Goal: Task Accomplishment & Management: Manage account settings

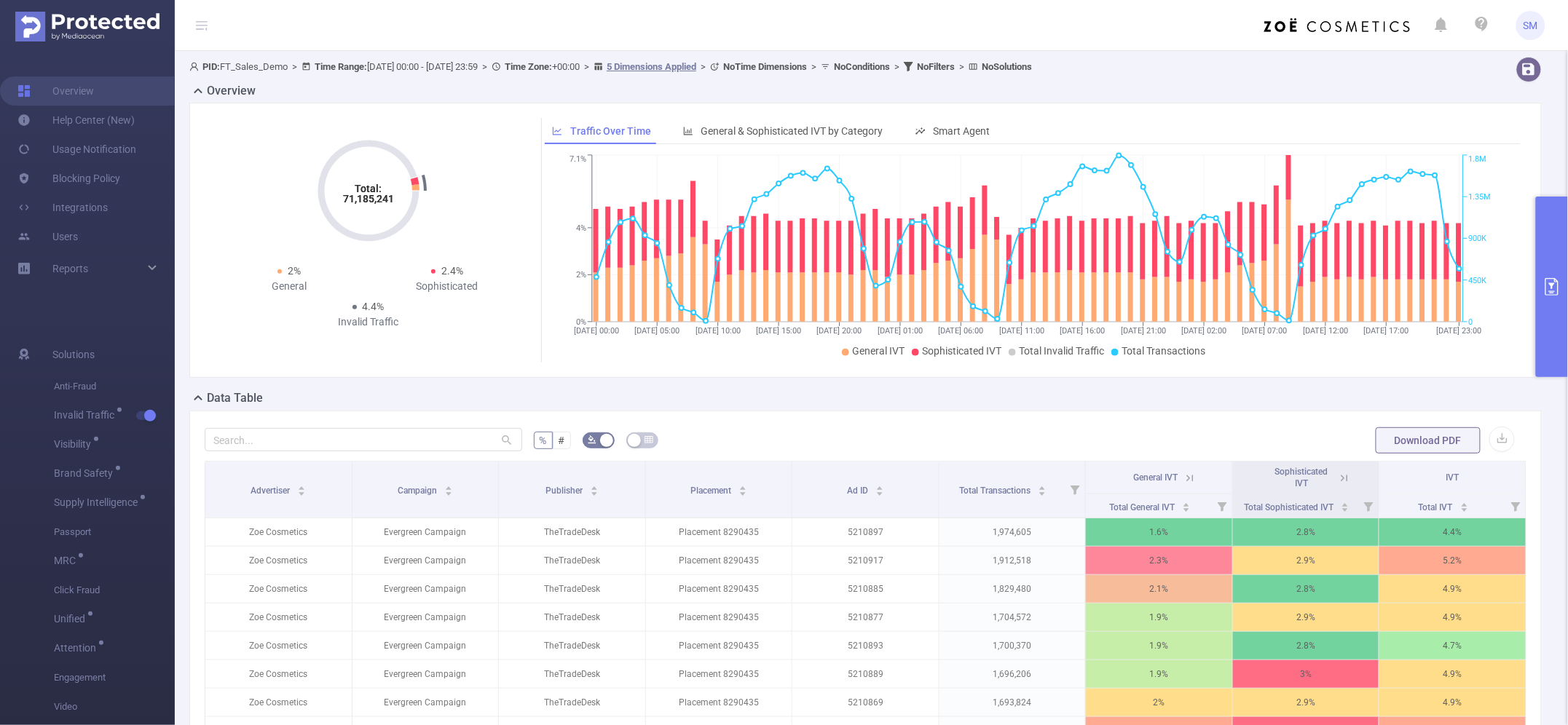
click at [1555, 297] on button "primary" at bounding box center [1551, 287] width 32 height 180
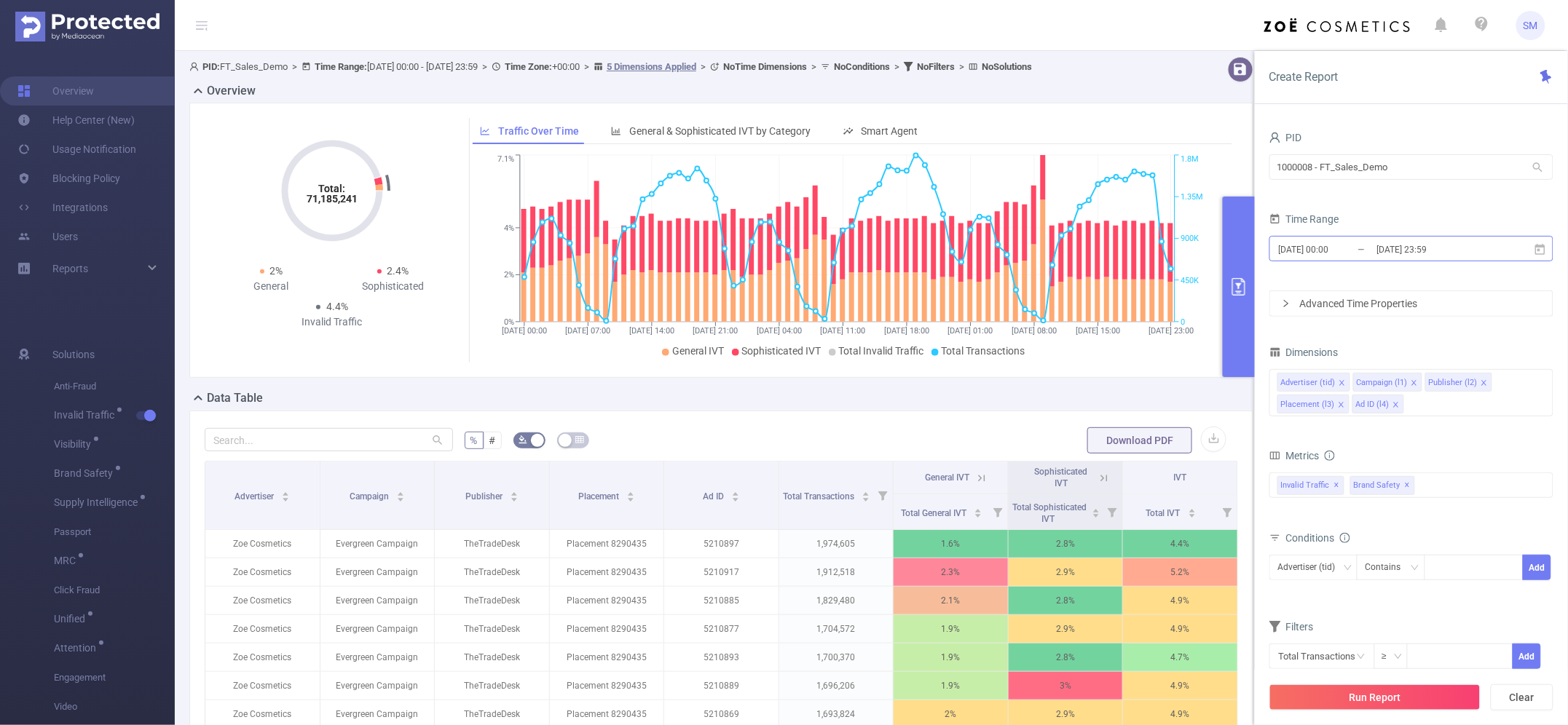
click at [1418, 245] on input "[DATE] 23:59" at bounding box center [1434, 249] width 118 height 20
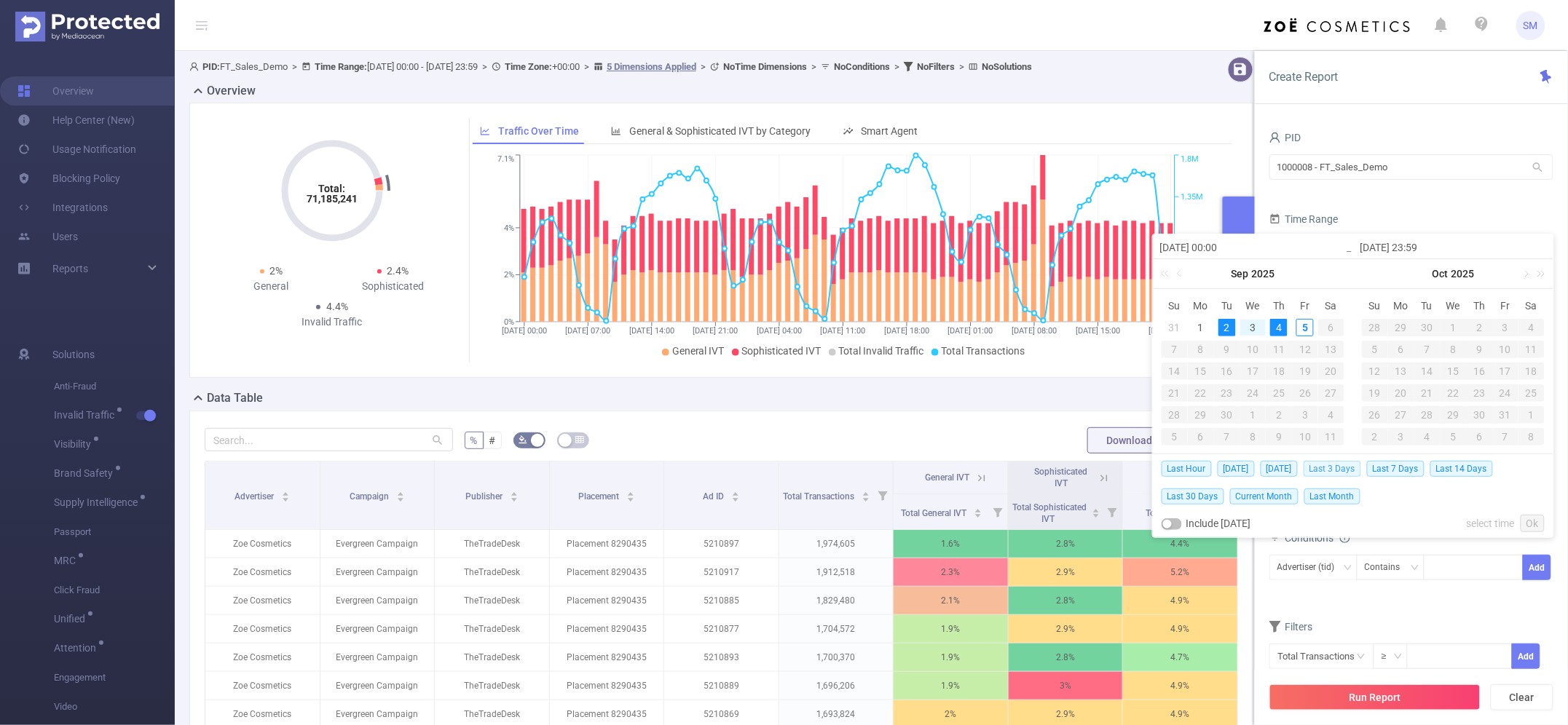
click at [1338, 469] on span "Last 3 Days" at bounding box center [1332, 469] width 57 height 16
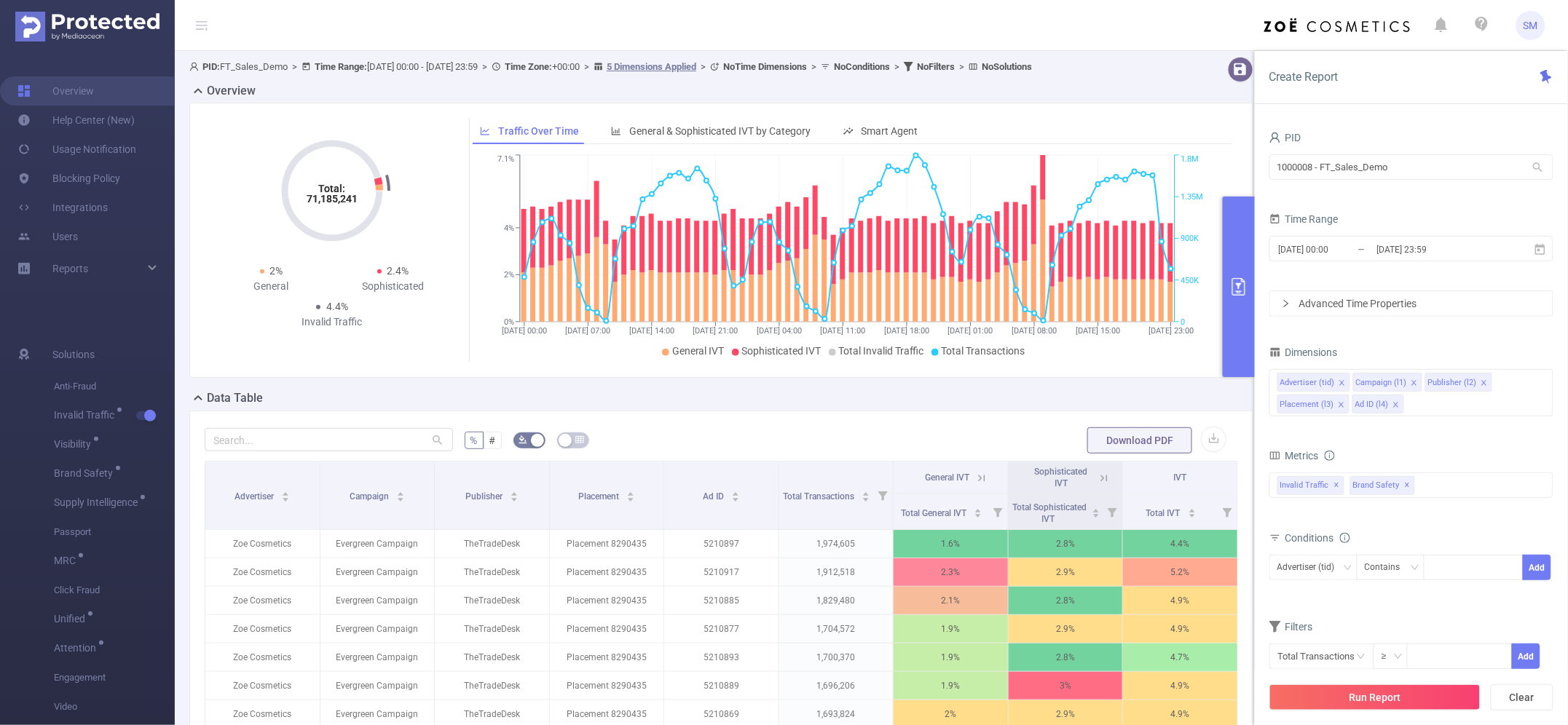
click at [1432, 297] on div "Advanced Time Properties" at bounding box center [1411, 303] width 283 height 25
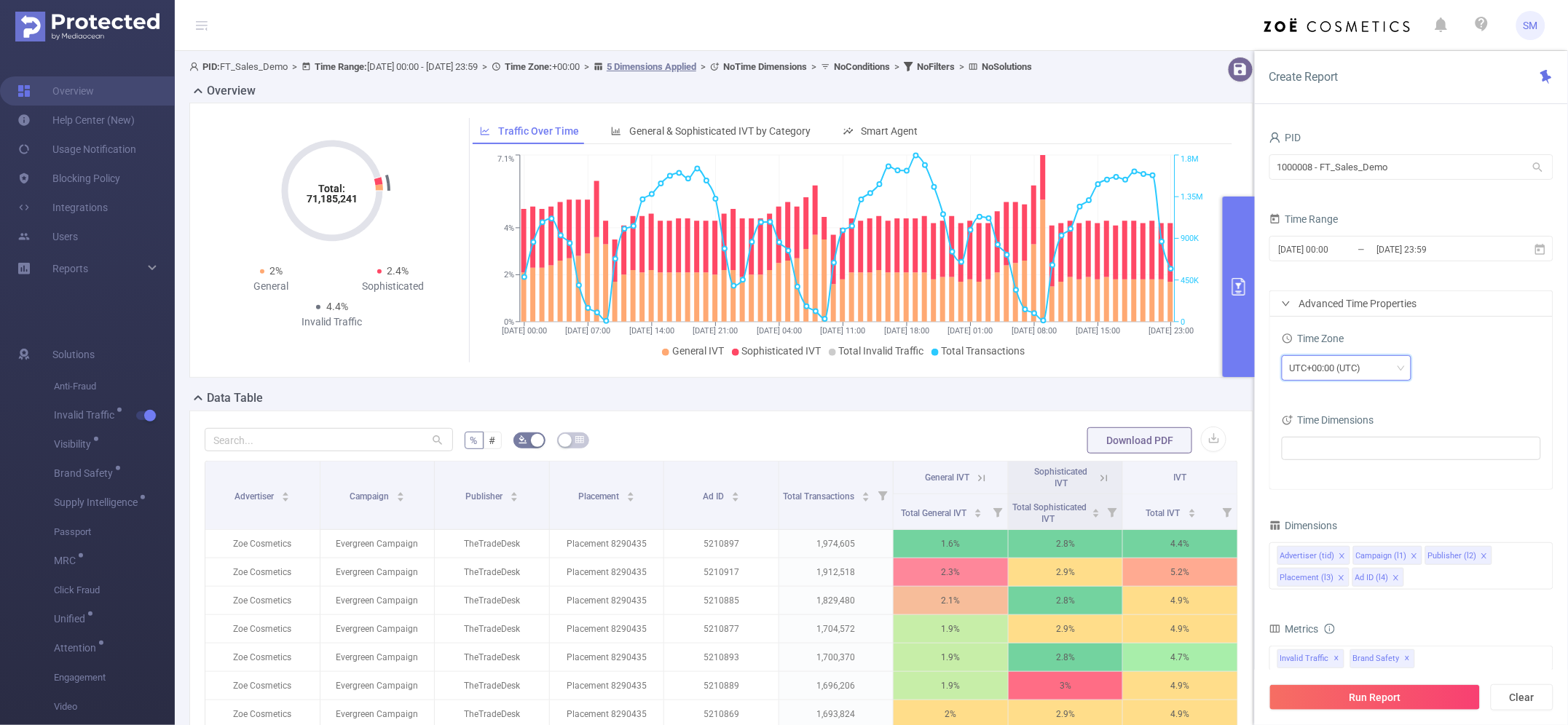
click at [1371, 361] on div "UTC+00:00 (UTC)" at bounding box center [1329, 367] width 81 height 24
click at [1516, 374] on div "UTC+00:00 (UTC)" at bounding box center [1411, 368] width 259 height 25
click at [1329, 445] on ul at bounding box center [1406, 448] width 239 height 22
click at [1470, 384] on div "UTC+00:00 (UTC)" at bounding box center [1411, 369] width 259 height 34
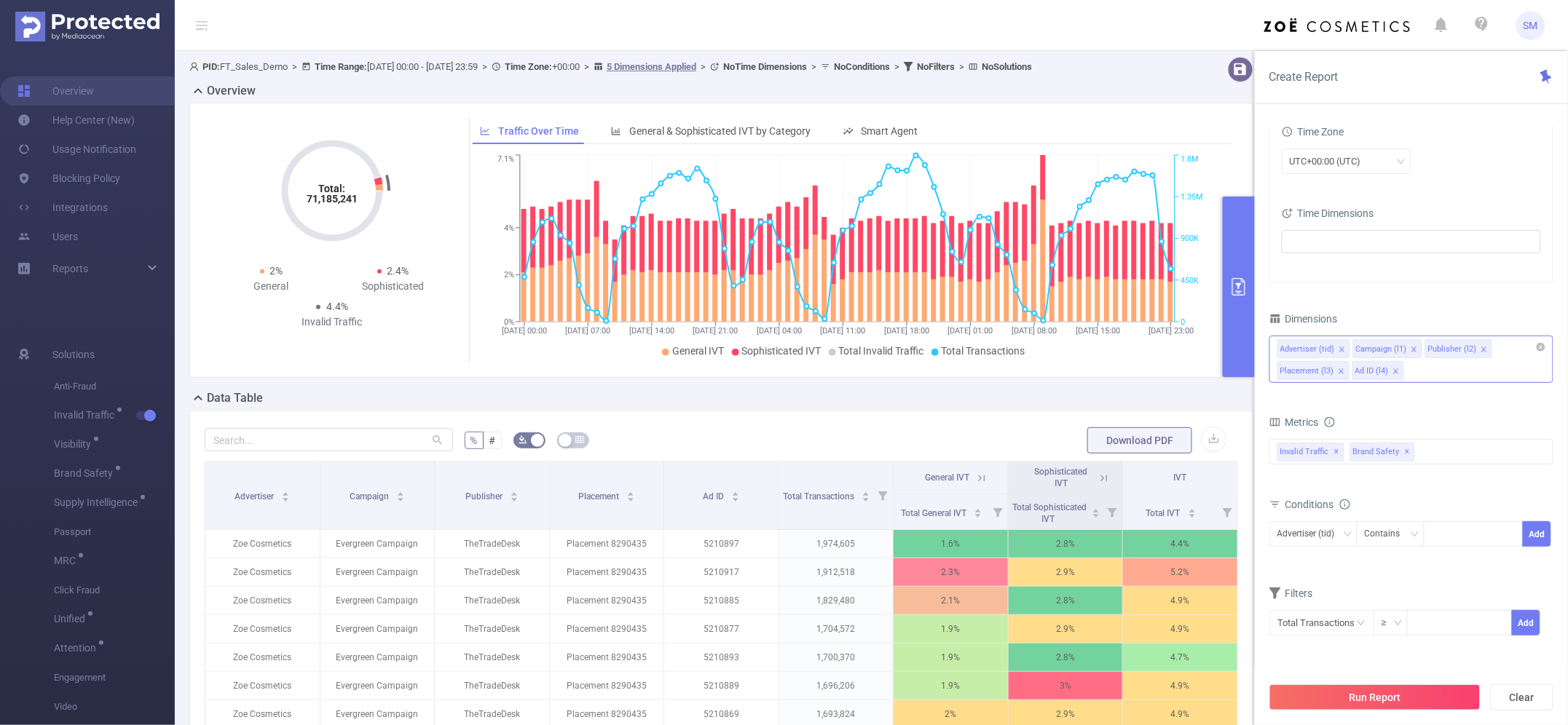
click at [1436, 364] on div "Advertiser (tid) Campaign (l1) Publisher (l2) Placement (l3) Ad ID (l4)" at bounding box center [1411, 360] width 284 height 48
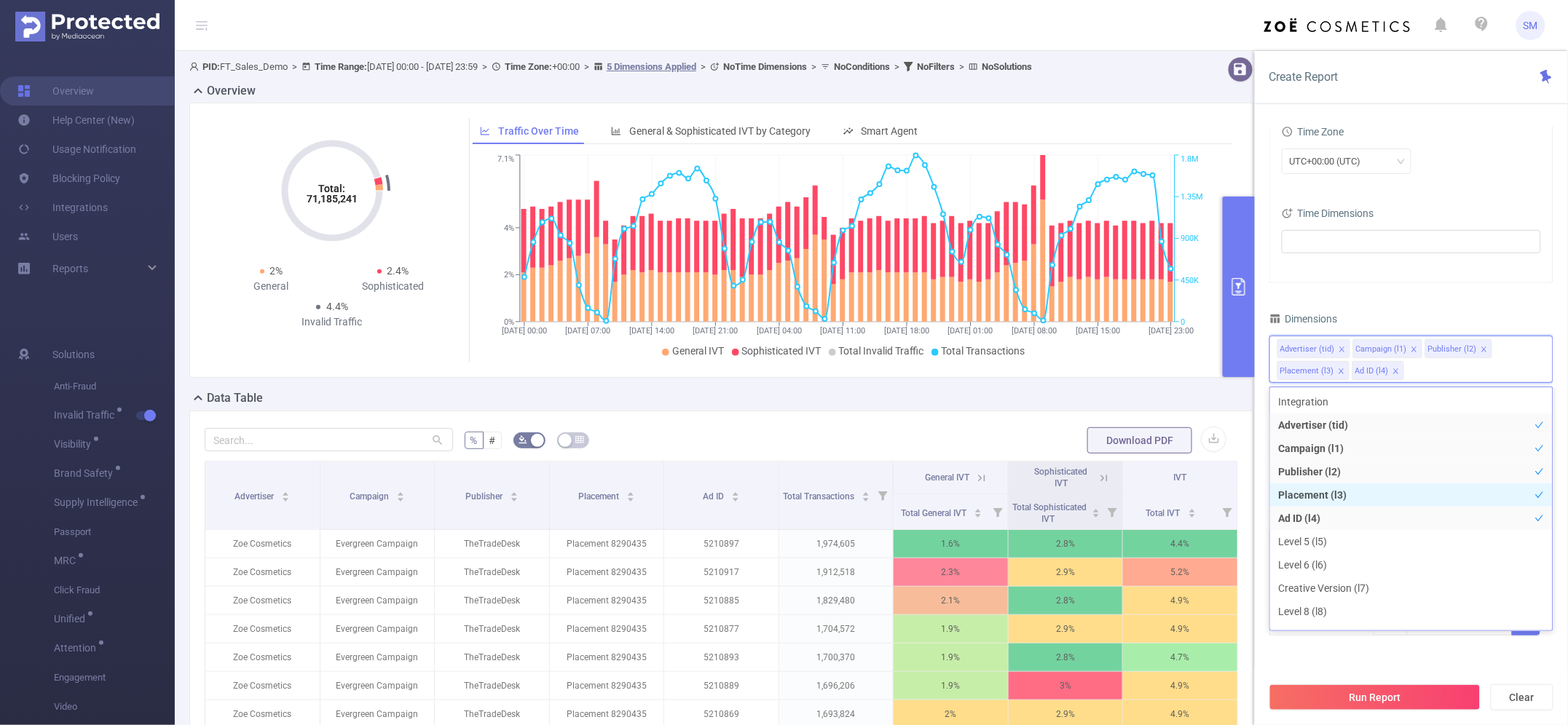
scroll to position [91, 0]
click at [1392, 492] on li "Creative Version (l7)" at bounding box center [1411, 497] width 283 height 23
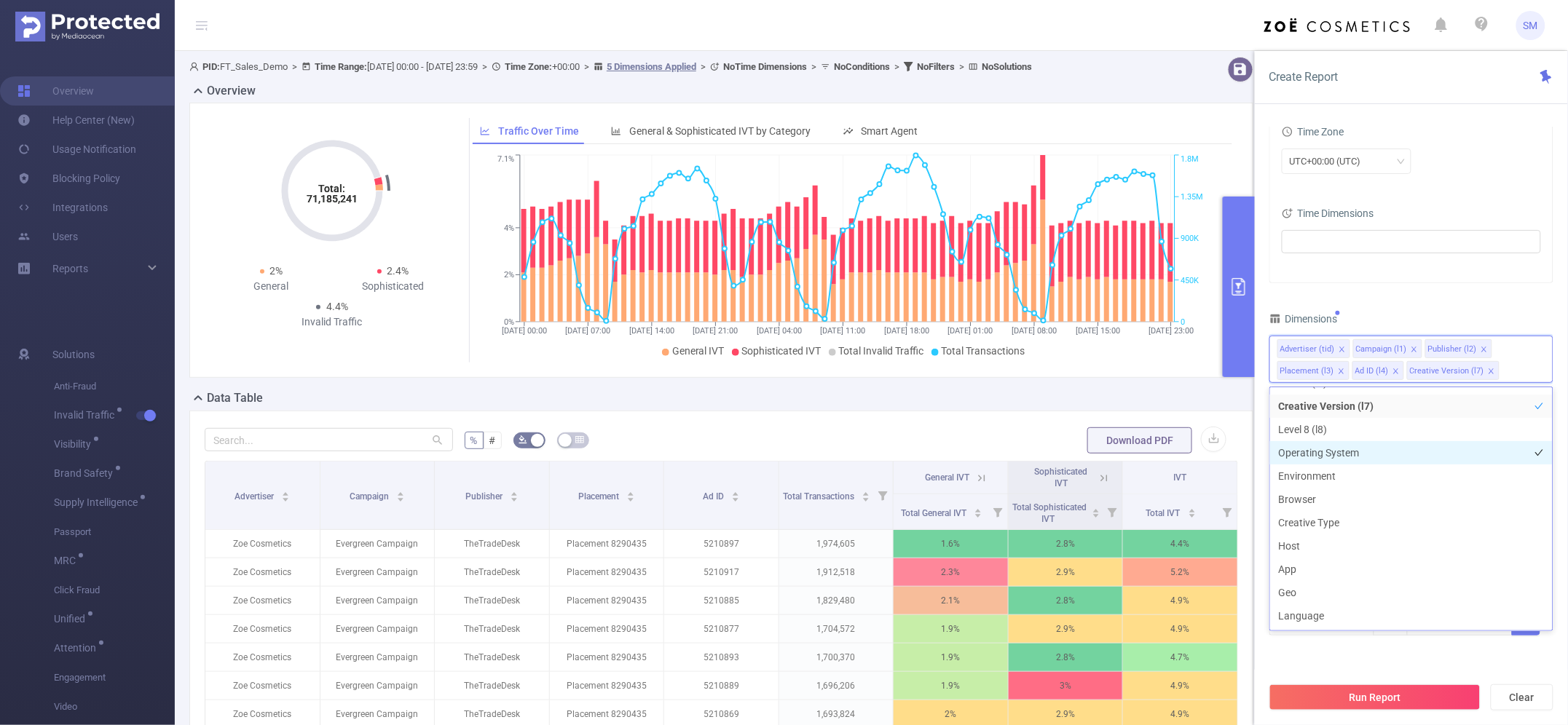
click at [1379, 451] on li "Operating System" at bounding box center [1411, 452] width 283 height 23
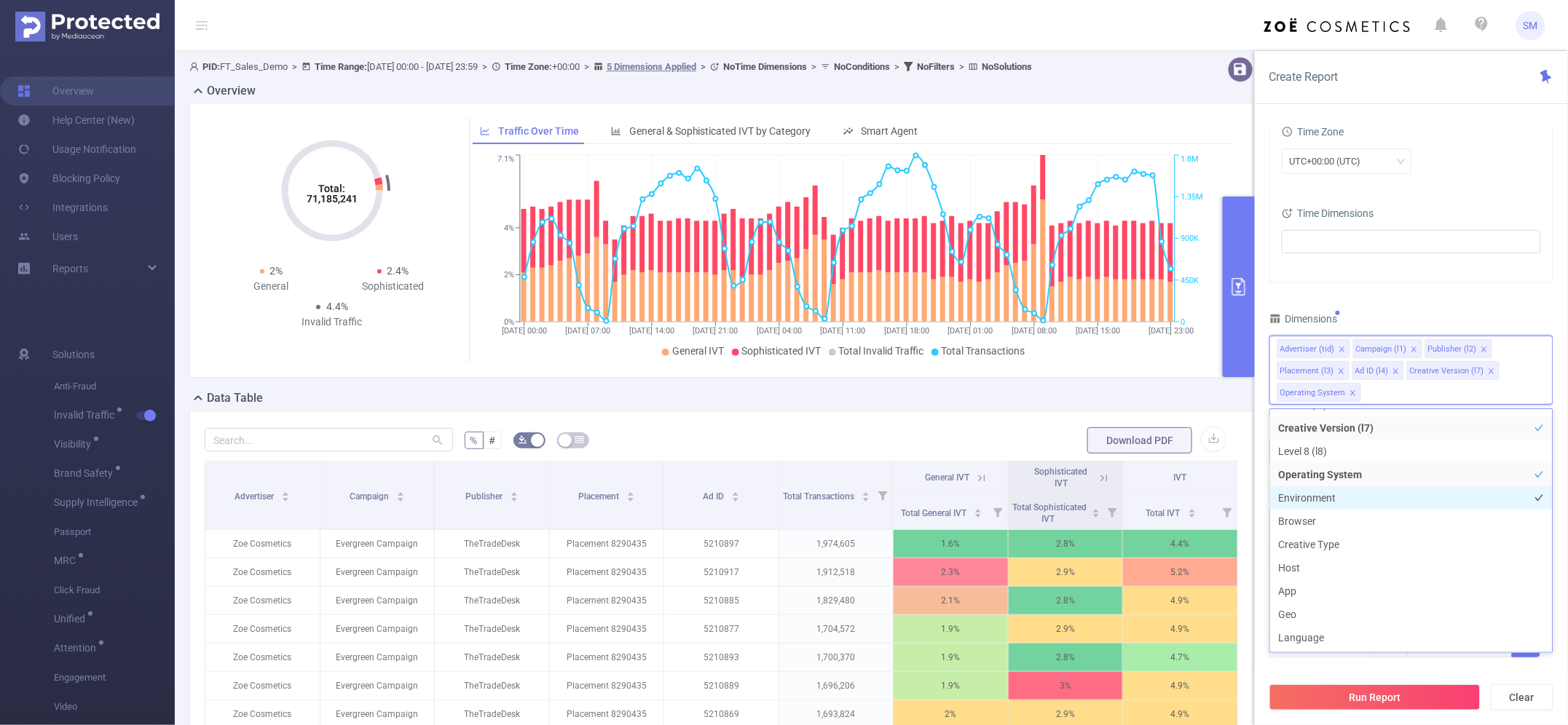
click at [1362, 502] on li "Environment" at bounding box center [1411, 497] width 283 height 23
click at [1354, 569] on li "Host" at bounding box center [1411, 568] width 283 height 23
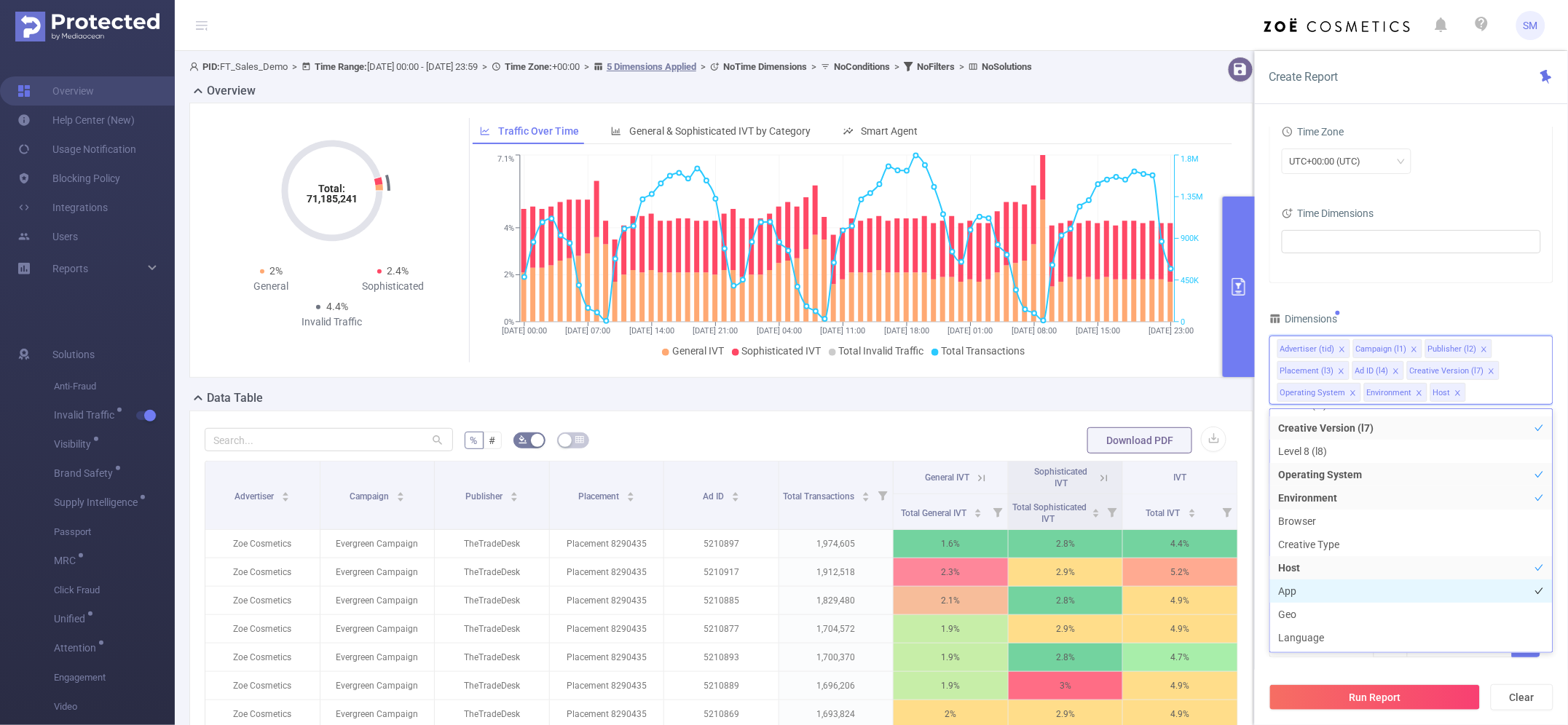
click at [1358, 593] on li "App" at bounding box center [1411, 591] width 283 height 23
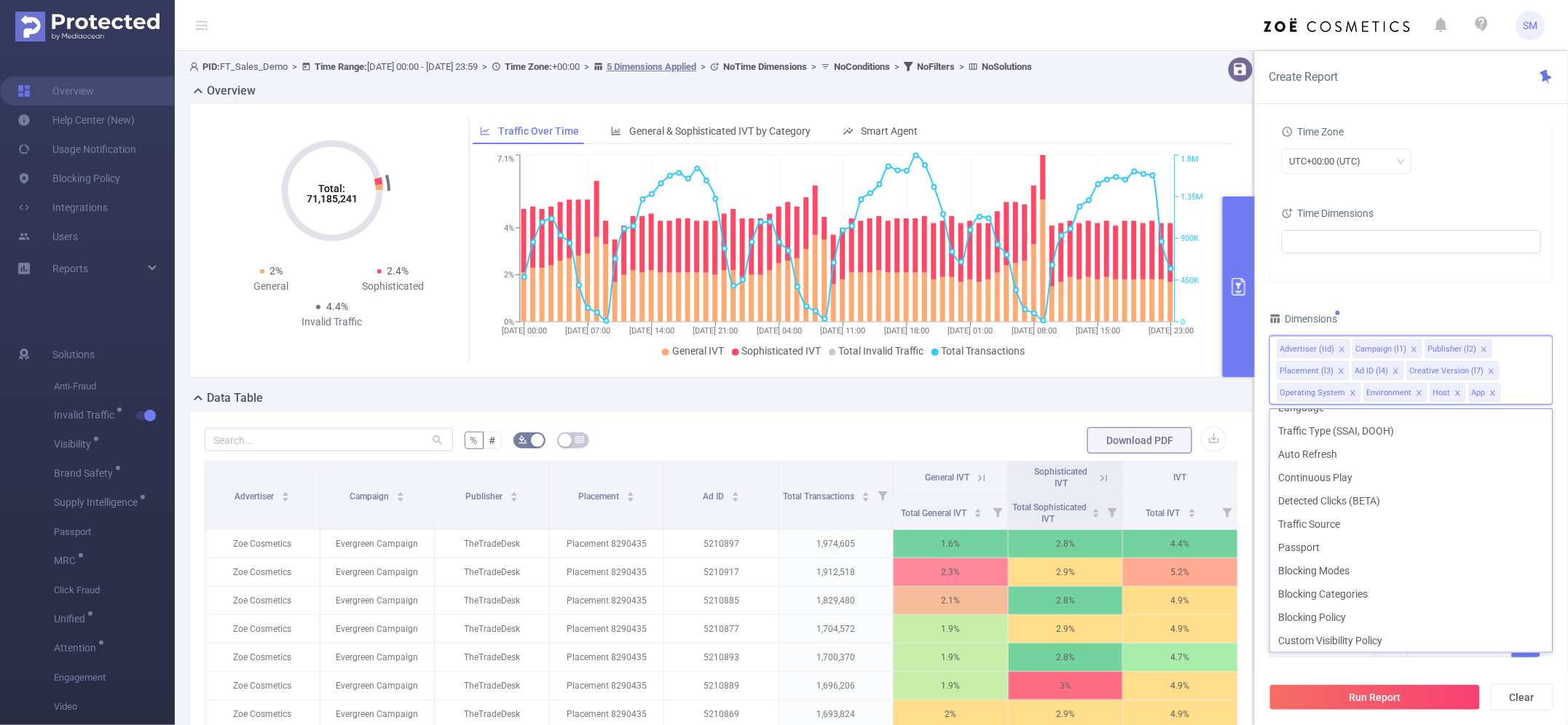
scroll to position [415, 0]
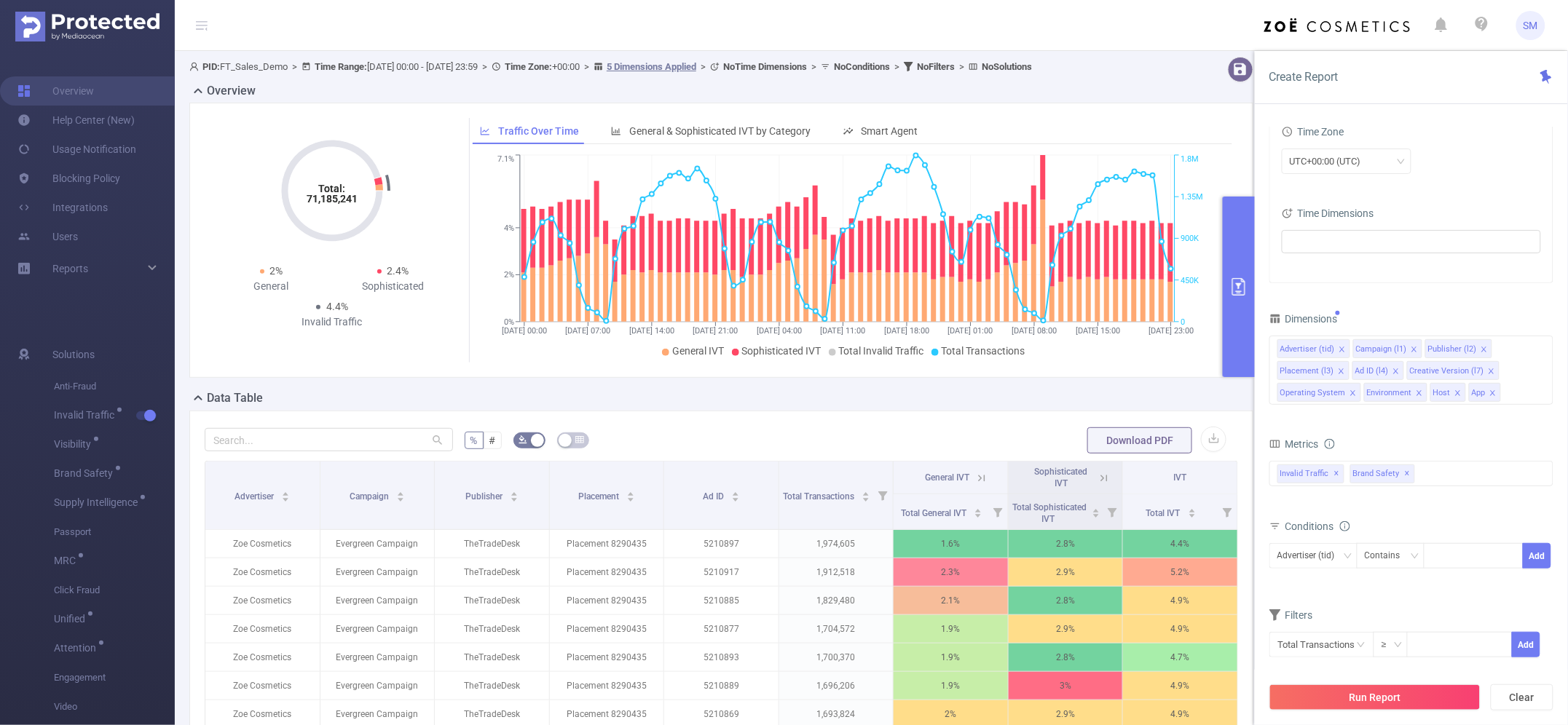
click at [1446, 306] on div "PID 1000008 - FT_Sales_Demo 1000008 - FT_Sales_Demo Time Range [DATE] 00:00 _ […" at bounding box center [1411, 298] width 284 height 755
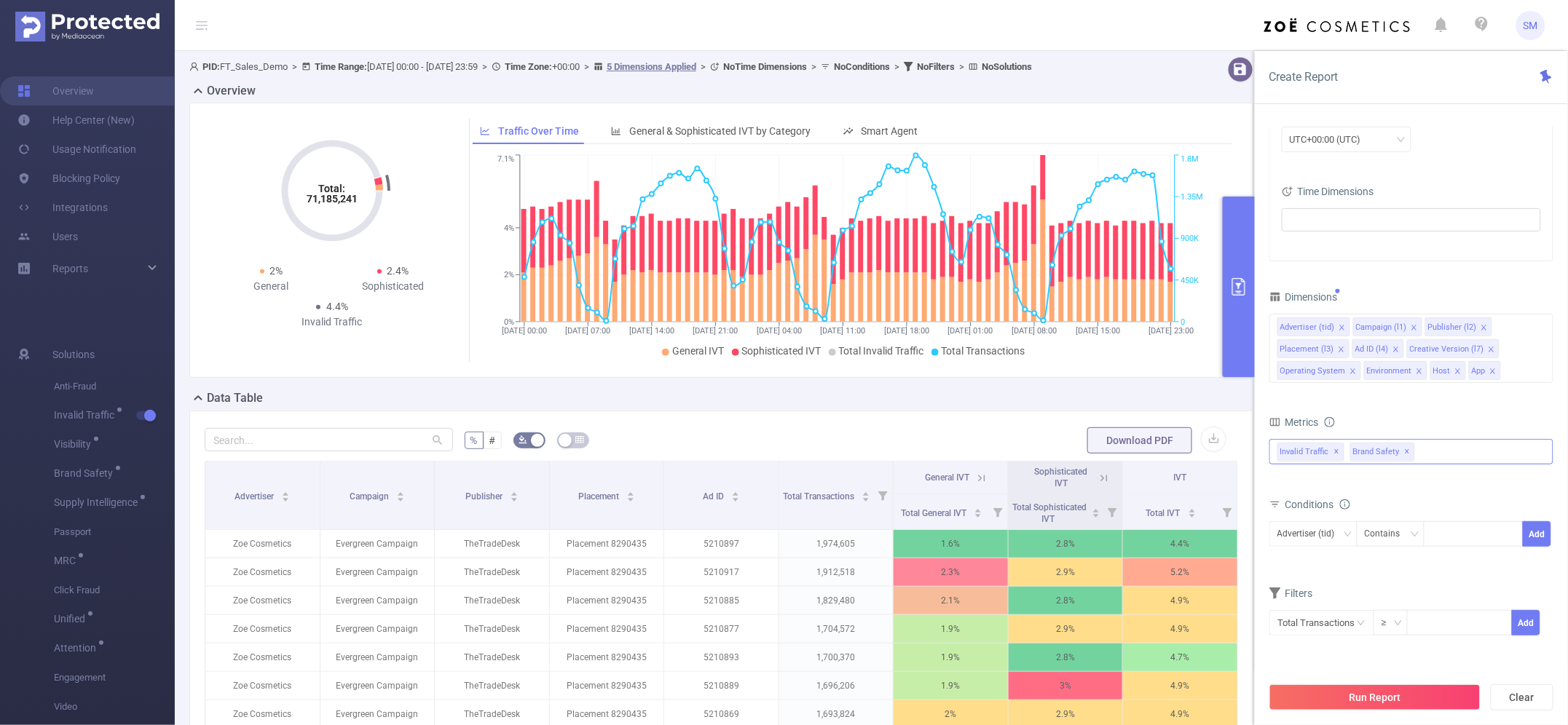
click at [1433, 460] on div "Invalid Traffic ✕ Anti-Fraud Invalid Traffic Visibility Brand Safety Supply Int…" at bounding box center [1411, 451] width 284 height 25
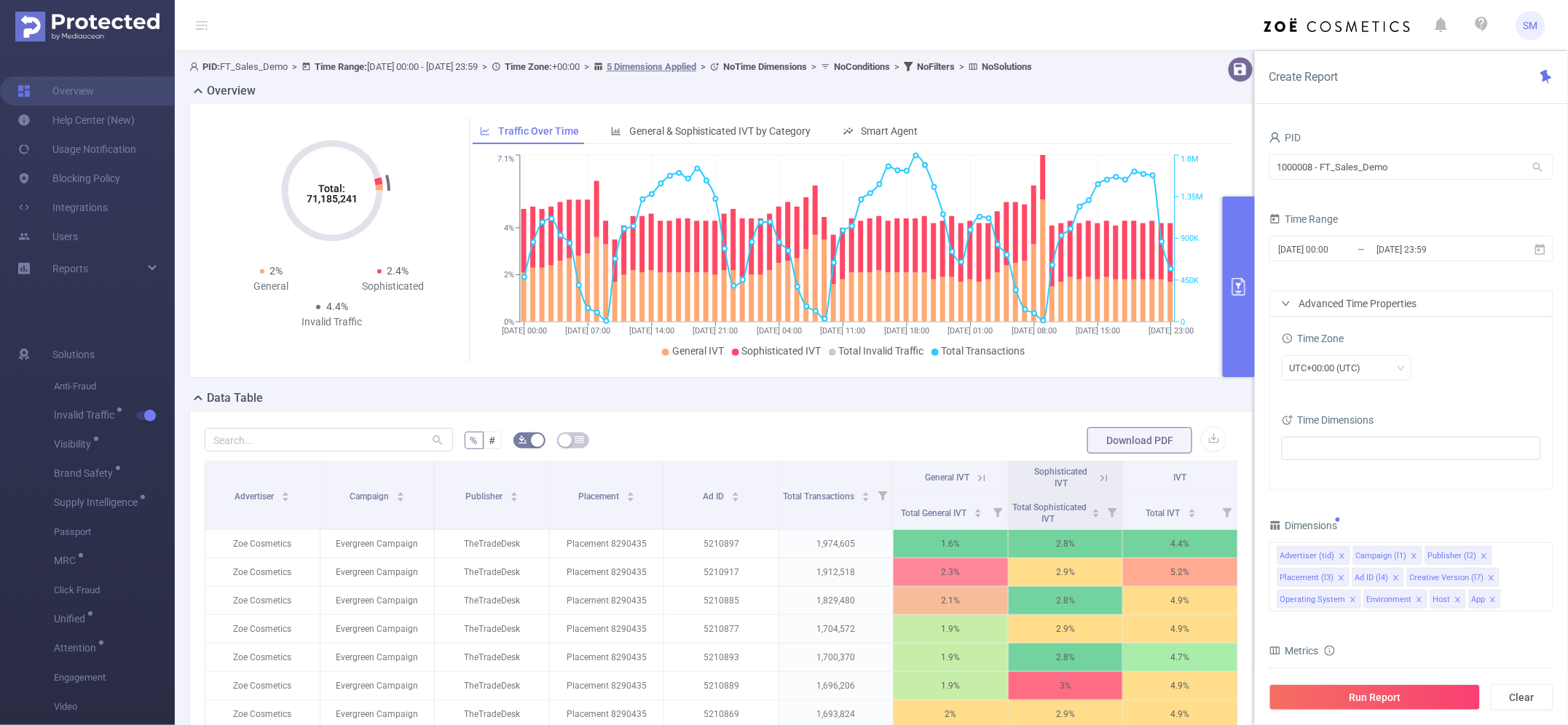
click at [1392, 194] on form "PID 1000008 - FT_Sales_Demo 1000008 - FT_Sales_Demo Time Range [DATE] 00:00 _ […" at bounding box center [1411, 308] width 284 height 362
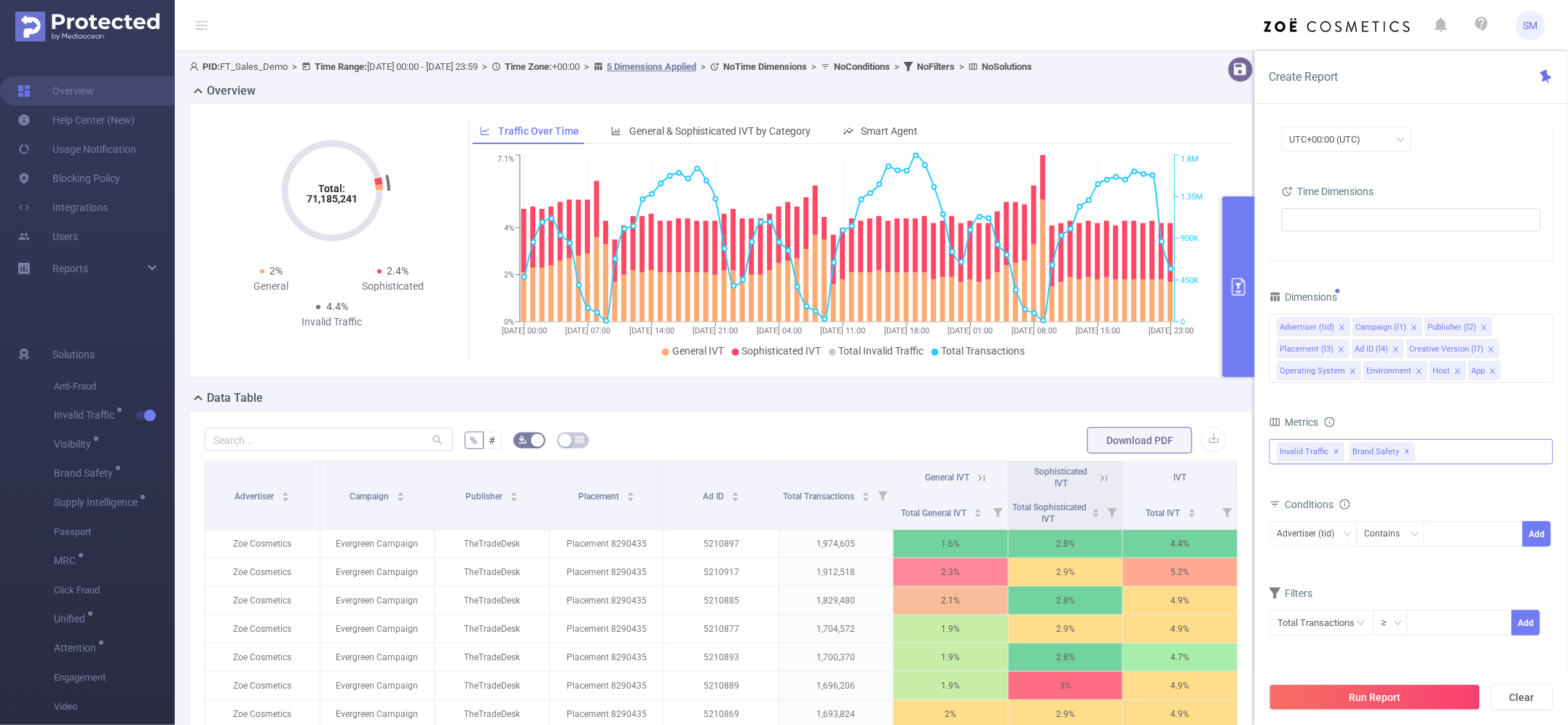
click at [1443, 457] on div "Invalid Traffic ✕ Anti-Fraud Invalid Traffic Visibility Brand Safety Supply Int…" at bounding box center [1411, 451] width 284 height 25
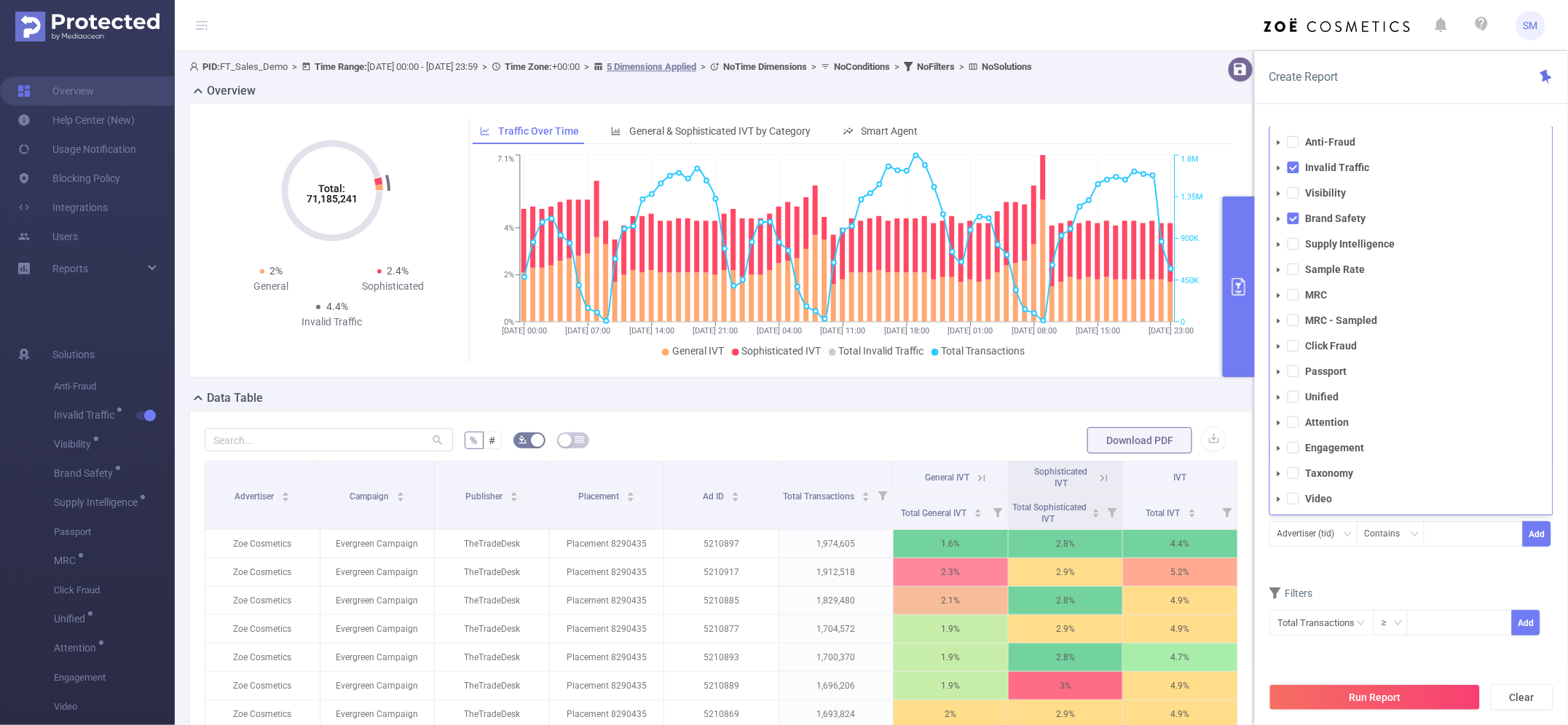
click at [1276, 168] on icon "icon: caret-down" at bounding box center [1278, 168] width 7 height 7
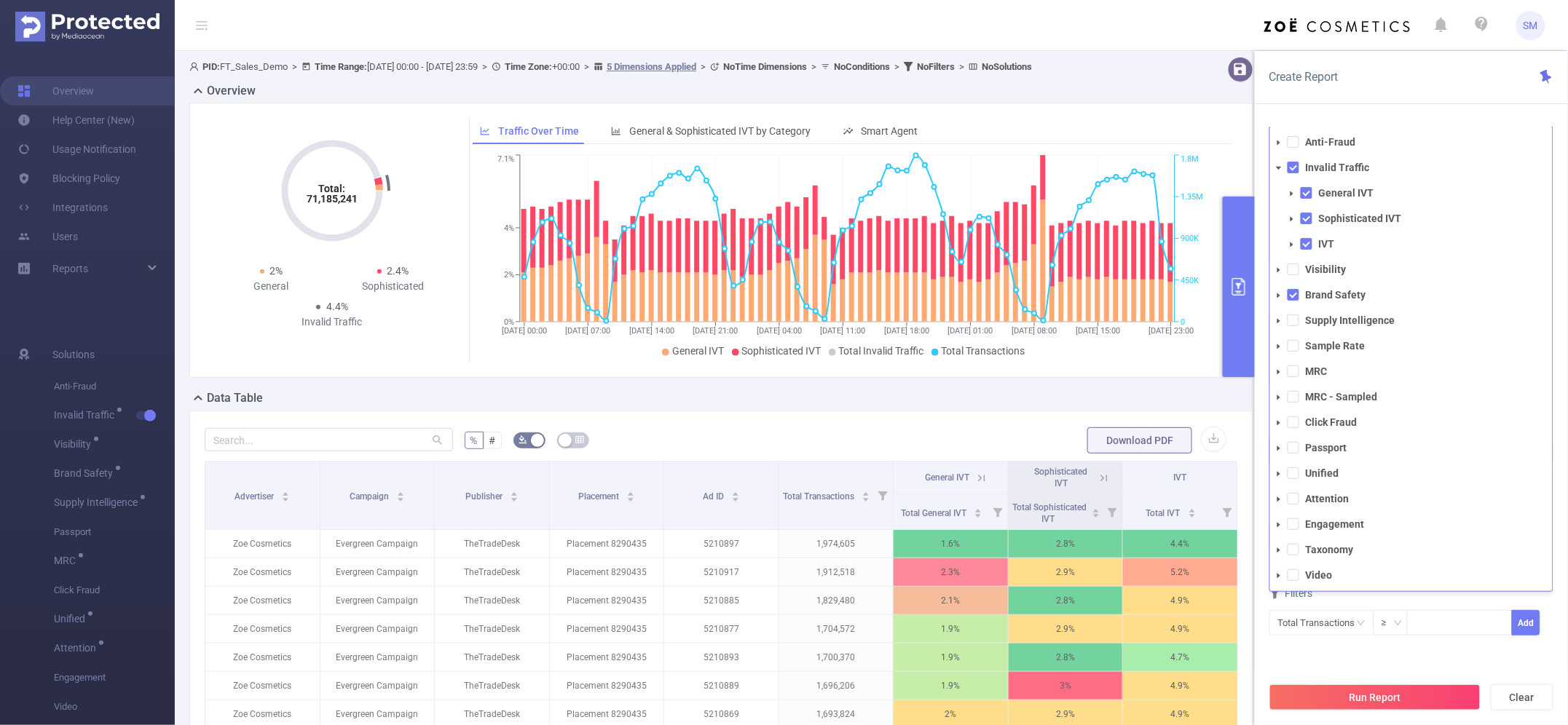
click at [1293, 198] on span at bounding box center [1291, 193] width 17 height 17
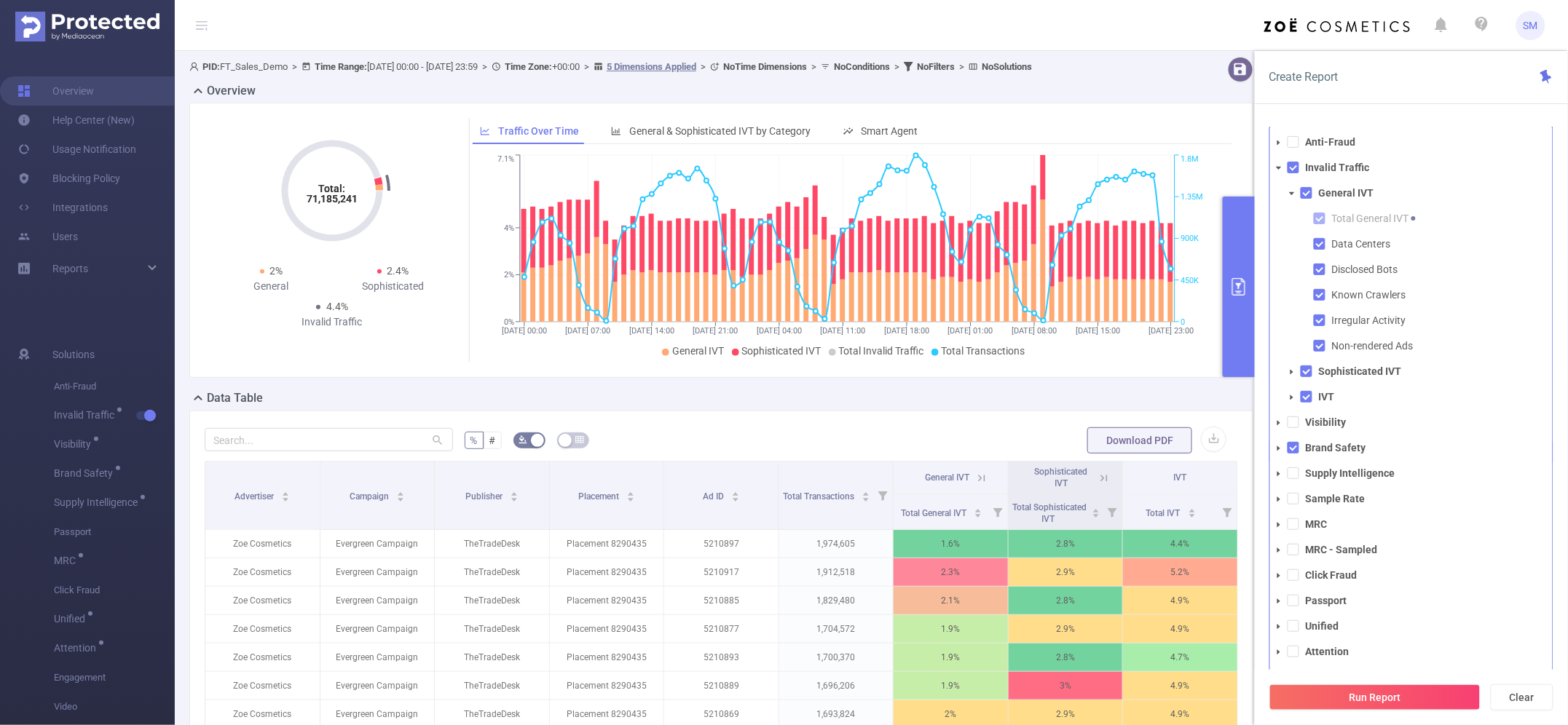
click at [1278, 168] on icon "icon: caret-down" at bounding box center [1279, 168] width 5 height 3
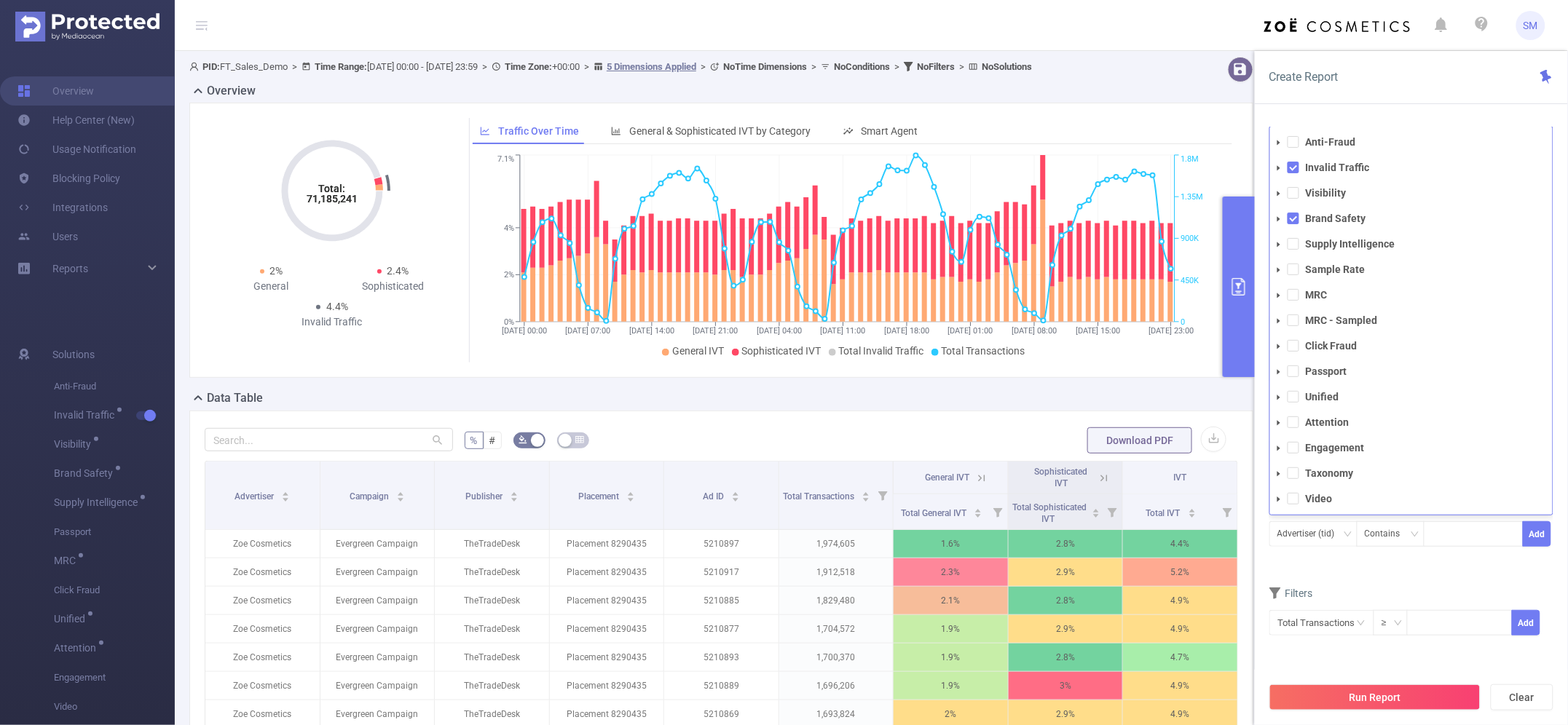
click at [1315, 573] on form "Dimensions Advertiser (tid) Campaign (l1) Publisher (l2) Placement (l3) Ad ID (…" at bounding box center [1411, 470] width 284 height 368
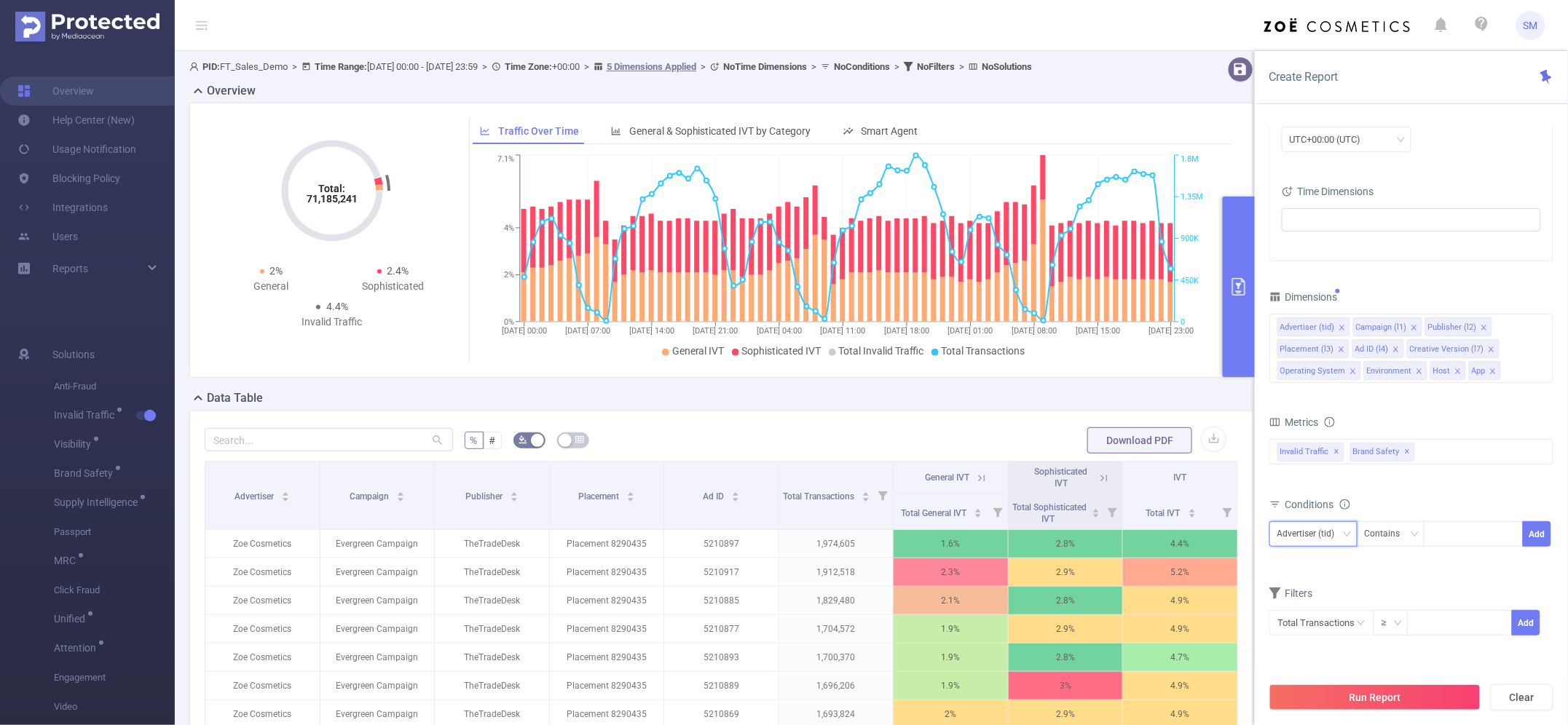
click at [1306, 541] on div "Advertiser (tid)" at bounding box center [1311, 533] width 68 height 24
click at [1324, 383] on li "Campaign (l1)" at bounding box center [1323, 375] width 108 height 23
click at [1334, 537] on div "Campaign (l1)" at bounding box center [1311, 533] width 67 height 24
click at [1330, 398] on li "Publisher (l2)" at bounding box center [1323, 392] width 108 height 23
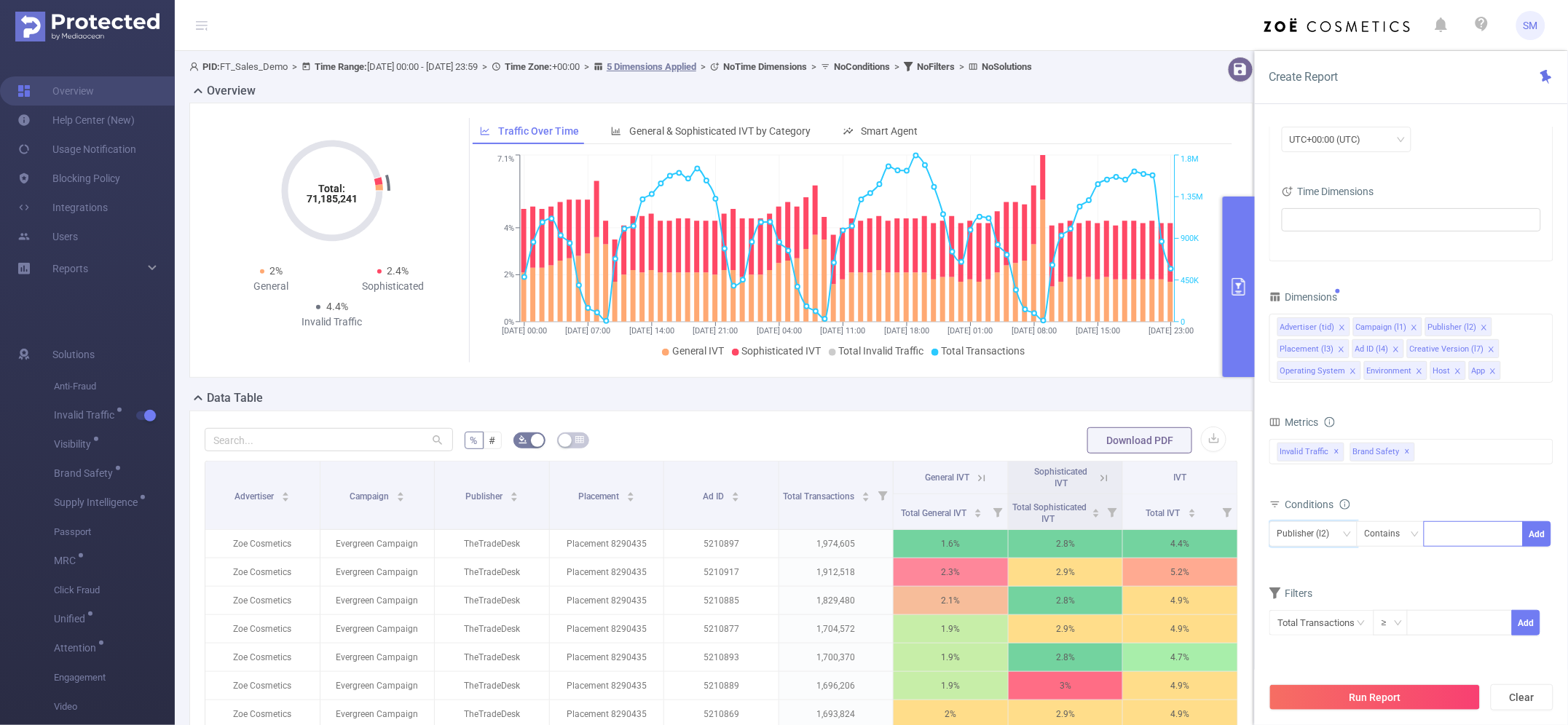
click at [1457, 543] on div at bounding box center [1473, 533] width 84 height 24
type input "TTD"
click at [1479, 502] on div "Conditions" at bounding box center [1411, 505] width 284 height 24
click at [1464, 535] on icon "icon: close" at bounding box center [1463, 534] width 5 height 5
click at [1461, 581] on form "Dimensions Advertiser (tid) Campaign (l1) Publisher (l2) Placement (l3) Ad ID (…" at bounding box center [1411, 470] width 284 height 368
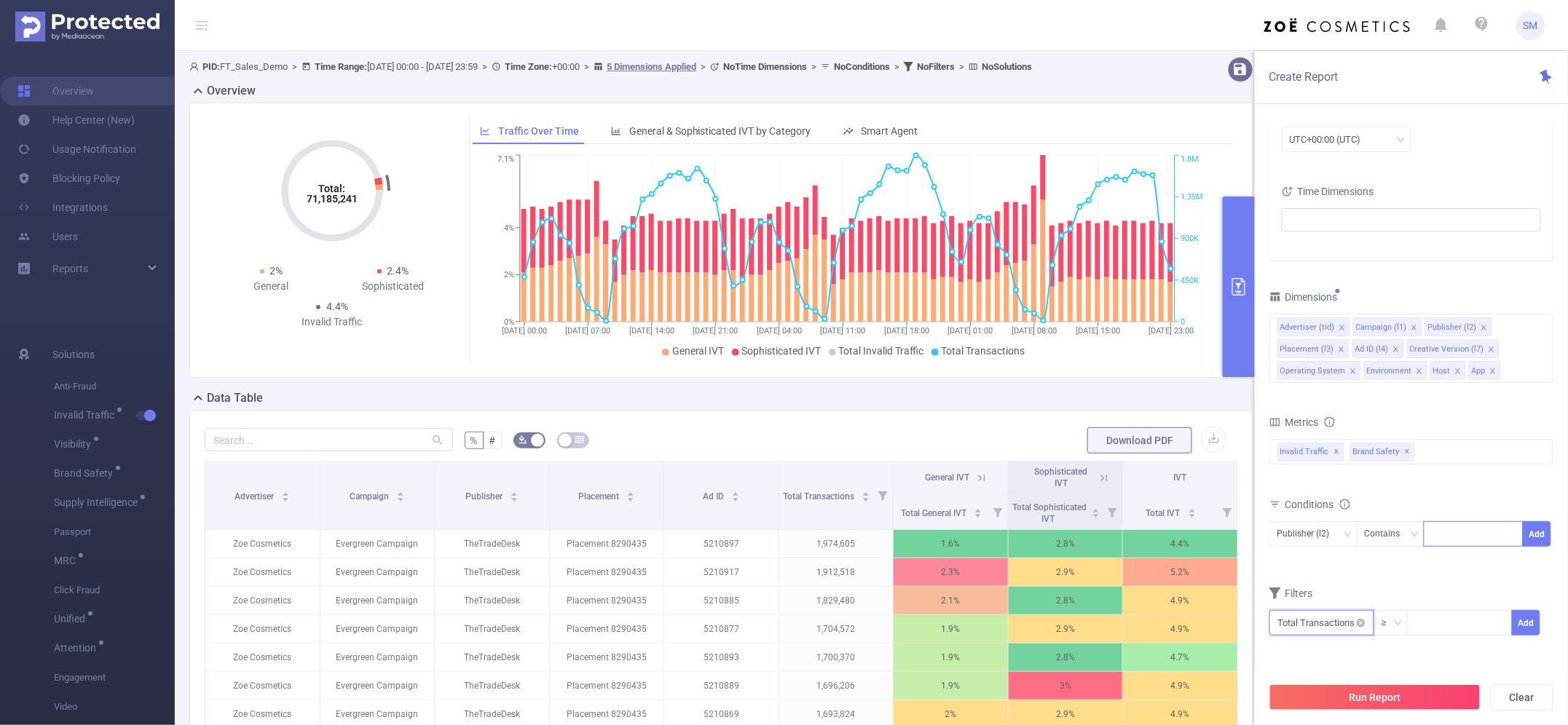
click at [1352, 629] on input "text" at bounding box center [1321, 622] width 105 height 25
click at [1355, 488] on li "Total Transactions" at bounding box center [1321, 492] width 105 height 23
click at [1449, 619] on input at bounding box center [1459, 621] width 103 height 22
type input "10,000"
click at [1525, 623] on button "Add" at bounding box center [1525, 622] width 29 height 25
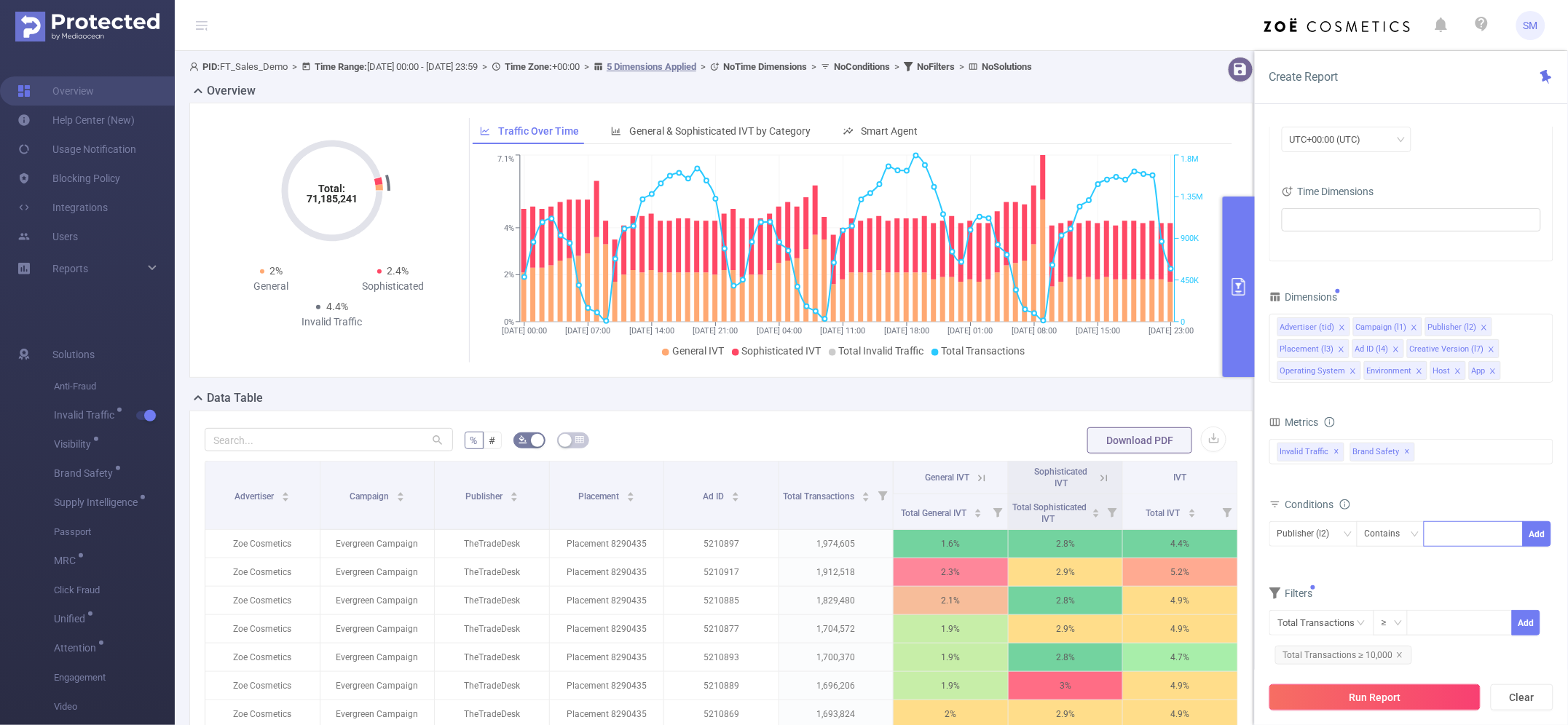
click at [1416, 690] on button "Run Report" at bounding box center [1375, 697] width 211 height 26
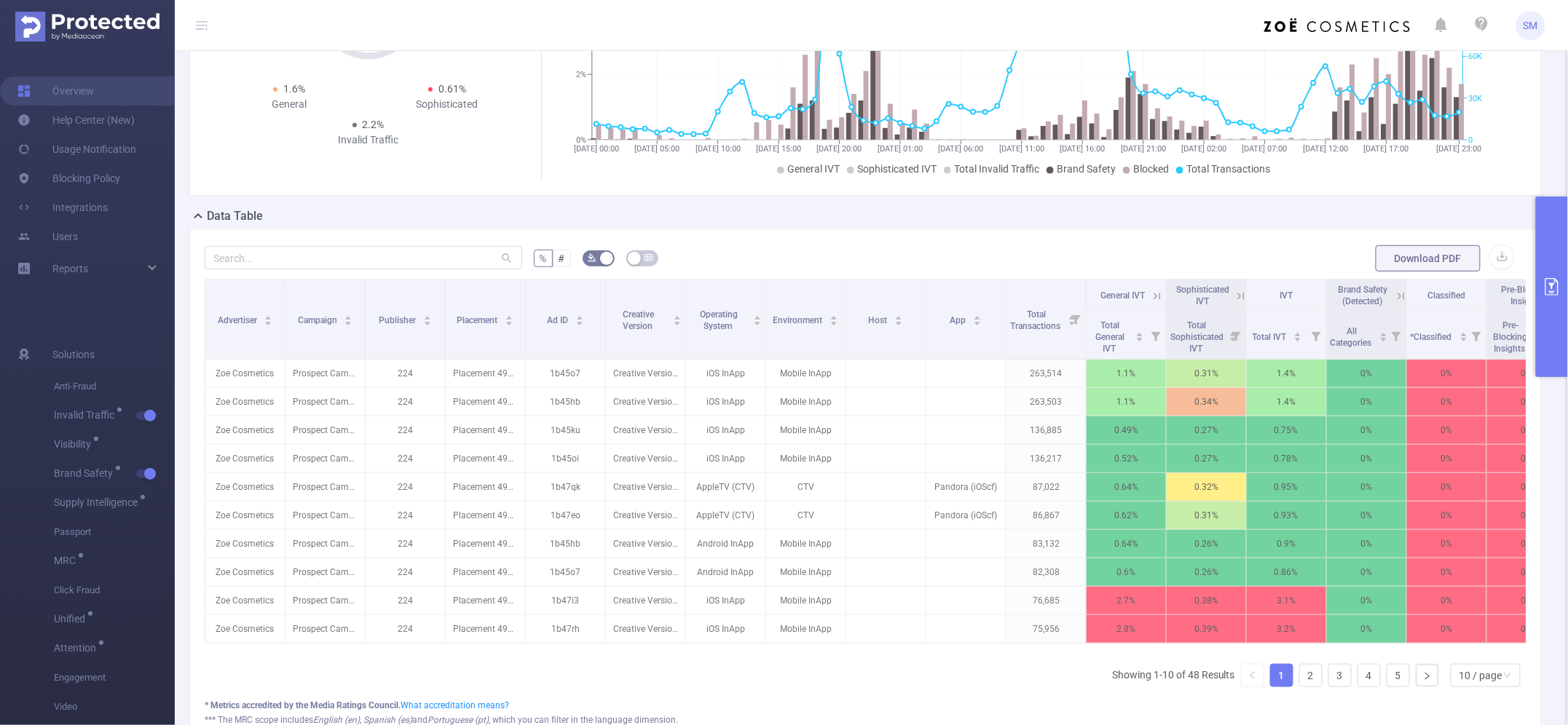
scroll to position [91, 0]
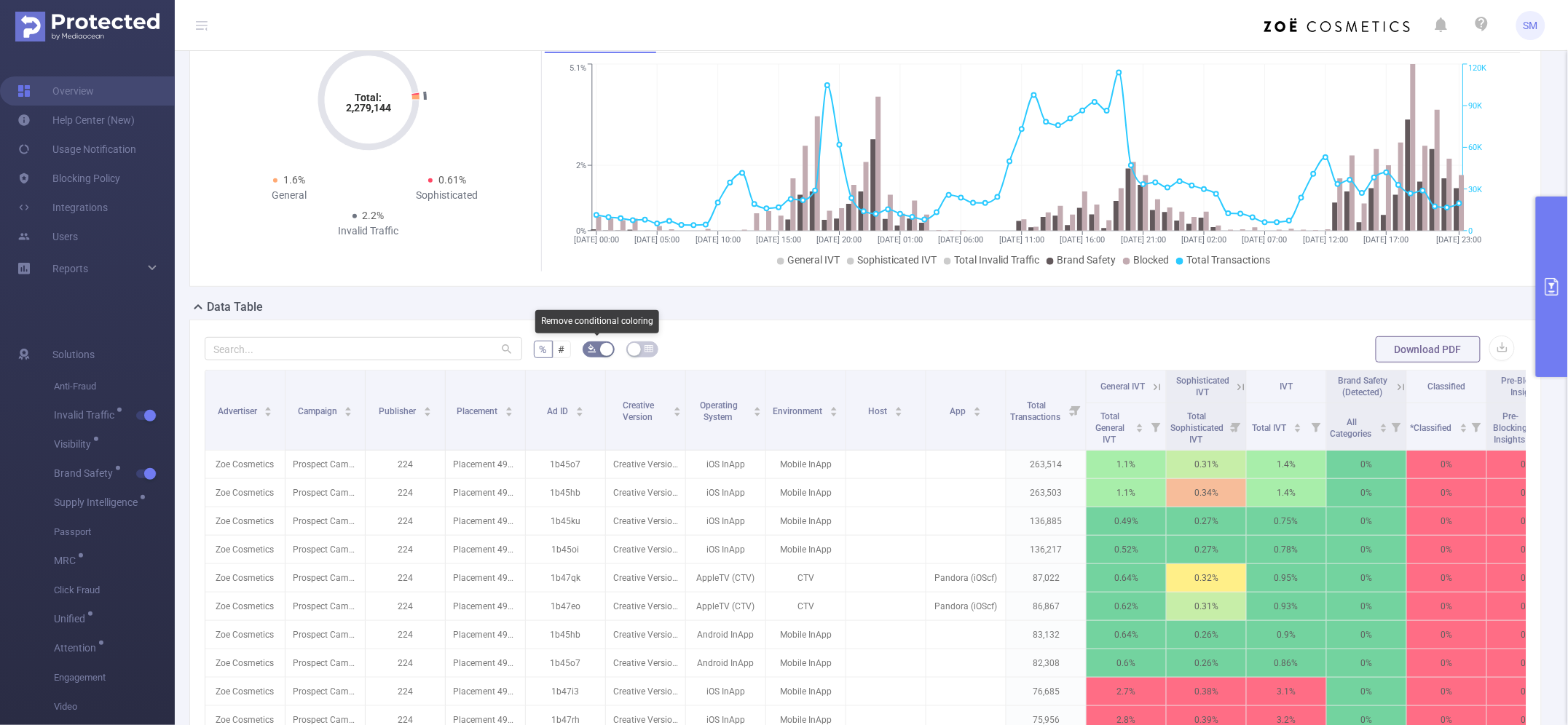
click at [591, 349] on icon "icon: bg-colors" at bounding box center [592, 348] width 9 height 9
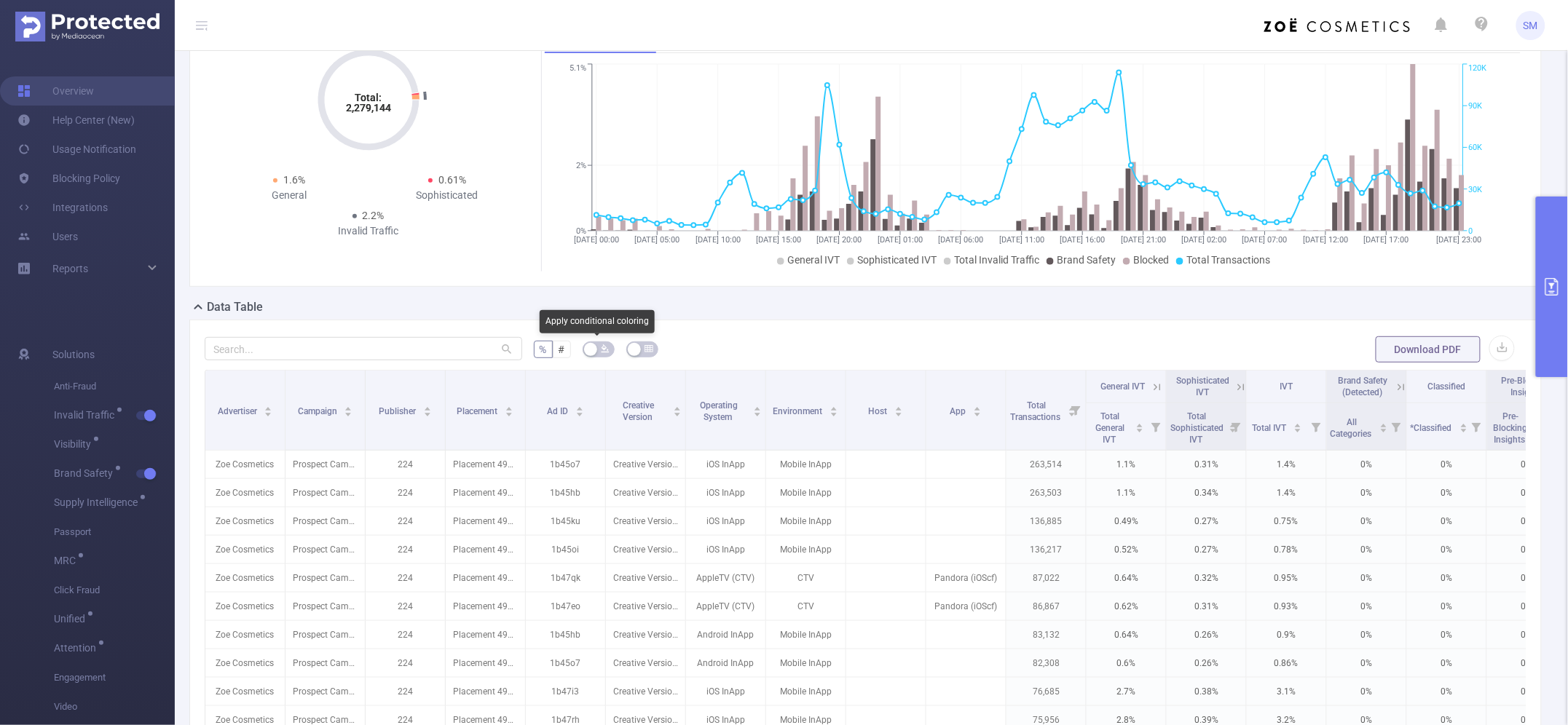
click at [591, 349] on button "button" at bounding box center [598, 350] width 32 height 16
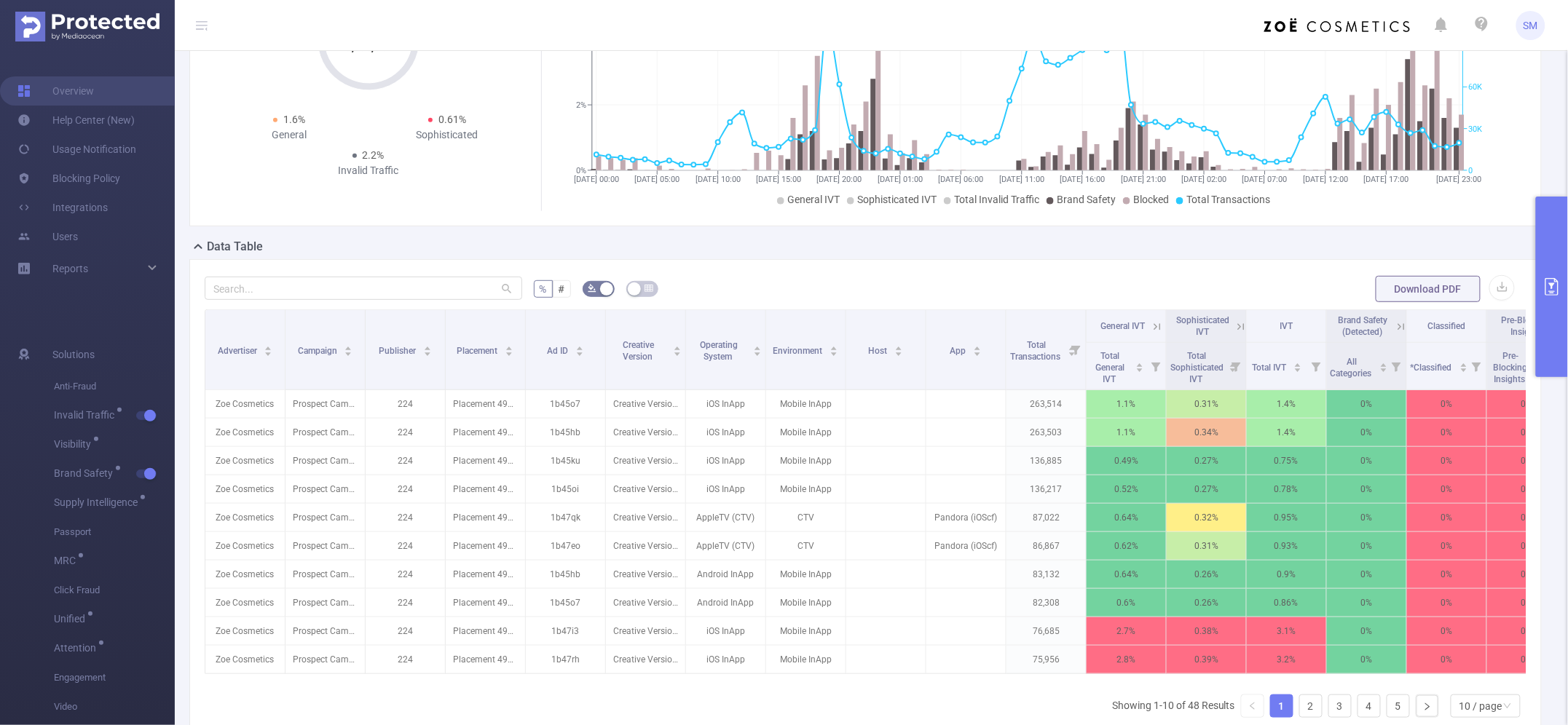
scroll to position [182, 0]
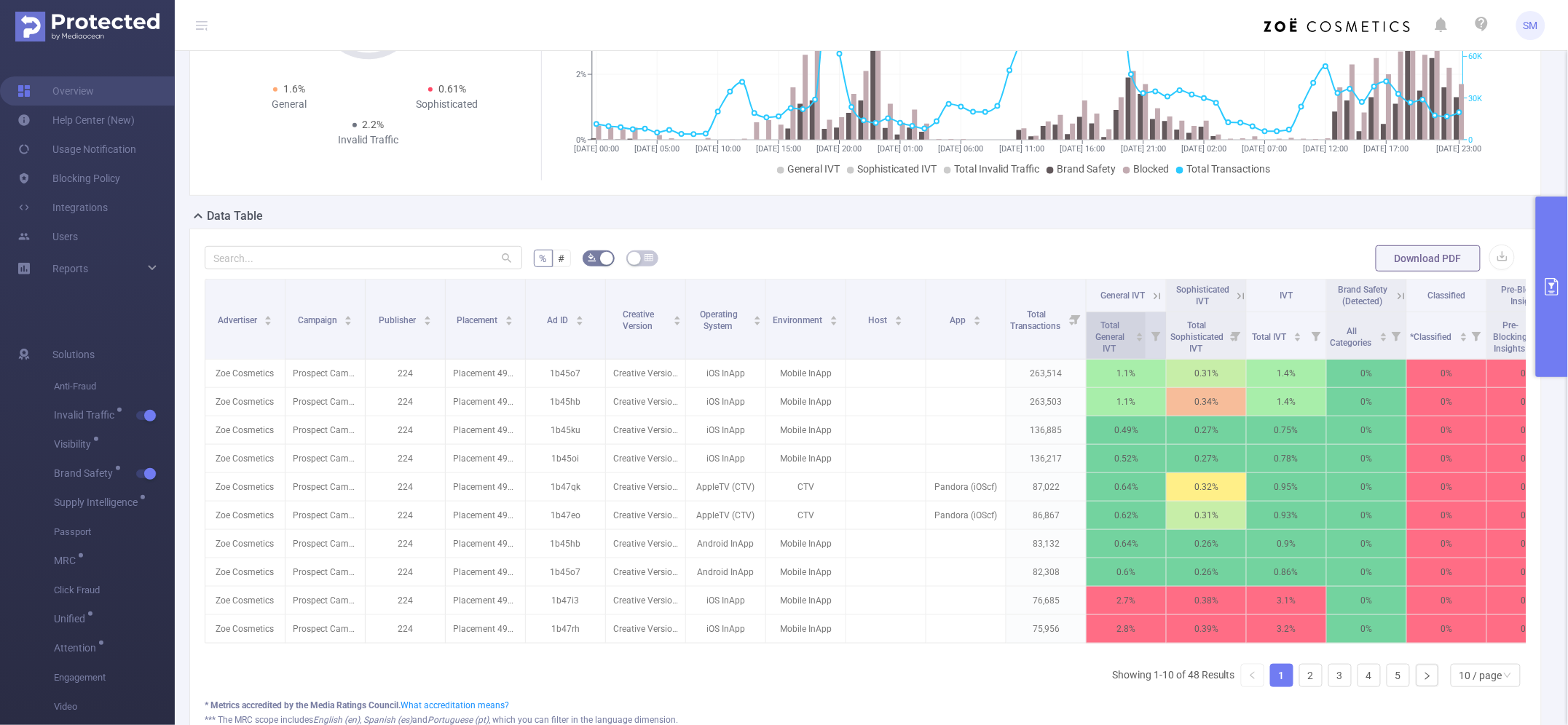
click at [1120, 344] on span "Total General IVT" at bounding box center [1110, 335] width 40 height 38
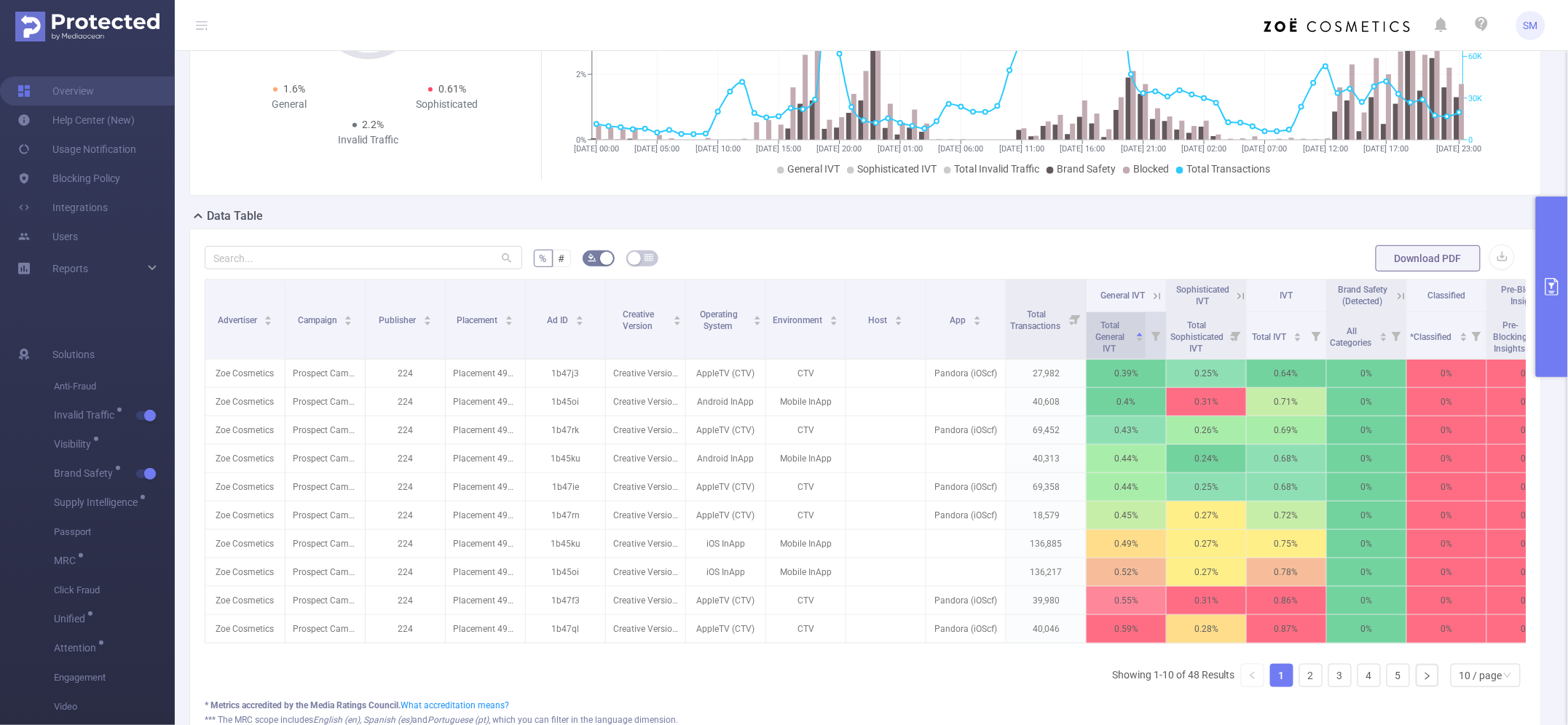
click at [1120, 344] on span "Total General IVT" at bounding box center [1110, 335] width 40 height 38
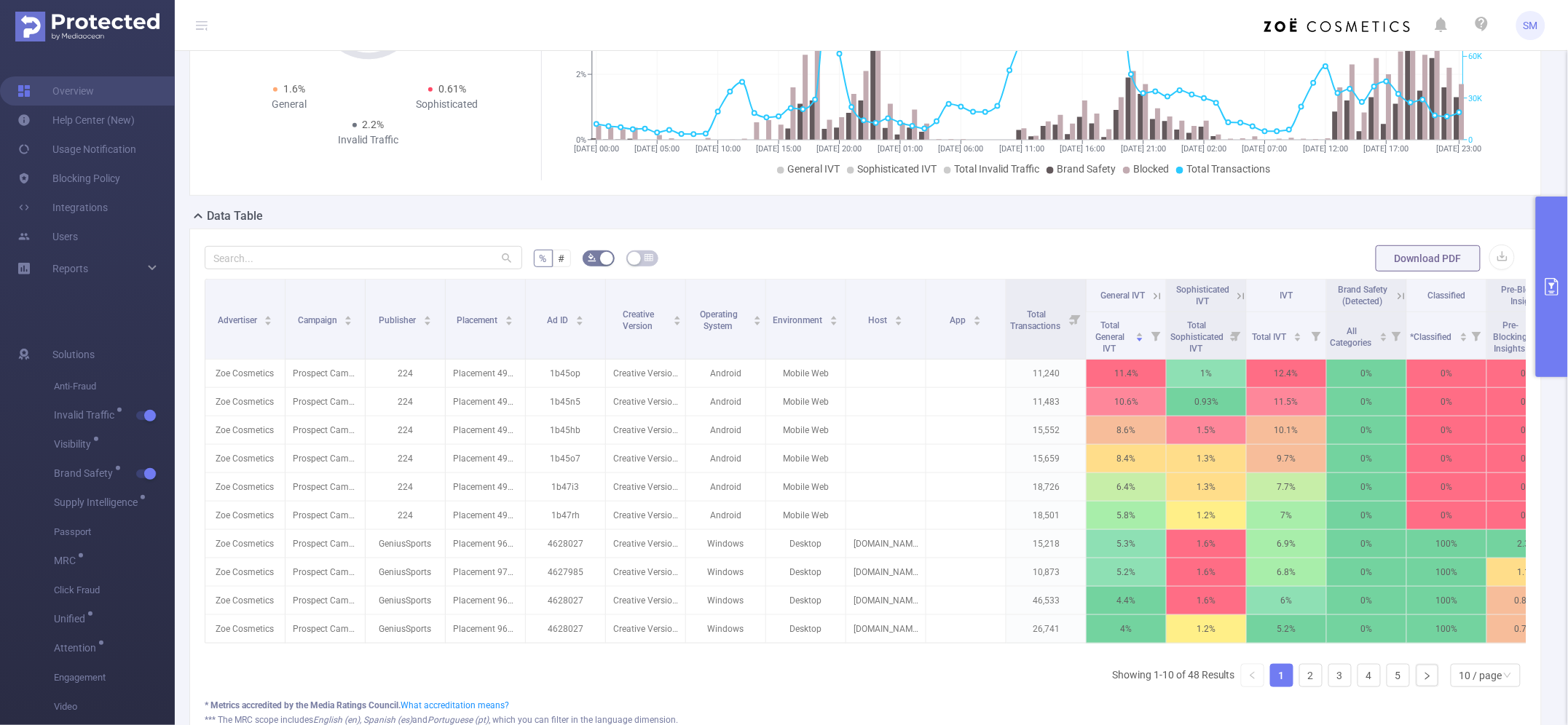
scroll to position [0, 137]
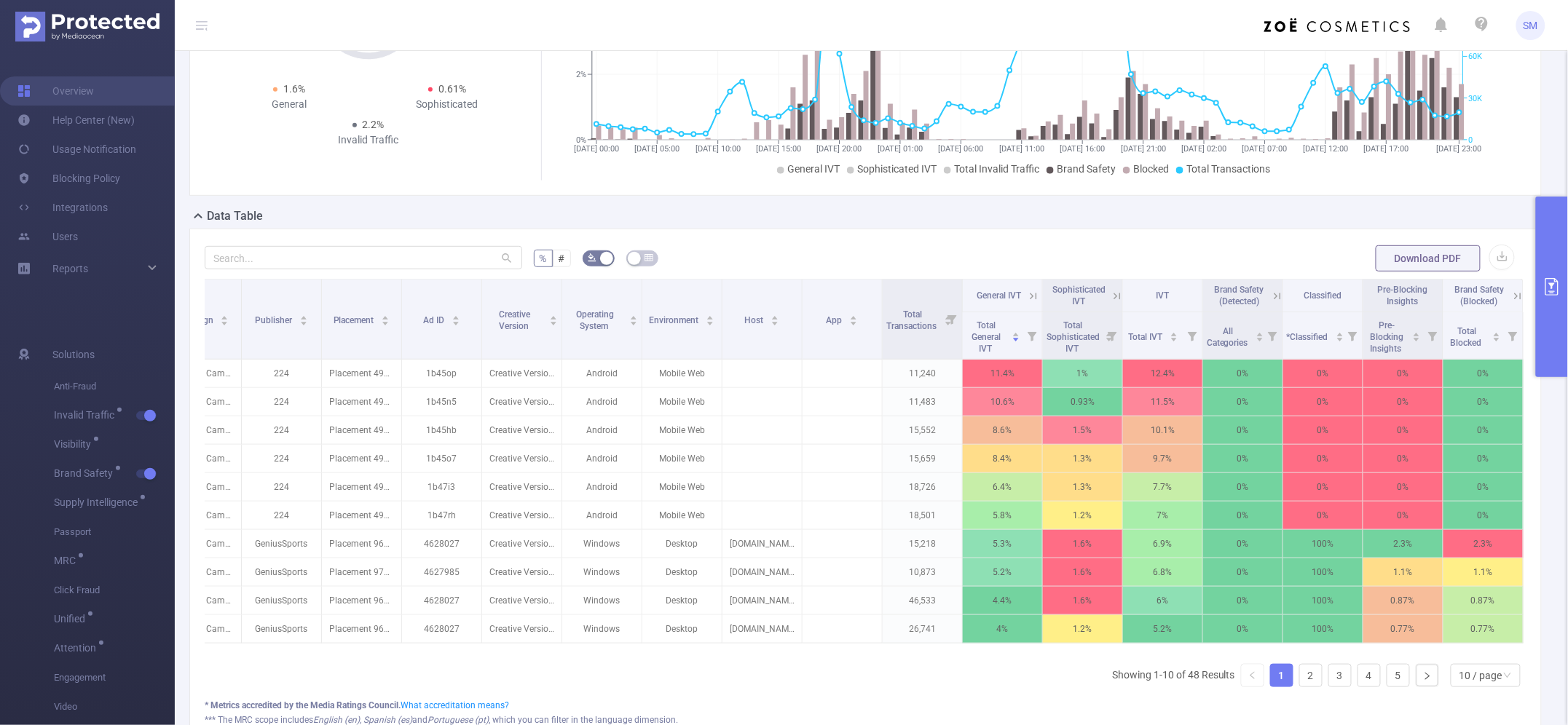
click at [1027, 290] on icon at bounding box center [1034, 297] width 13 height 13
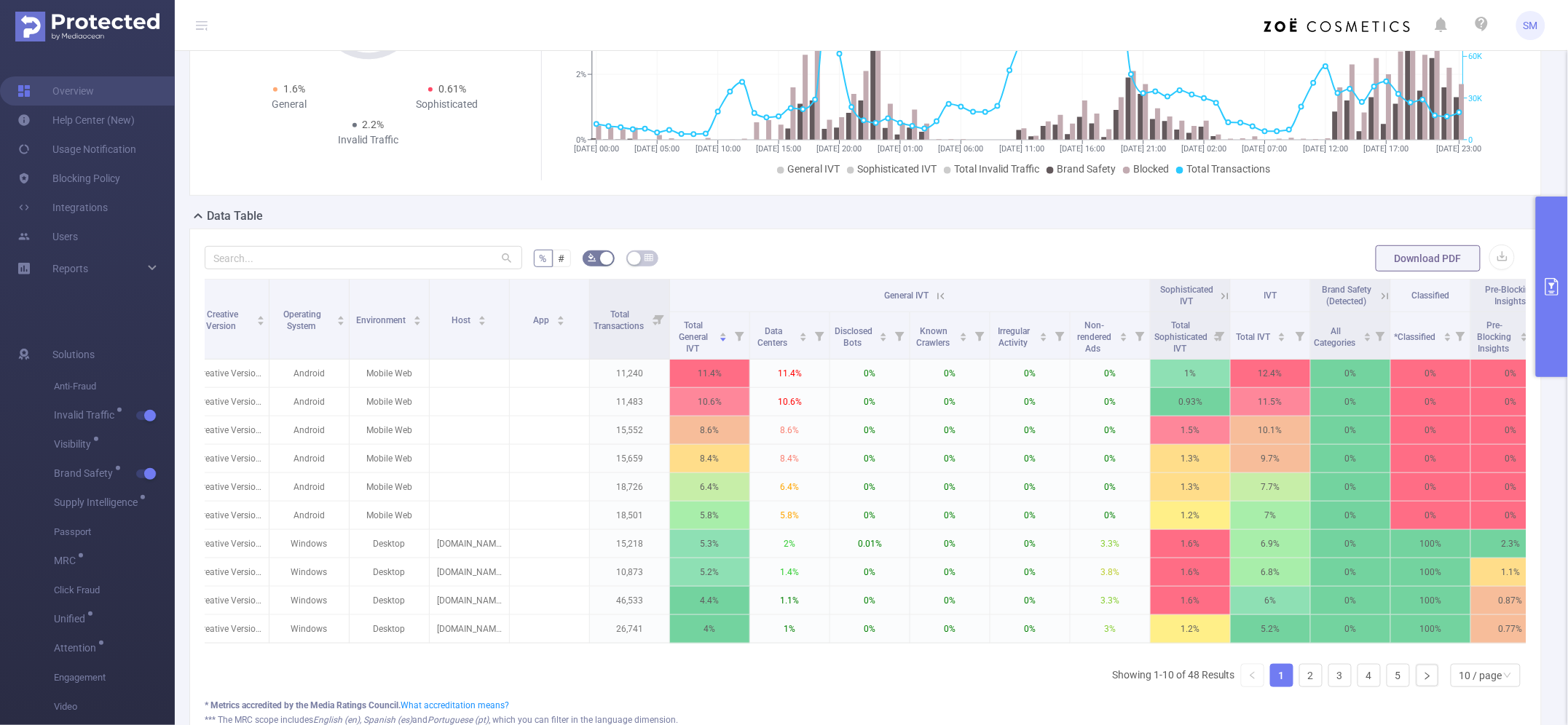
scroll to position [0, 434]
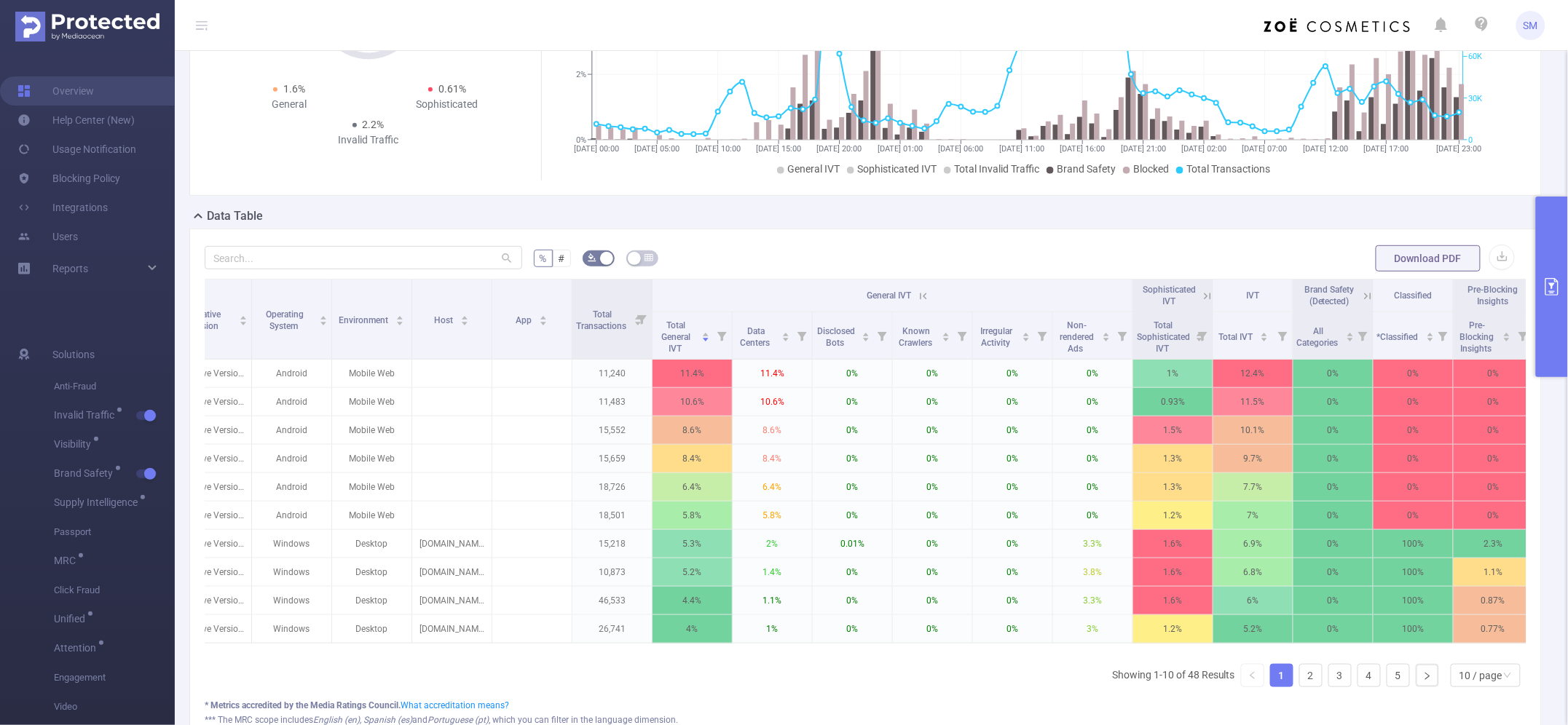
click at [1206, 293] on icon at bounding box center [1207, 297] width 13 height 13
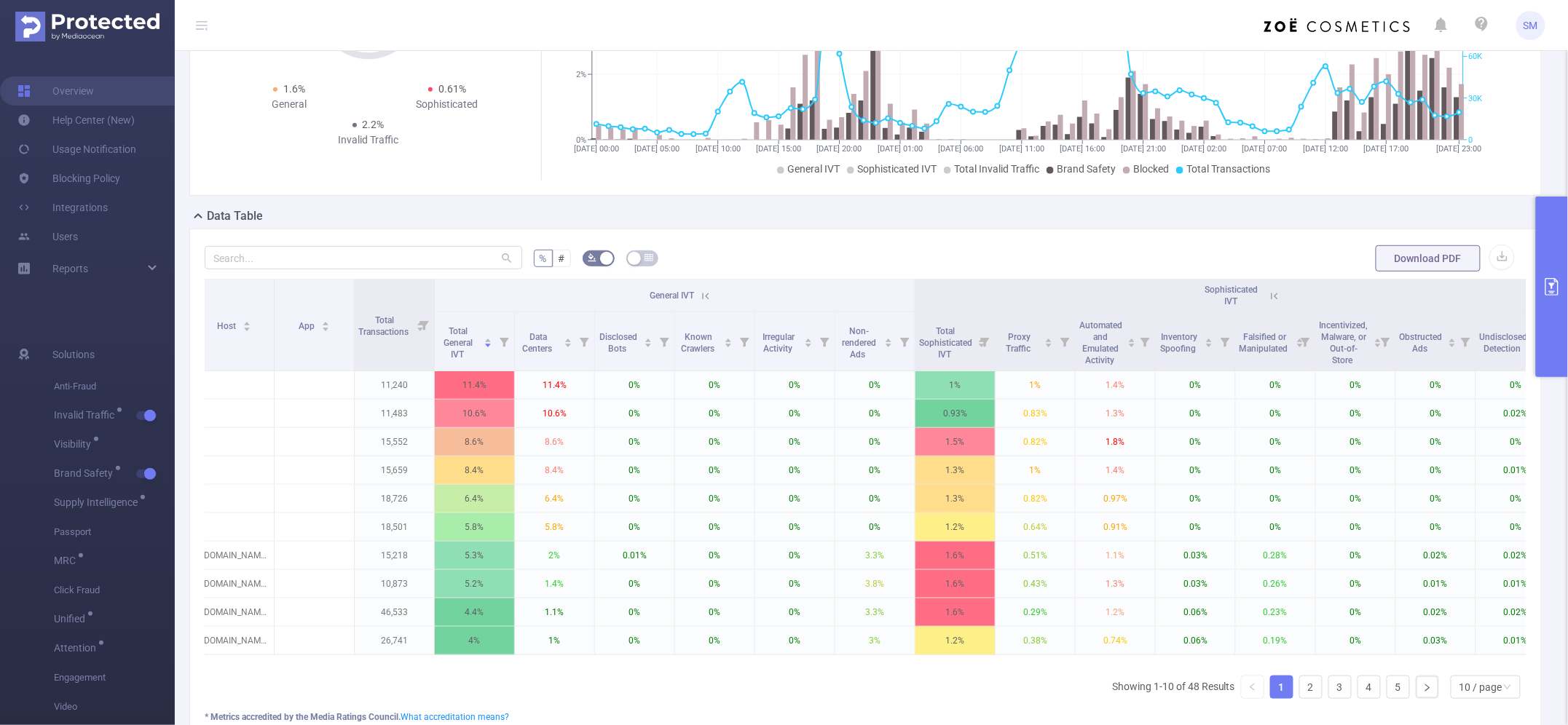
scroll to position [0, 668]
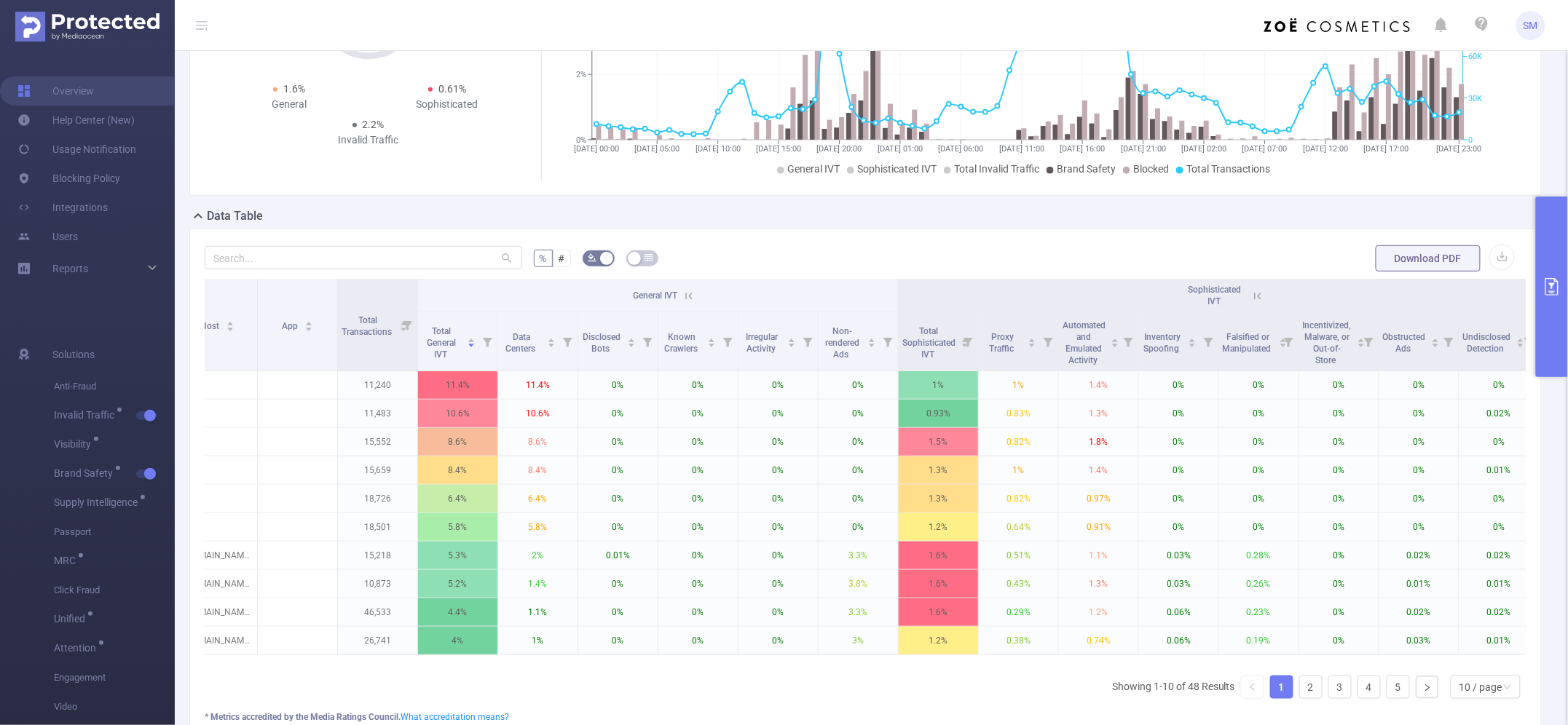
click at [688, 295] on icon at bounding box center [689, 297] width 13 height 13
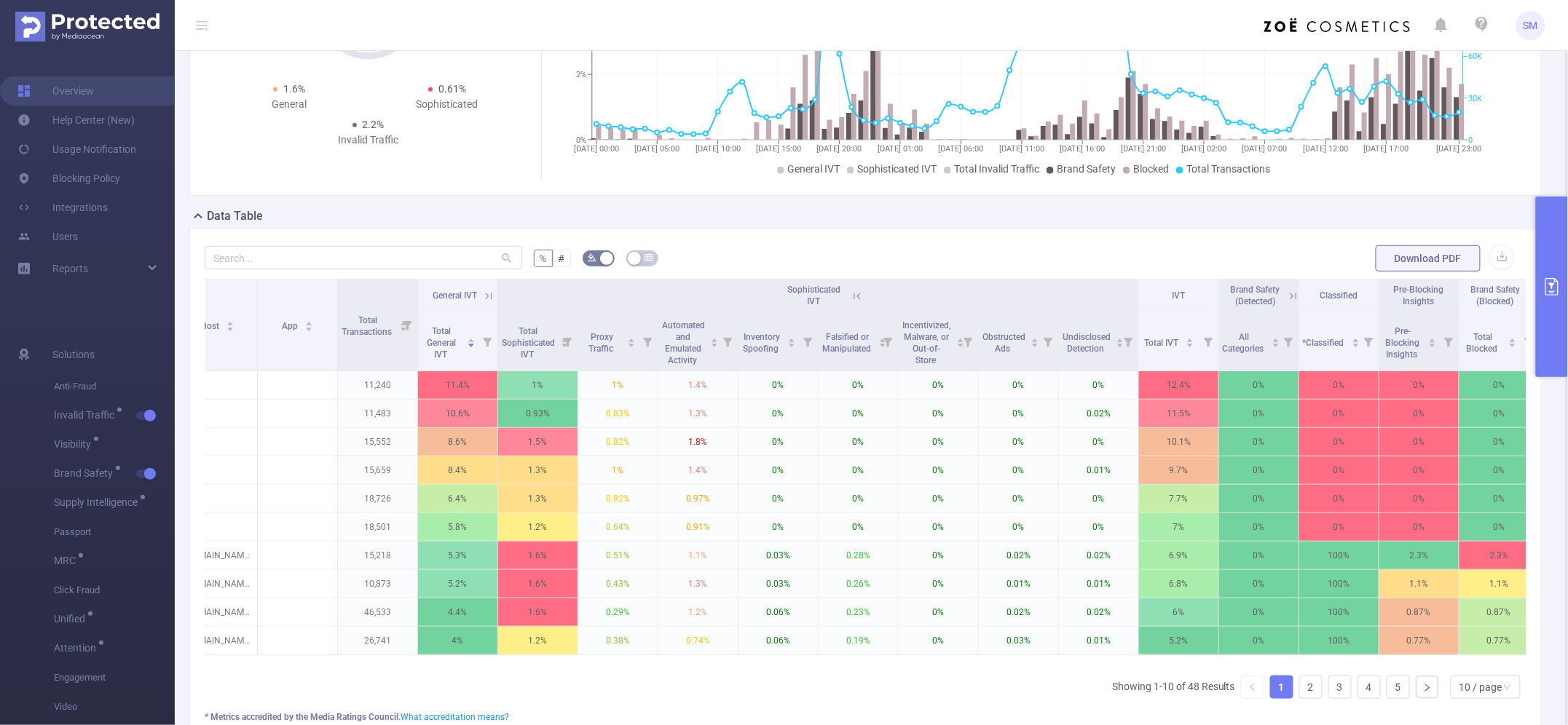
click at [856, 292] on icon at bounding box center [857, 297] width 13 height 13
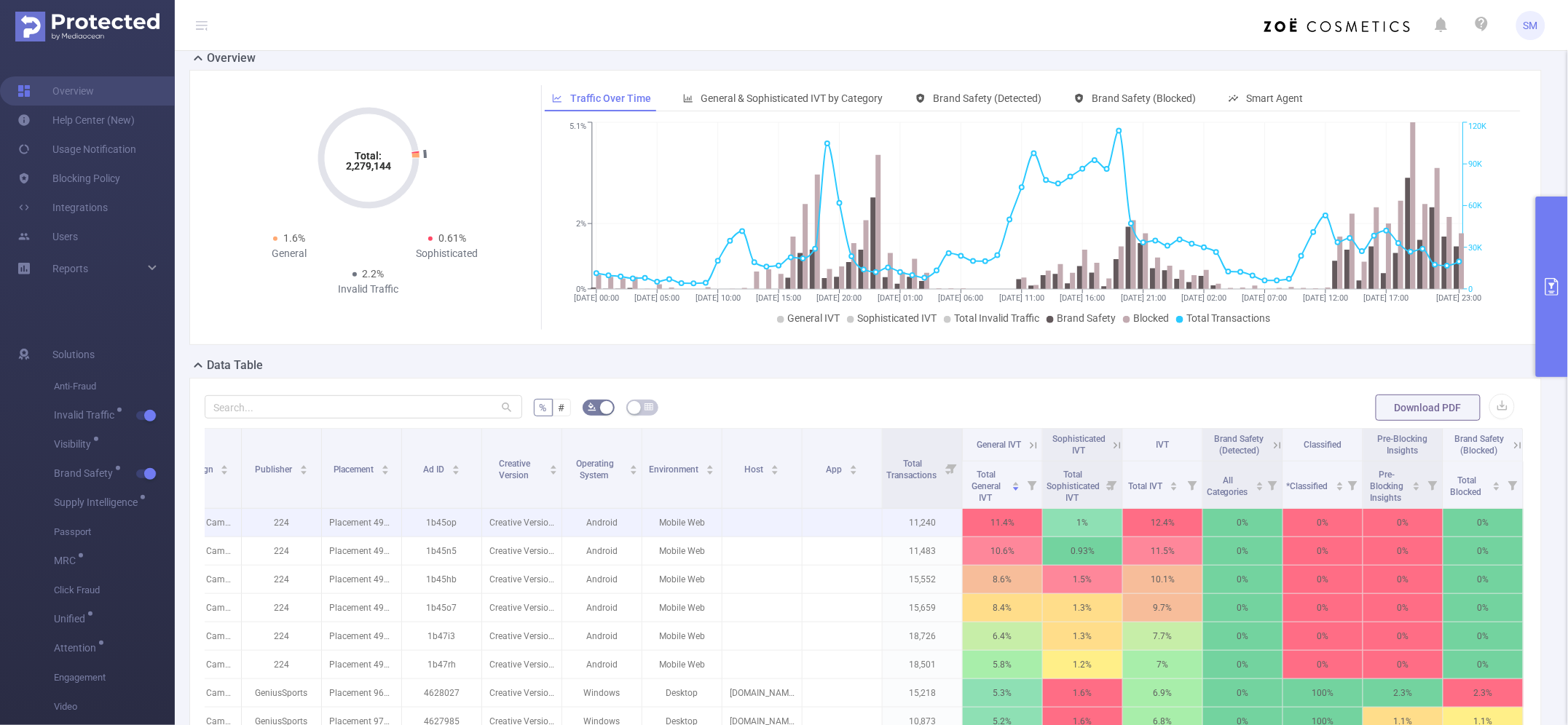
scroll to position [0, 0]
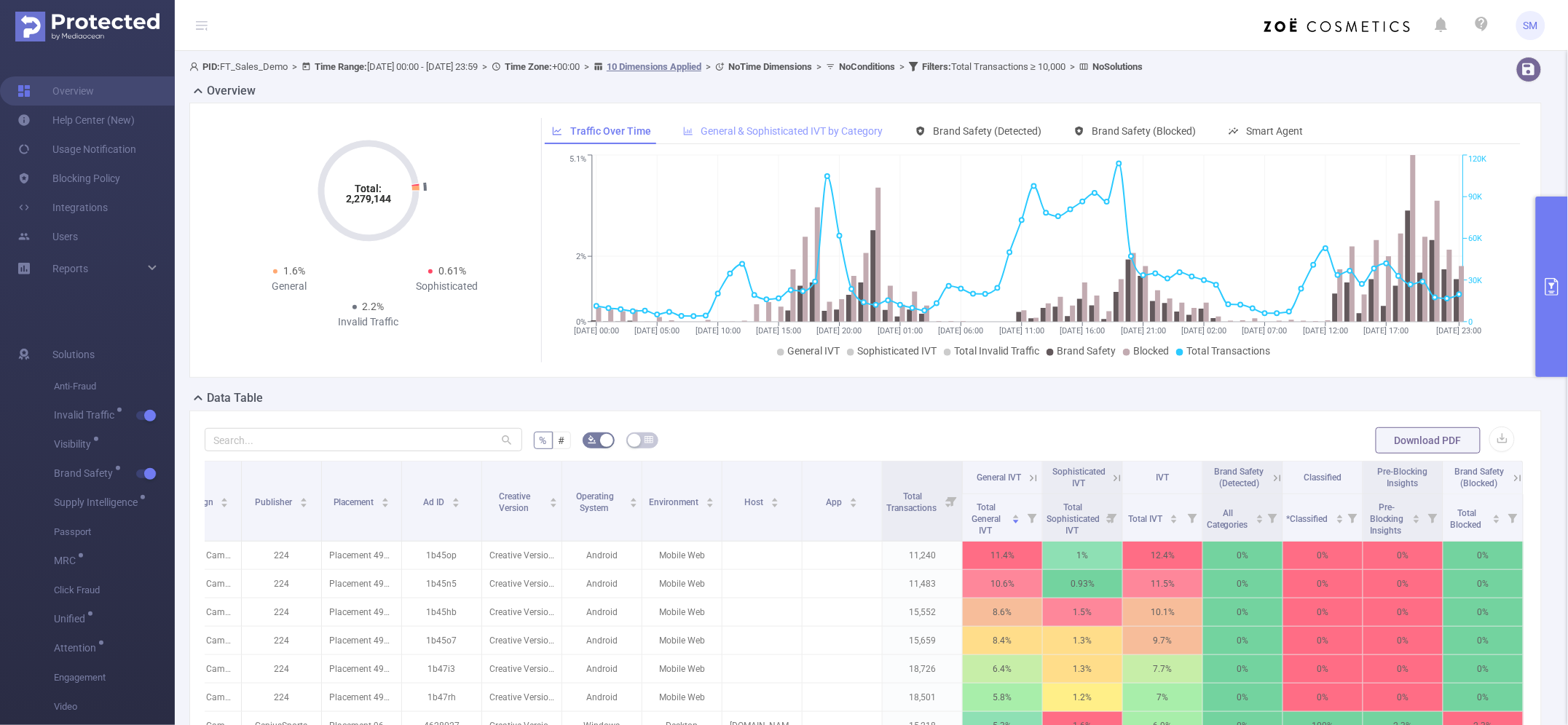
click at [707, 135] on span "General & Sophisticated IVT by Category" at bounding box center [792, 131] width 182 height 11
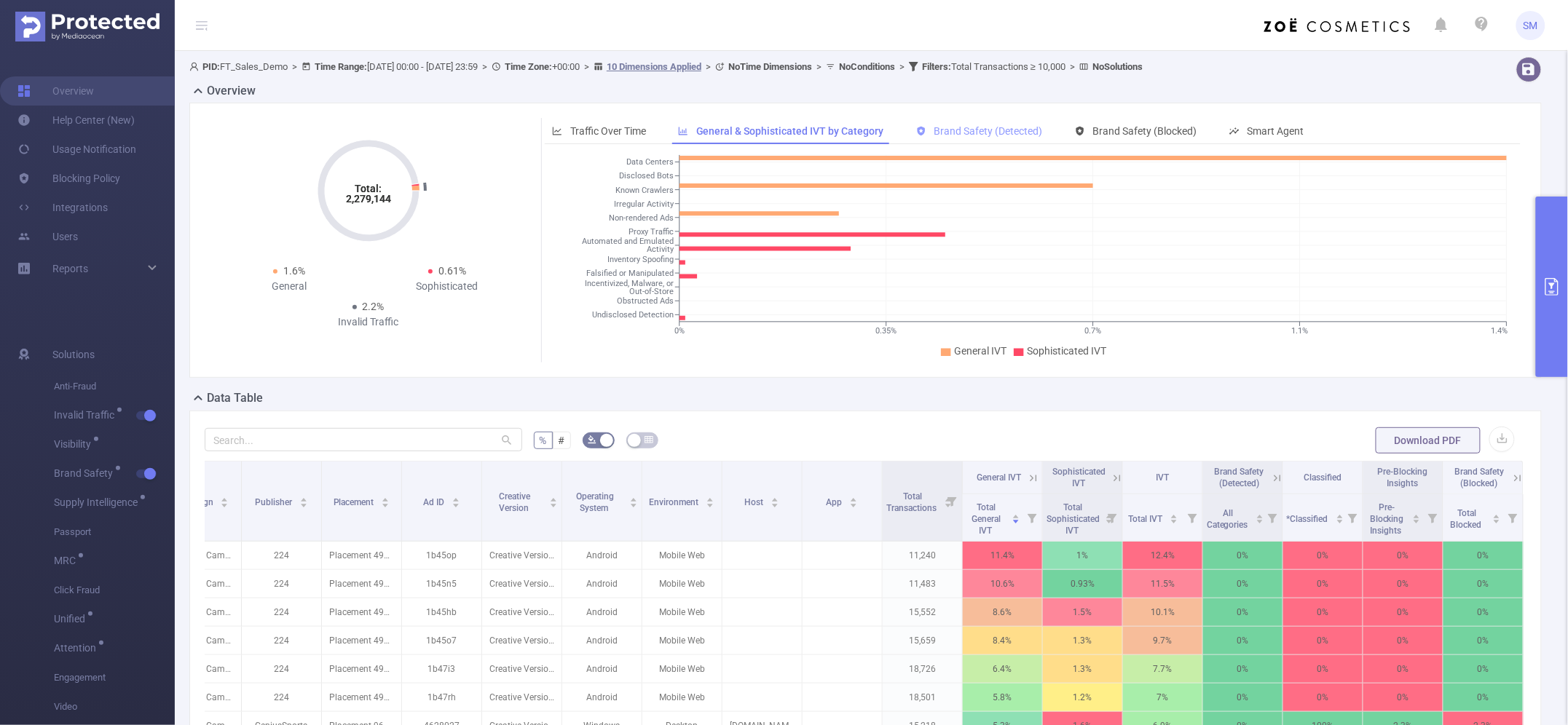
click at [966, 133] on span "Brand Safety (Detected)" at bounding box center [989, 131] width 108 height 11
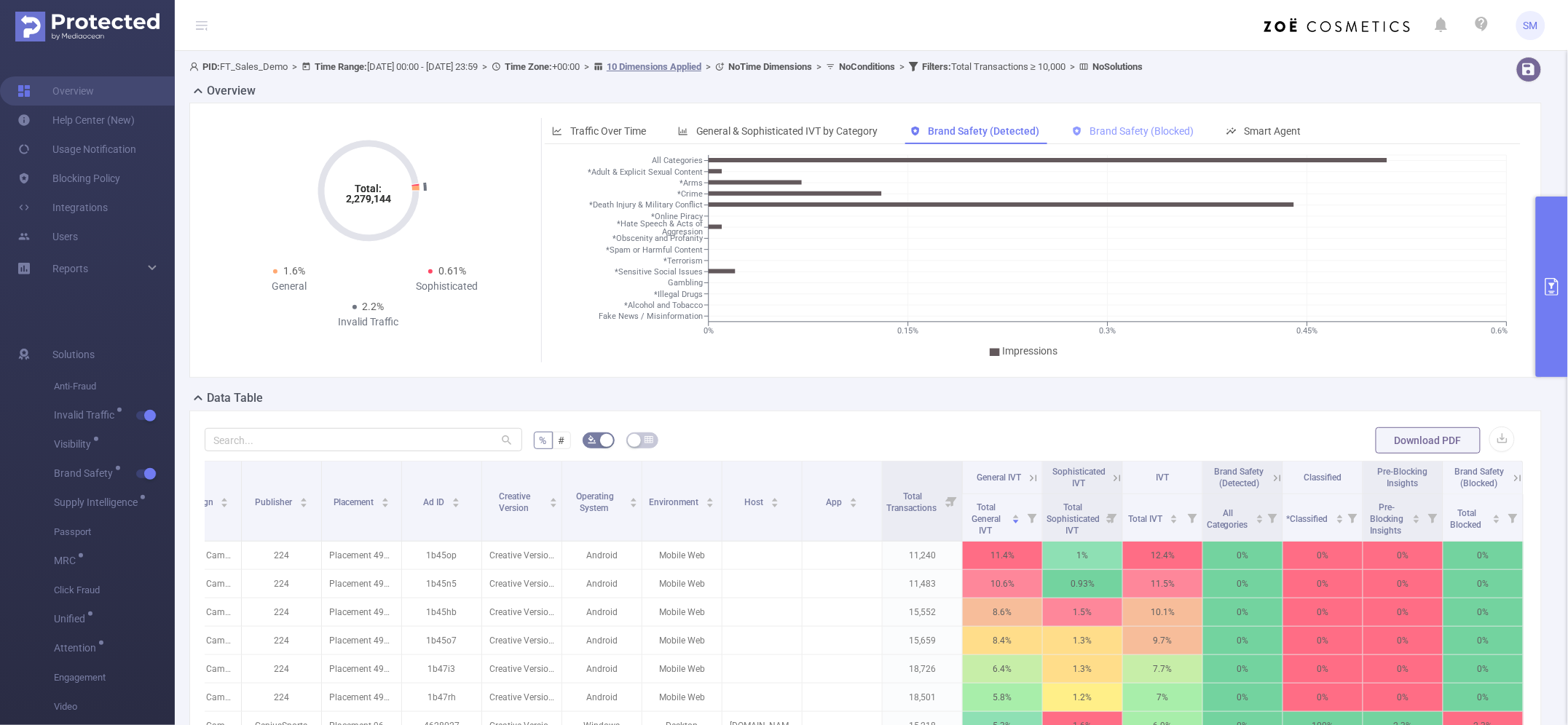
click at [1119, 134] on span "Brand Safety (Blocked)" at bounding box center [1142, 131] width 104 height 11
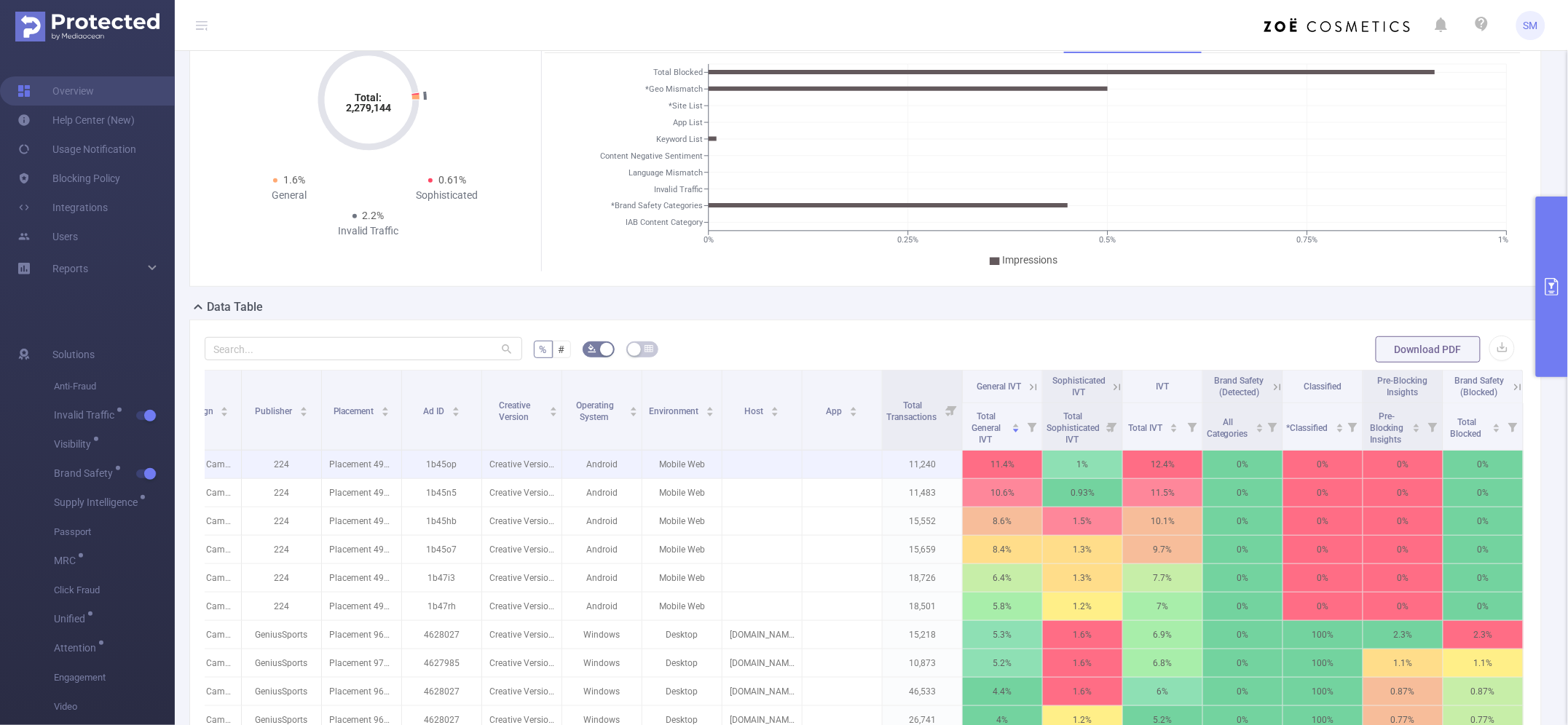
scroll to position [182, 0]
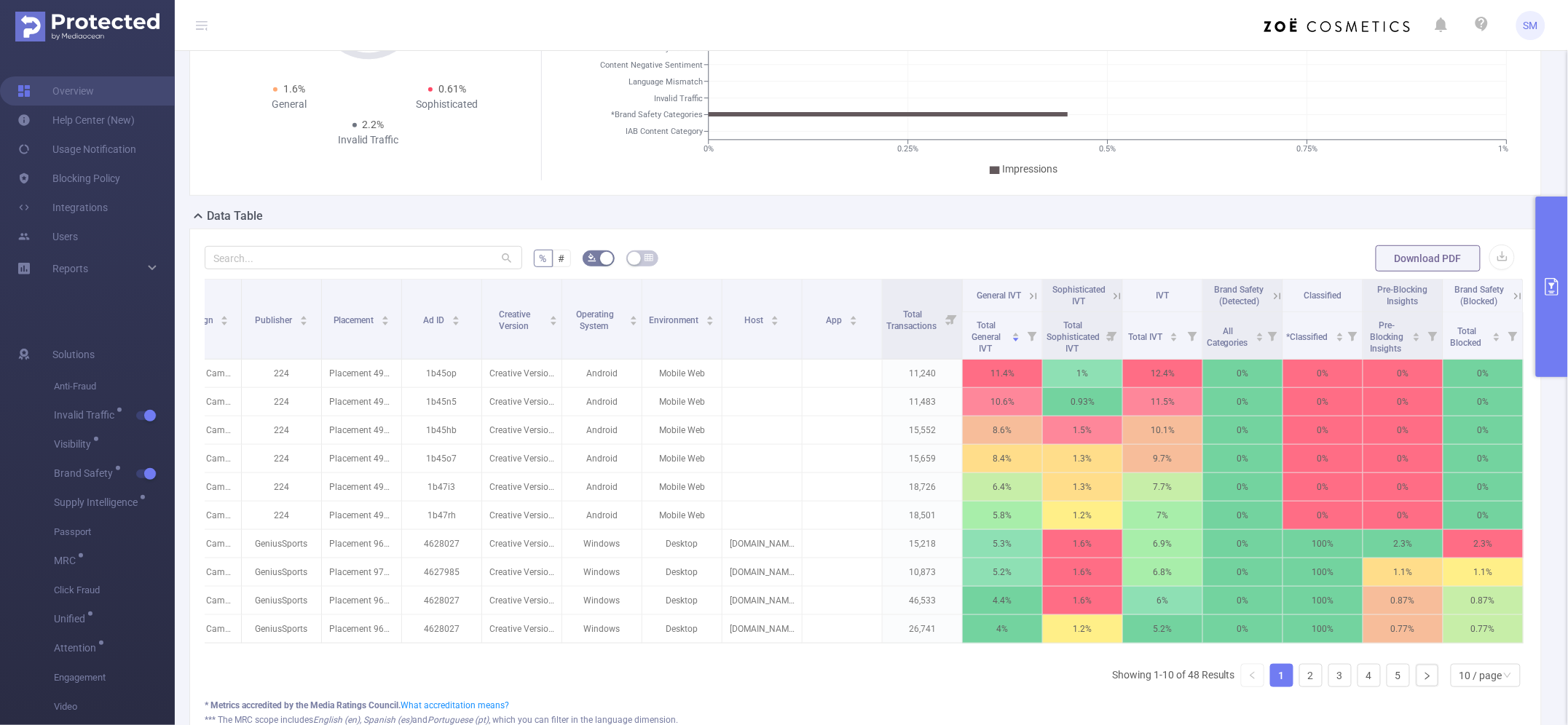
click at [1266, 288] on icon at bounding box center [1275, 296] width 17 height 15
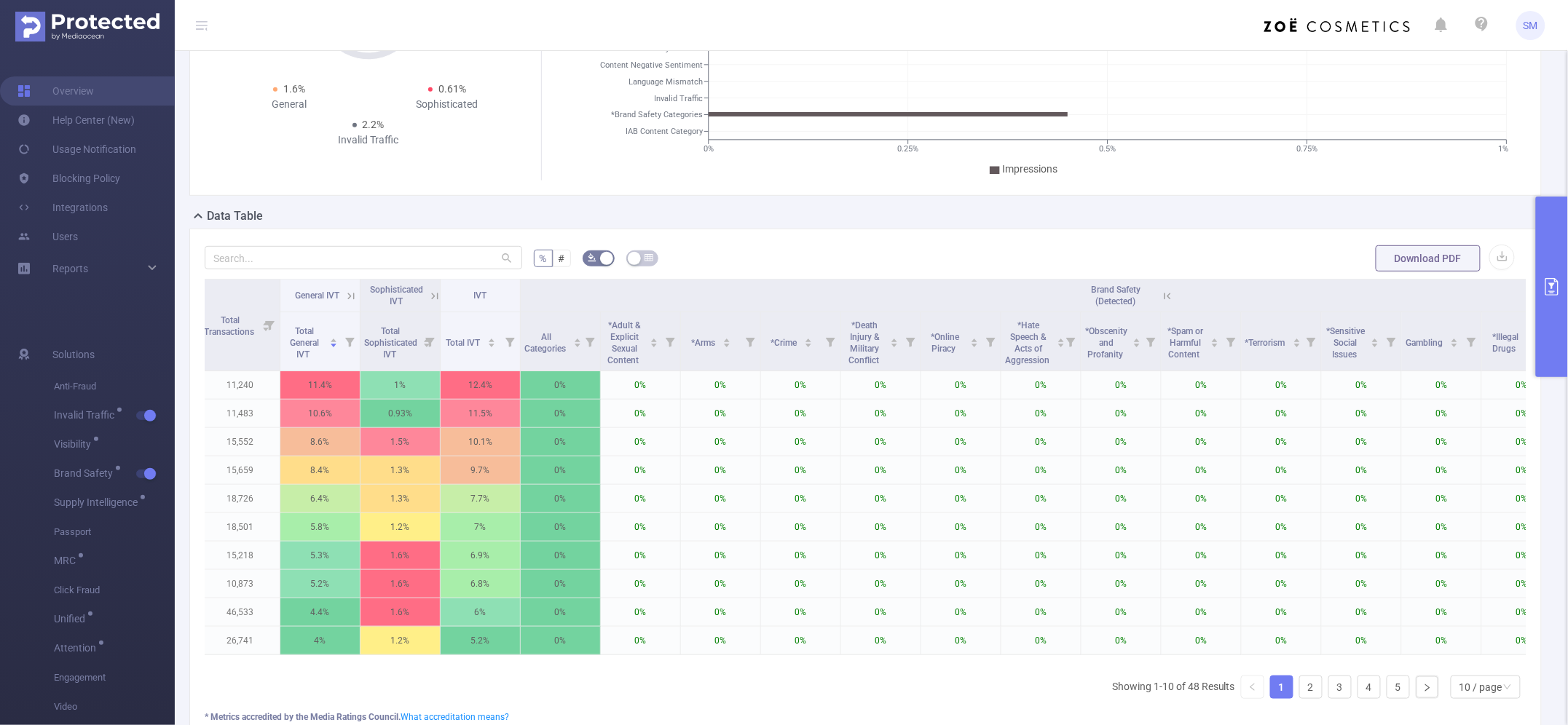
scroll to position [0, 942]
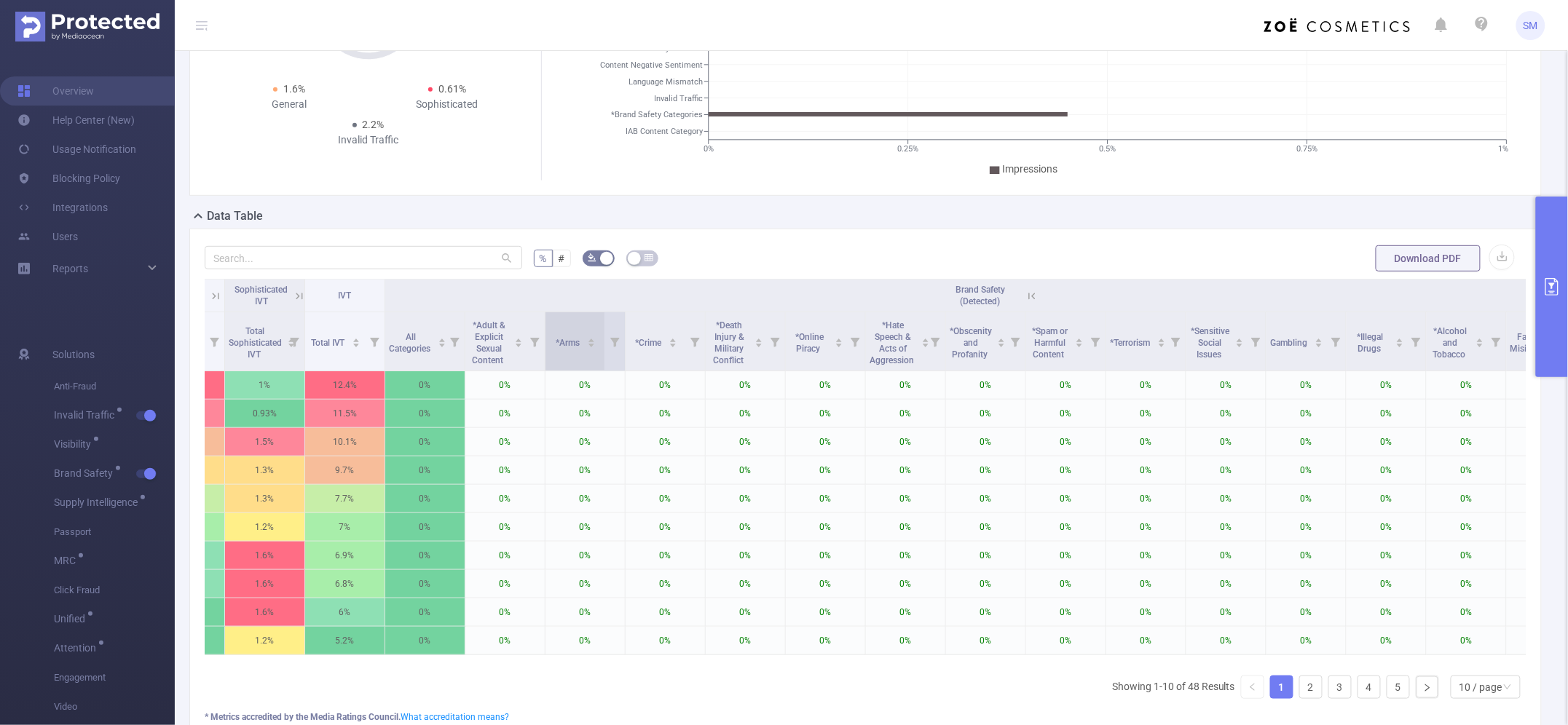
click at [557, 347] on span "*Arms" at bounding box center [570, 342] width 26 height 10
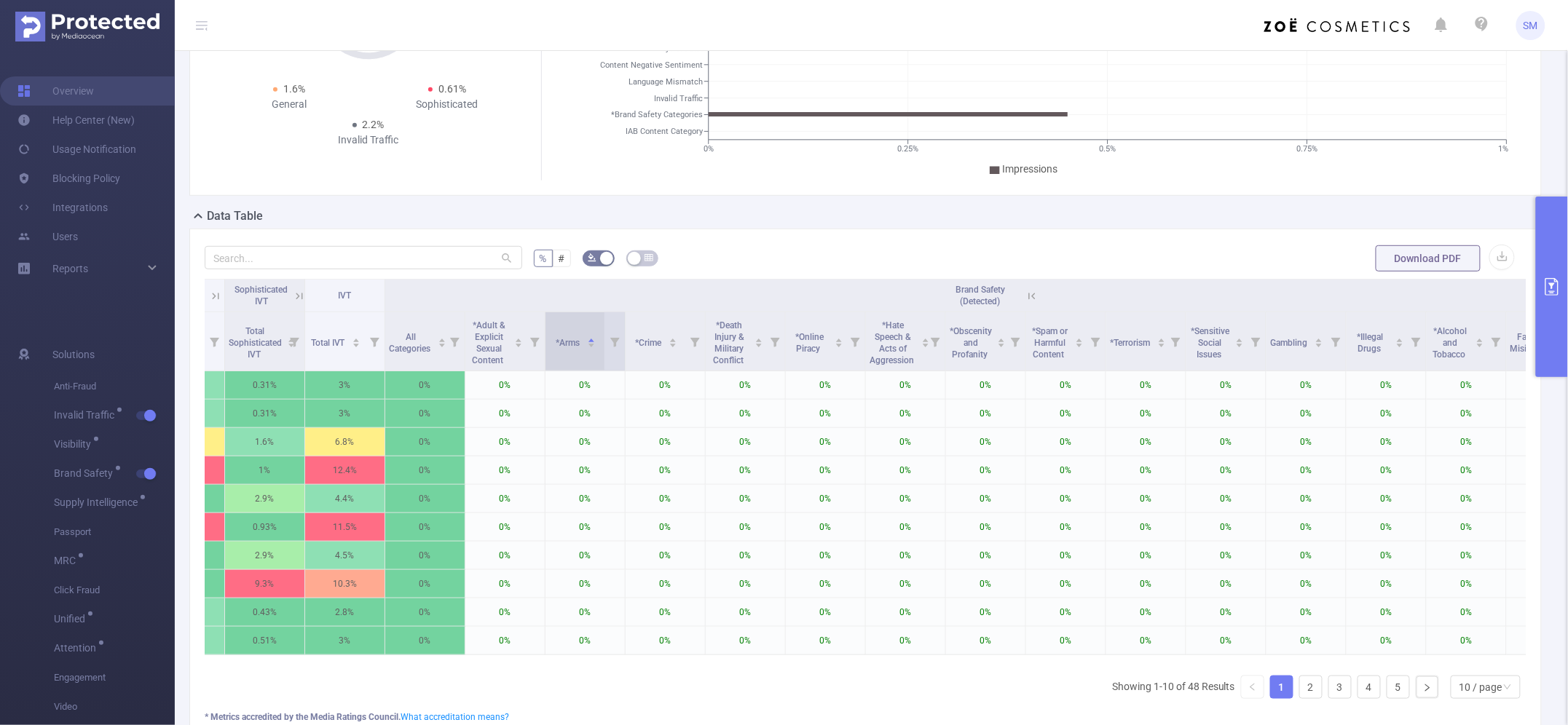
click at [573, 349] on div "*Arms" at bounding box center [576, 342] width 40 height 15
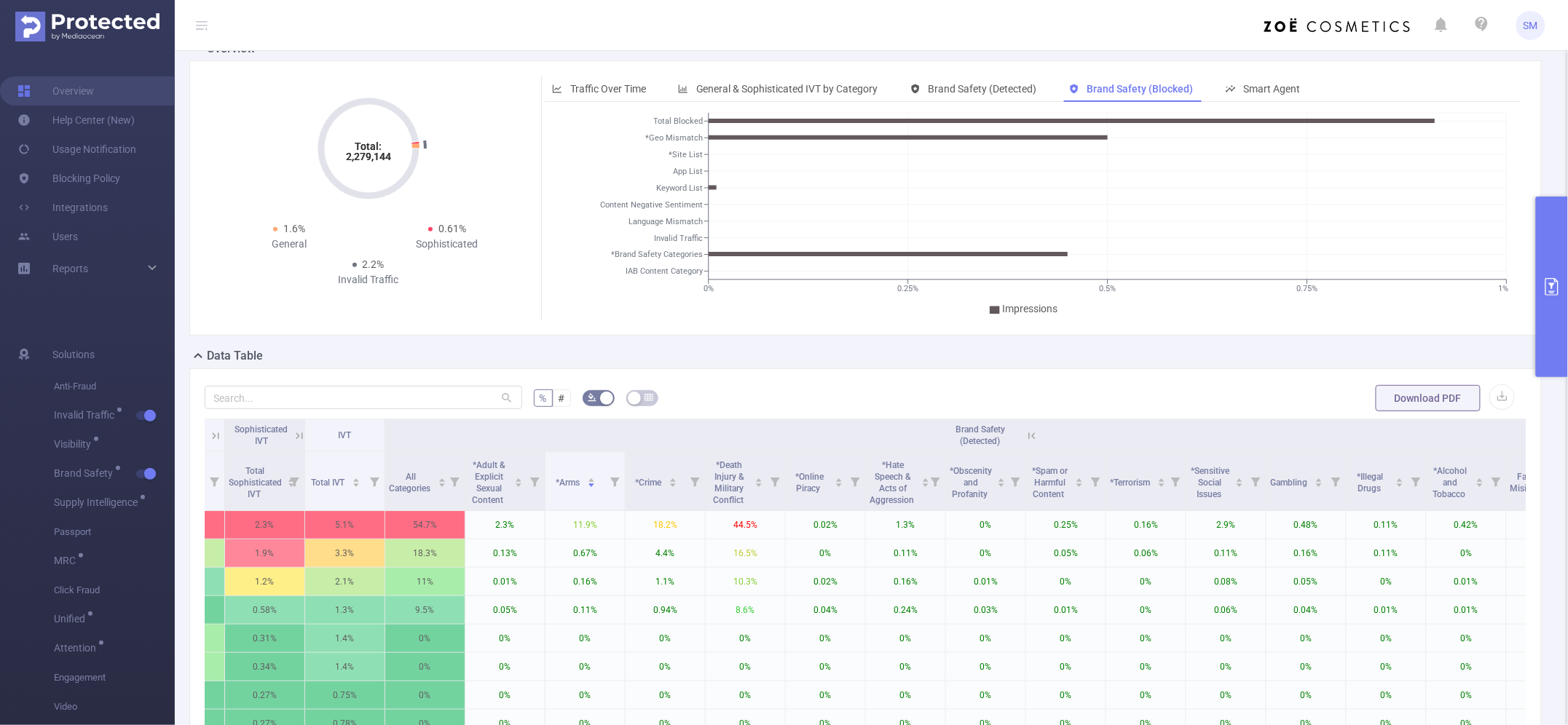
scroll to position [0, 0]
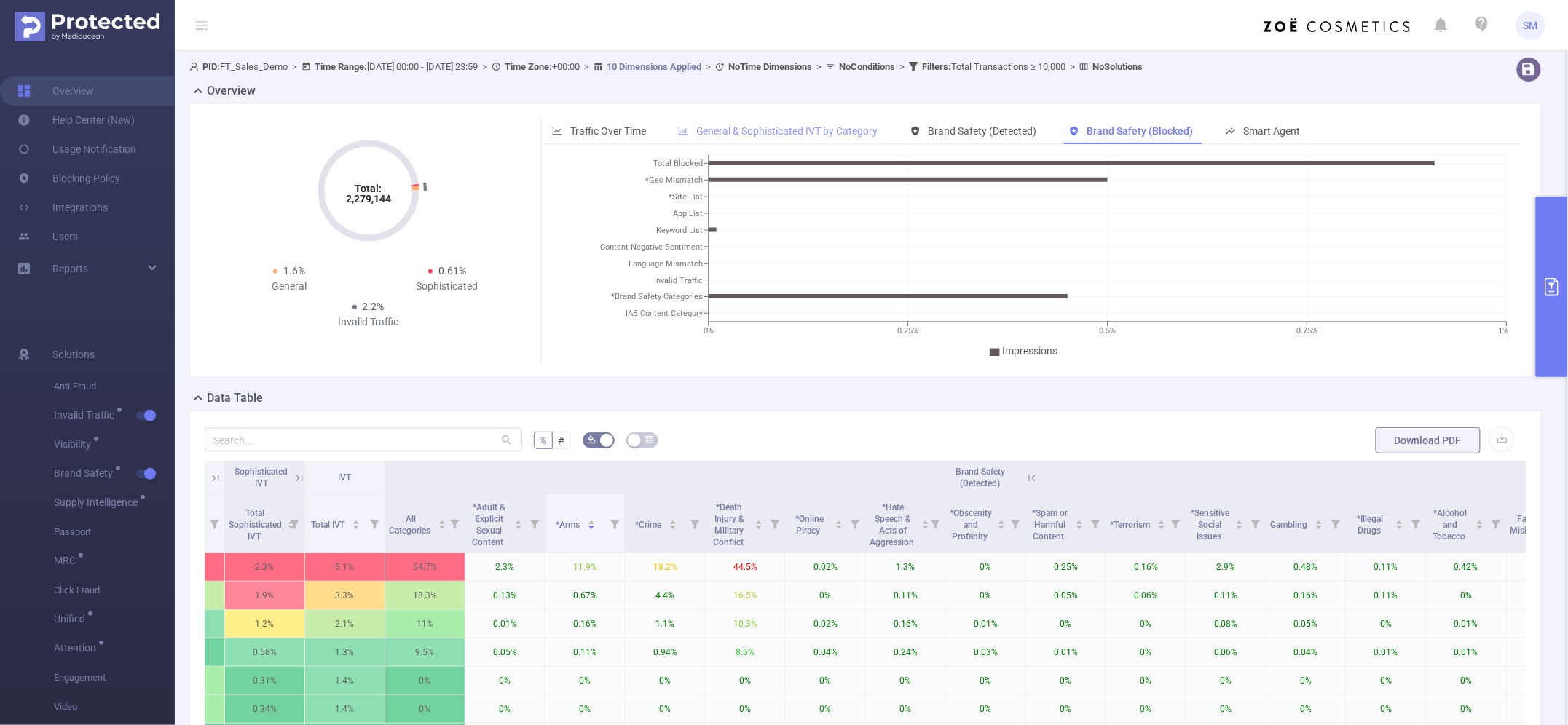
click at [743, 129] on span "General & Sophisticated IVT by Category" at bounding box center [787, 131] width 182 height 11
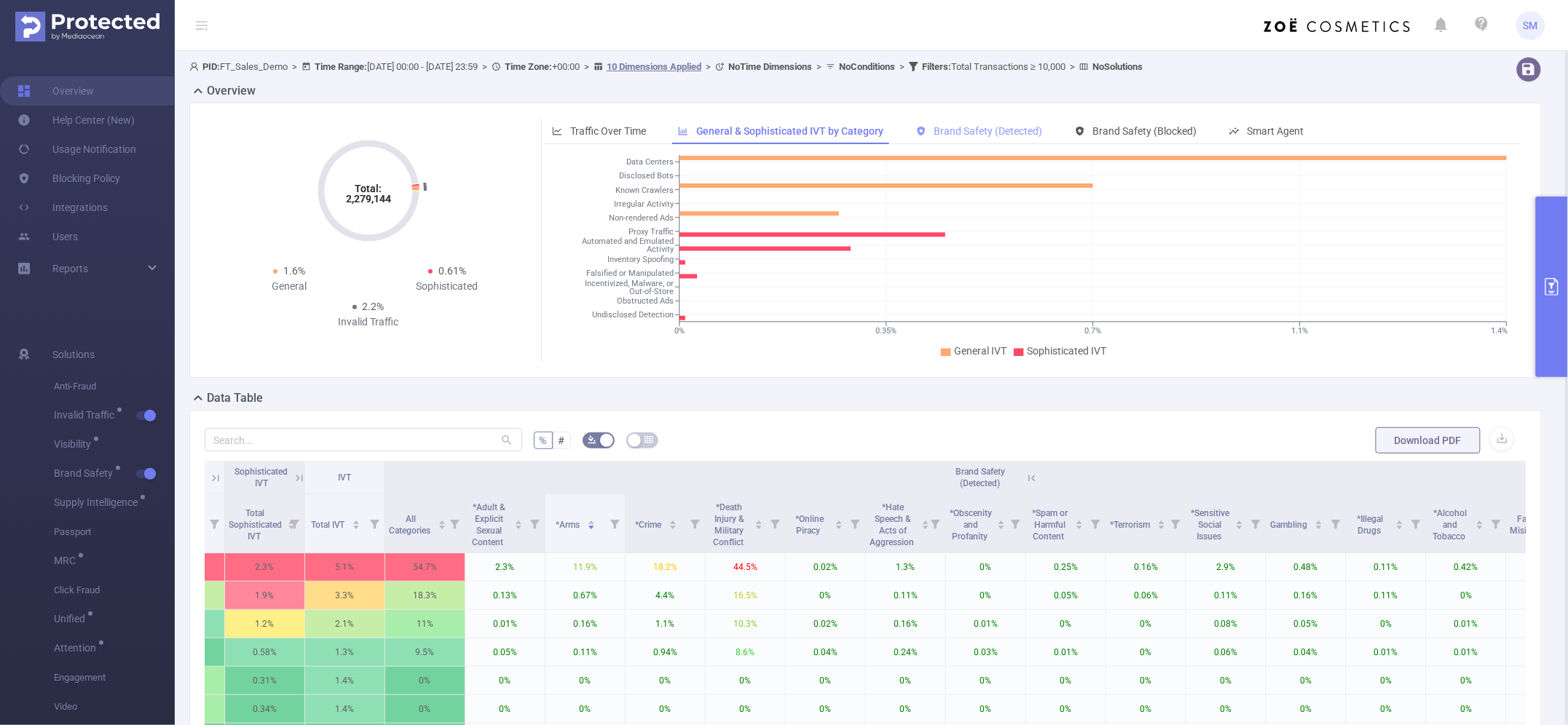
click at [966, 125] on span "Brand Safety (Detected)" at bounding box center [989, 131] width 108 height 11
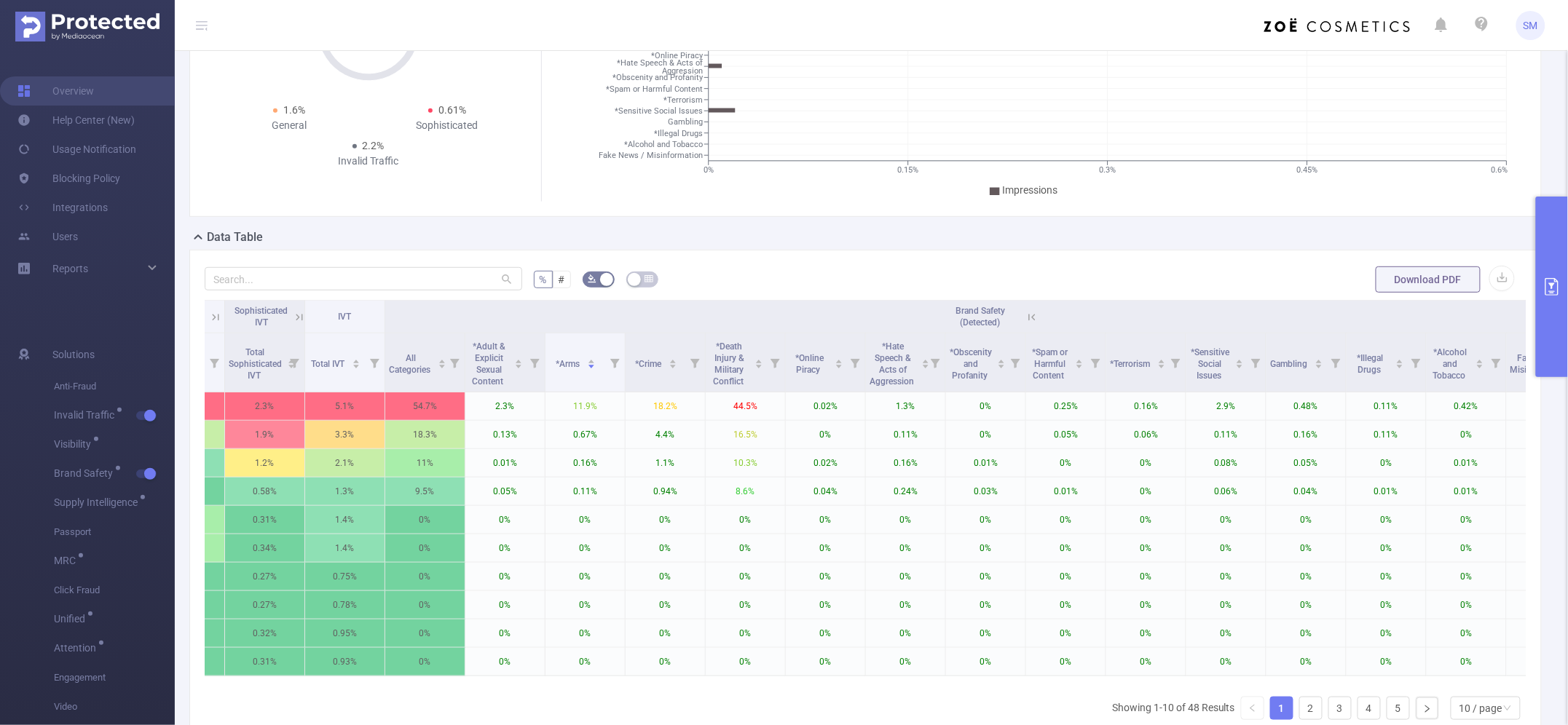
scroll to position [273, 0]
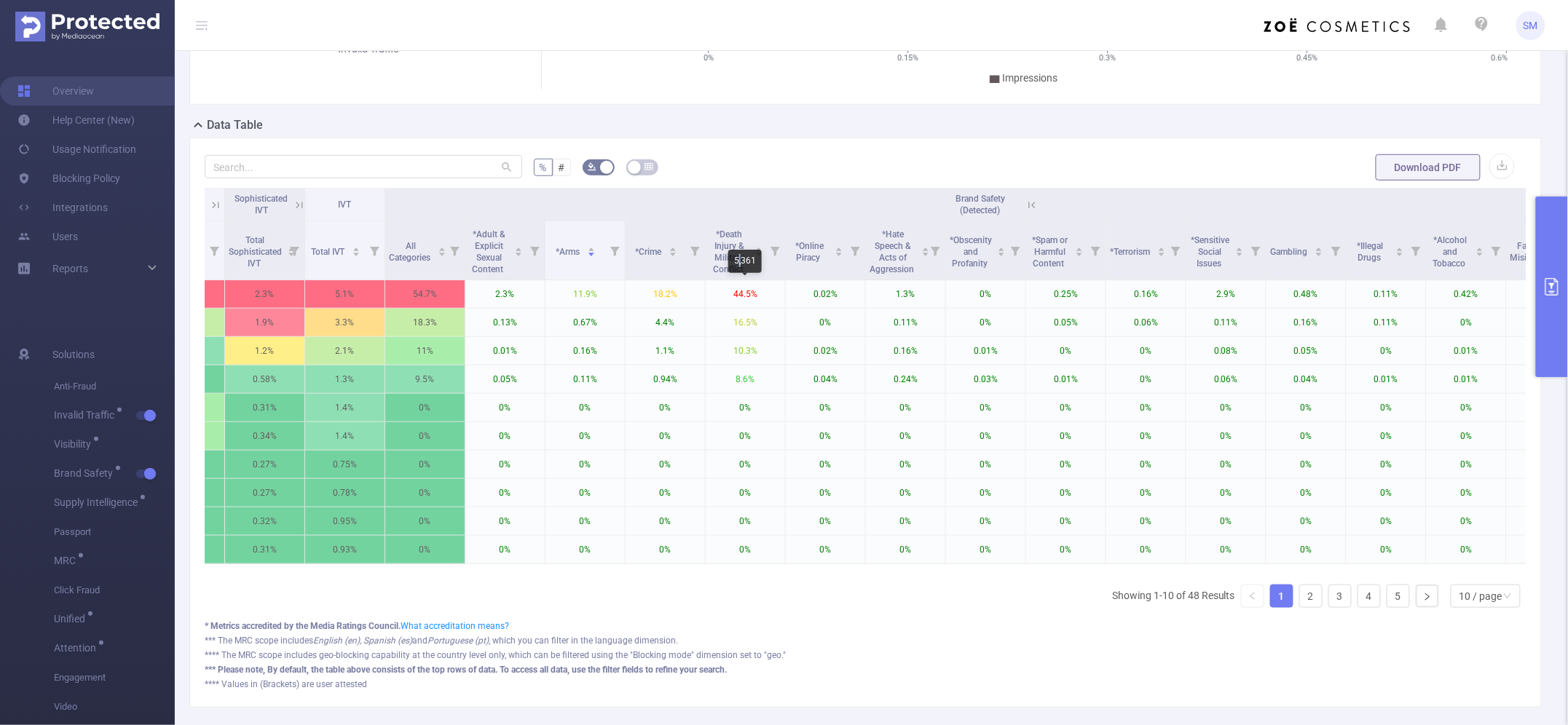
click at [739, 261] on div "5,361" at bounding box center [744, 261] width 34 height 23
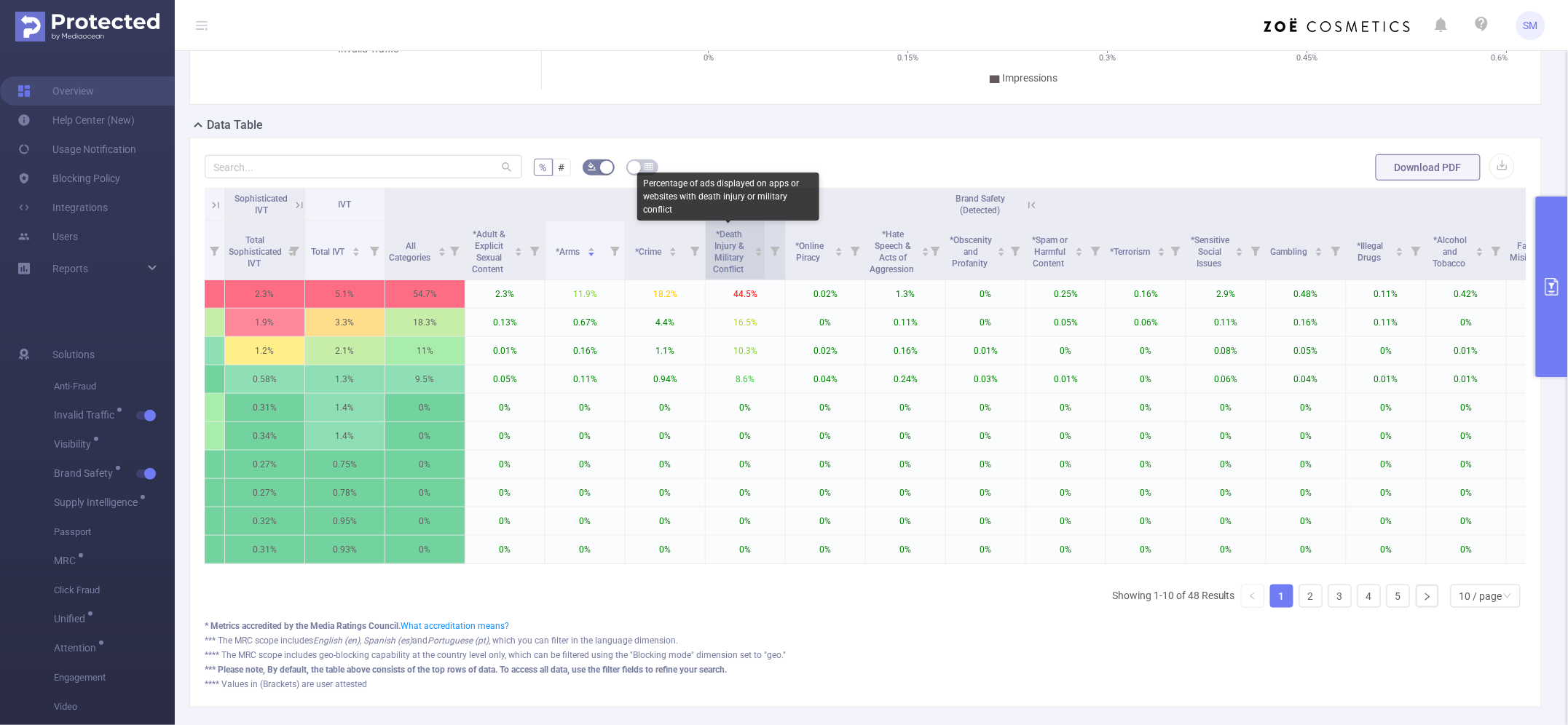
click at [728, 238] on span "*Death Injury & Military Conflict" at bounding box center [729, 250] width 40 height 49
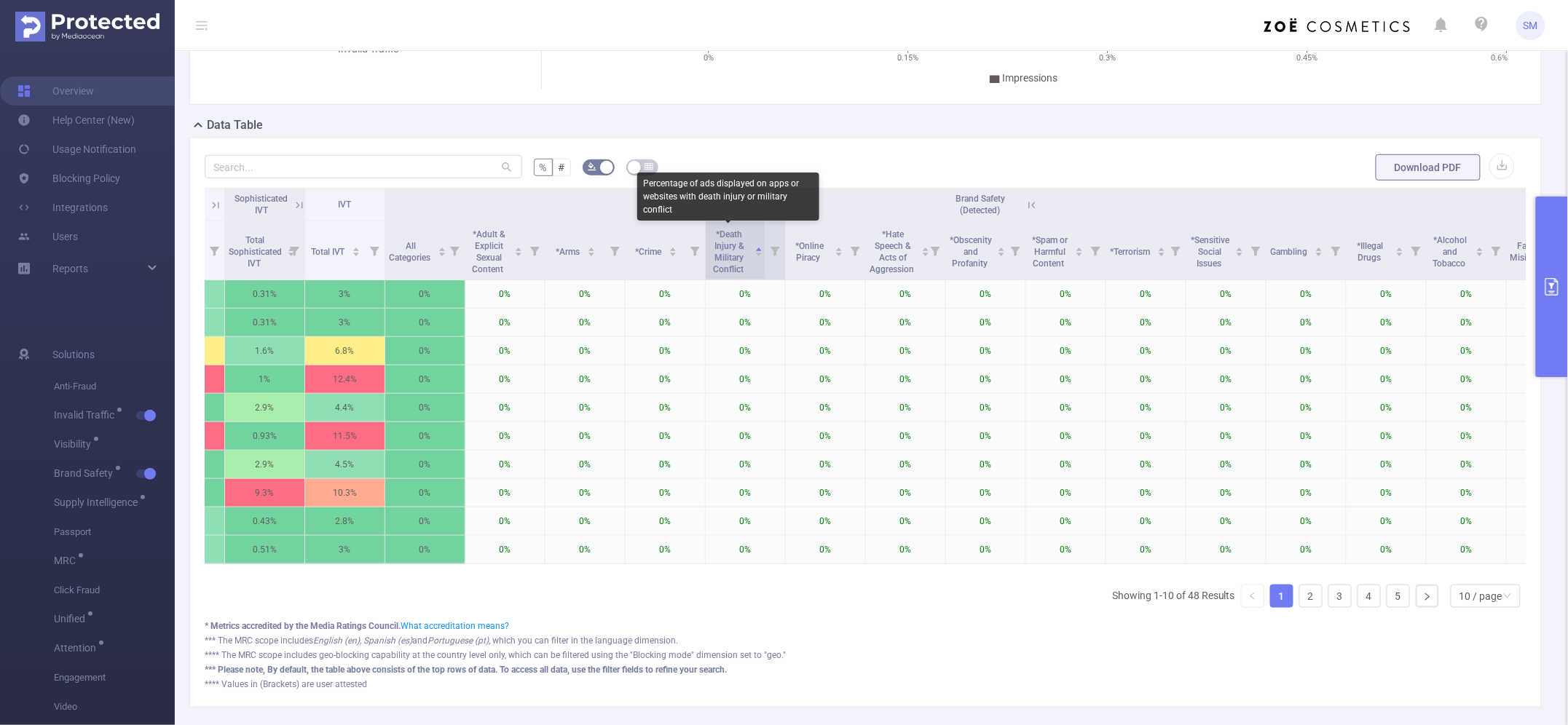
click at [735, 247] on span "*Death Injury & Military Conflict" at bounding box center [729, 251] width 33 height 45
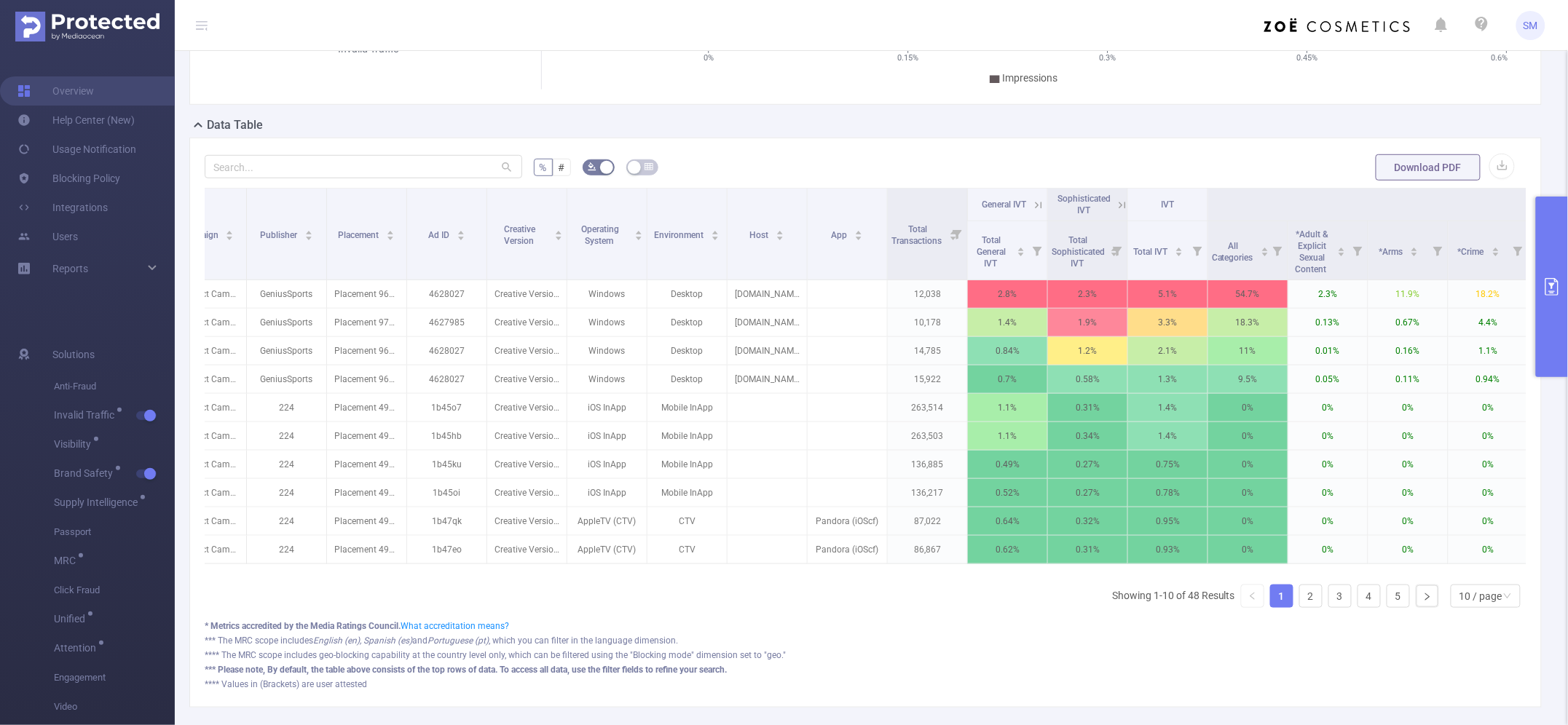
scroll to position [0, 68]
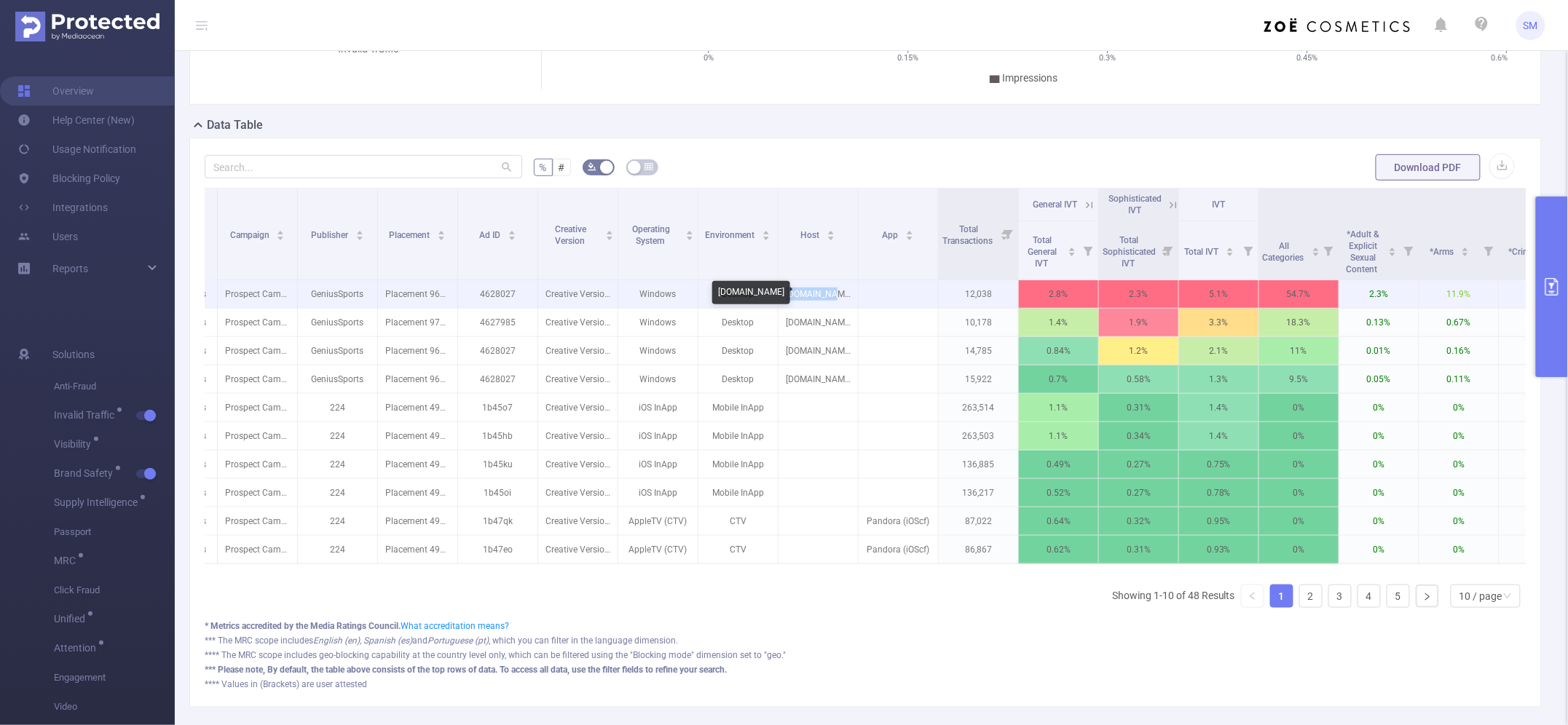
drag, startPoint x: 841, startPoint y: 293, endPoint x: 788, endPoint y: 299, distance: 53.3
click at [788, 299] on p "[DOMAIN_NAME]" at bounding box center [818, 294] width 80 height 28
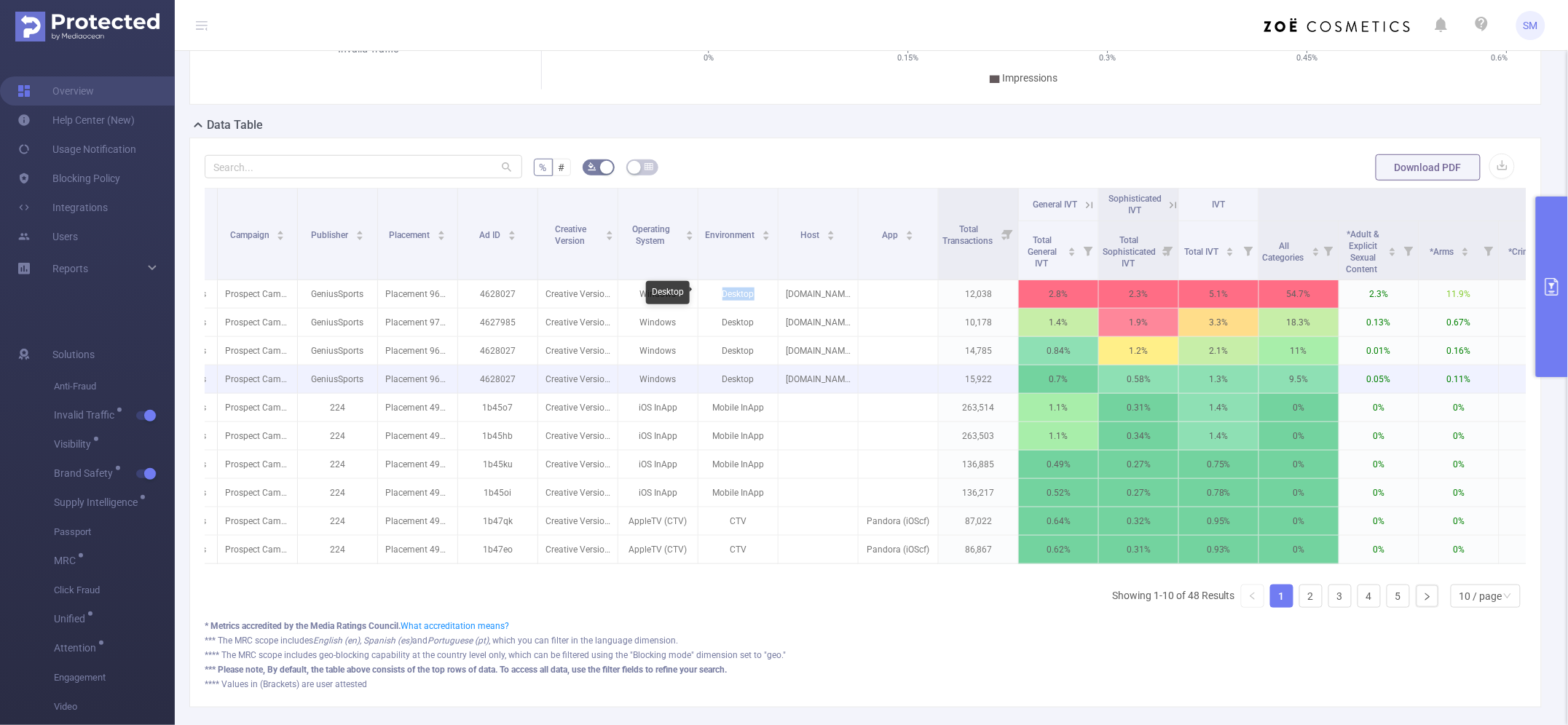
drag, startPoint x: 754, startPoint y: 289, endPoint x: 748, endPoint y: 373, distance: 84.2
click at [714, 295] on p "Desktop" at bounding box center [738, 294] width 80 height 28
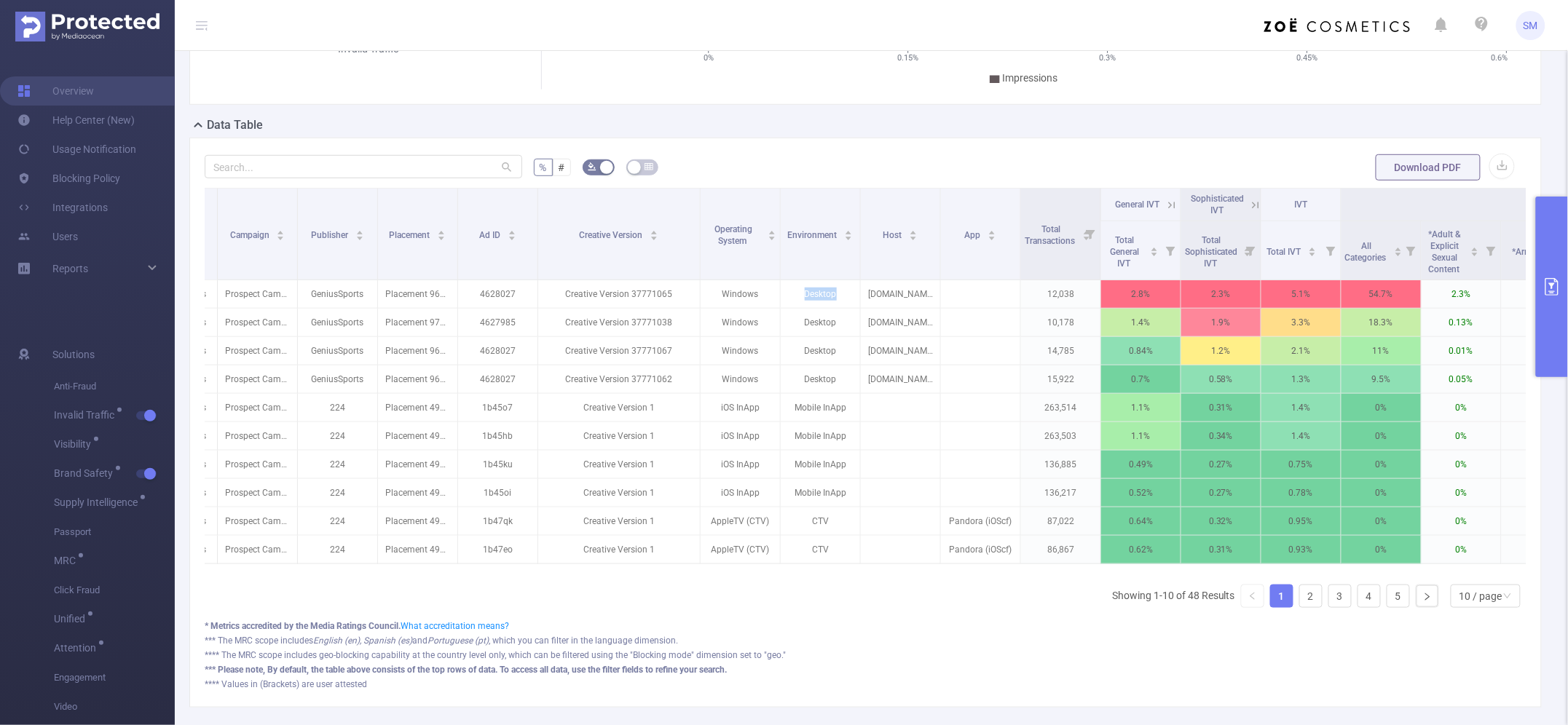
drag, startPoint x: 616, startPoint y: 200, endPoint x: 699, endPoint y: 186, distance: 84.2
click at [699, 186] on div "% # Download PDF Advertiser Campaign Publisher Placement Ad ID Creative Version…" at bounding box center [866, 422] width 1321 height 537
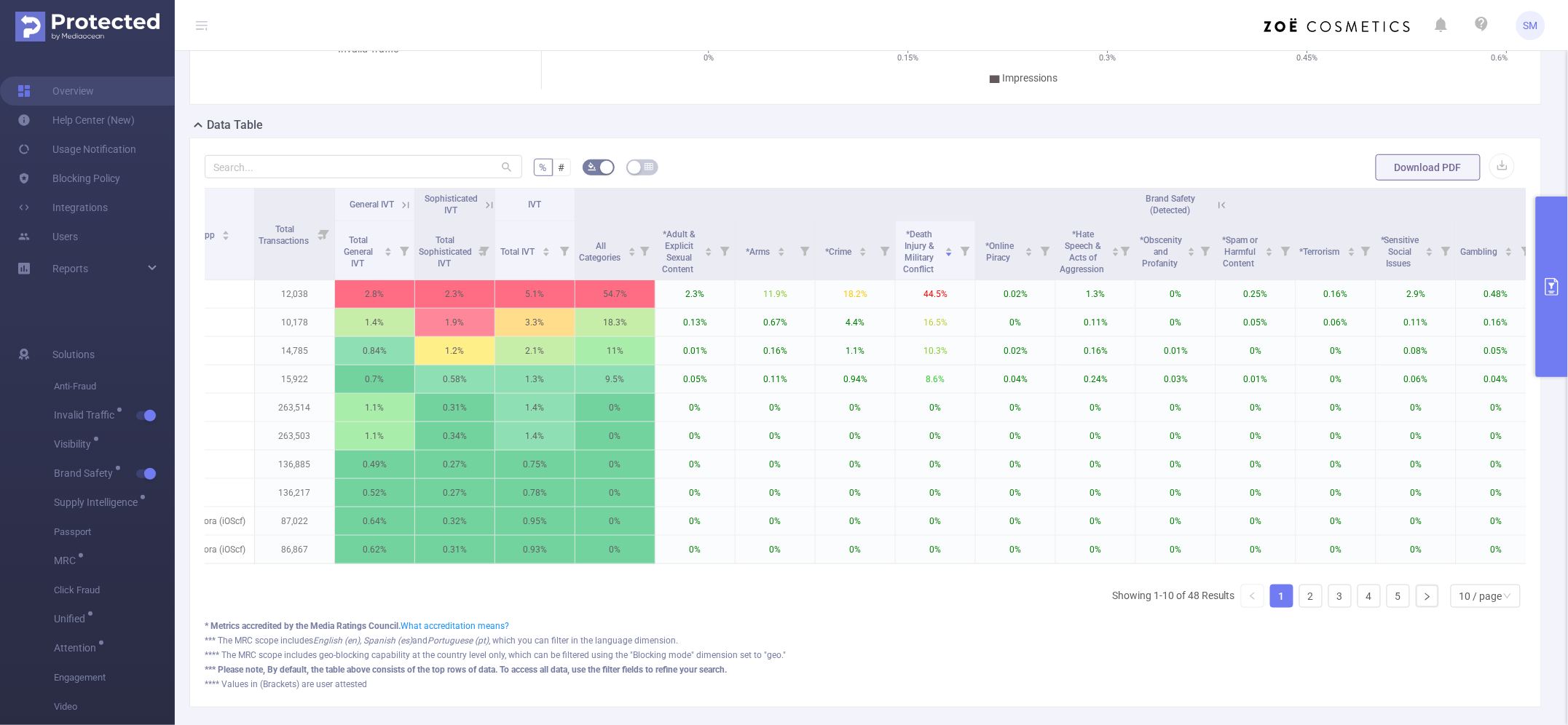
scroll to position [0, 926]
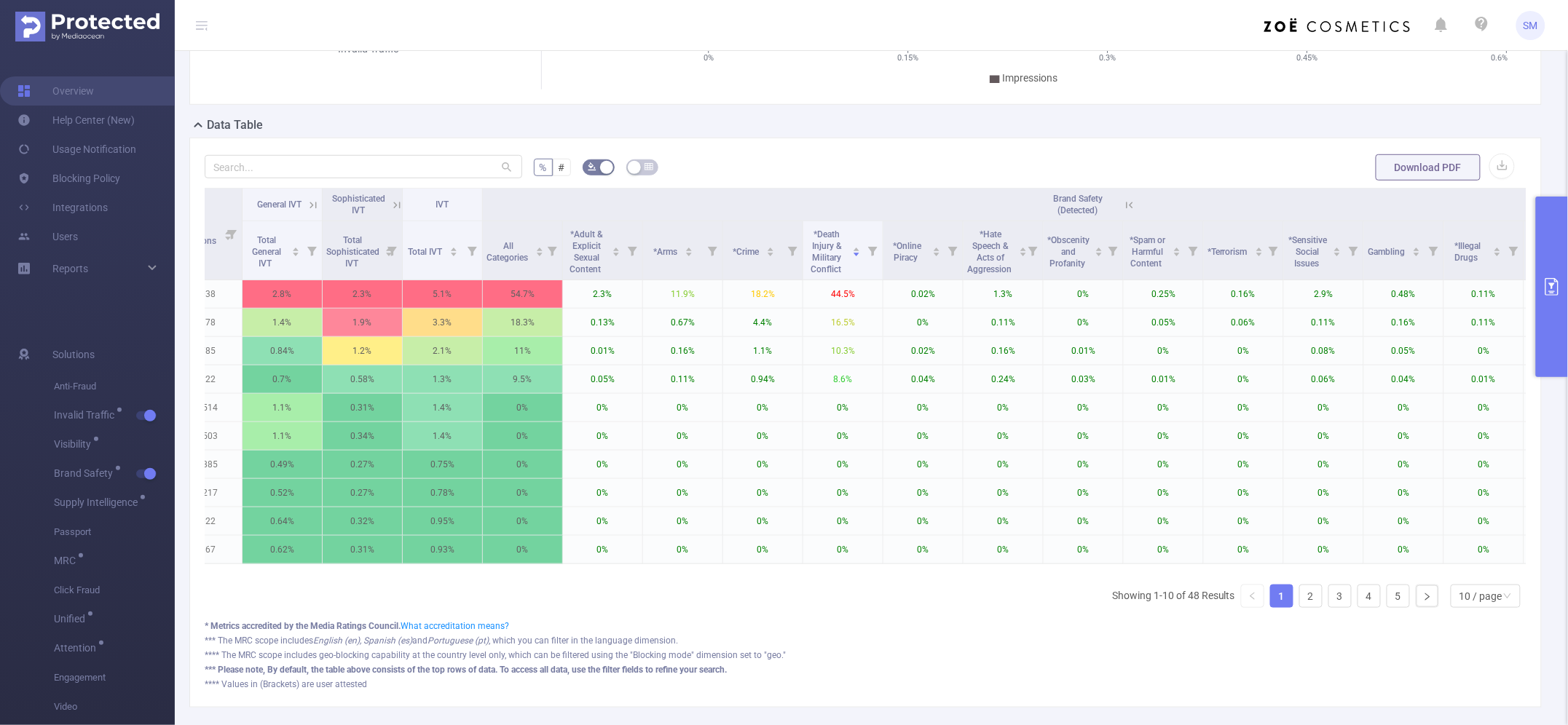
click at [1129, 199] on icon at bounding box center [1129, 206] width 13 height 13
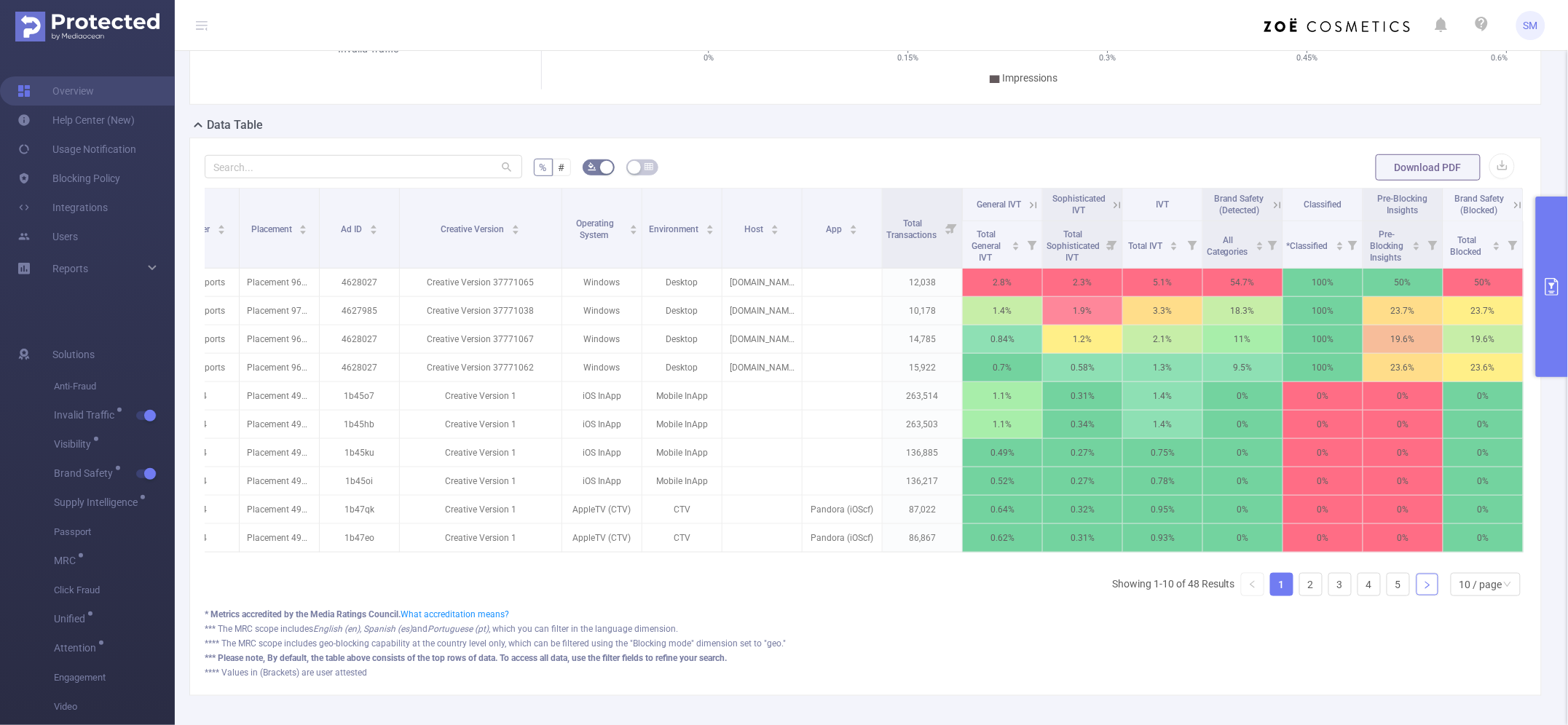
scroll to position [182, 0]
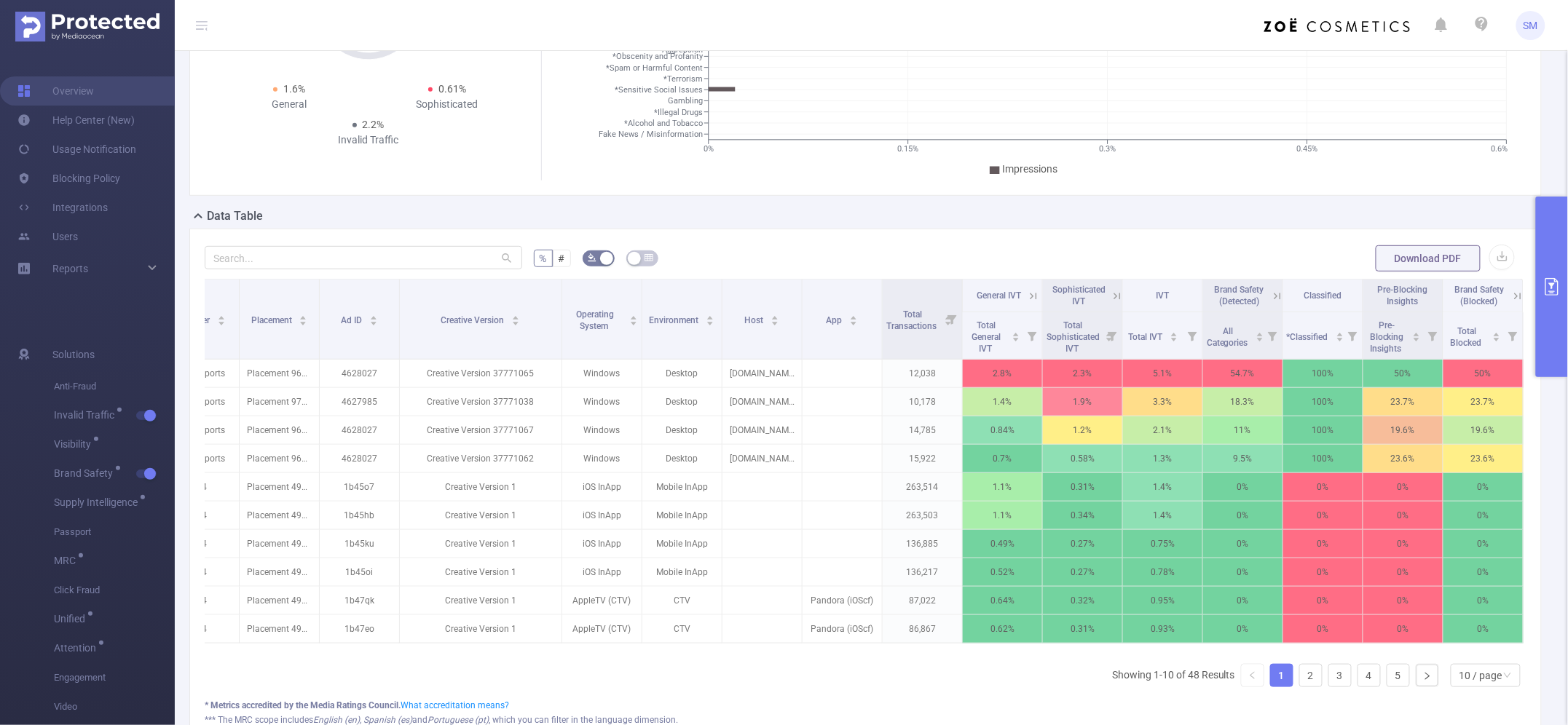
click at [1253, 248] on form "% # Download PDF" at bounding box center [866, 259] width 1321 height 29
click at [1511, 291] on icon at bounding box center [1517, 297] width 13 height 13
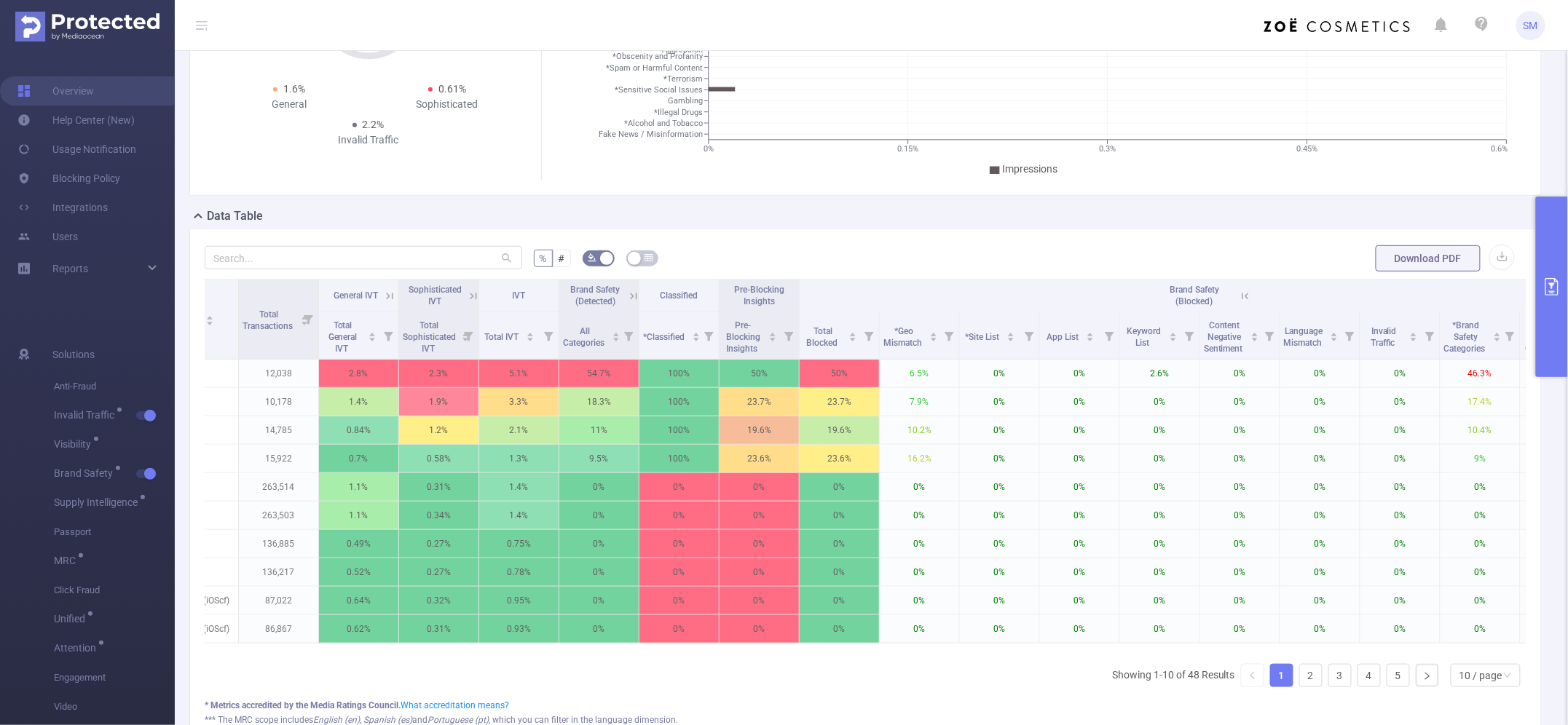
scroll to position [0, 899]
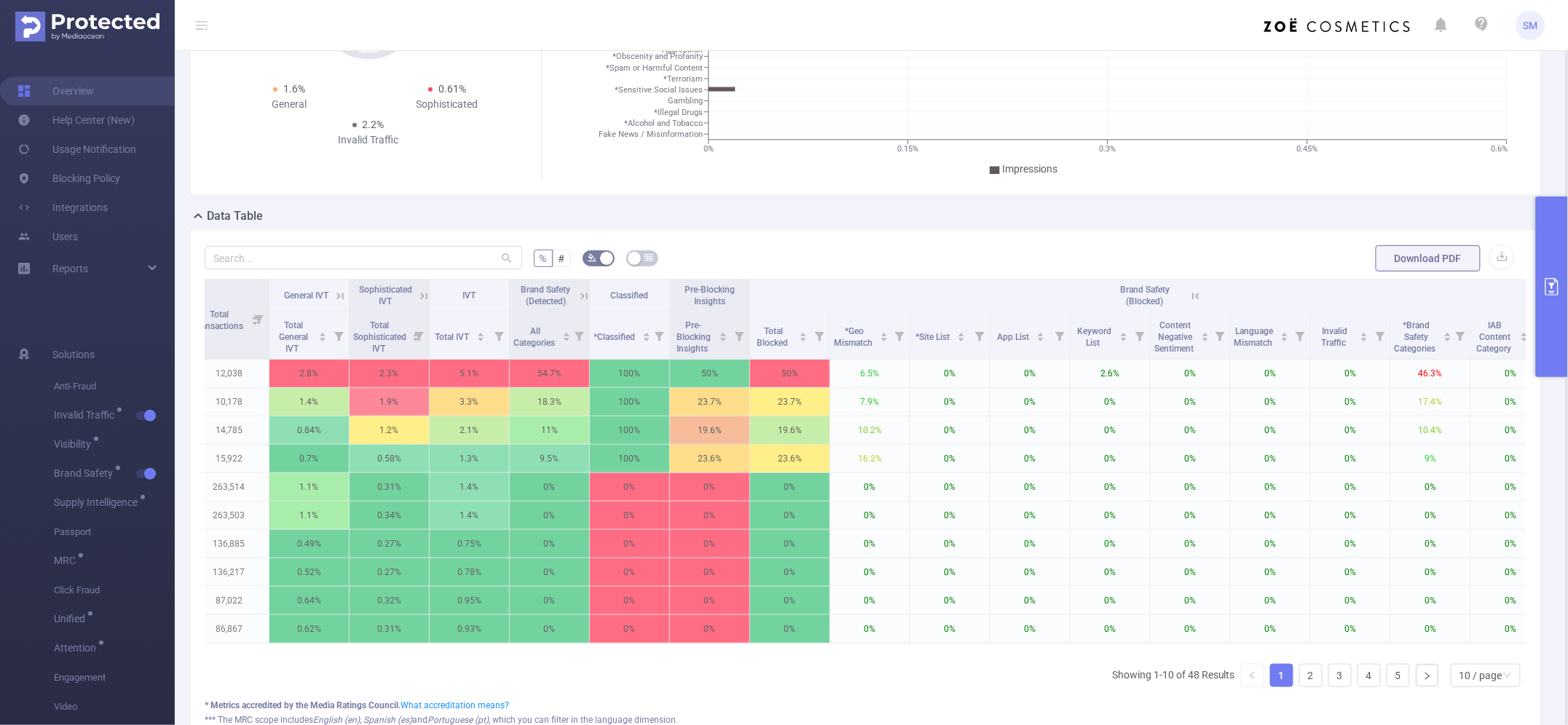
click at [1197, 297] on icon at bounding box center [1196, 296] width 7 height 7
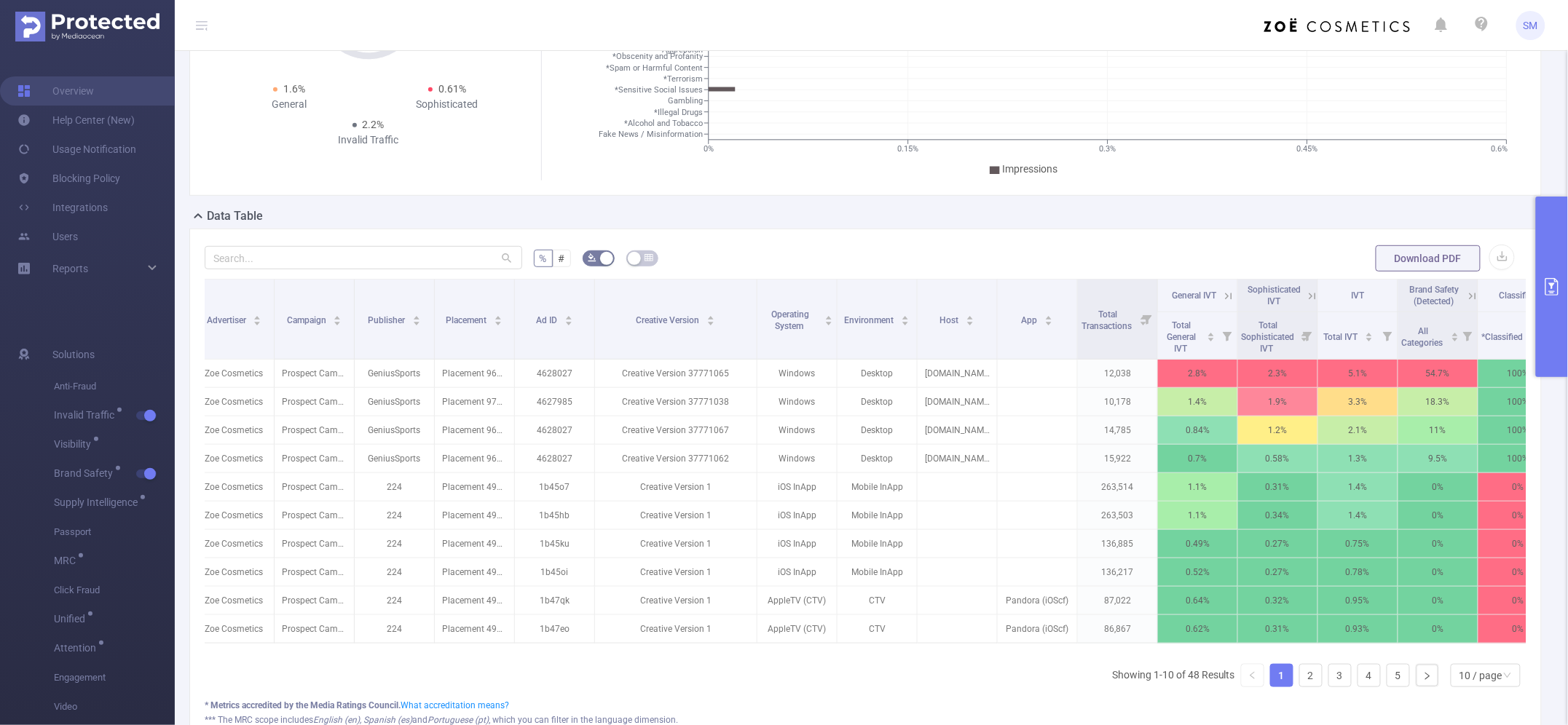
scroll to position [0, 0]
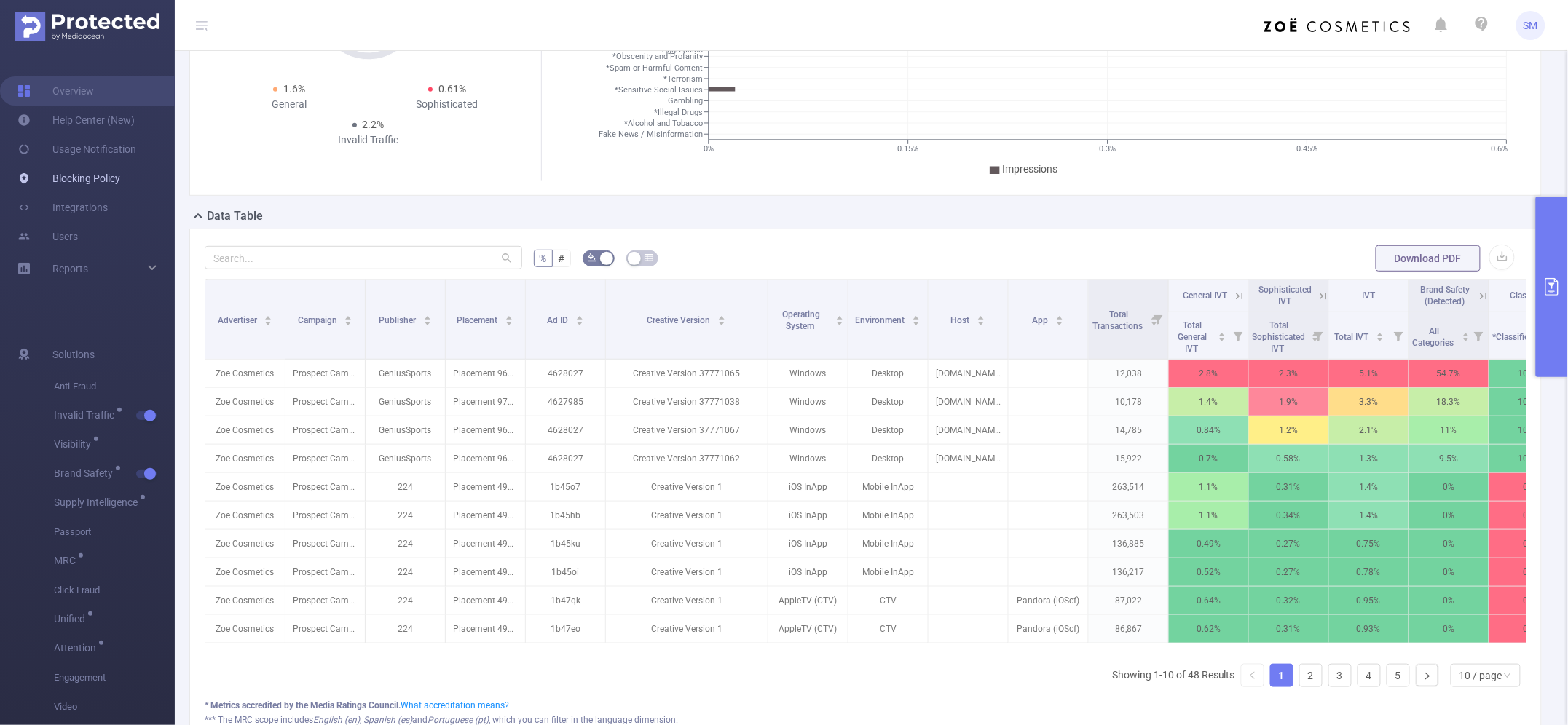
click at [102, 179] on link "Blocking Policy" at bounding box center [68, 179] width 102 height 29
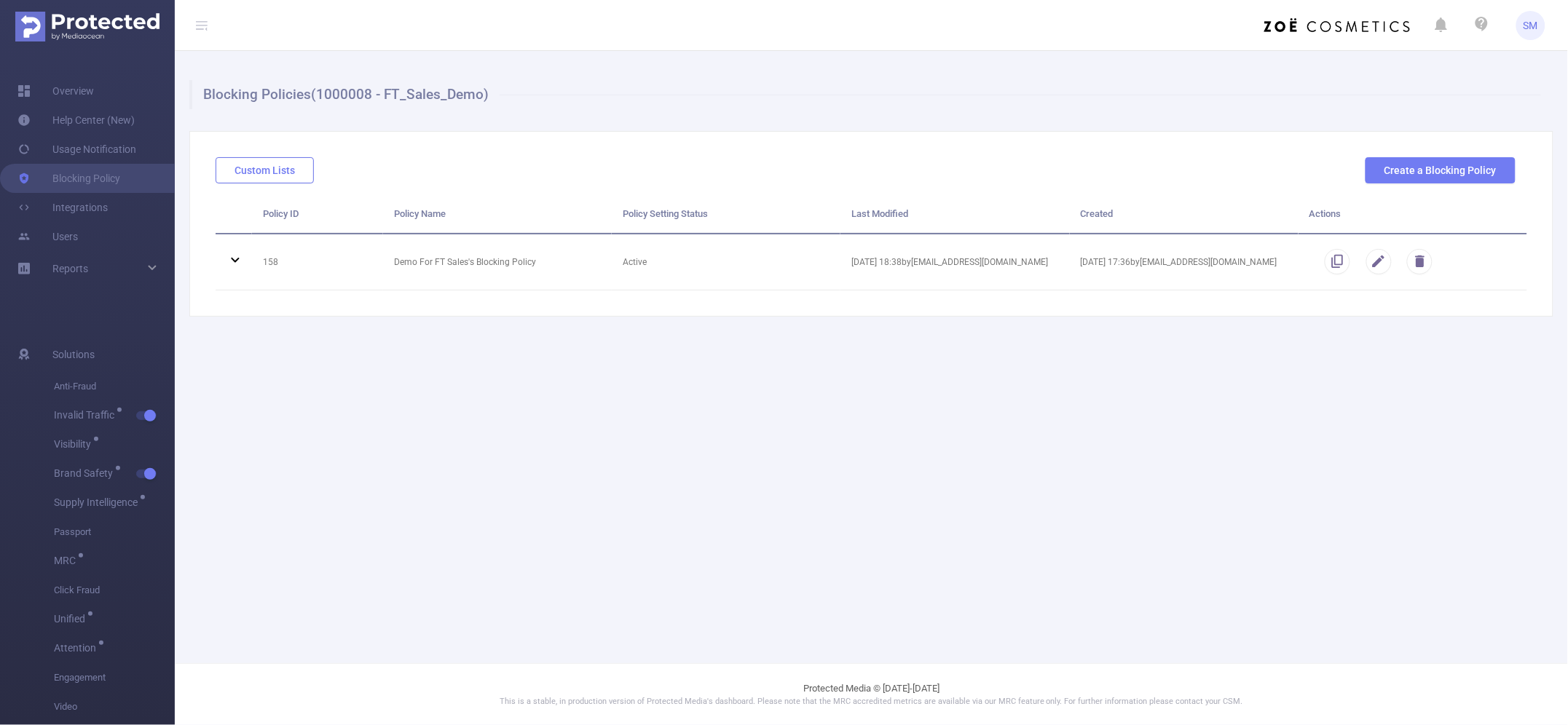
click at [246, 166] on button "Custom Lists" at bounding box center [265, 170] width 98 height 26
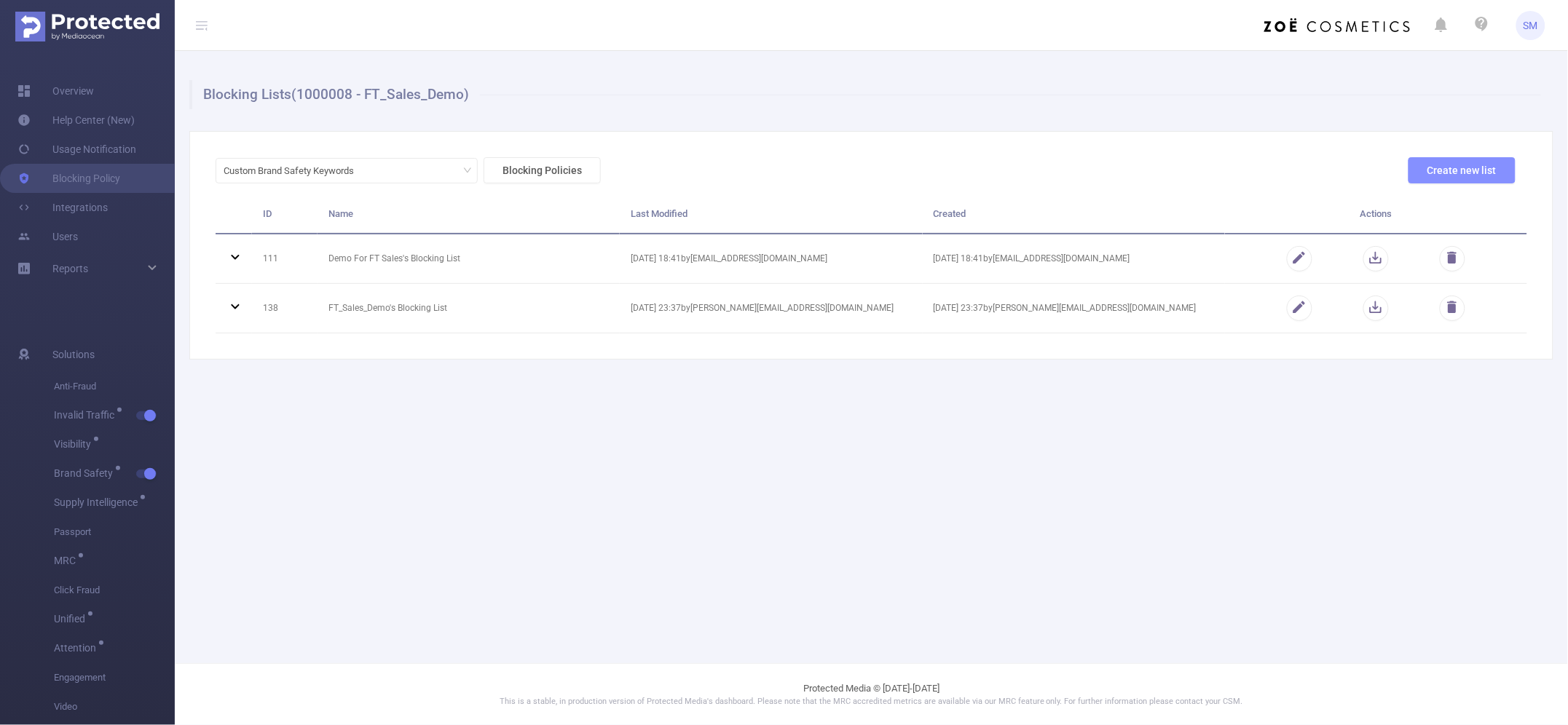
click at [1505, 165] on button "Create new list" at bounding box center [1461, 170] width 107 height 26
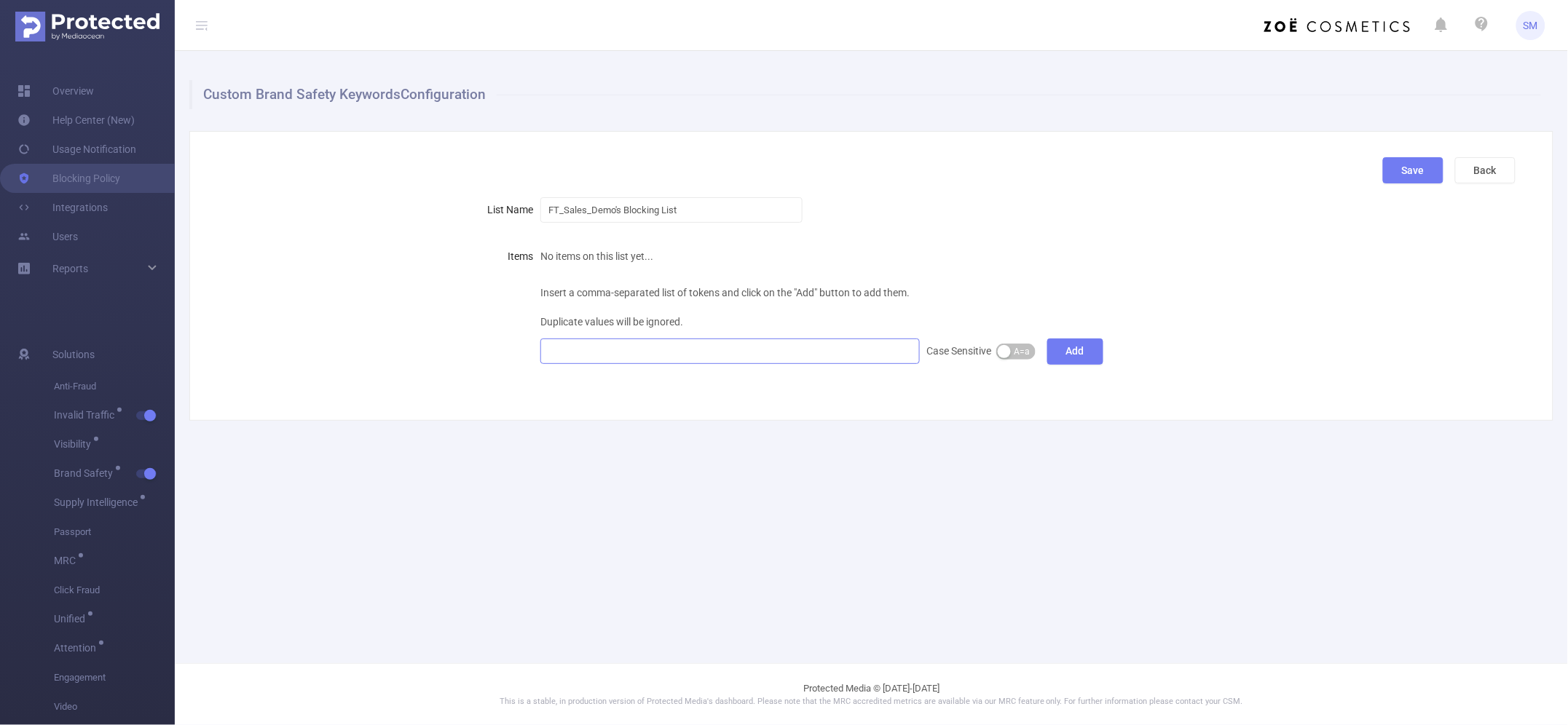
click at [586, 348] on div at bounding box center [729, 351] width 363 height 24
paste input
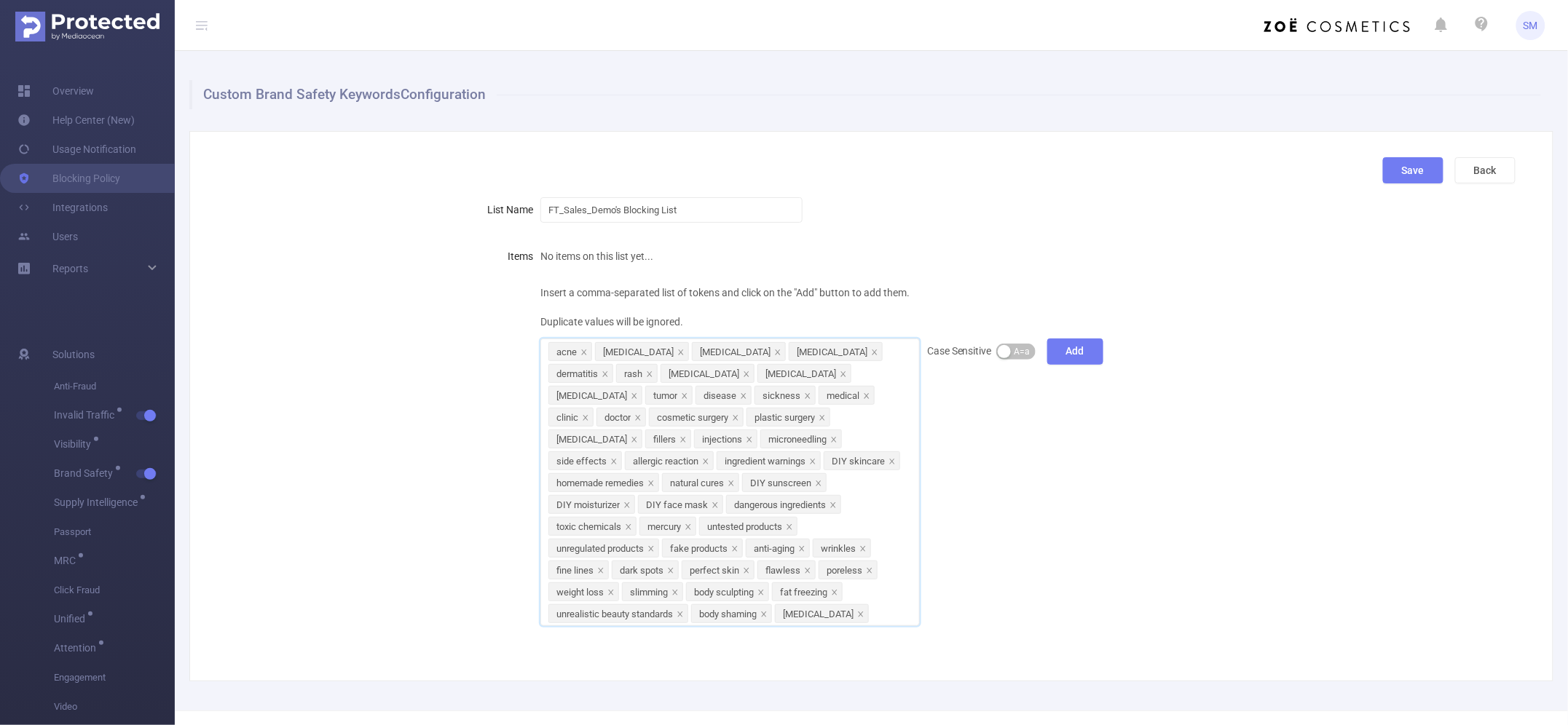
click at [1011, 422] on div "Insert a comma-separated list of tokens and click on the "Add" button to add th…" at bounding box center [919, 451] width 758 height 348
click at [1014, 351] on span "A=a" at bounding box center [1022, 351] width 16 height 15
click at [1011, 348] on button "A≠a" at bounding box center [1016, 351] width 39 height 16
click at [689, 198] on div "FT_Sales_Demo's Blocking List" at bounding box center [919, 210] width 758 height 29
drag, startPoint x: 688, startPoint y: 217, endPoint x: 384, endPoint y: 212, distance: 304.0
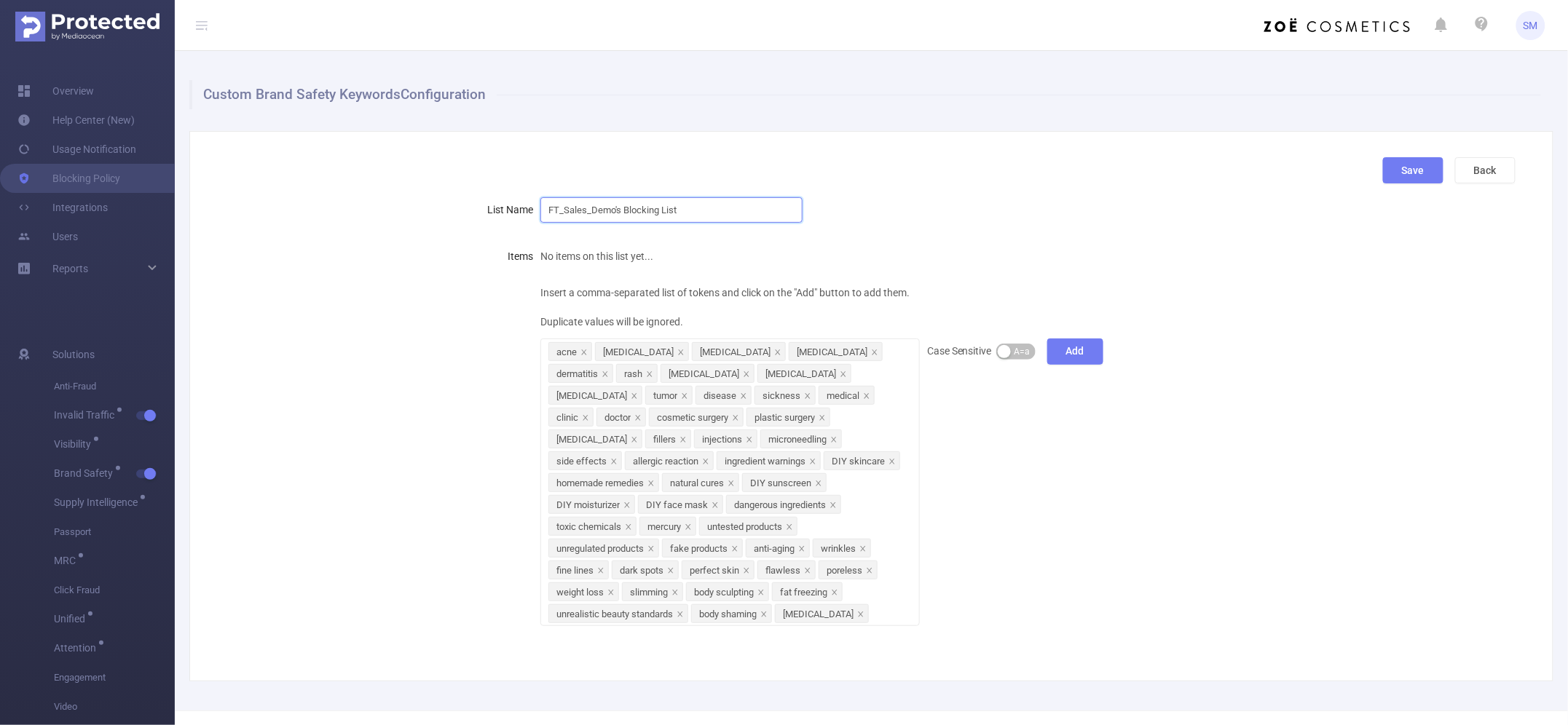
click at [384, 212] on div "List Name FT_Sales_Demo's Blocking List" at bounding box center [866, 210] width 1300 height 29
click at [963, 207] on div "Listening moded" at bounding box center [919, 210] width 758 height 29
click at [631, 207] on input "Listening moded" at bounding box center [671, 210] width 262 height 25
type input "Listening mode"
drag, startPoint x: 1392, startPoint y: 157, endPoint x: 1393, endPoint y: 166, distance: 9.1
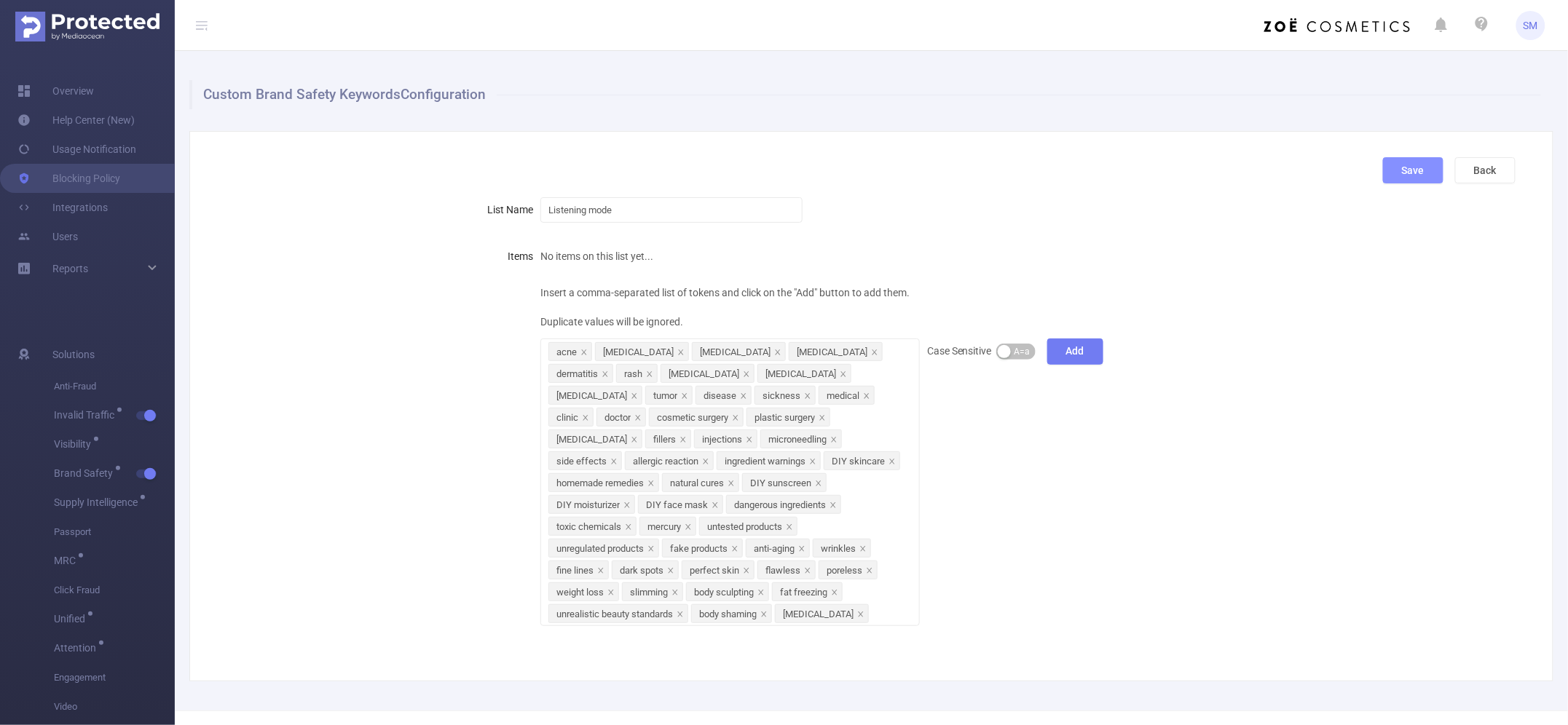
click at [1393, 166] on button "Save" at bounding box center [1413, 170] width 61 height 26
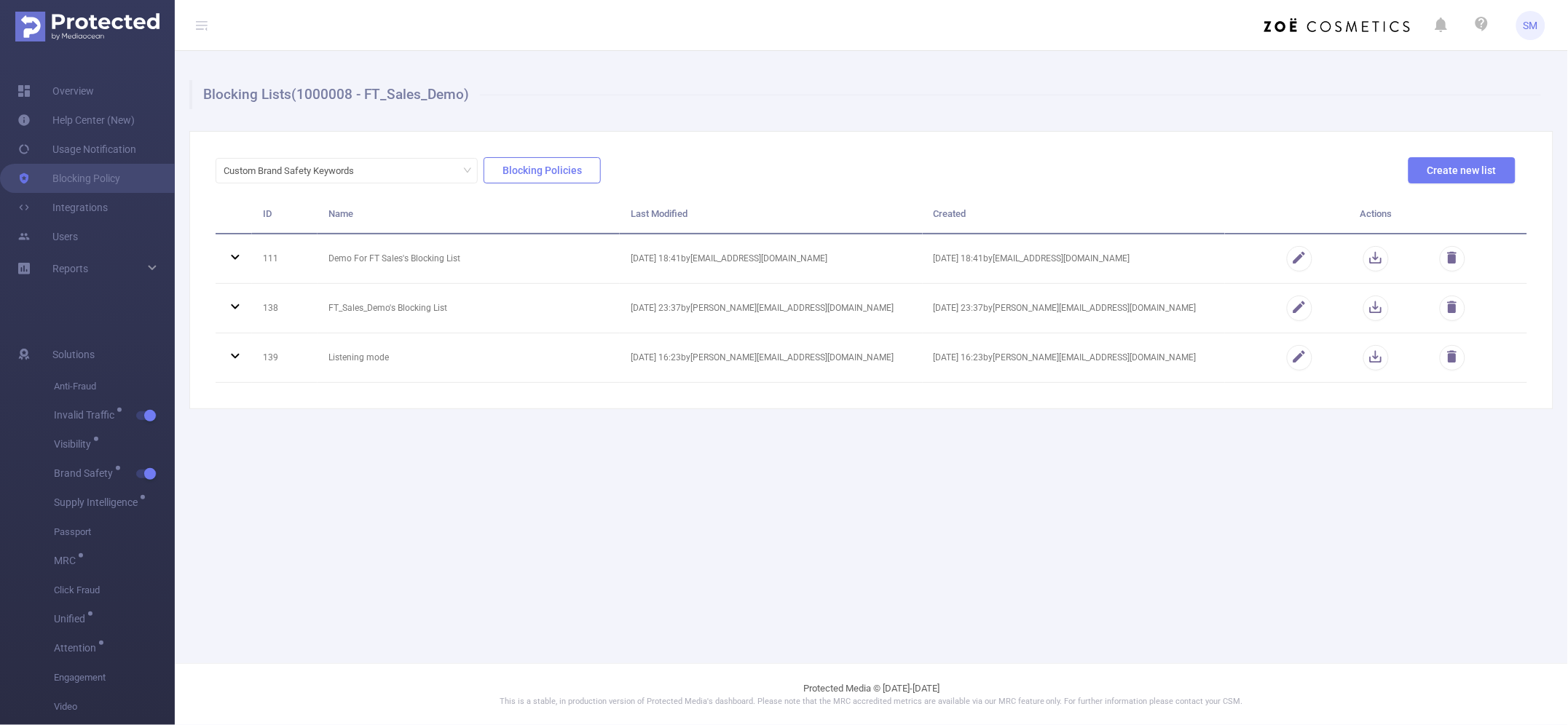
click at [530, 173] on button "Blocking Policies" at bounding box center [542, 170] width 117 height 26
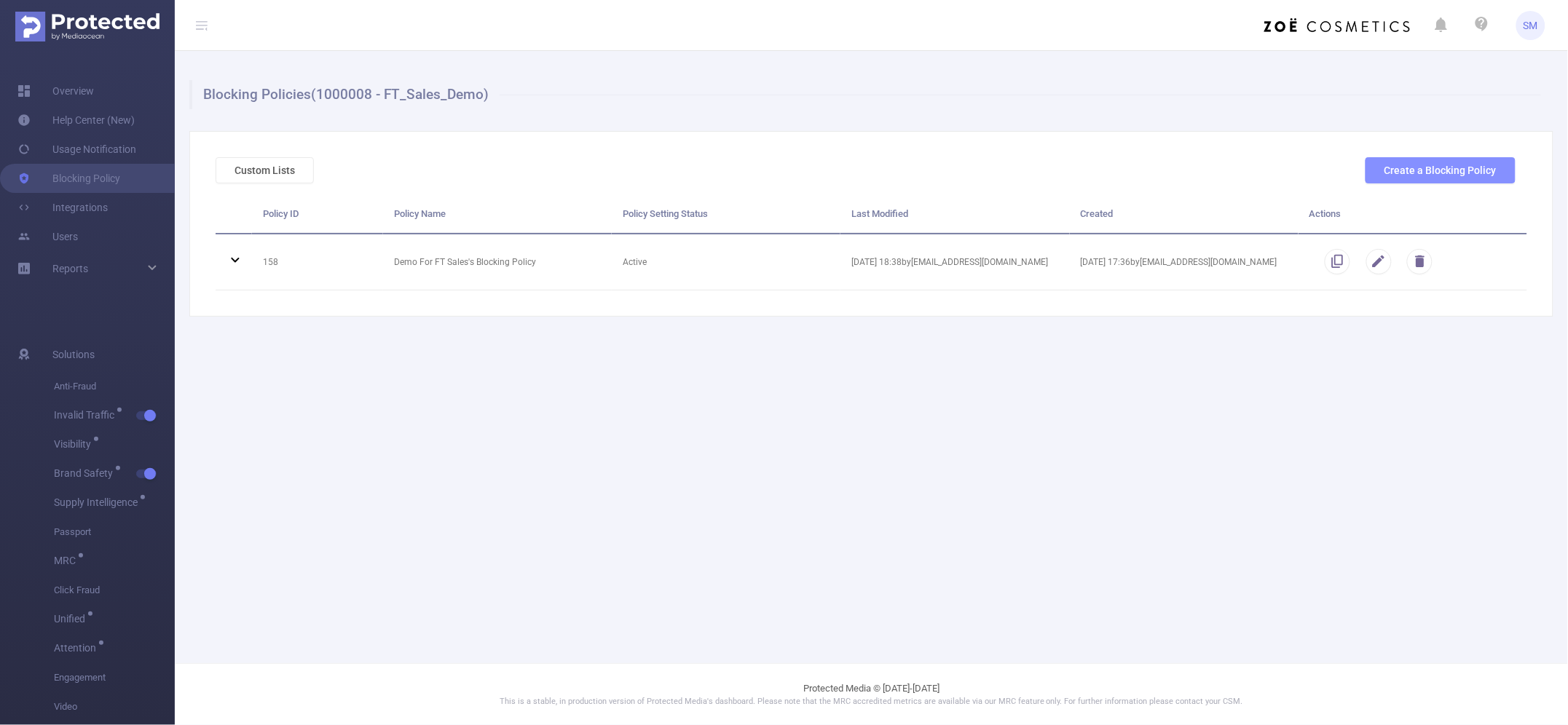
click at [1472, 160] on button "Create a Blocking Policy" at bounding box center [1440, 170] width 150 height 26
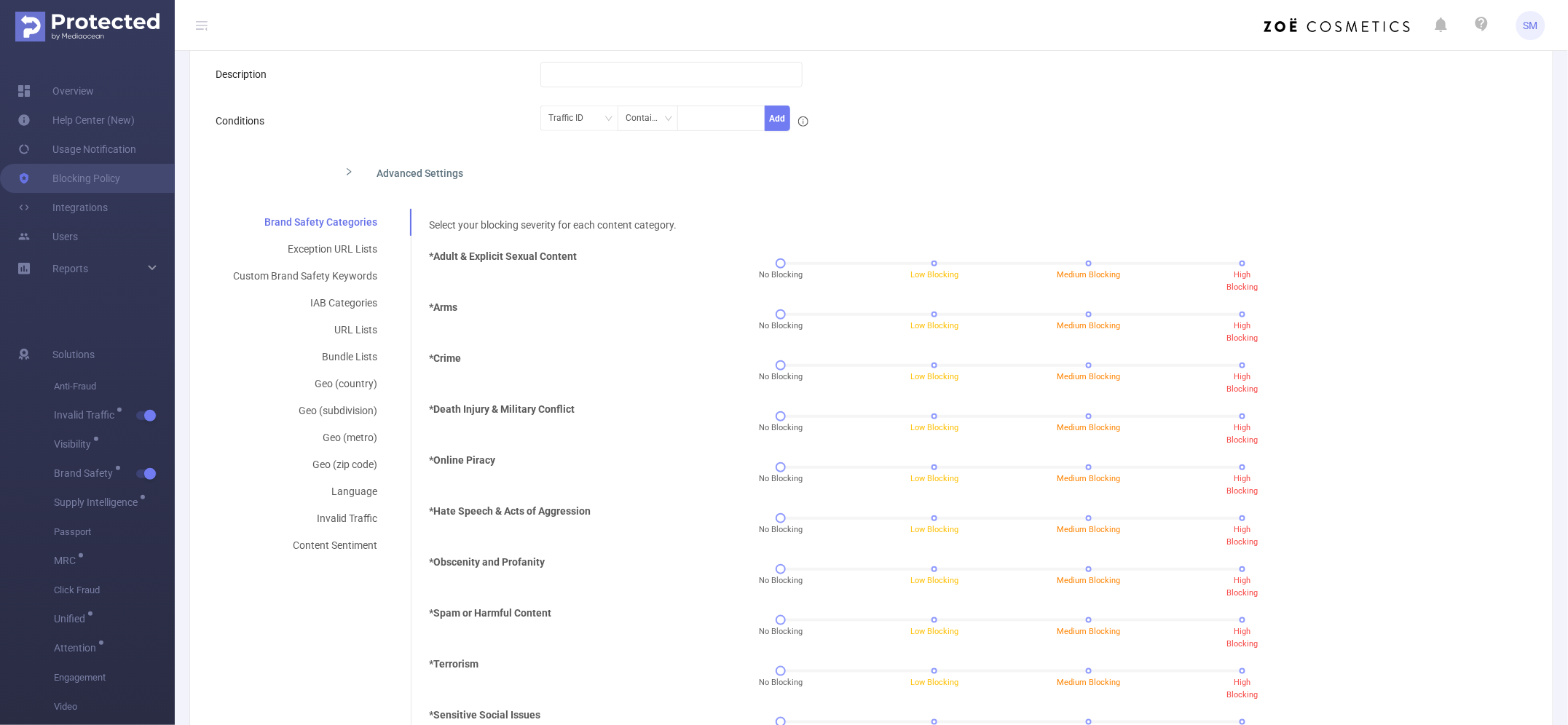
scroll to position [91, 0]
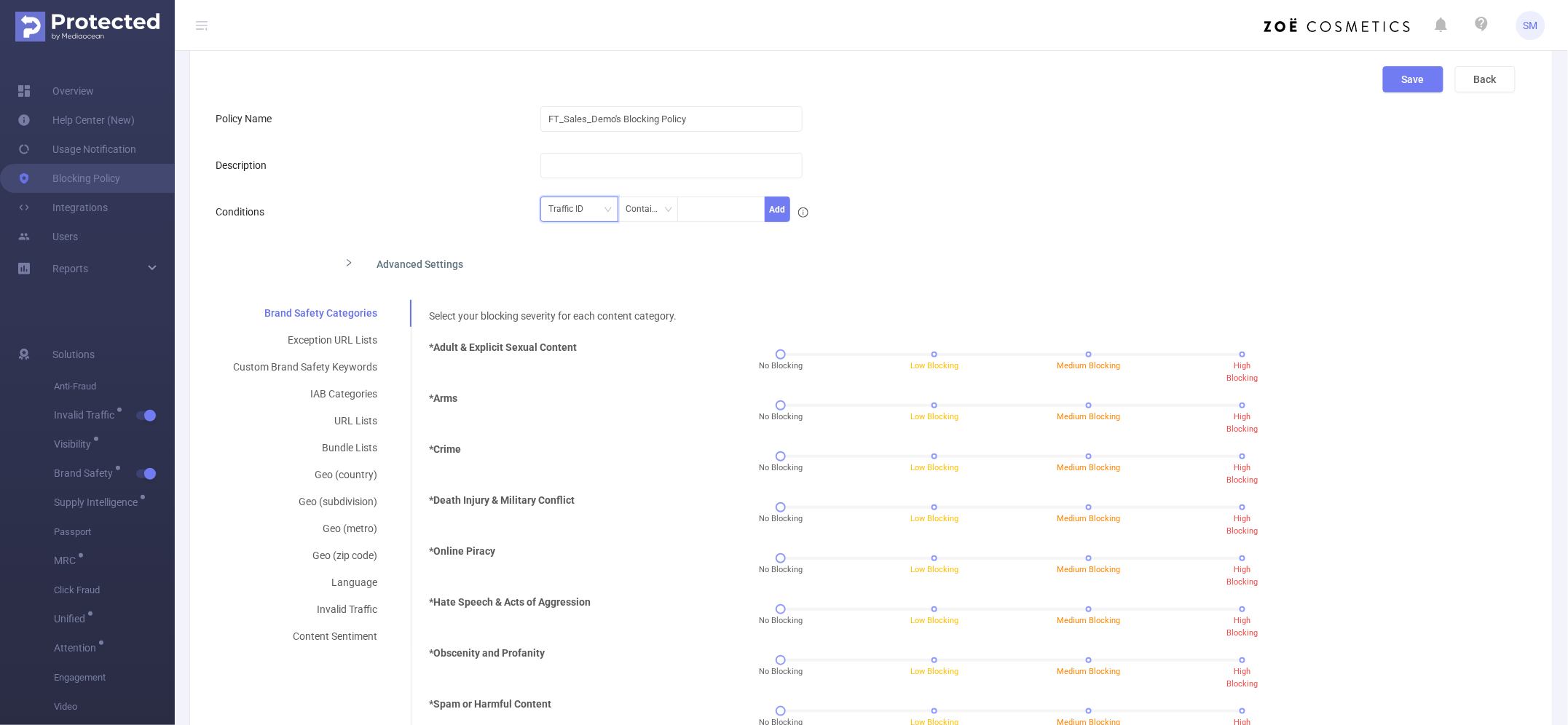
click at [593, 215] on div "Traffic ID" at bounding box center [579, 209] width 62 height 24
click at [878, 238] on form "Policy Name FT_Sales_Demo's Blocking Policy Description Conditions Traffic ID C…" at bounding box center [866, 578] width 1300 height 949
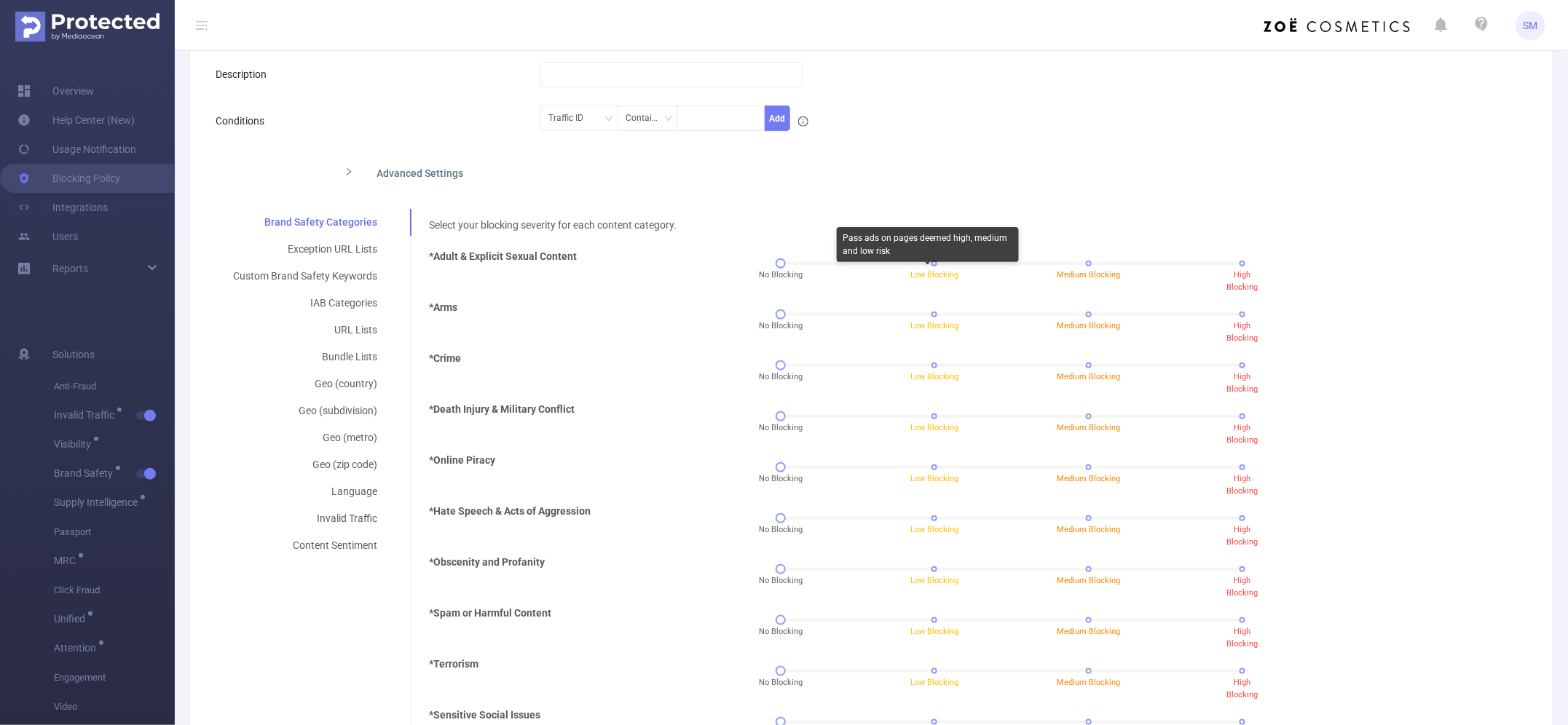
click at [926, 264] on div "Pass ads on pages deemed high, medium and low risk" at bounding box center [928, 247] width 182 height 41
click at [1230, 264] on div "No Blocking Low Blocking Medium Blocking High Blocking" at bounding box center [1011, 263] width 461 height 9
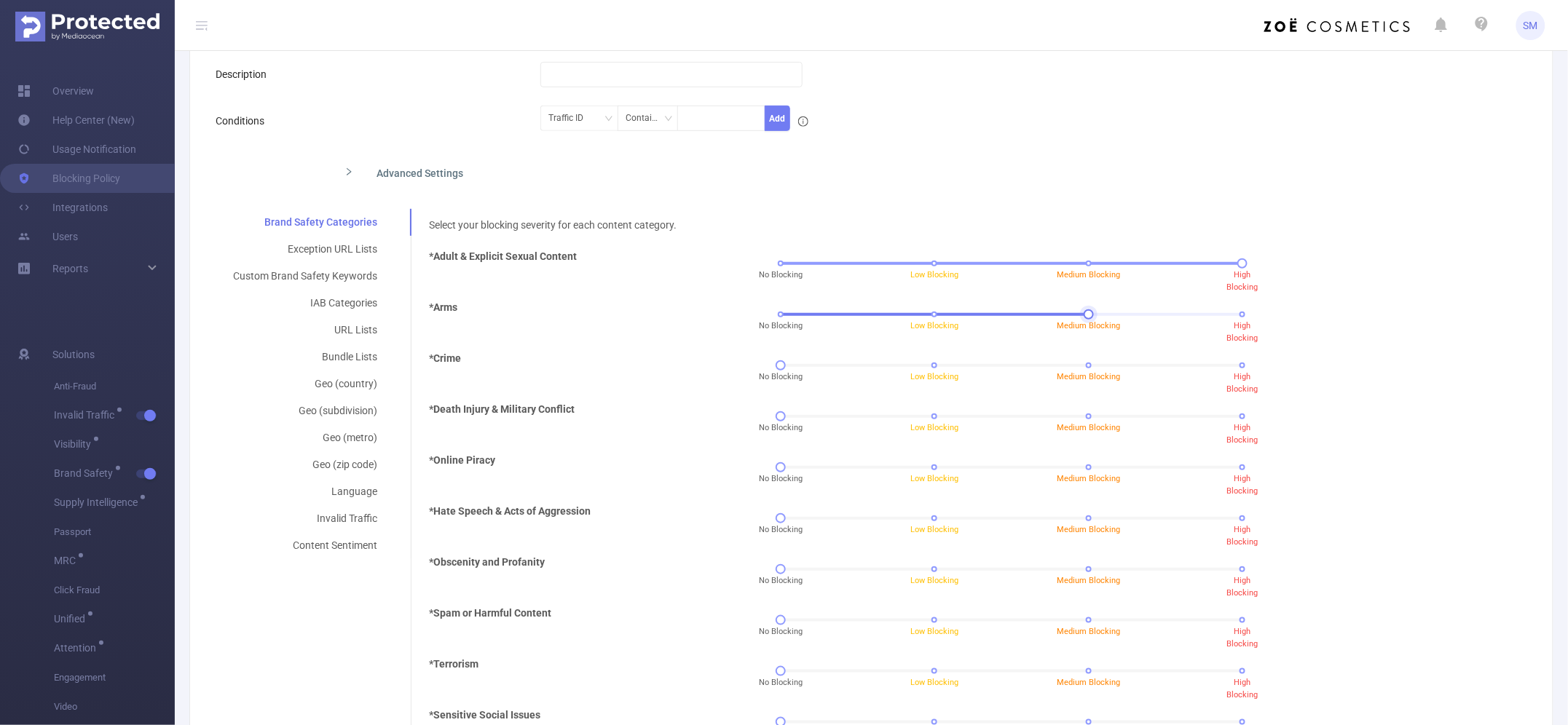
click at [1081, 316] on div "No Blocking Low Blocking Medium Blocking High Blocking" at bounding box center [1011, 314] width 461 height 9
click at [926, 368] on div "No Blocking Low Blocking Medium Blocking High Blocking" at bounding box center [1011, 365] width 461 height 9
click at [325, 249] on div "Exception URL Lists" at bounding box center [305, 249] width 180 height 27
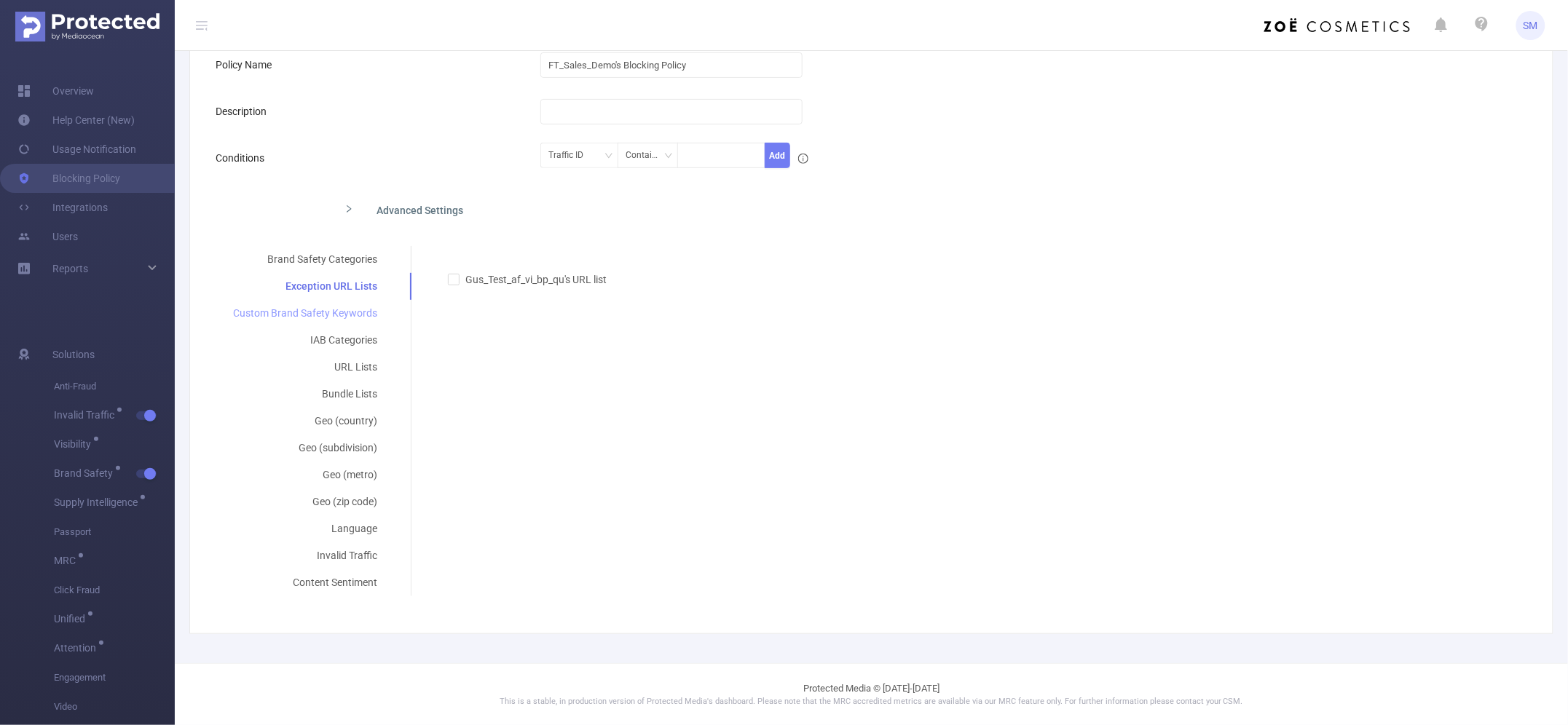
click at [348, 310] on div "Custom Brand Safety Keywords" at bounding box center [305, 313] width 180 height 27
click at [453, 329] on input "Listening mode" at bounding box center [453, 327] width 10 height 10
checkbox input "true"
click at [344, 207] on icon "icon: right" at bounding box center [348, 209] width 9 height 9
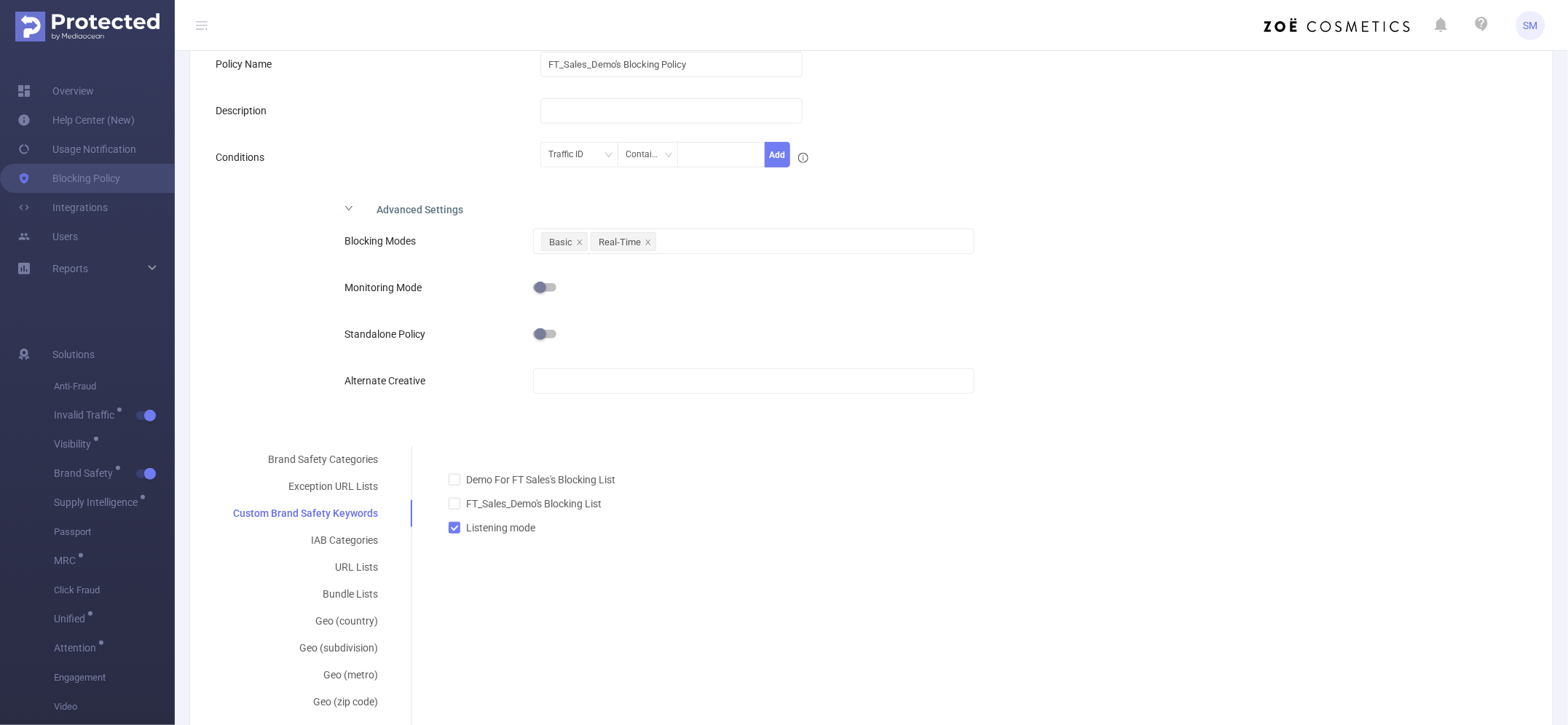
click at [544, 288] on button "button" at bounding box center [544, 288] width 23 height 9
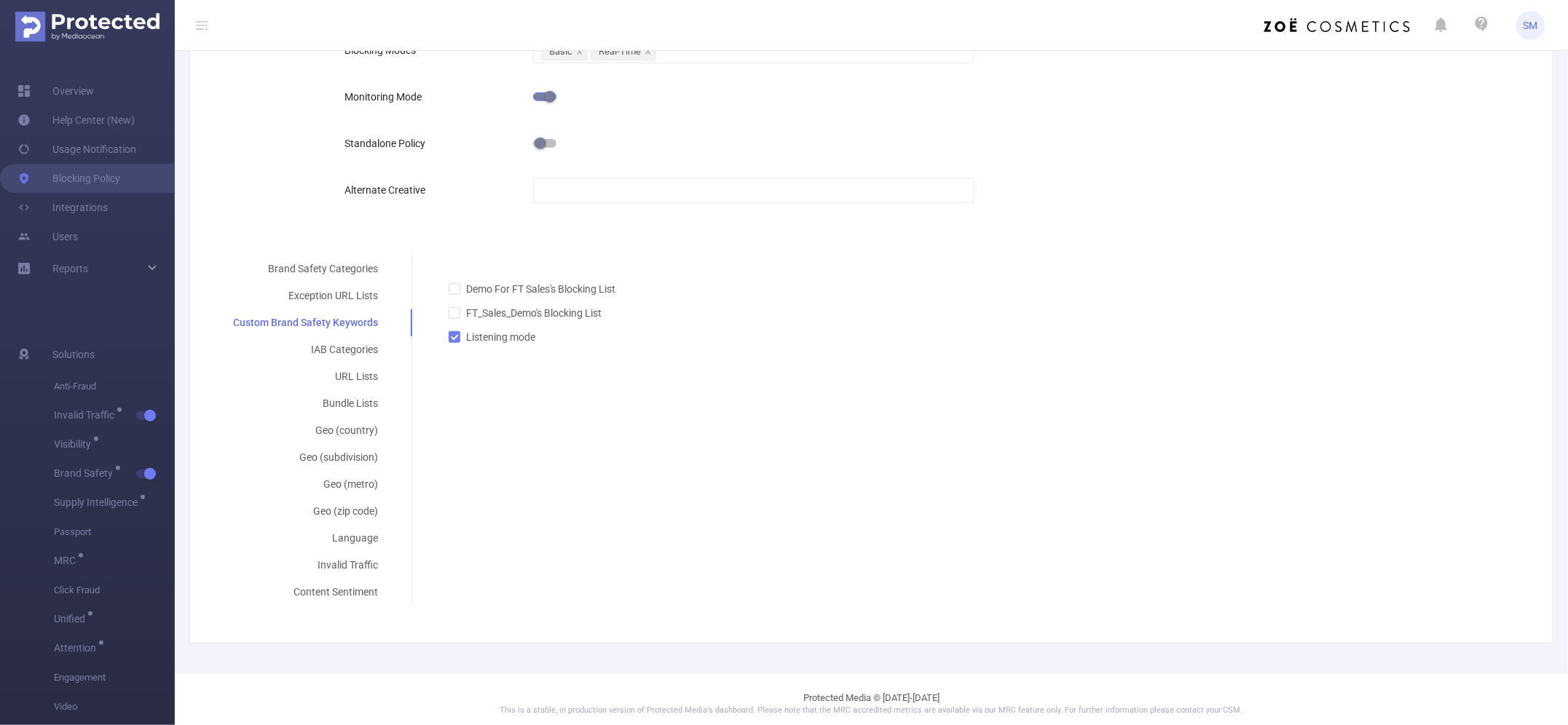
scroll to position [346, 0]
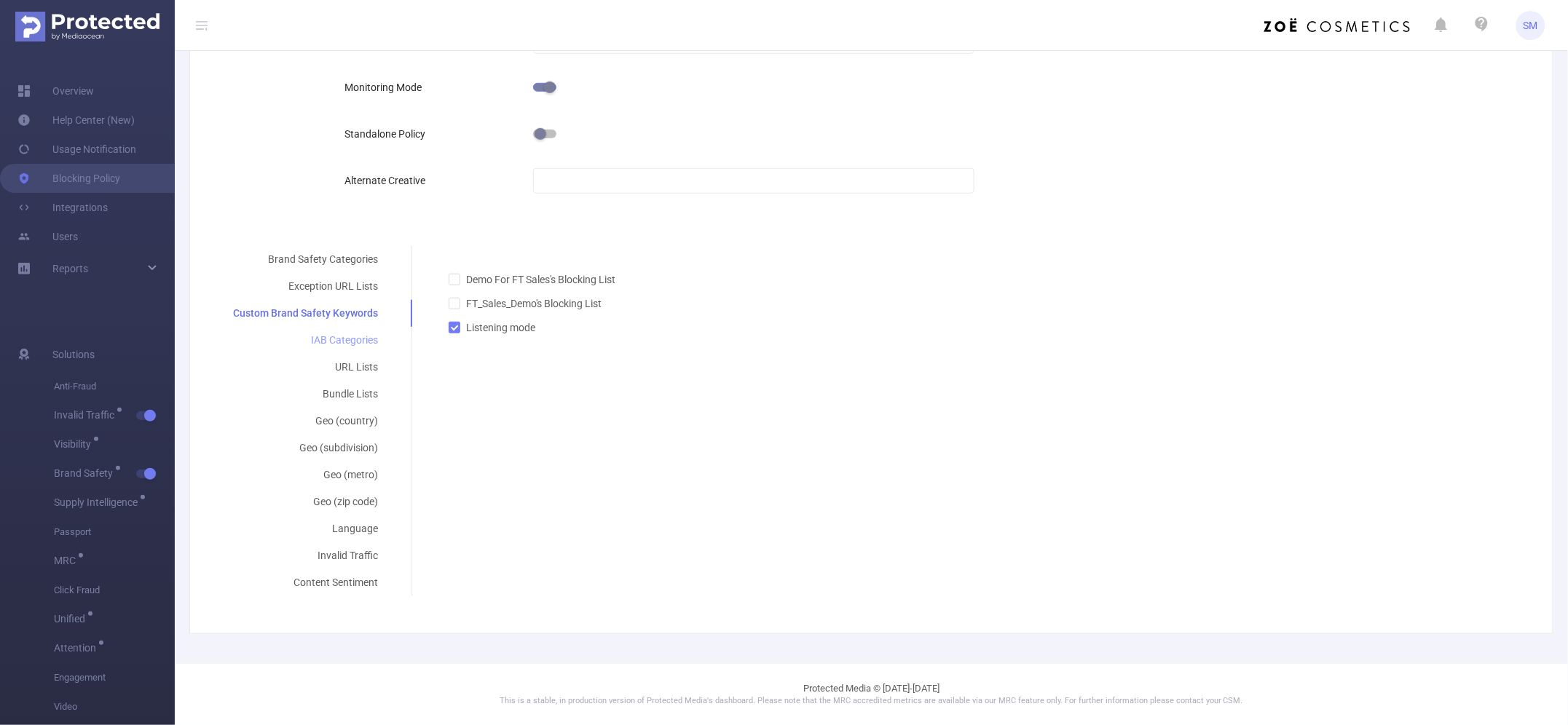
click at [353, 338] on div "IAB Categories" at bounding box center [305, 340] width 180 height 27
click at [483, 317] on div at bounding box center [972, 311] width 1070 height 24
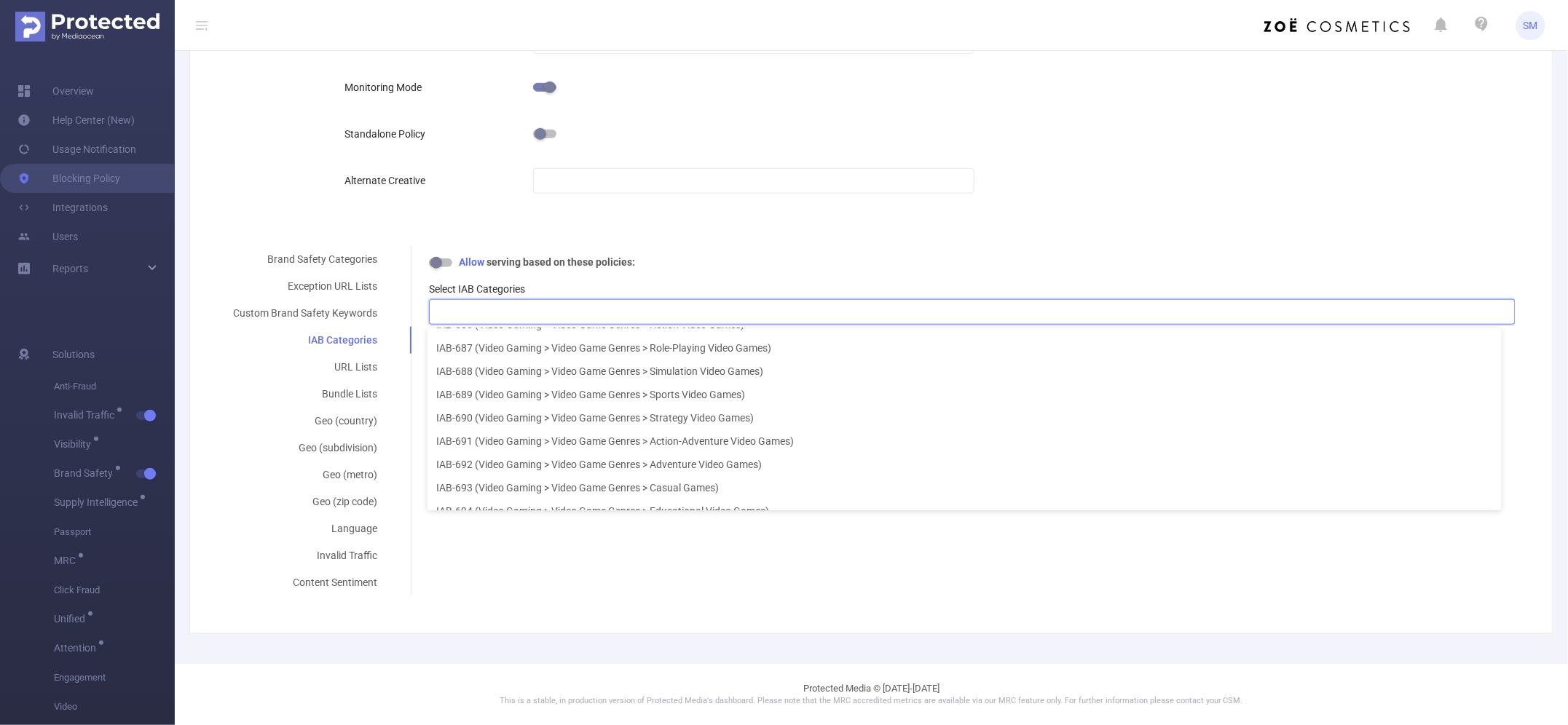
scroll to position [17284, 0]
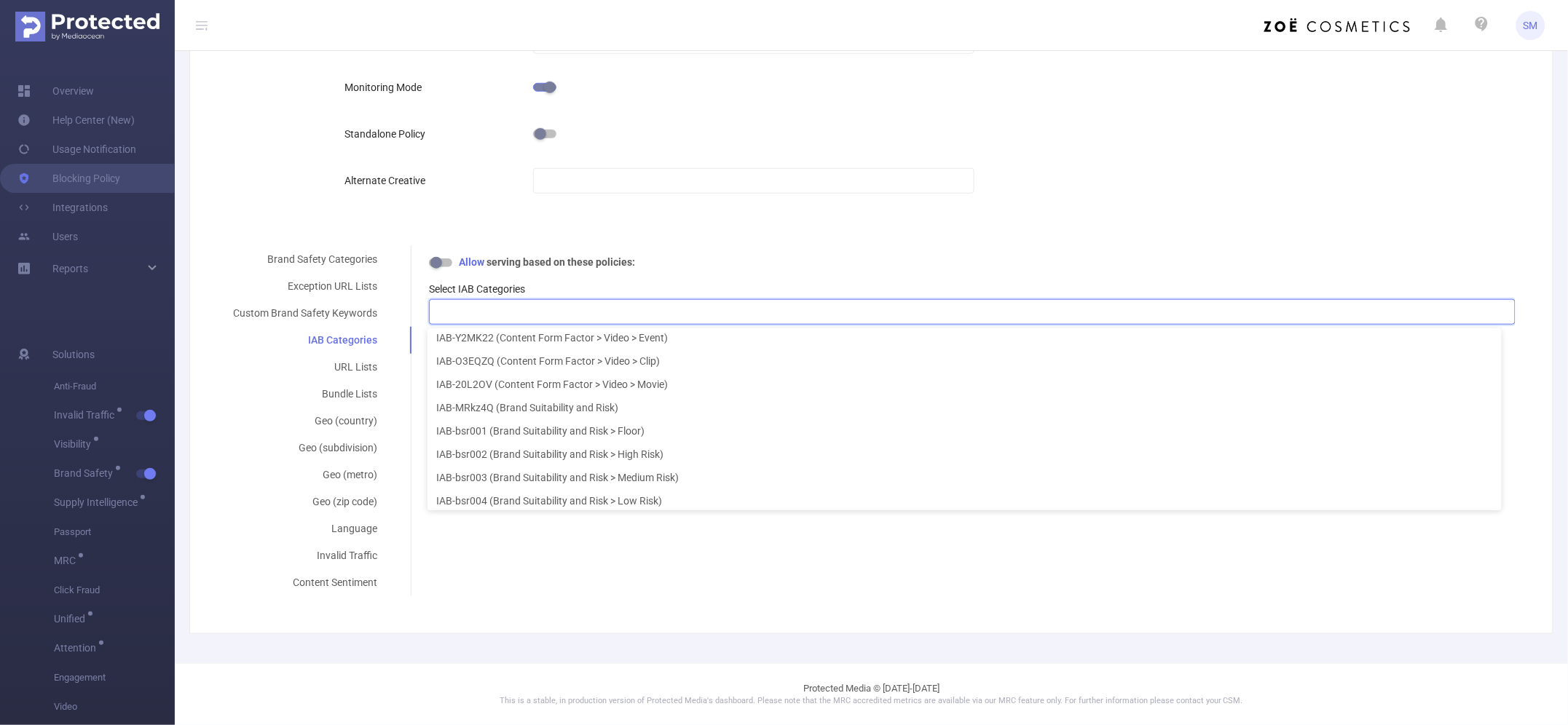
click at [675, 570] on div "Brand Safety Categories Exception URL Lists Custom Brand Safety Keywords IAB Ca…" at bounding box center [866, 420] width 1300 height 350
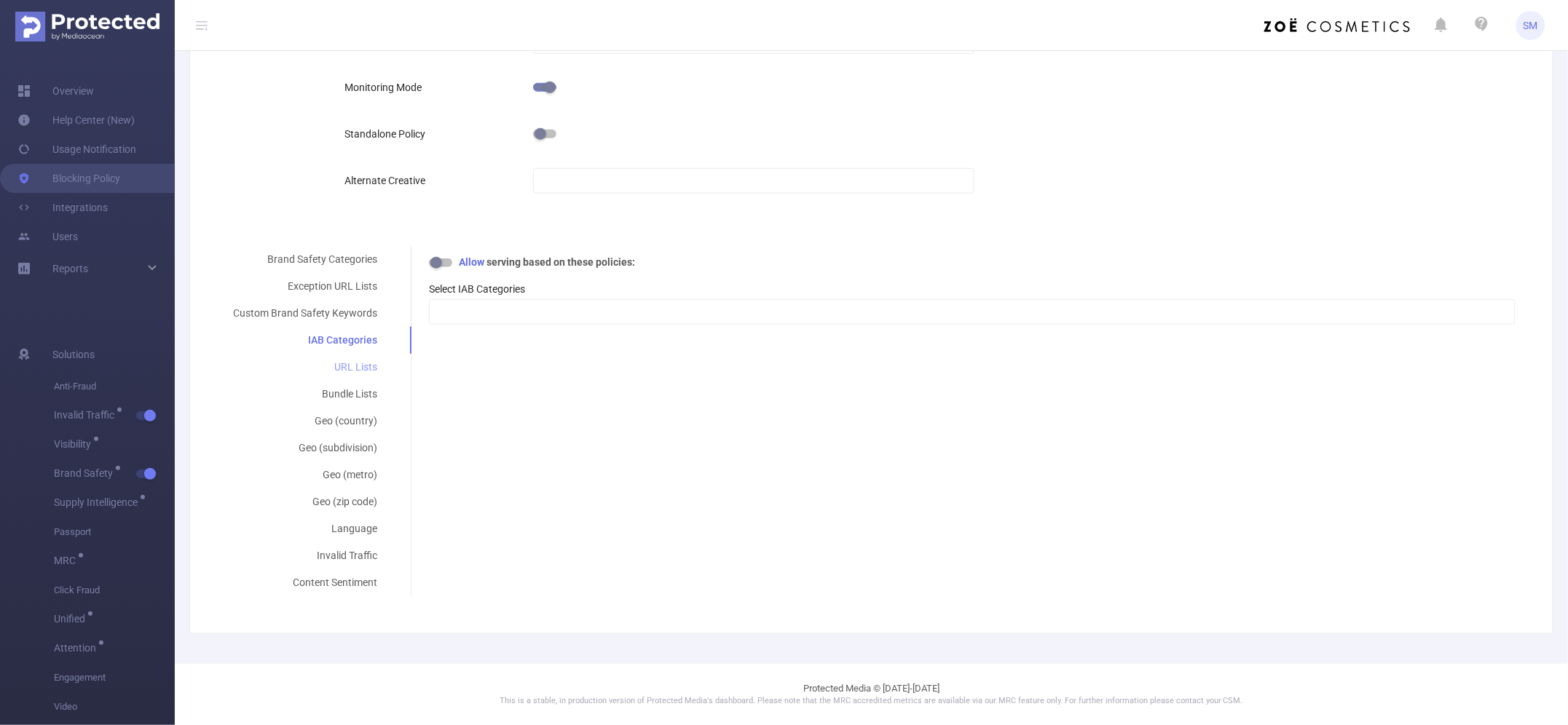
click at [348, 369] on div "URL Lists" at bounding box center [305, 367] width 180 height 27
click at [349, 395] on div "Bundle Lists" at bounding box center [305, 394] width 180 height 27
click at [366, 532] on div "Language" at bounding box center [305, 528] width 180 height 27
click at [518, 310] on div at bounding box center [972, 311] width 1070 height 24
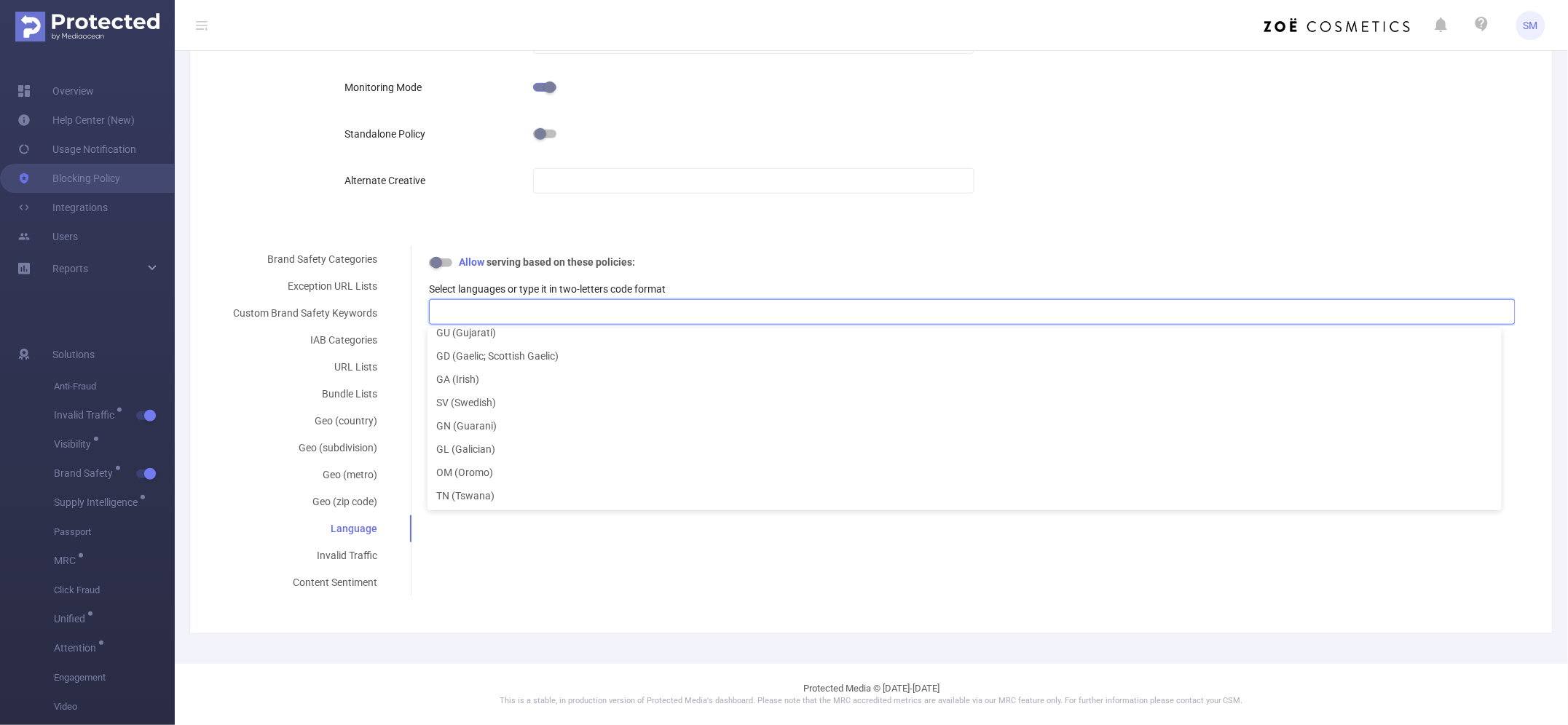
scroll to position [1091, 0]
click at [574, 576] on div "Brand Safety Categories Exception URL Lists Custom Brand Safety Keywords IAB Ca…" at bounding box center [866, 420] width 1300 height 350
click at [354, 586] on div "Content Sentiment" at bounding box center [305, 582] width 180 height 27
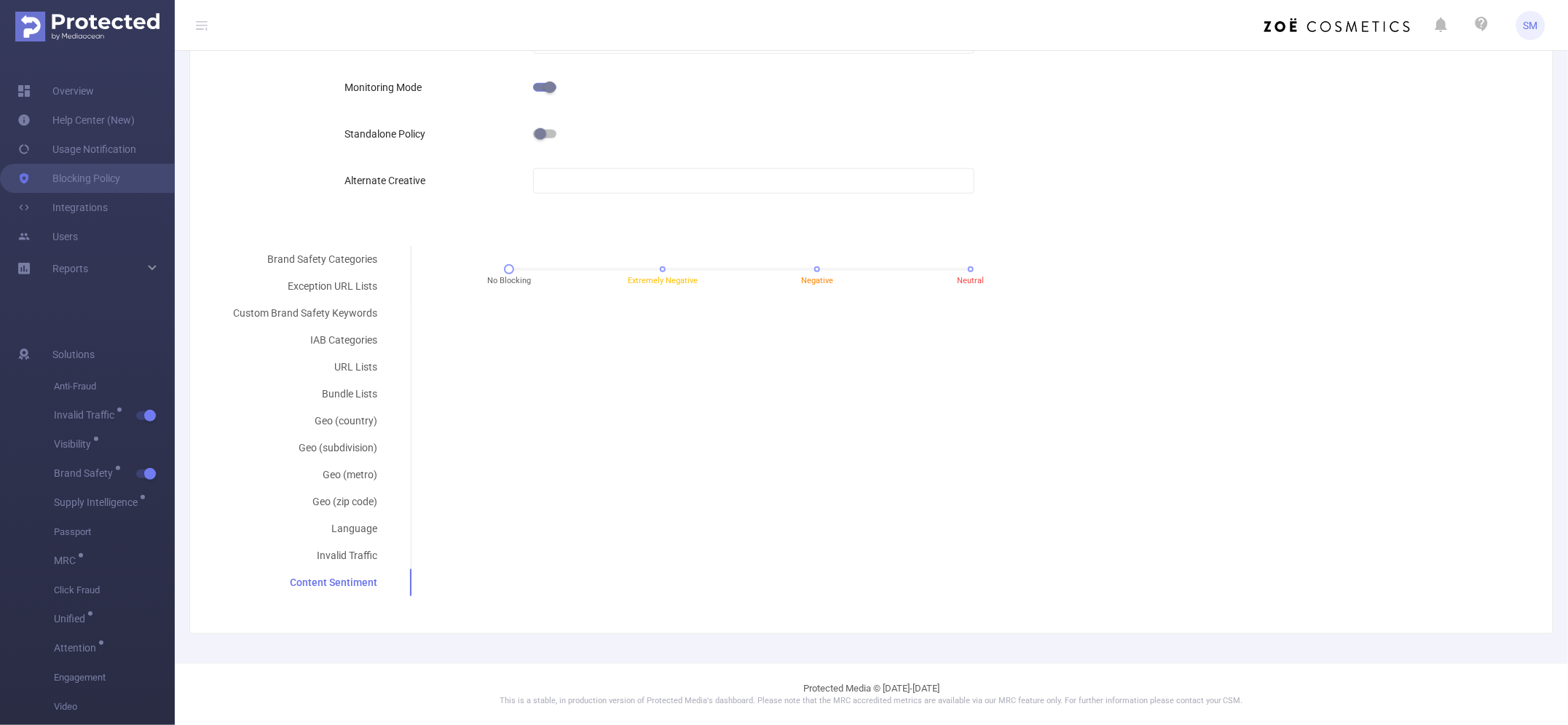
click at [584, 396] on div "Brand Safety Categories Exception URL Lists Custom Brand Safety Keywords IAB Ca…" at bounding box center [866, 420] width 1300 height 350
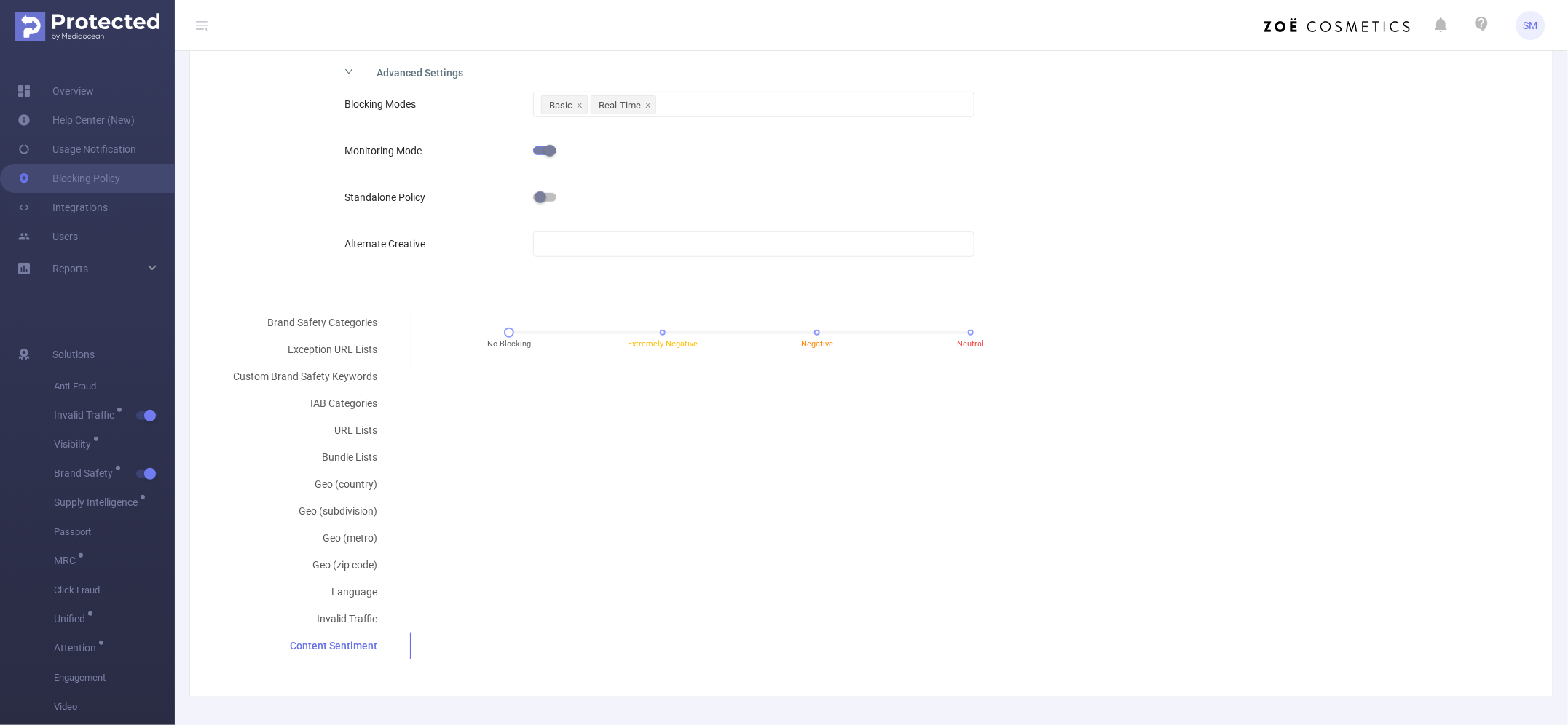
scroll to position [255, 0]
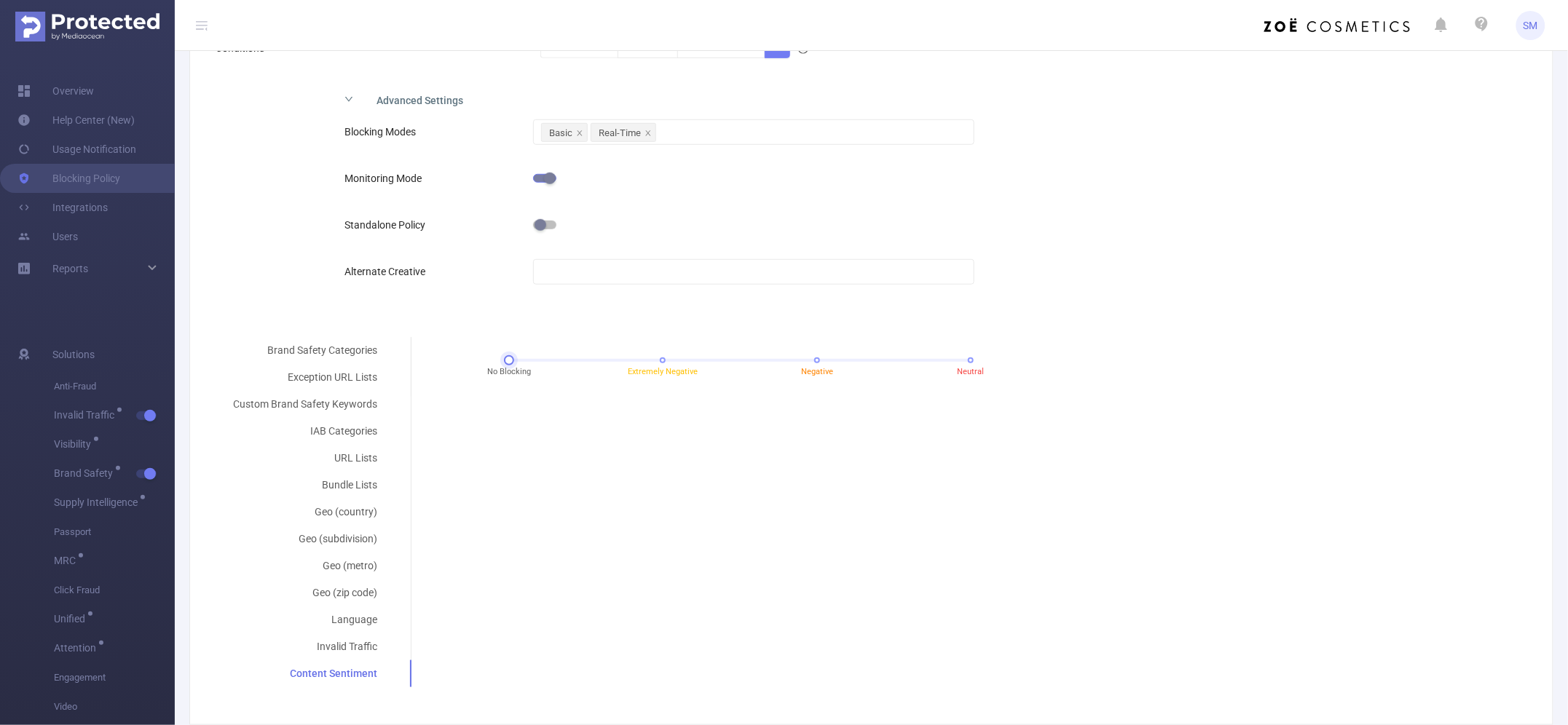
click at [657, 359] on div "No Blocking Extremely Negative Negative Neutral" at bounding box center [739, 360] width 461 height 9
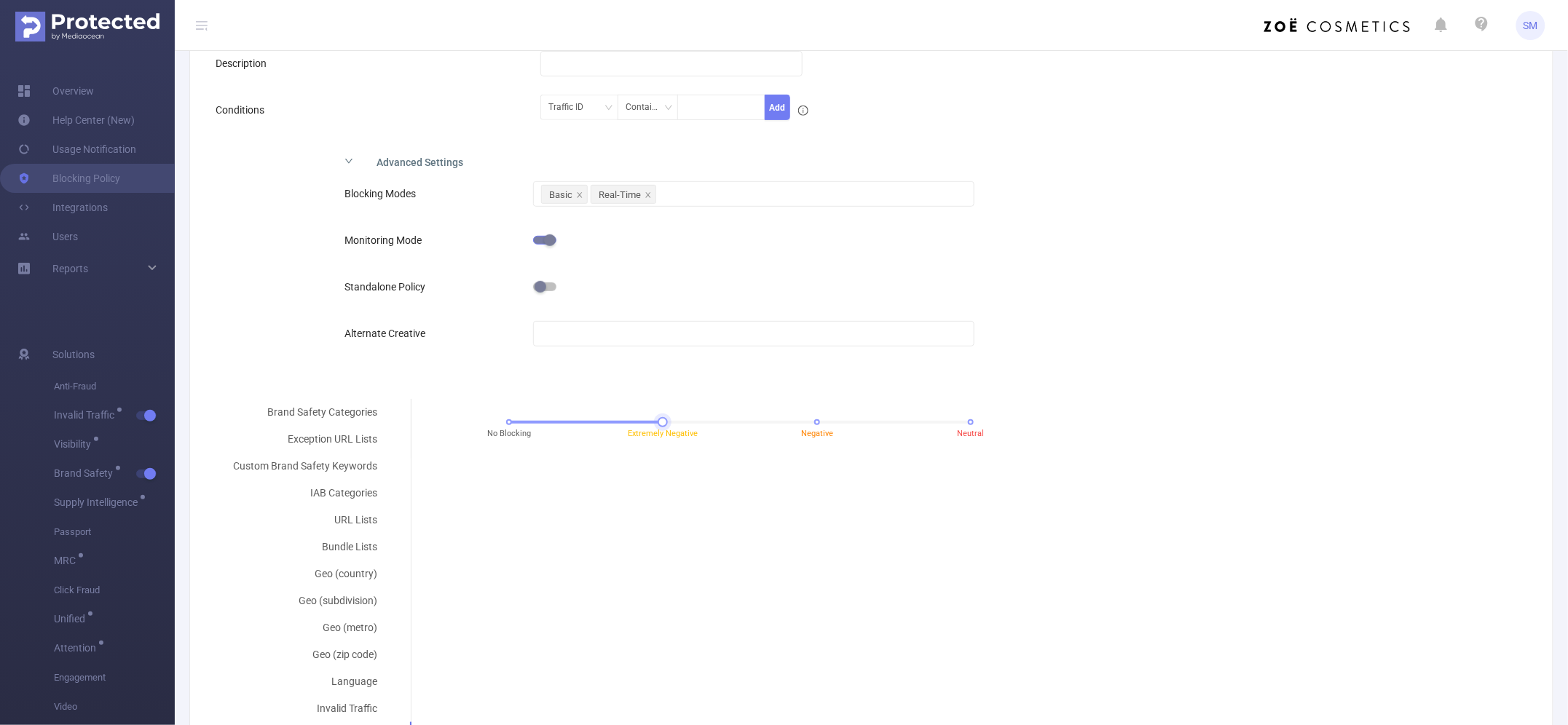
scroll to position [164, 0]
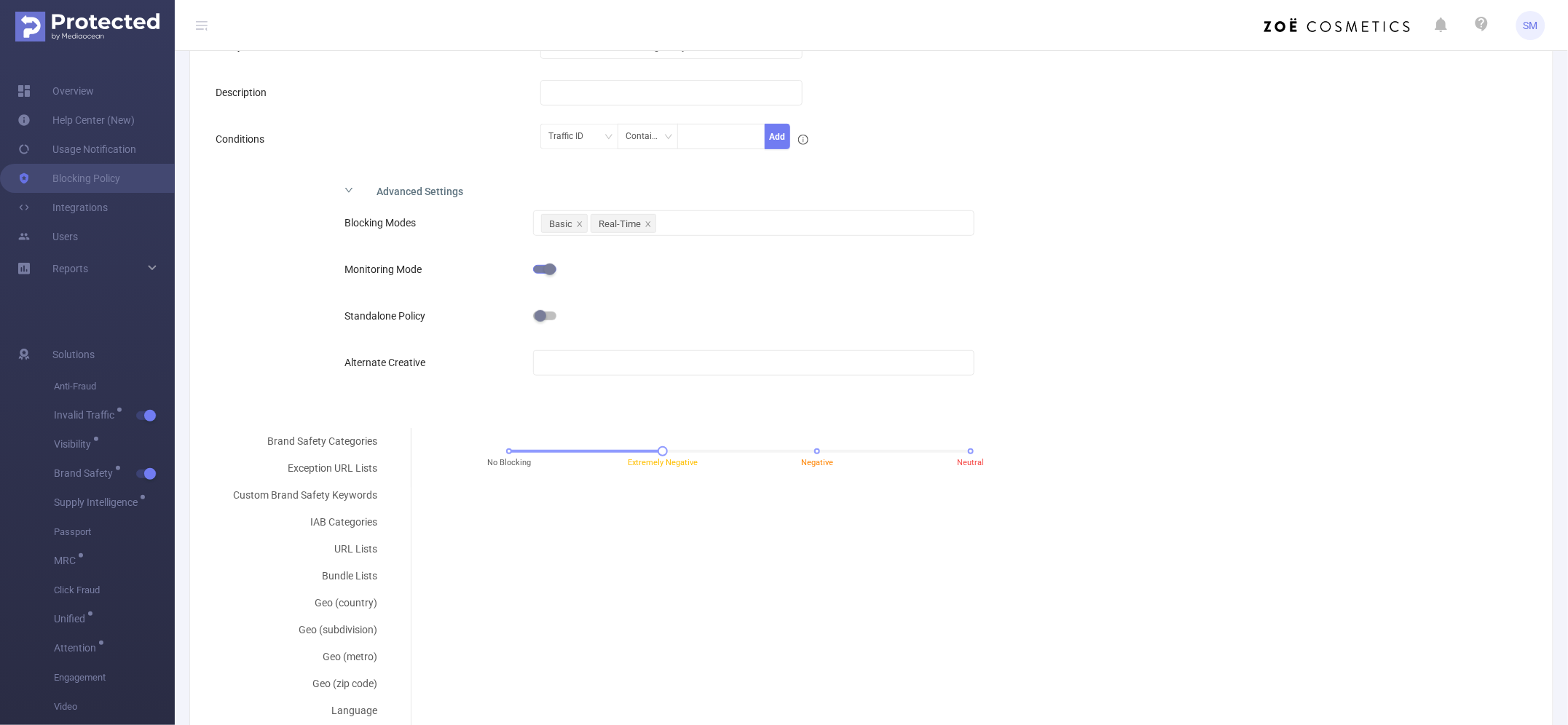
click at [962, 447] on div "No Blocking Extremely Negative Negative Neutral" at bounding box center [739, 456] width 634 height 39
click at [810, 453] on div "No Blocking Extremely Negative Negative Neutral" at bounding box center [739, 451] width 461 height 9
click at [955, 450] on div at bounding box center [739, 451] width 461 height 3
click at [1003, 563] on div "Brand Safety Categories Exception URL Lists Custom Brand Safety Keywords IAB Ca…" at bounding box center [866, 602] width 1300 height 350
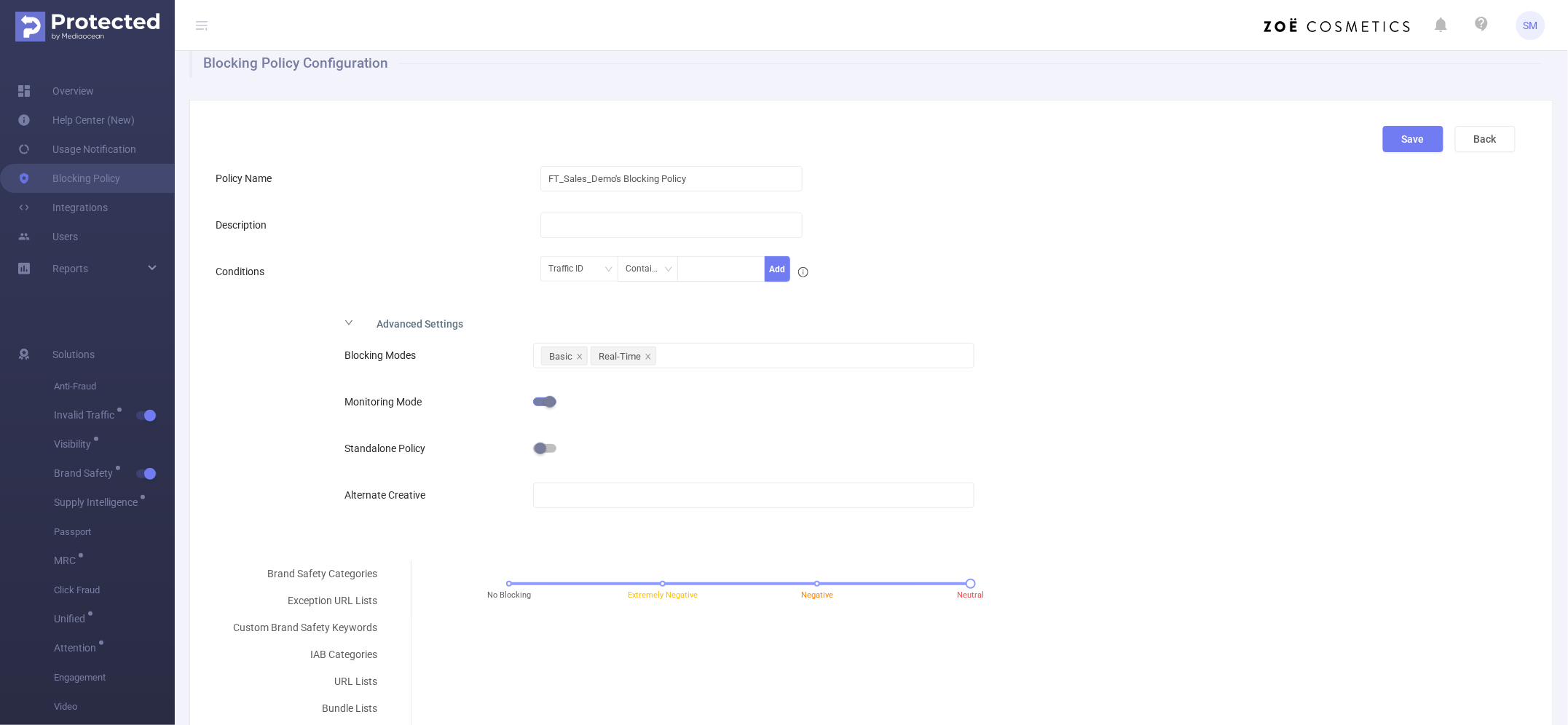
scroll to position [0, 0]
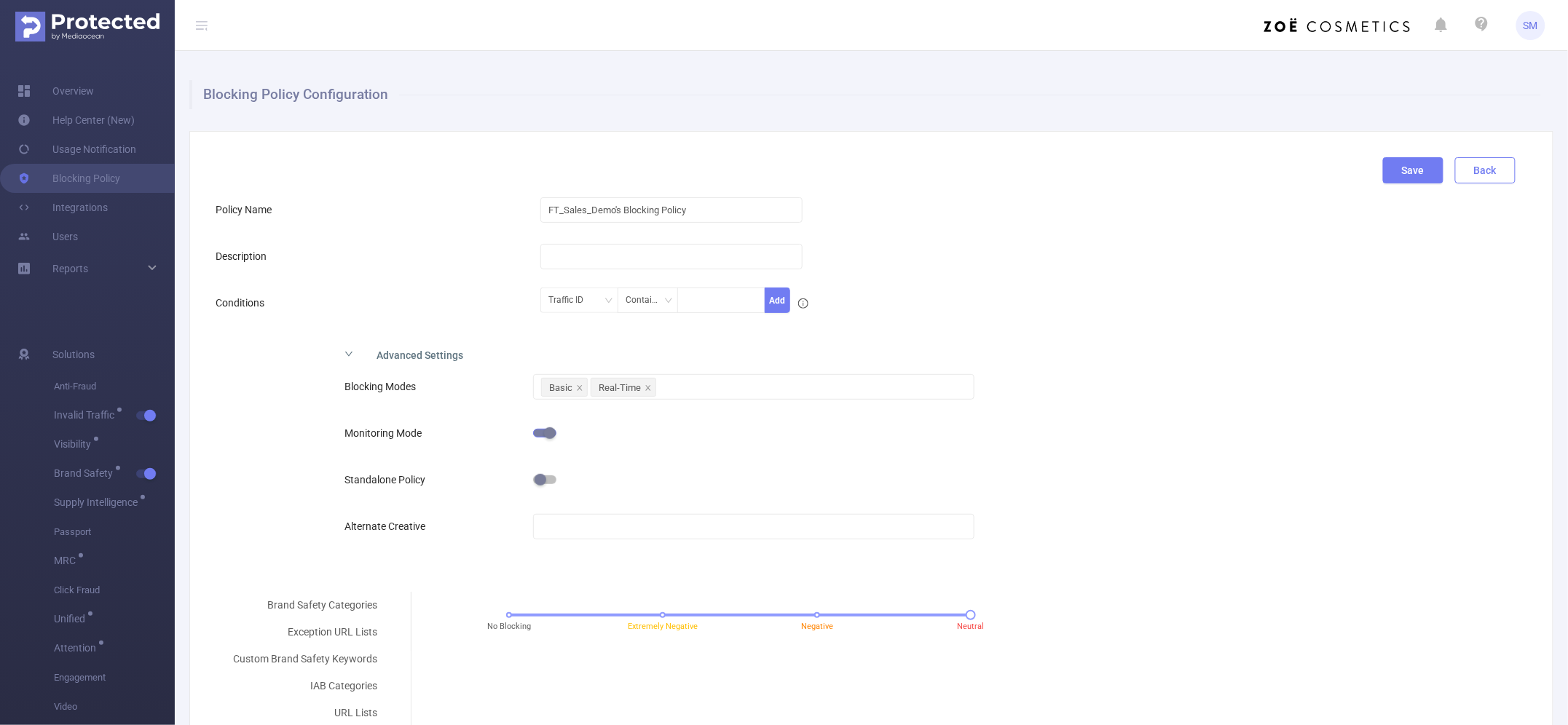
click at [1482, 173] on button "Back" at bounding box center [1485, 170] width 61 height 26
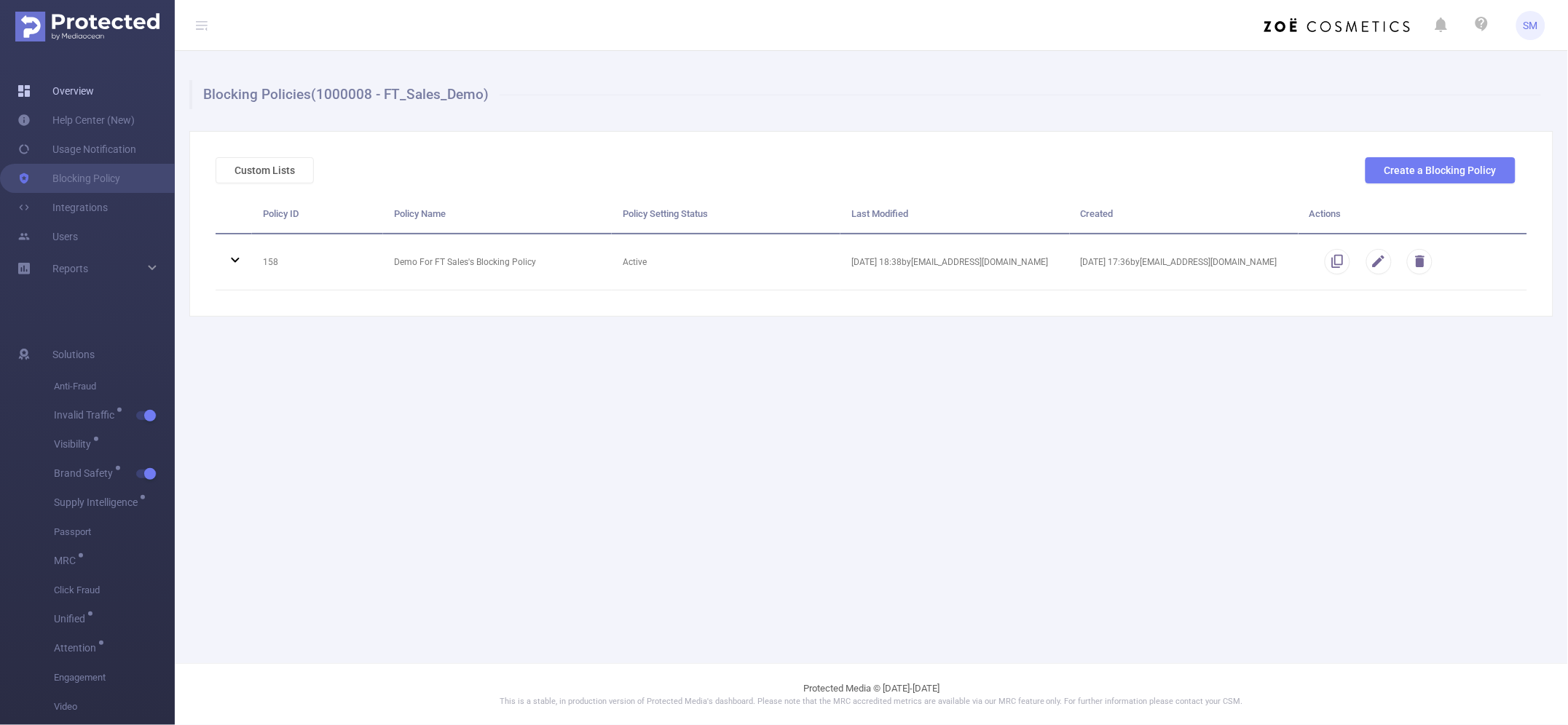
click at [89, 99] on link "Overview" at bounding box center [55, 91] width 76 height 29
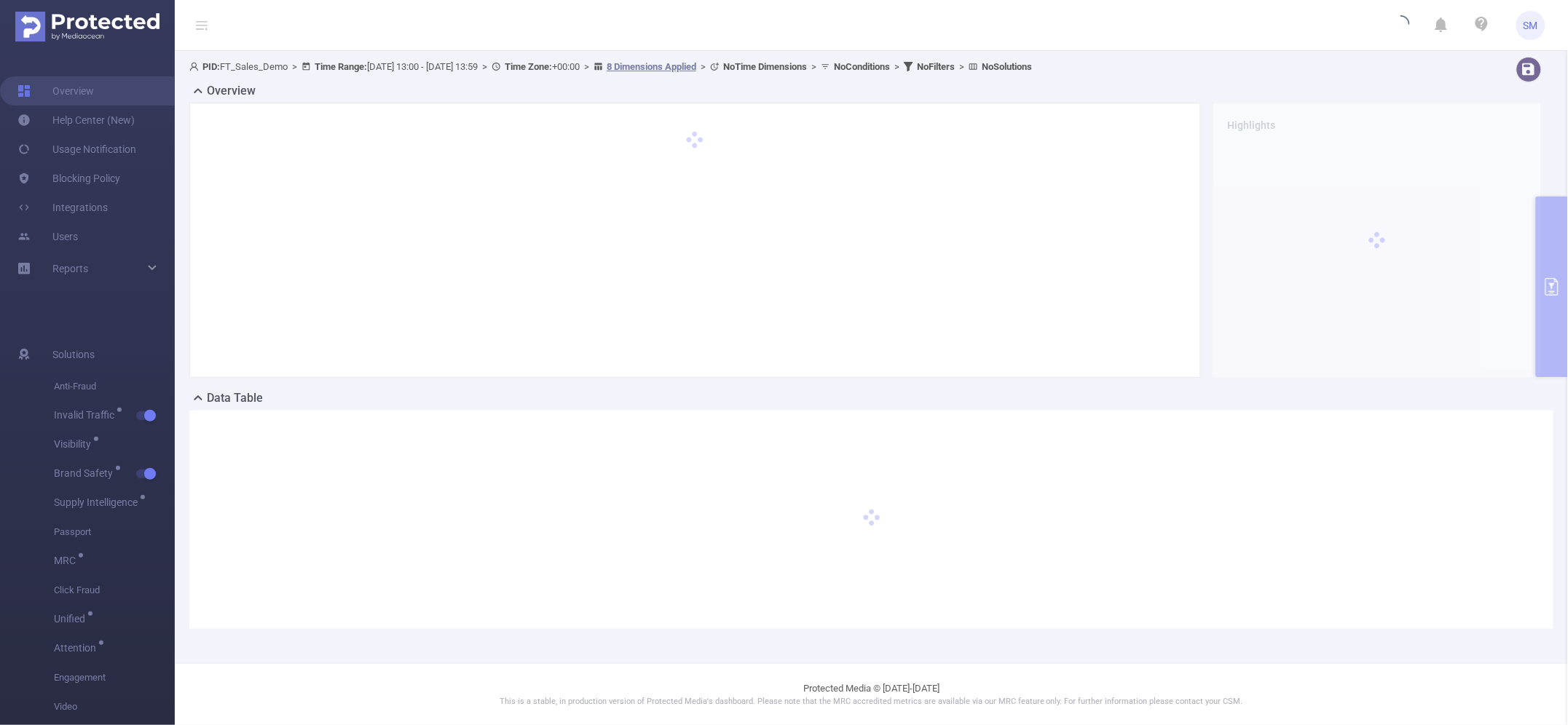
type input "[DATE] 13:00"
type input "[DATE] 13:59"
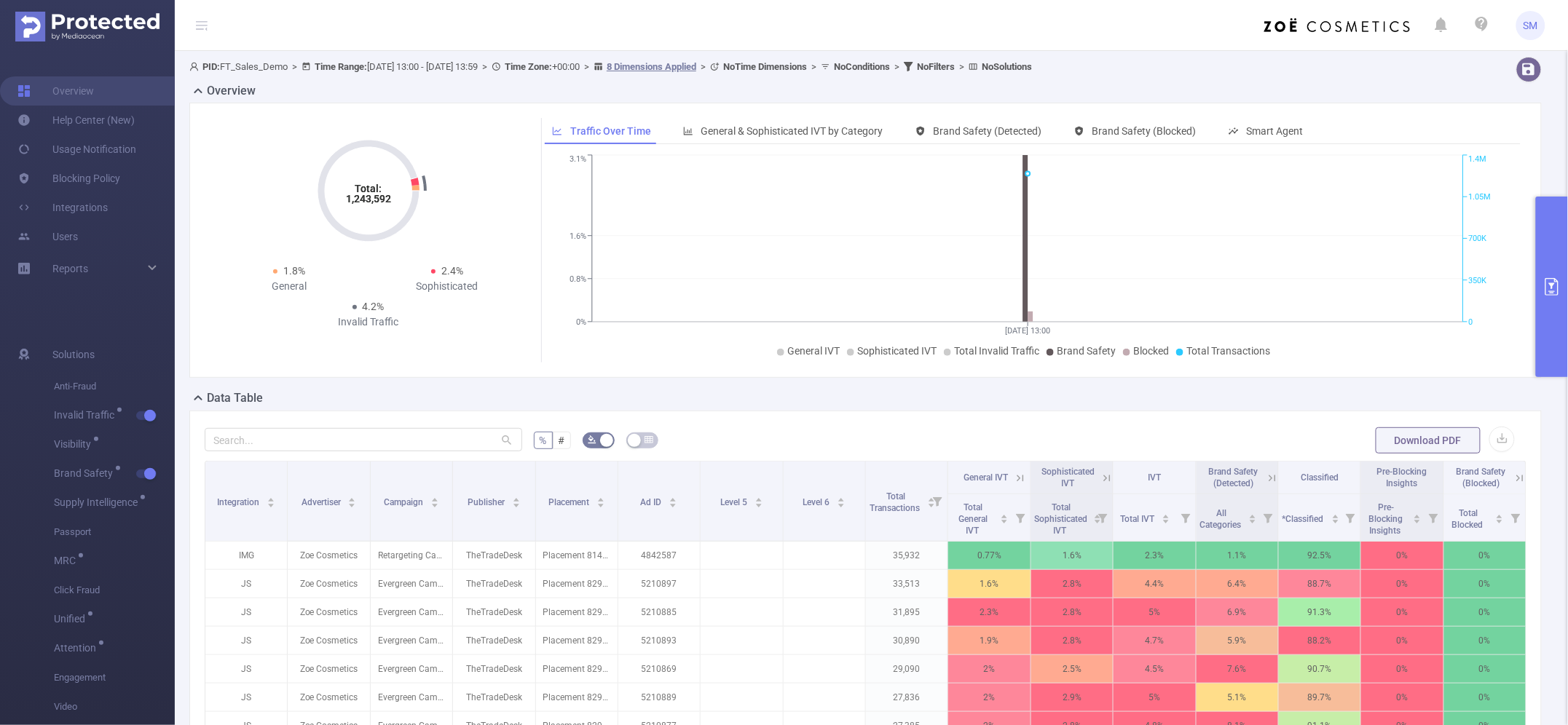
click at [1559, 297] on button "primary" at bounding box center [1551, 287] width 32 height 180
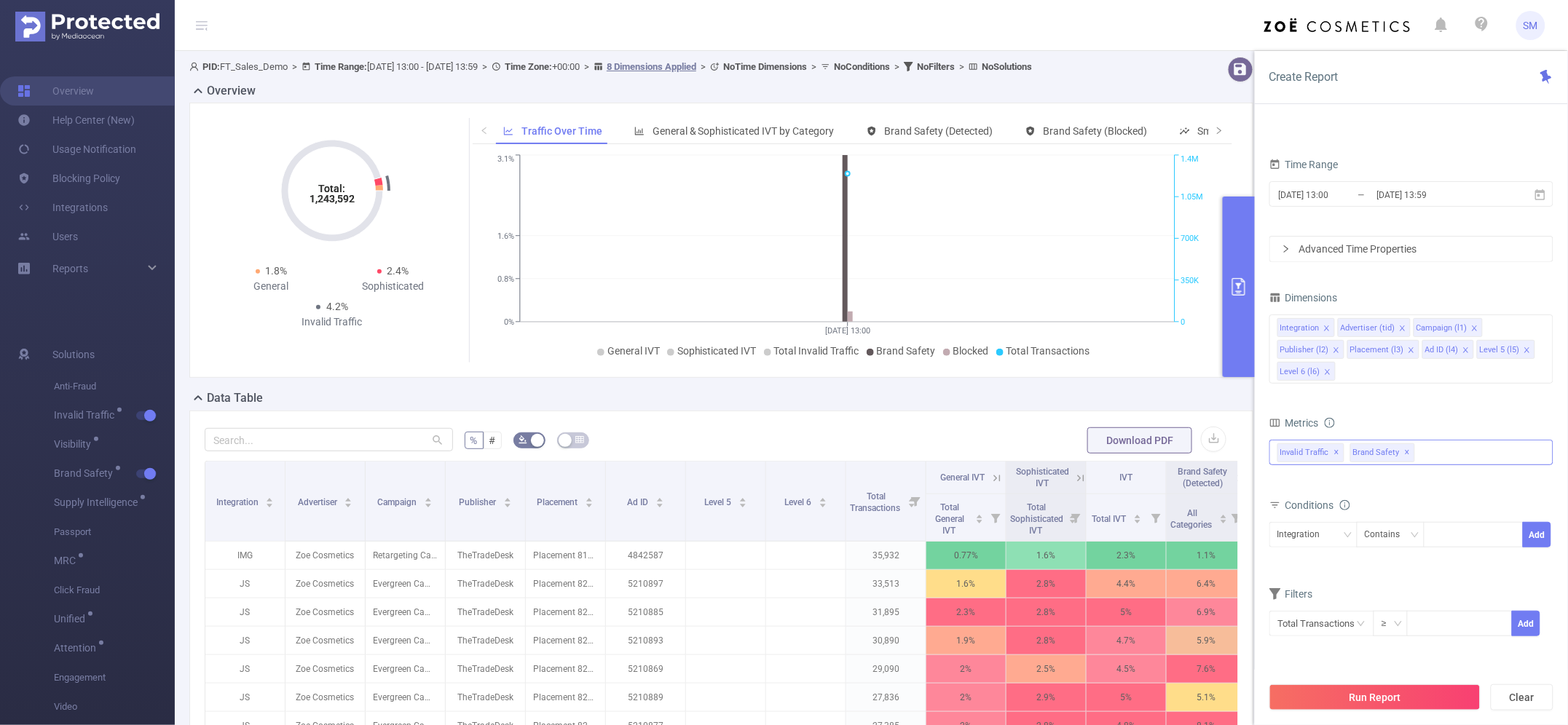
click at [1405, 453] on span "✕" at bounding box center [1407, 452] width 6 height 17
click at [1338, 455] on span "✕" at bounding box center [1336, 452] width 6 height 17
click at [1346, 453] on div at bounding box center [1411, 453] width 284 height 23
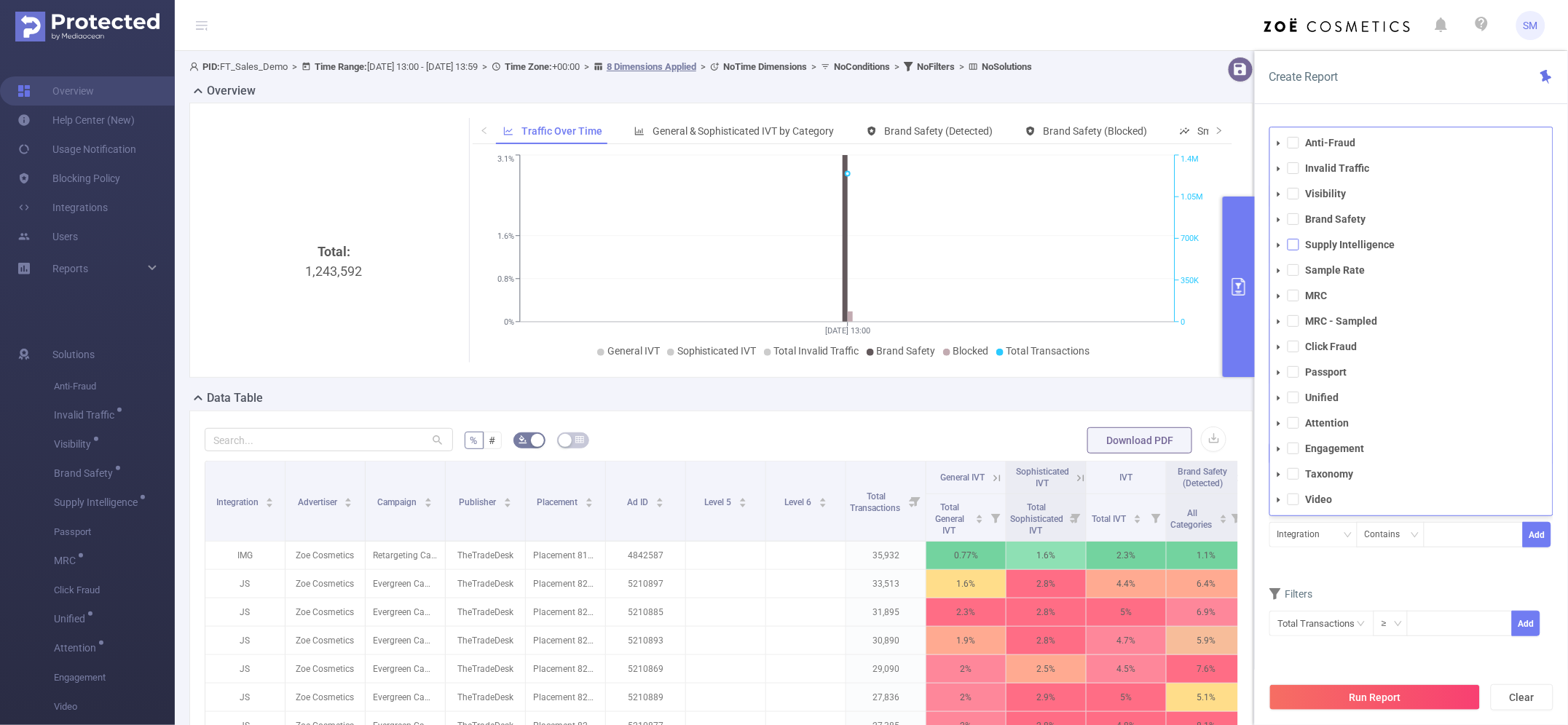
click at [1291, 244] on span at bounding box center [1293, 244] width 11 height 11
click at [1294, 424] on span at bounding box center [1293, 423] width 11 height 11
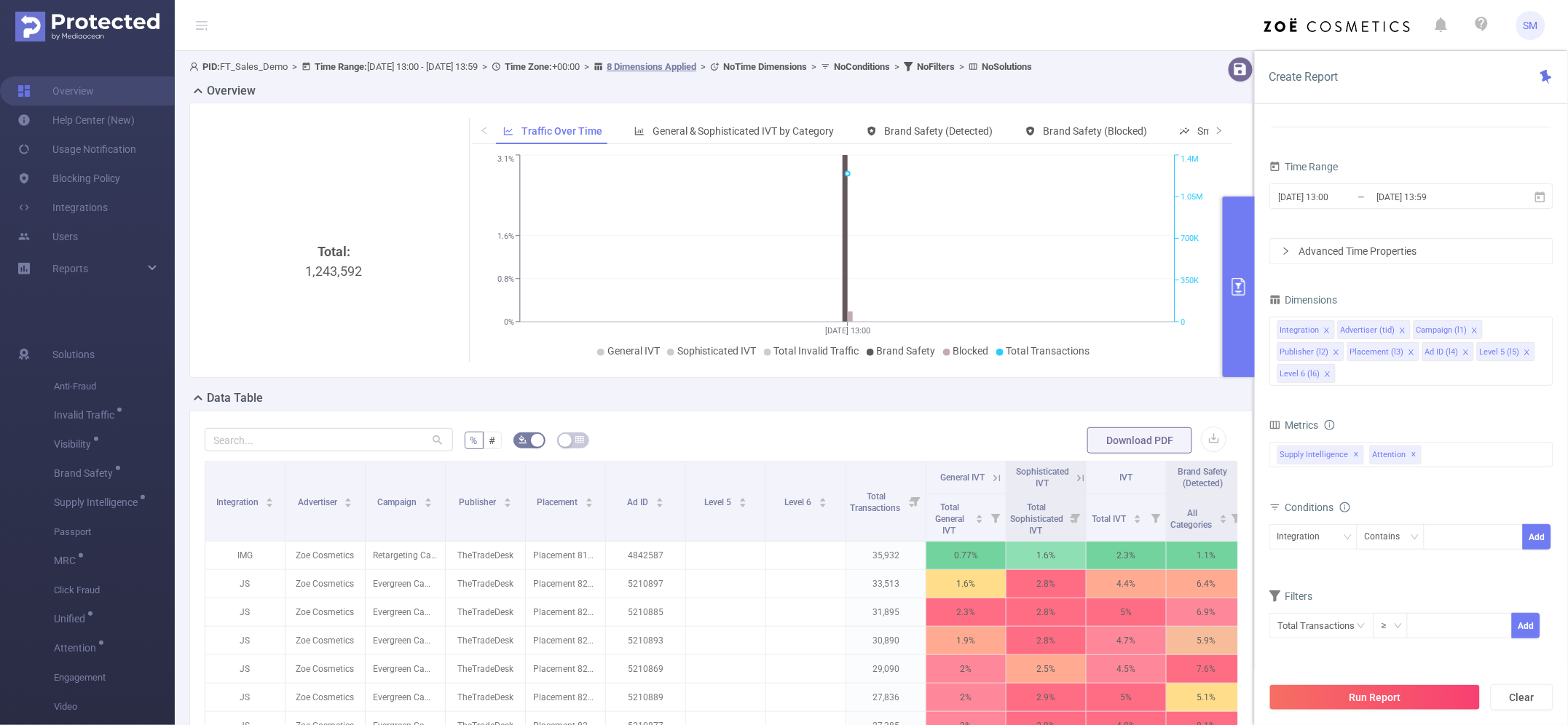
click at [1411, 100] on div "Create Report" at bounding box center [1411, 77] width 313 height 53
click at [1406, 689] on button "Run Report" at bounding box center [1375, 697] width 211 height 26
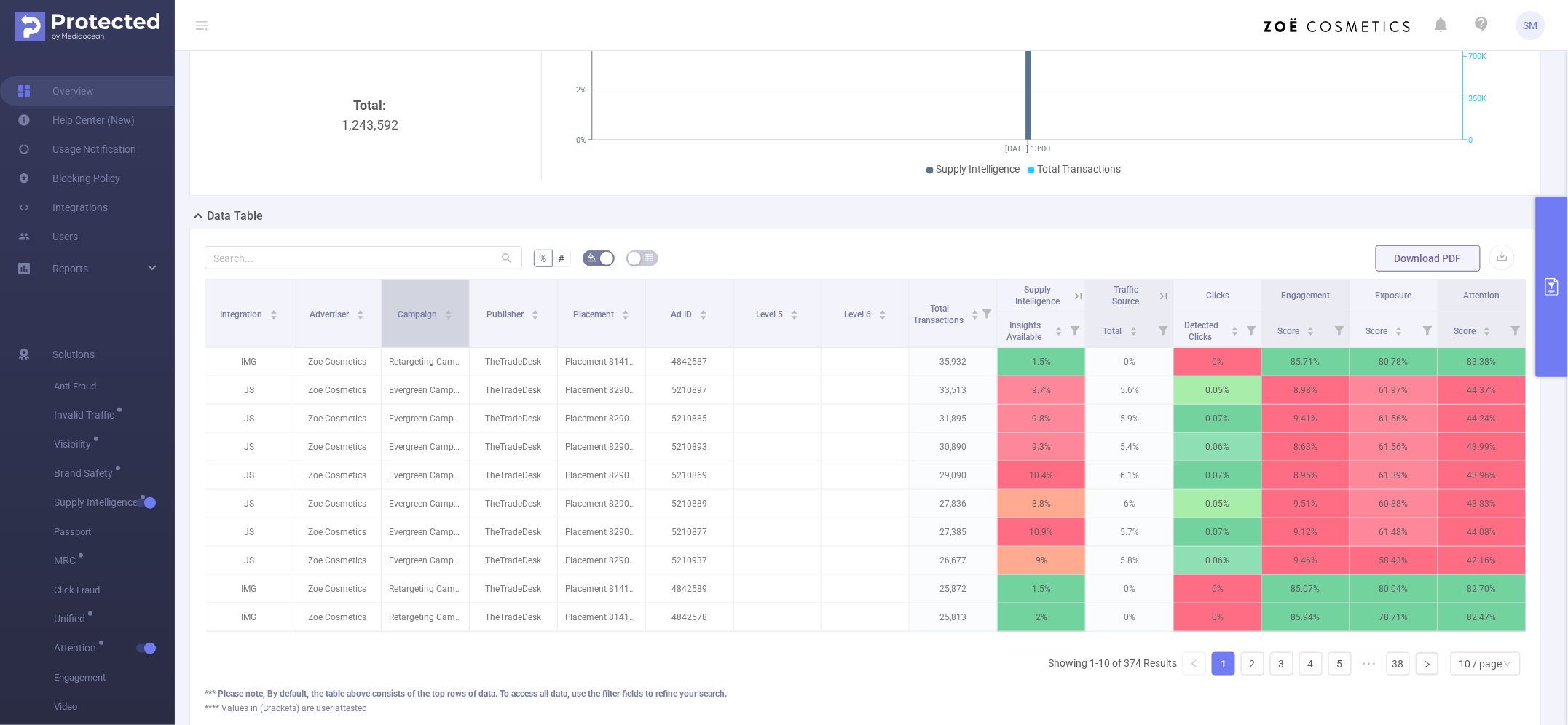
scroll to position [91, 0]
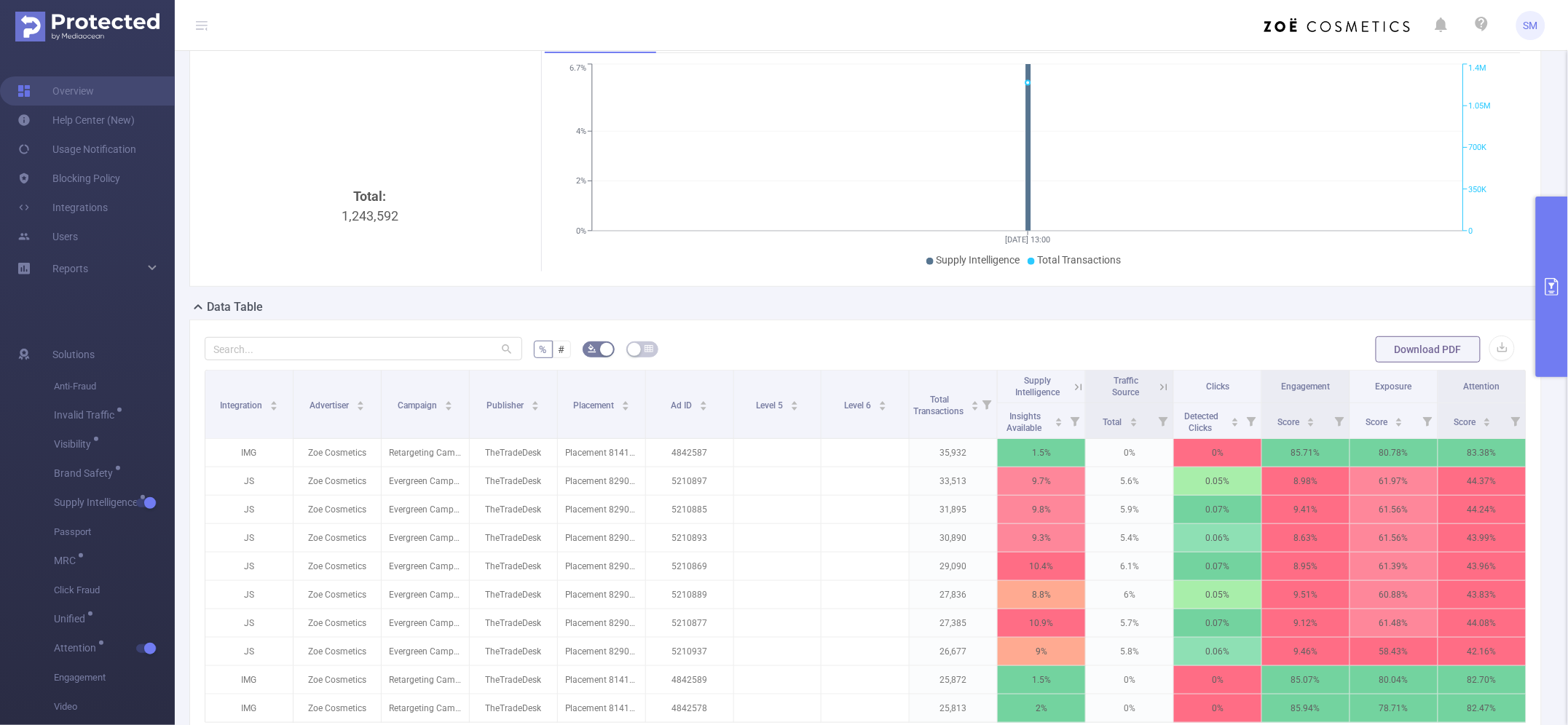
click at [1548, 279] on icon "primary" at bounding box center [1551, 286] width 17 height 17
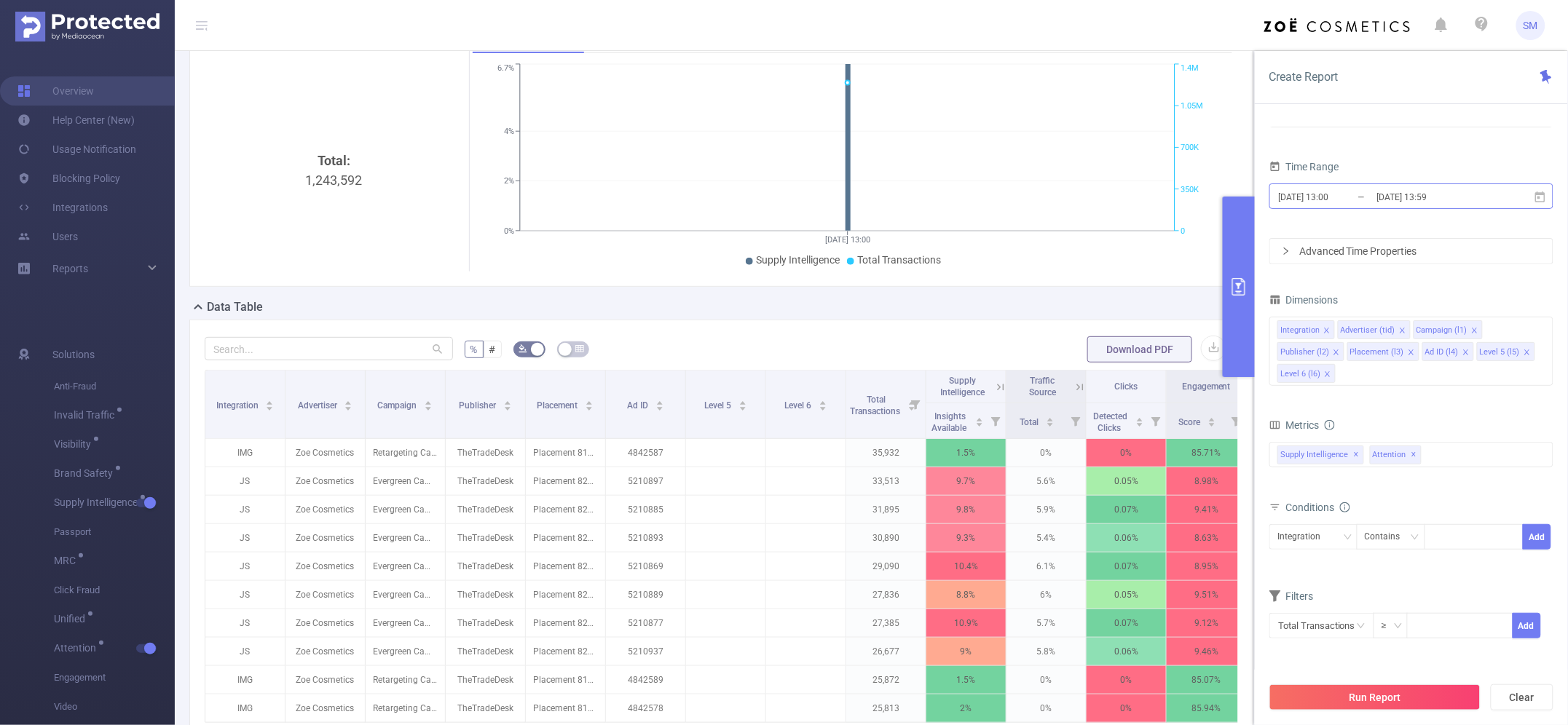
click at [1388, 201] on input "[DATE] 13:59" at bounding box center [1434, 197] width 118 height 20
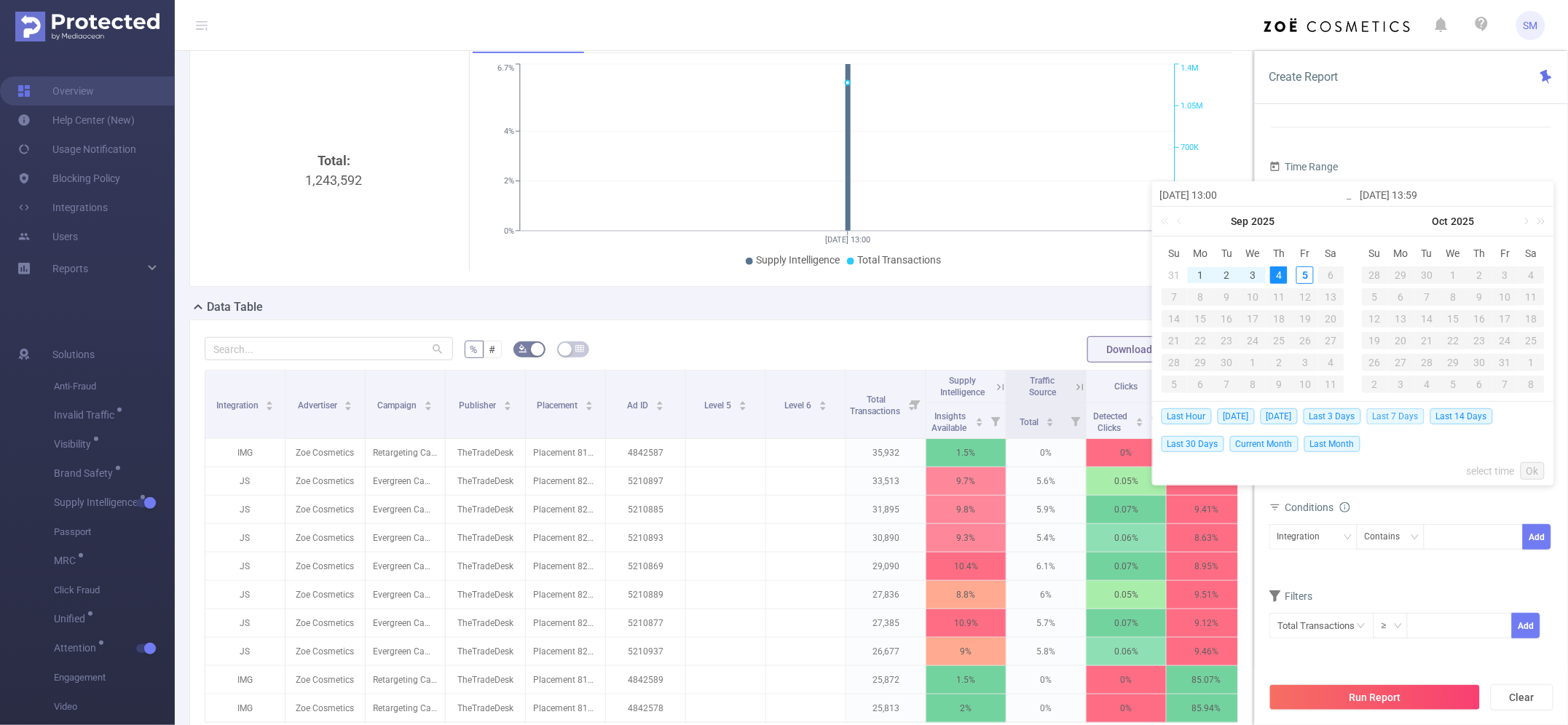
click at [1418, 417] on span "Last 7 Days" at bounding box center [1395, 416] width 57 height 16
type input "[DATE] 00:00"
type input "[DATE] 23:59"
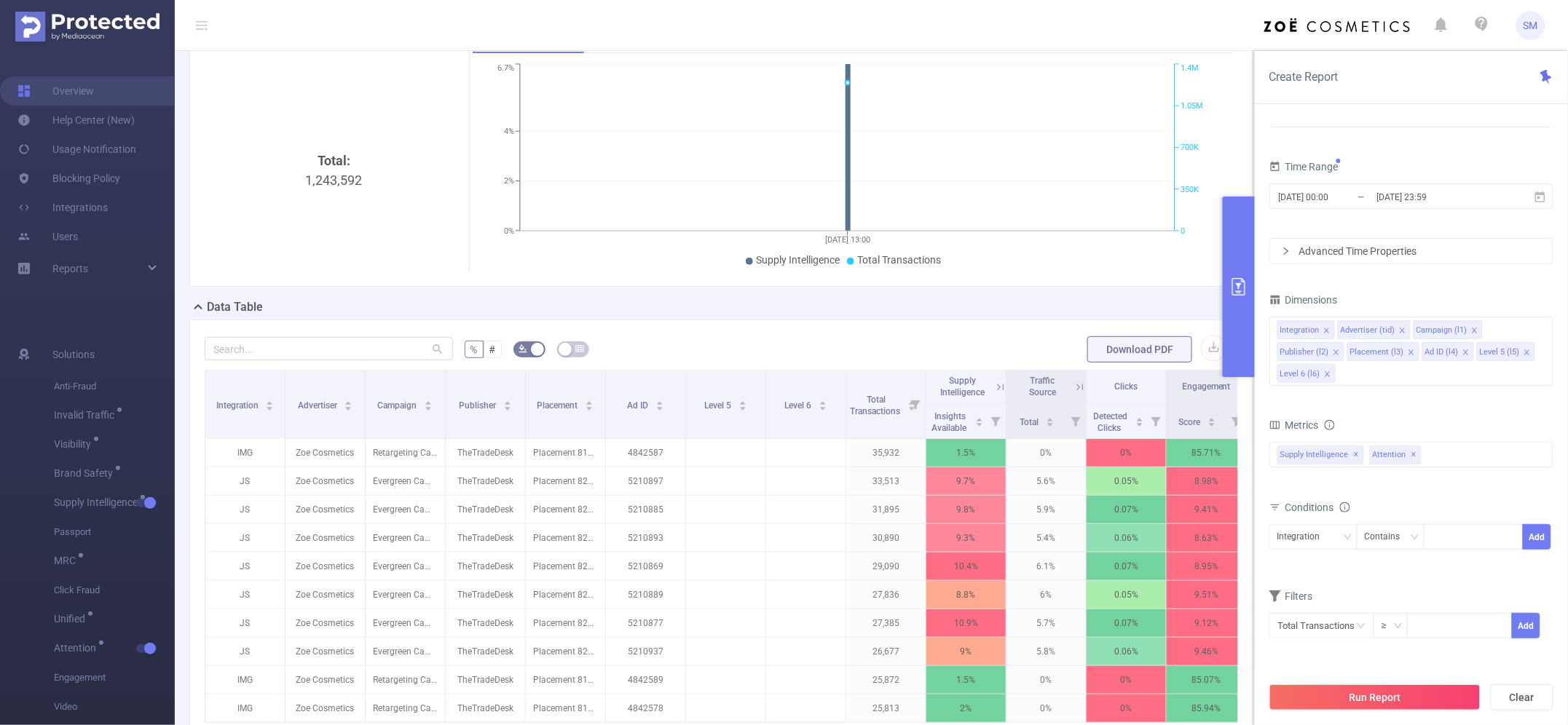
click at [1446, 136] on div "PID 1000008 - FT_Sales_Demo 1000008 - FT_Sales_Demo" at bounding box center [1411, 106] width 284 height 64
click at [1438, 717] on div "Run Report Clear" at bounding box center [1411, 697] width 313 height 56
click at [1443, 708] on button "Run Report" at bounding box center [1375, 697] width 211 height 26
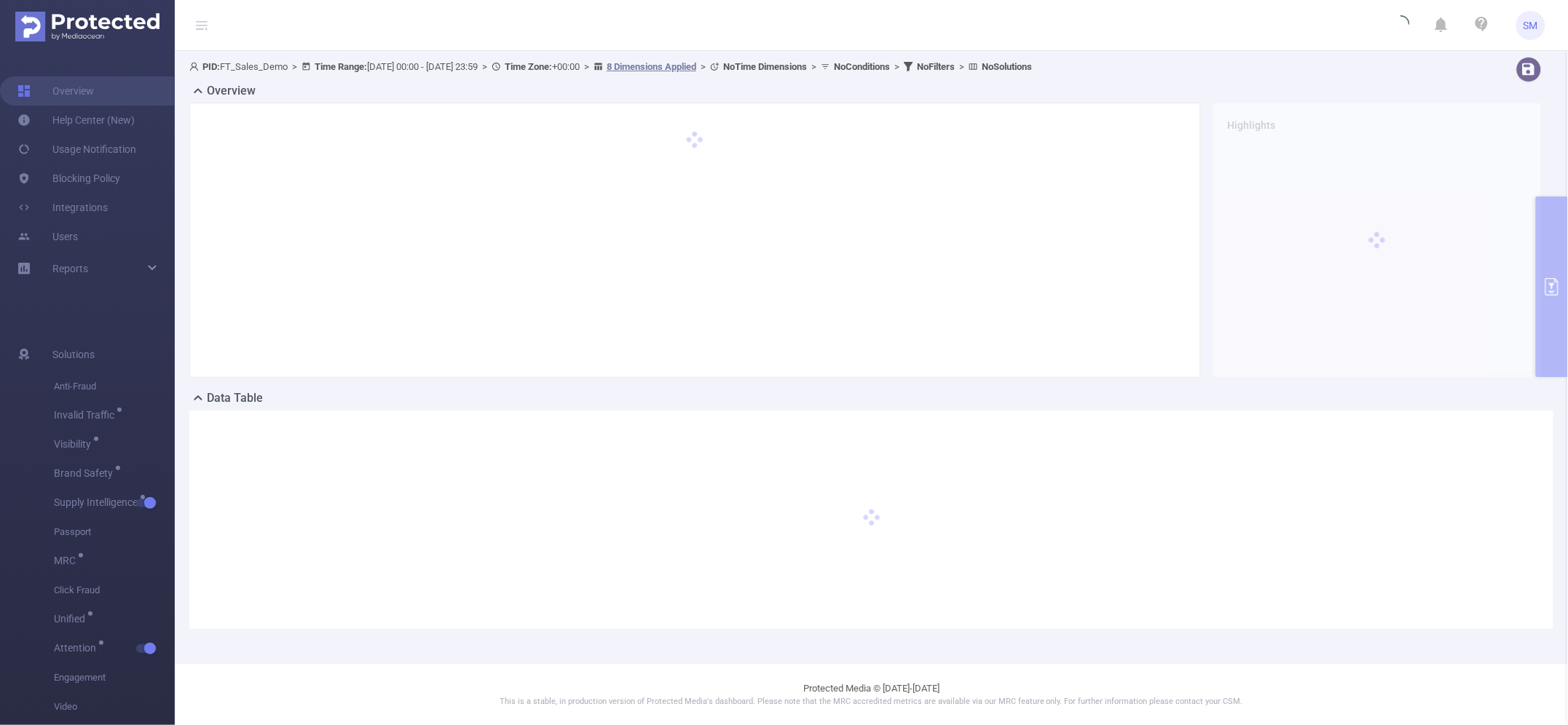
scroll to position [0, 0]
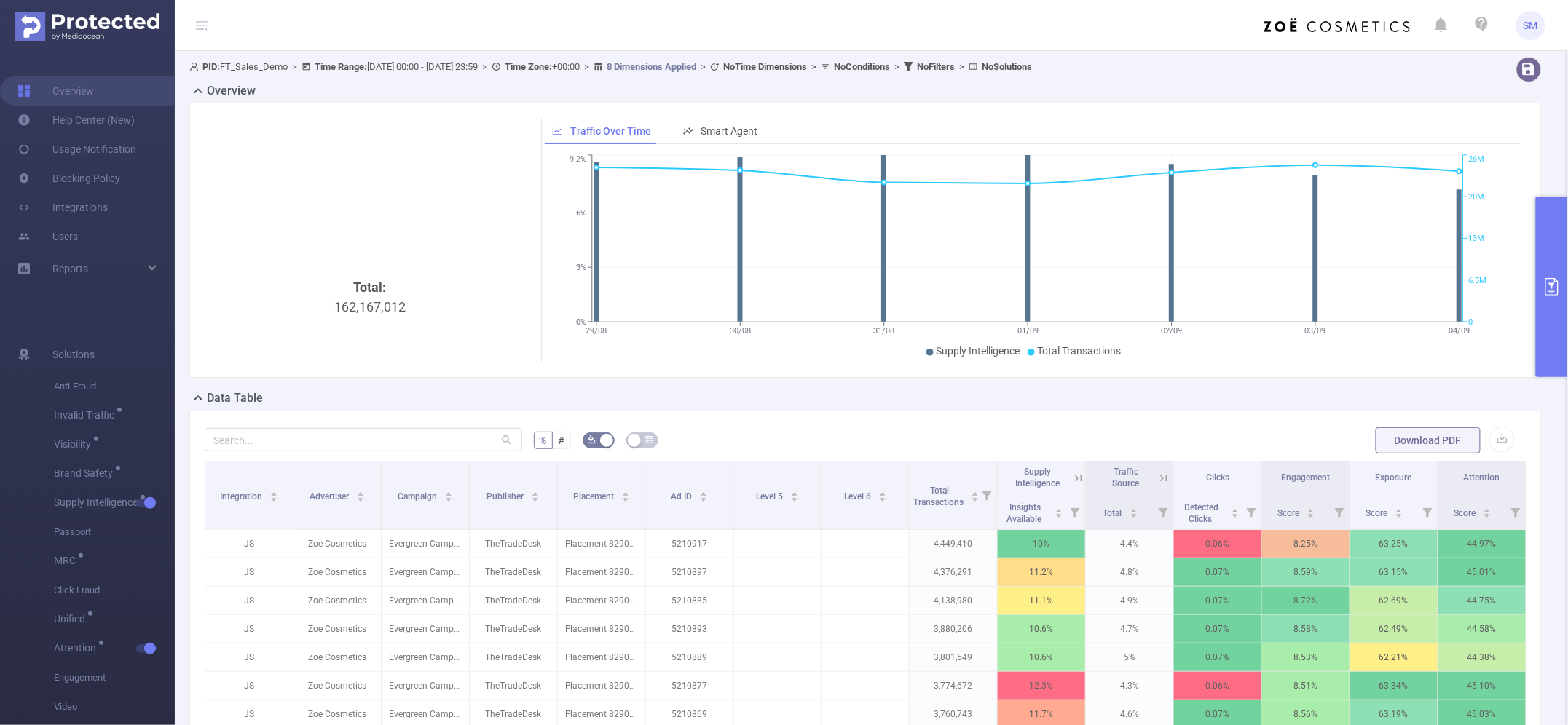
scroll to position [91, 0]
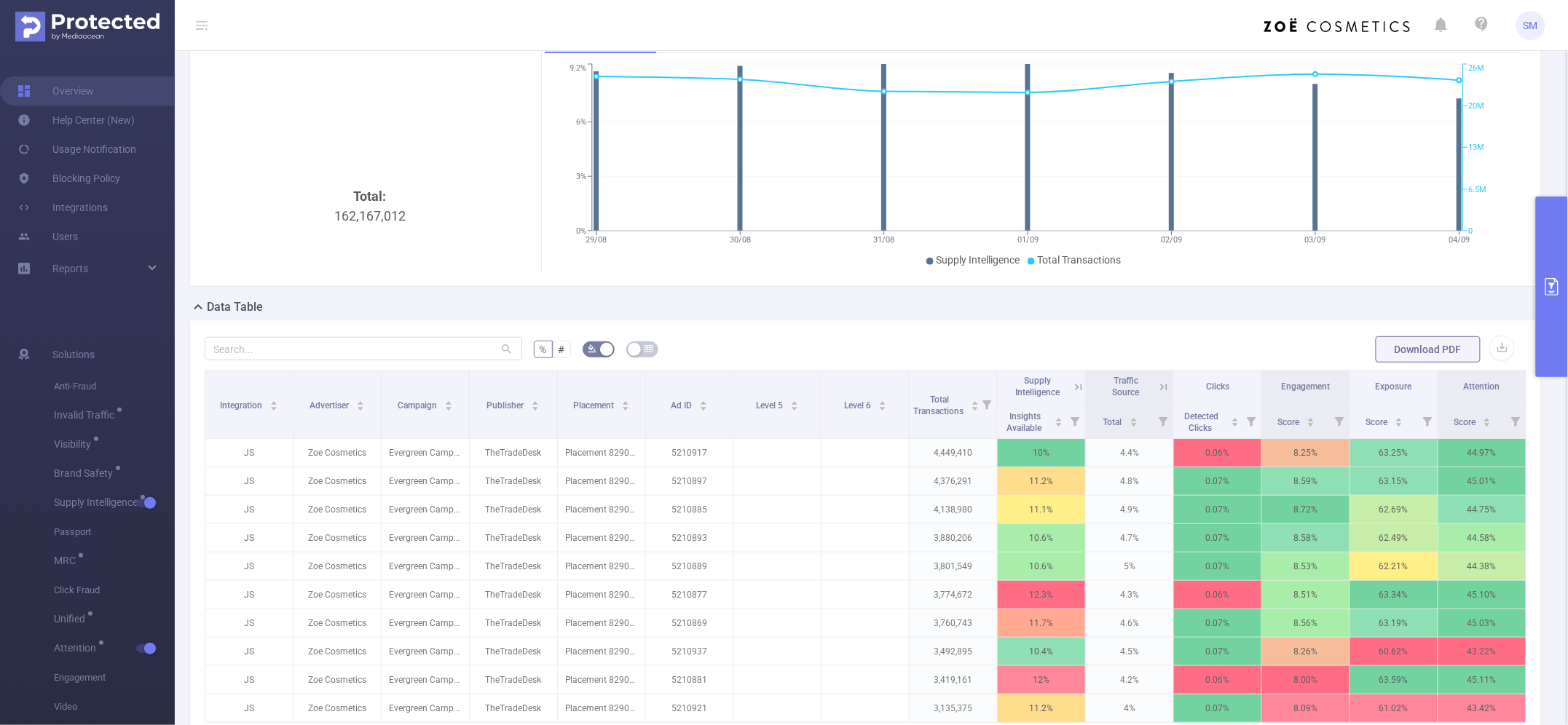
click at [1072, 387] on icon at bounding box center [1079, 387] width 13 height 13
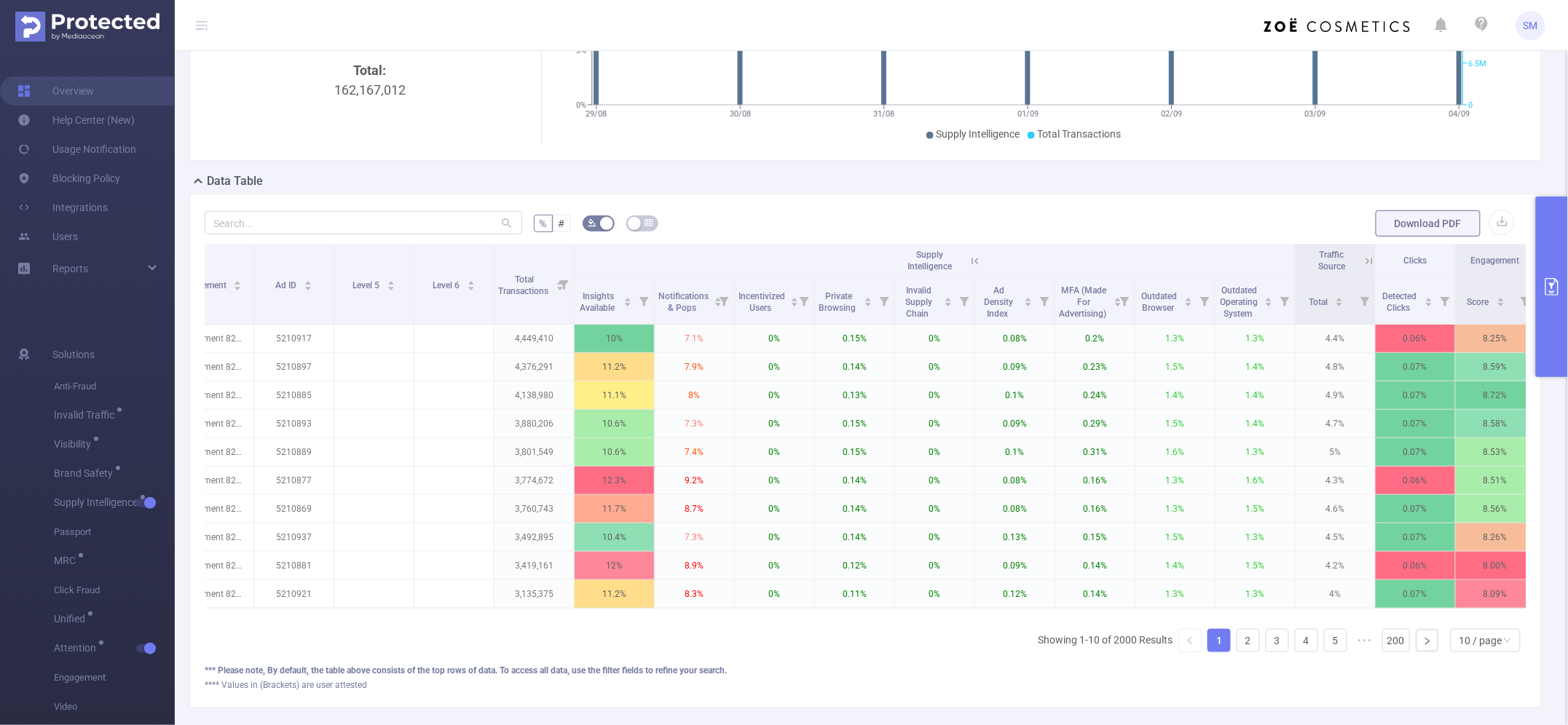
scroll to position [216, 0]
click at [1111, 301] on div "MFA (Made For Advertising)" at bounding box center [1090, 301] width 63 height 38
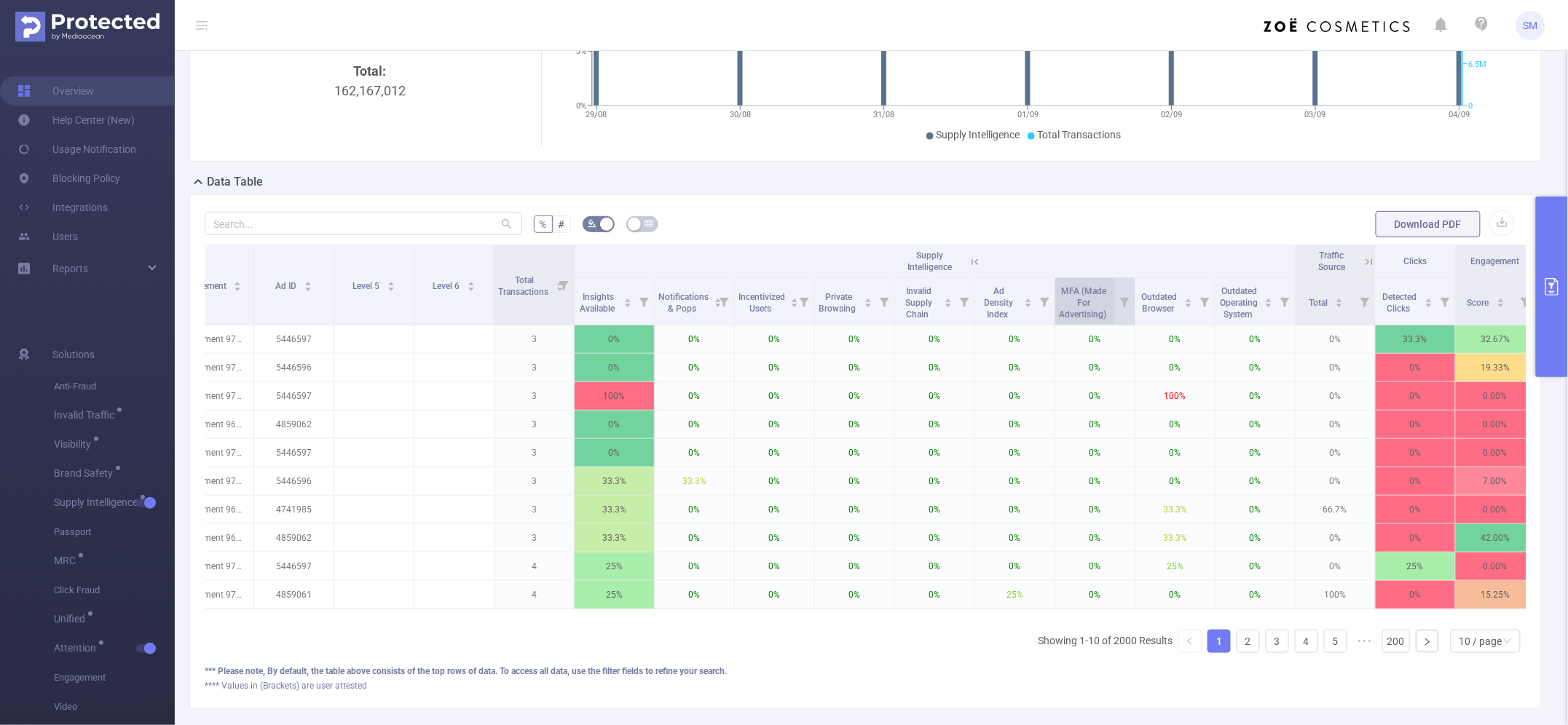
click at [1103, 304] on span "MFA (Made For Advertising)" at bounding box center [1084, 301] width 49 height 38
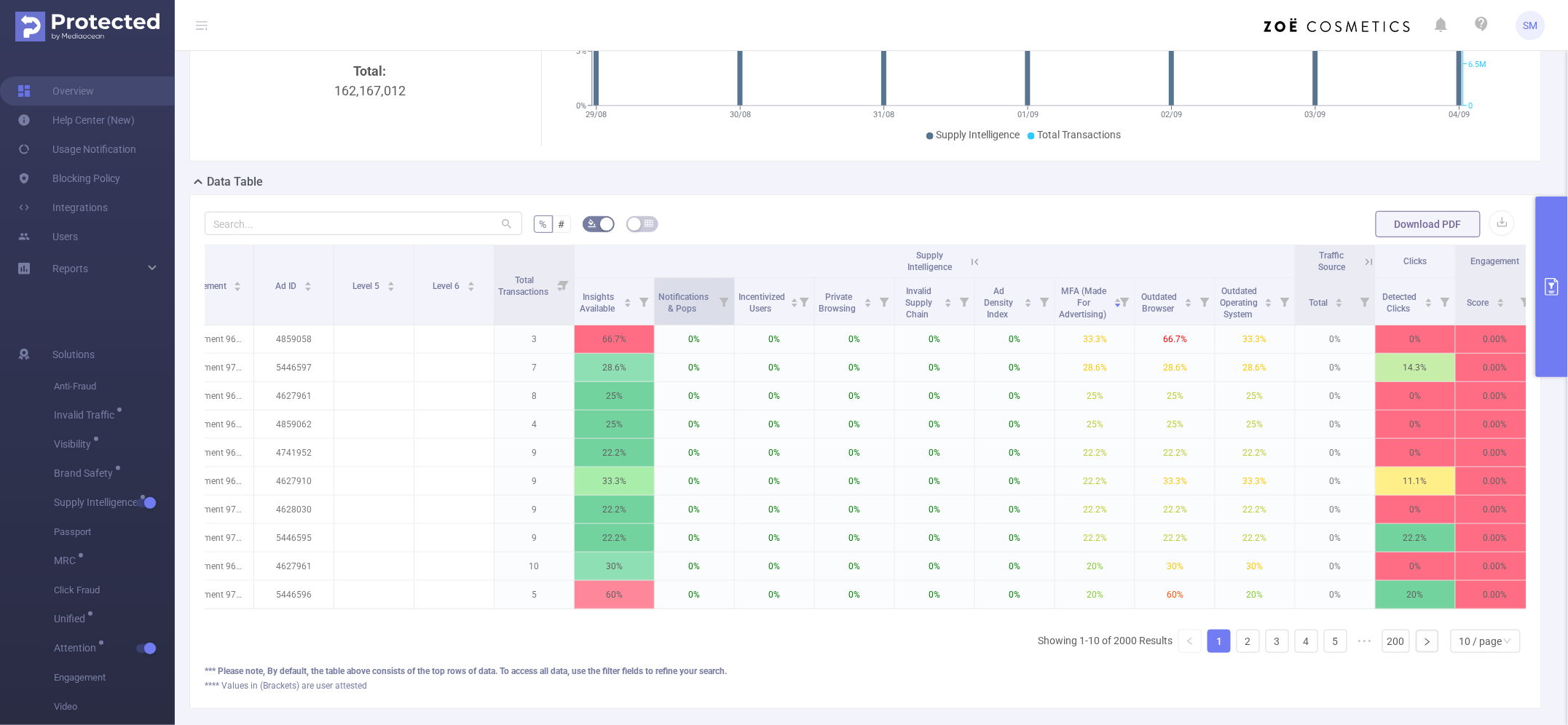
click at [720, 311] on icon at bounding box center [724, 301] width 20 height 47
click at [702, 315] on div "Notifications & Pops" at bounding box center [690, 301] width 64 height 26
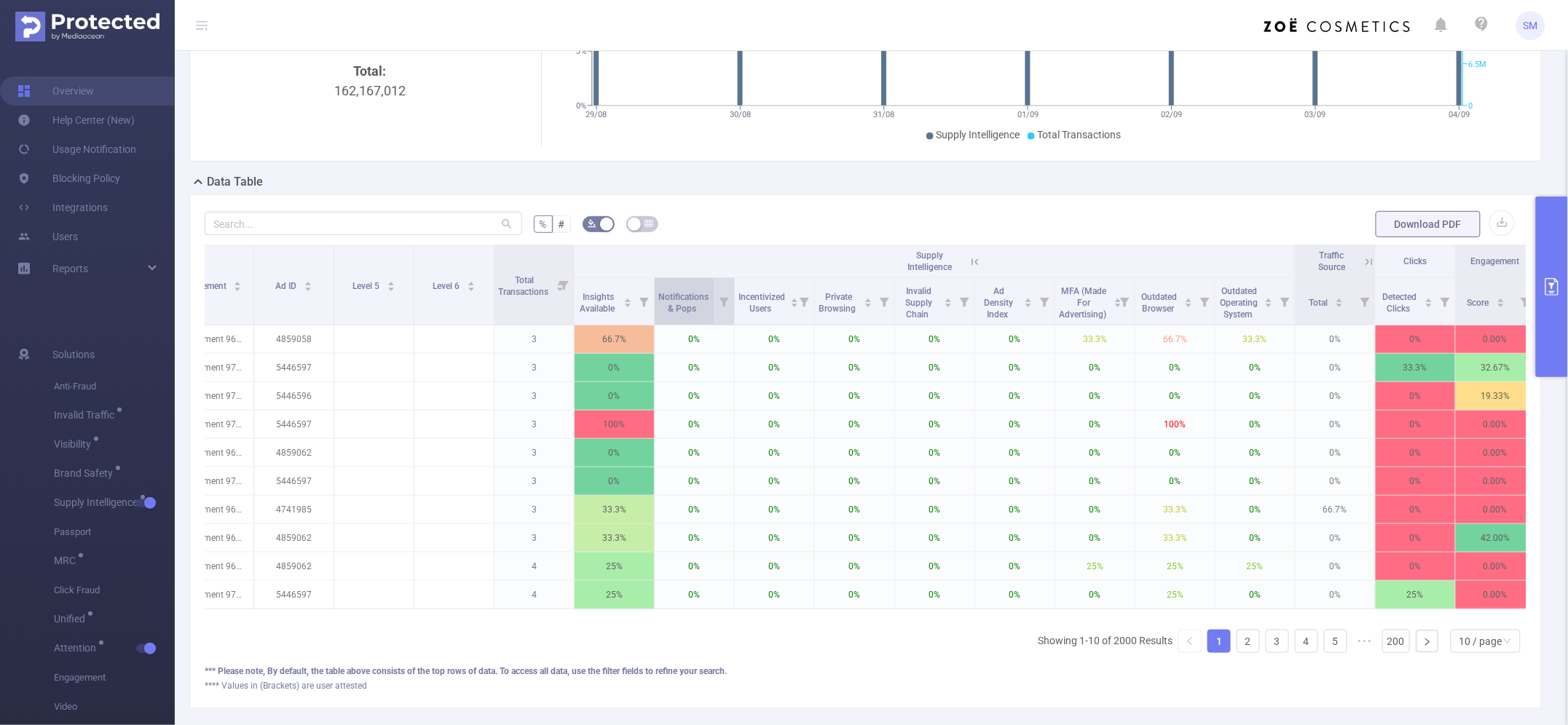
click at [698, 310] on span "Notifications & Pops" at bounding box center [683, 301] width 50 height 26
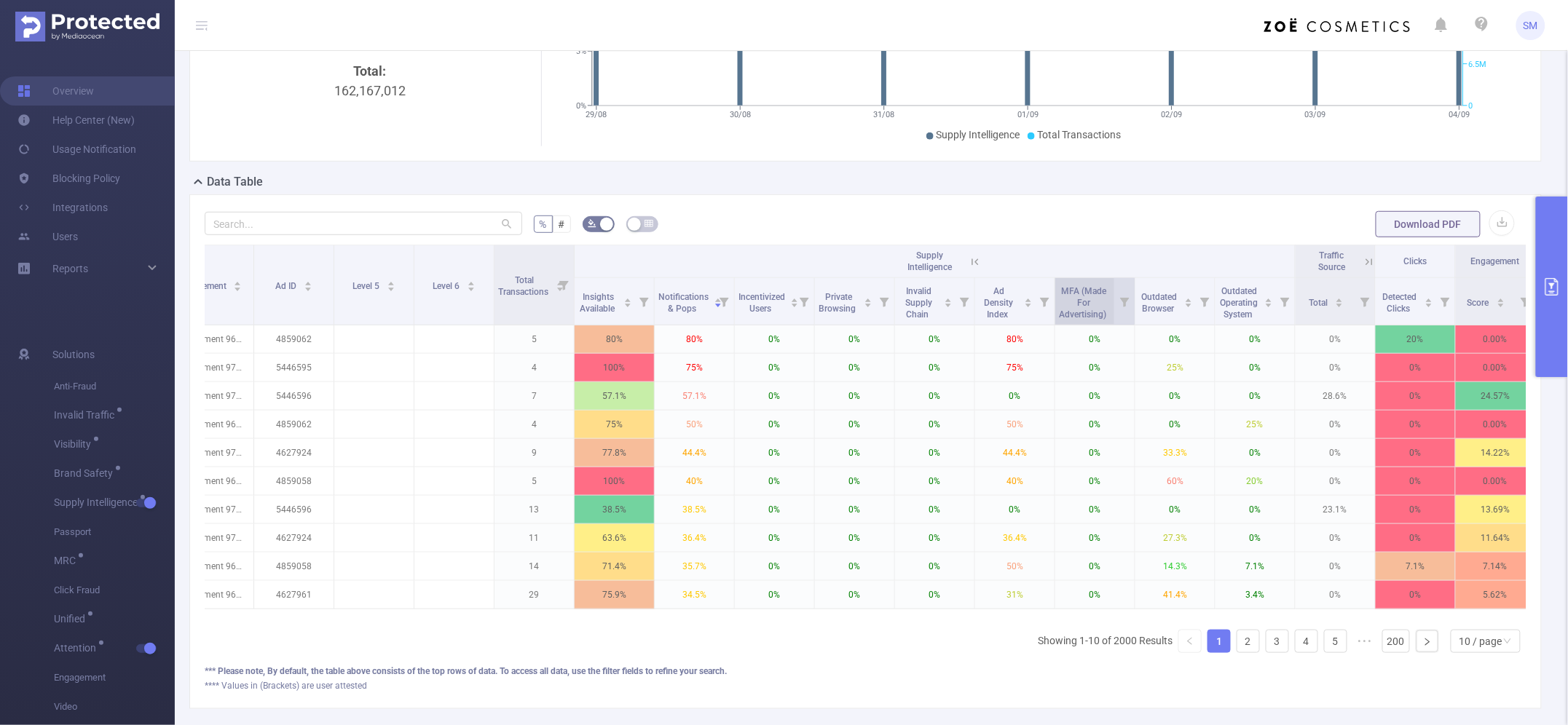
click at [1085, 291] on span "MFA (Made For Advertising)" at bounding box center [1084, 302] width 49 height 34
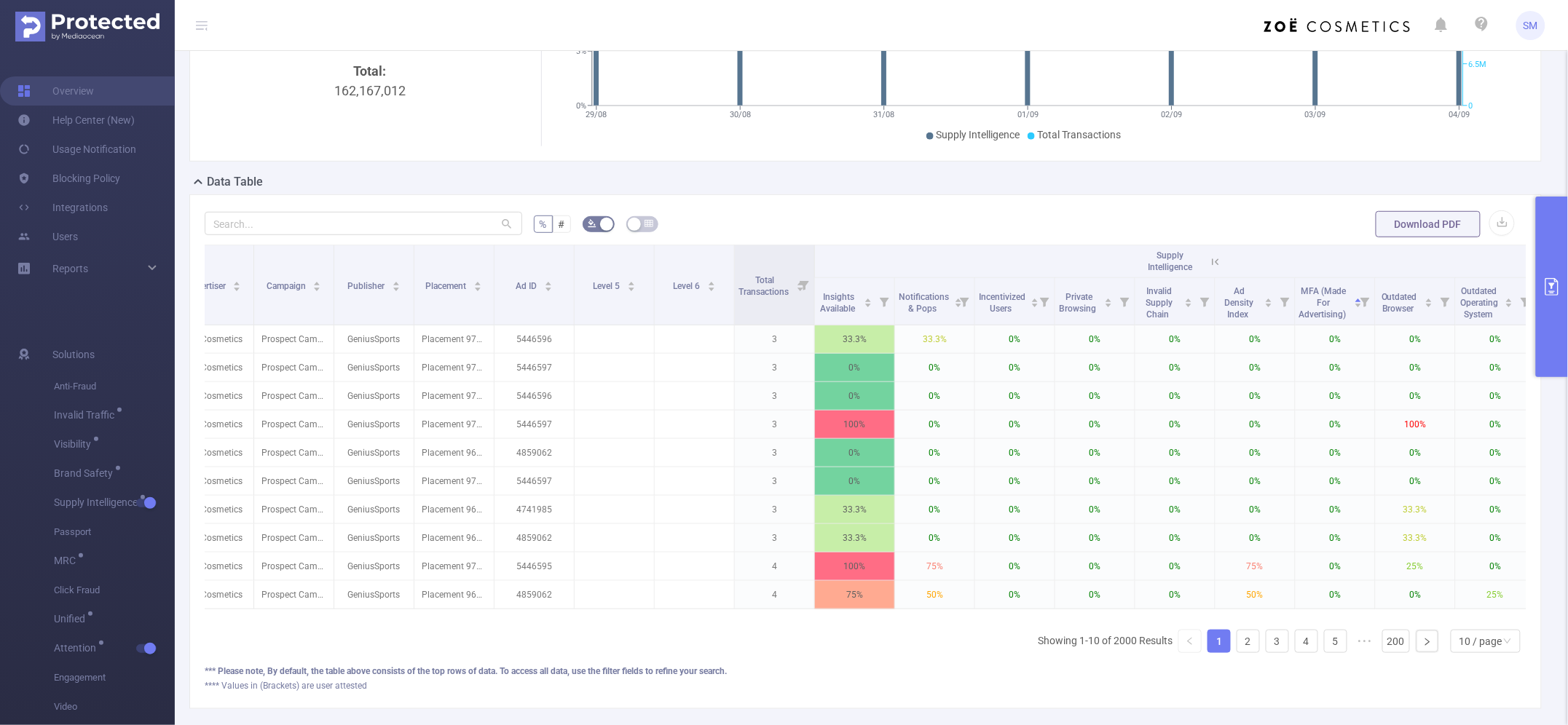
scroll to position [0, 106]
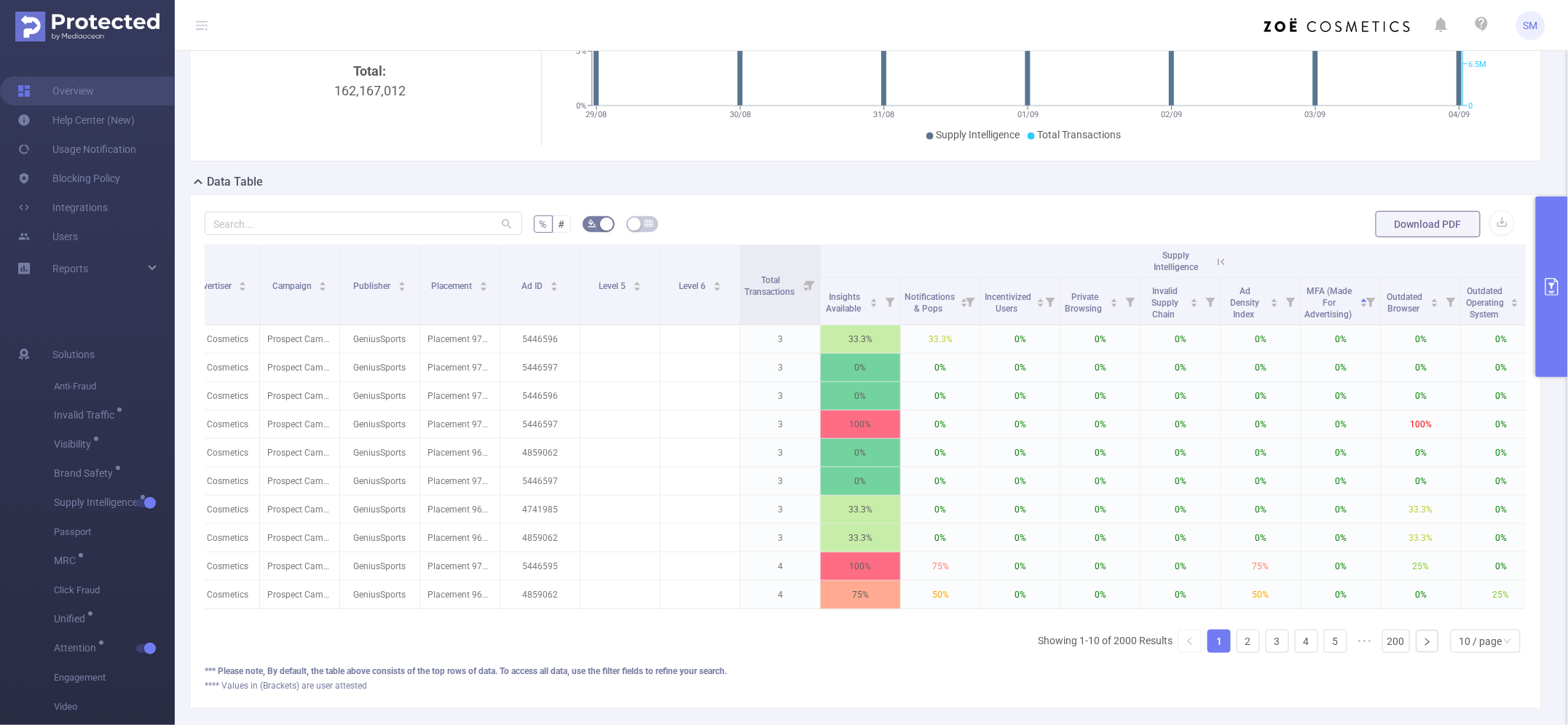
click at [1551, 284] on icon "primary" at bounding box center [1552, 286] width 13 height 17
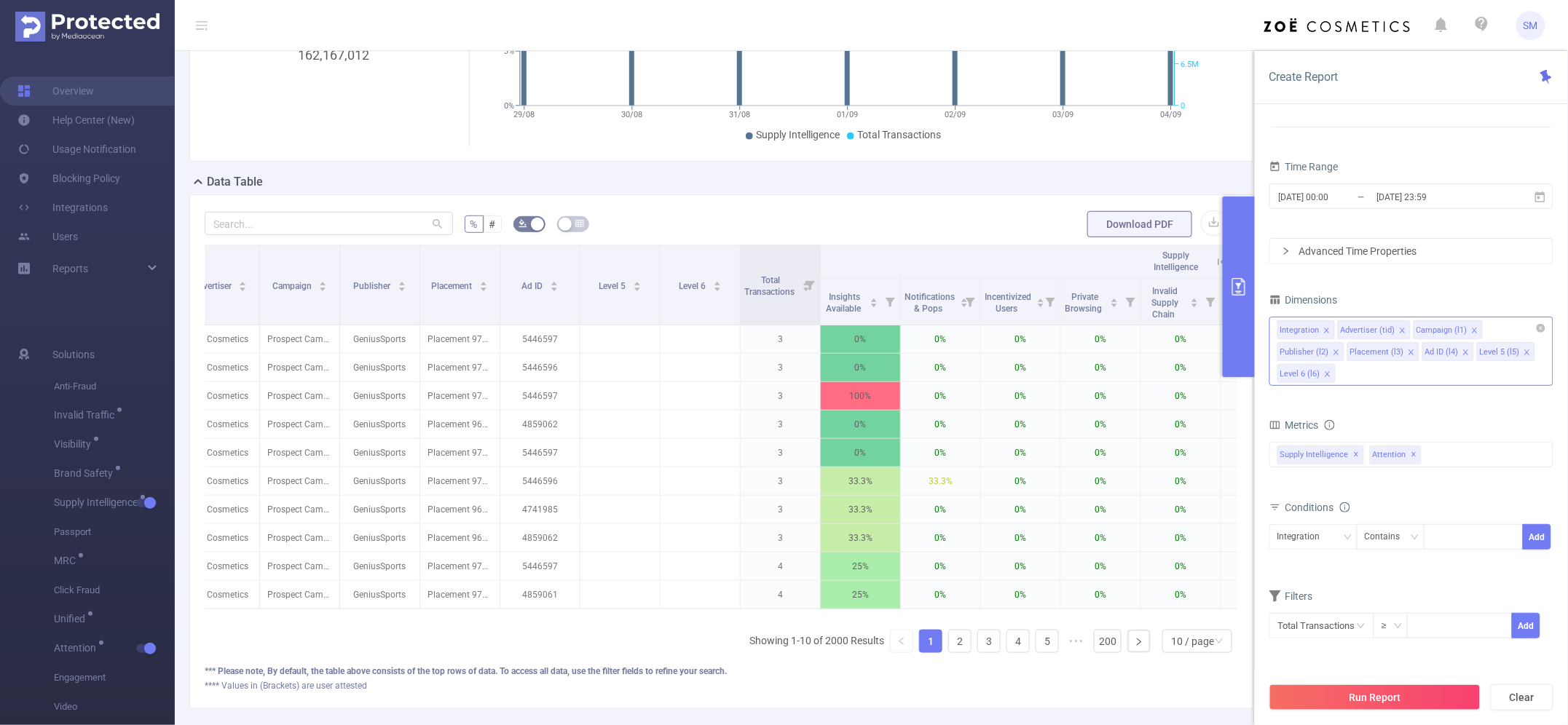
click at [1388, 374] on div "Integration Advertiser (tid) Campaign (l1) Publisher (l2) Placement (l3) Ad ID …" at bounding box center [1411, 351] width 284 height 69
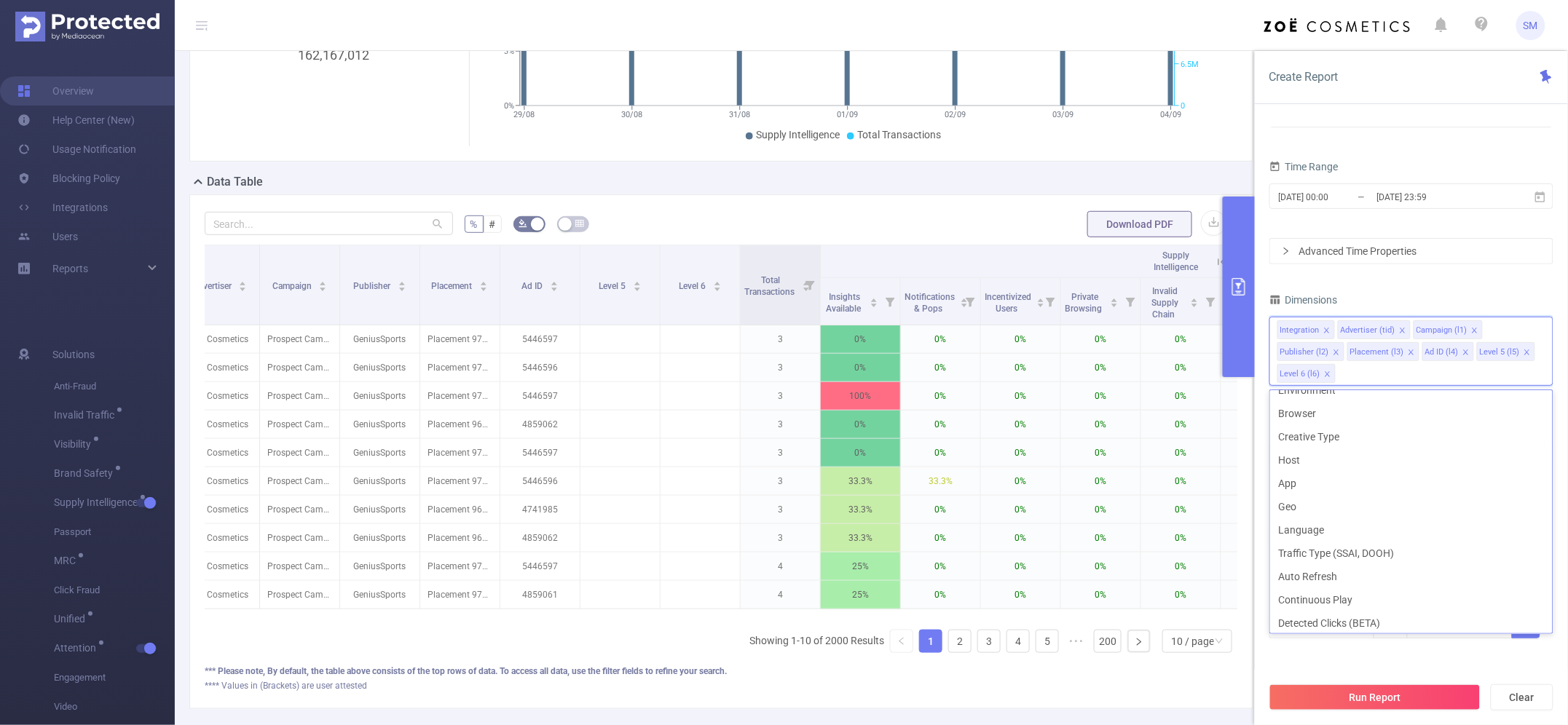
scroll to position [273, 0]
click at [1304, 455] on li "Host" at bounding box center [1411, 458] width 283 height 23
click at [1307, 472] on li "App" at bounding box center [1411, 481] width 283 height 23
click at [1439, 297] on div "Dimensions" at bounding box center [1411, 301] width 284 height 24
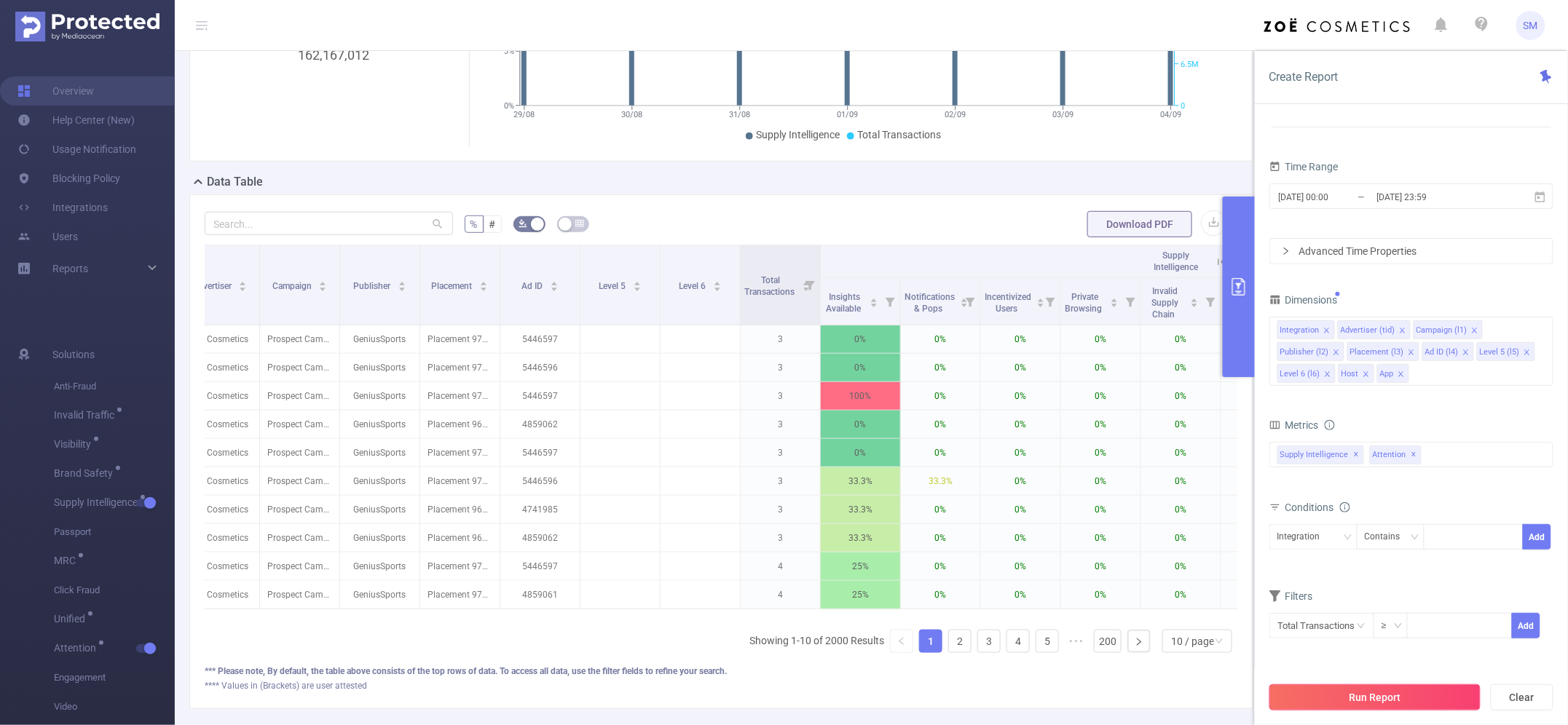
click at [1447, 699] on button "Run Report" at bounding box center [1375, 697] width 211 height 26
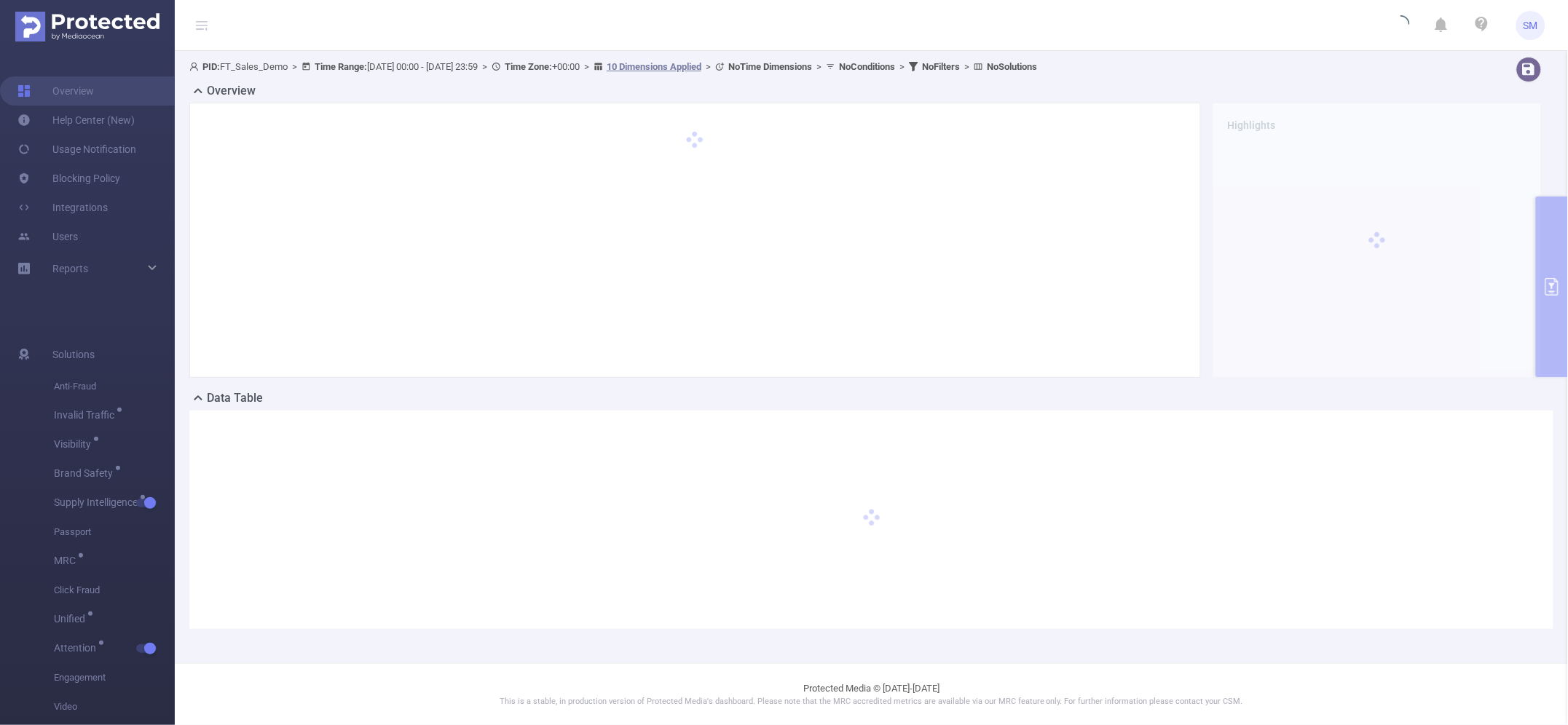
scroll to position [0, 0]
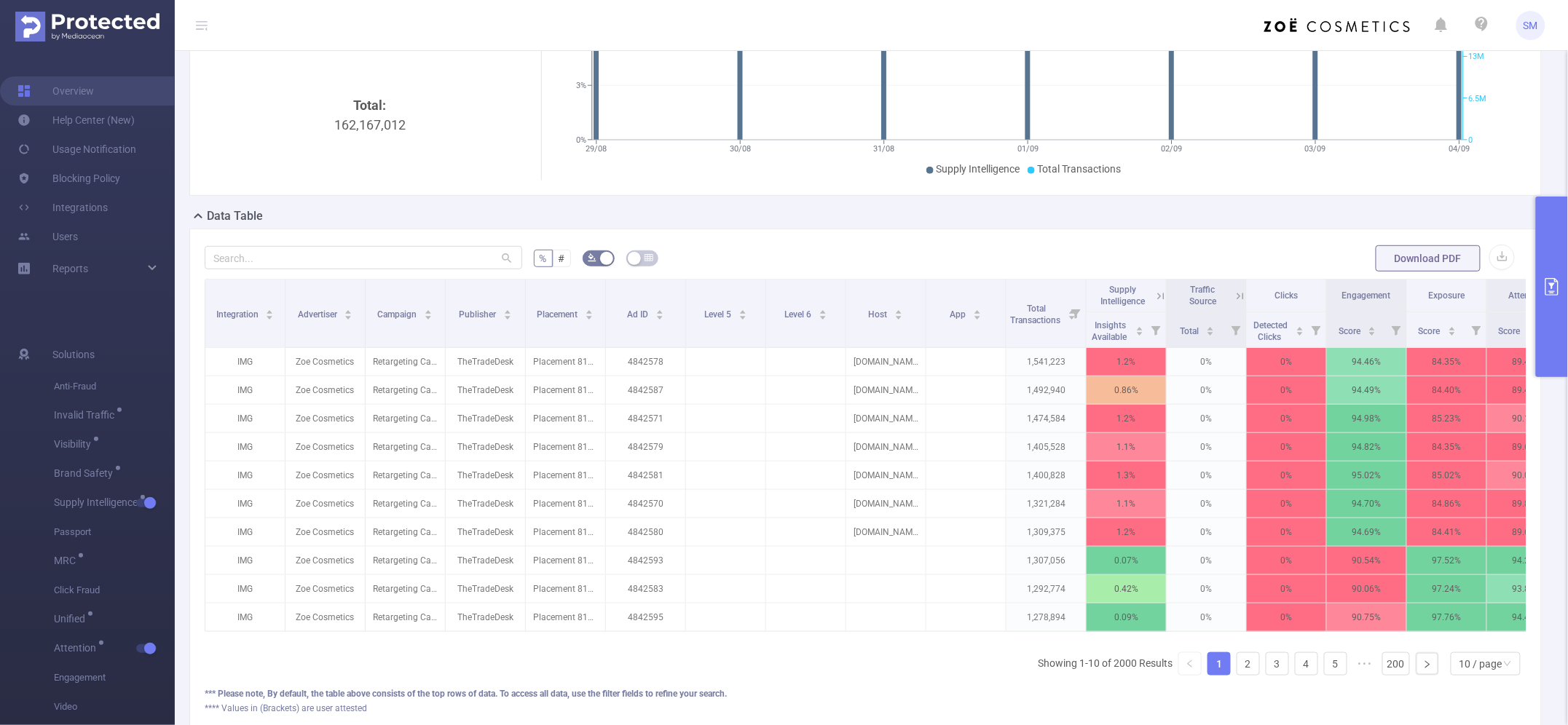
scroll to position [0, 57]
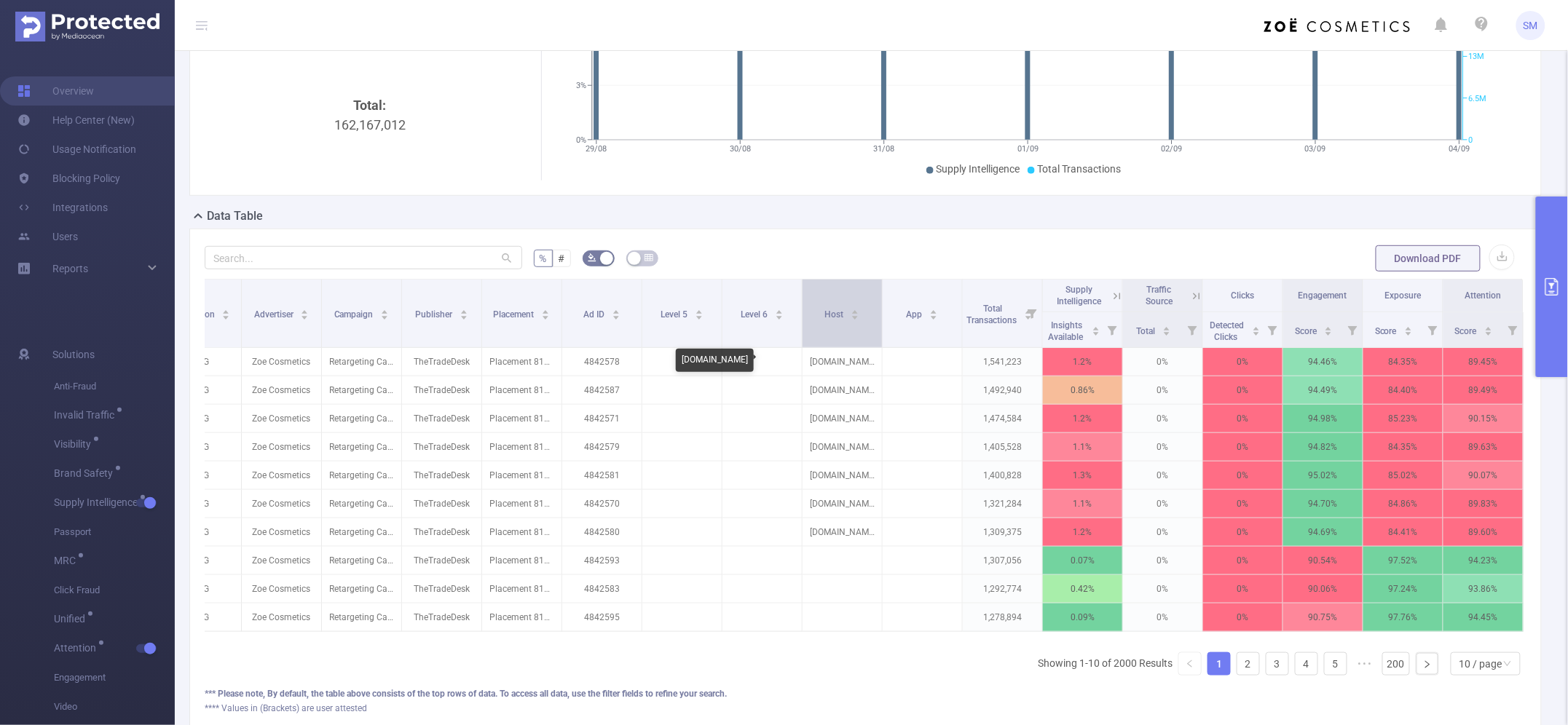
click at [851, 315] on icon "icon: caret-down" at bounding box center [855, 318] width 8 height 8
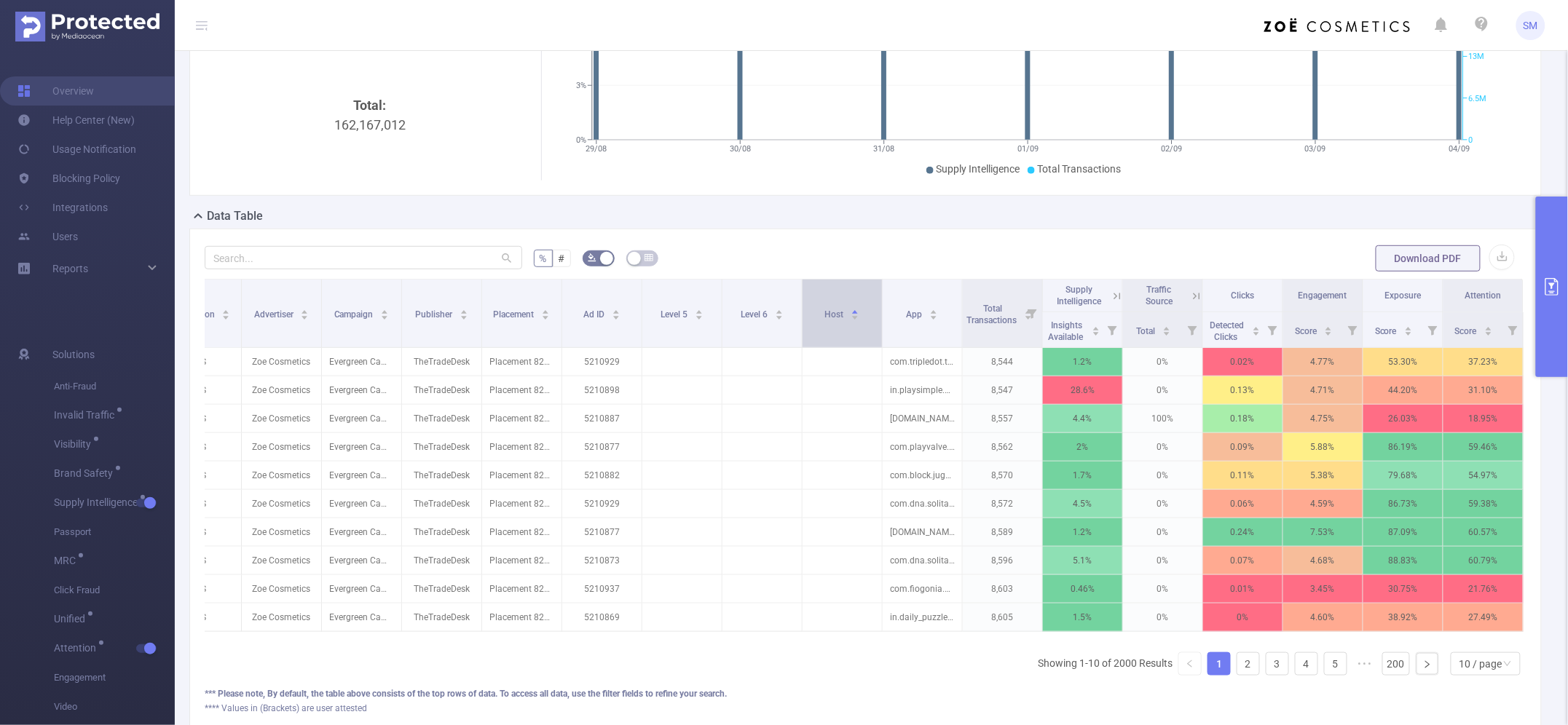
click at [831, 320] on div "Host" at bounding box center [842, 313] width 35 height 15
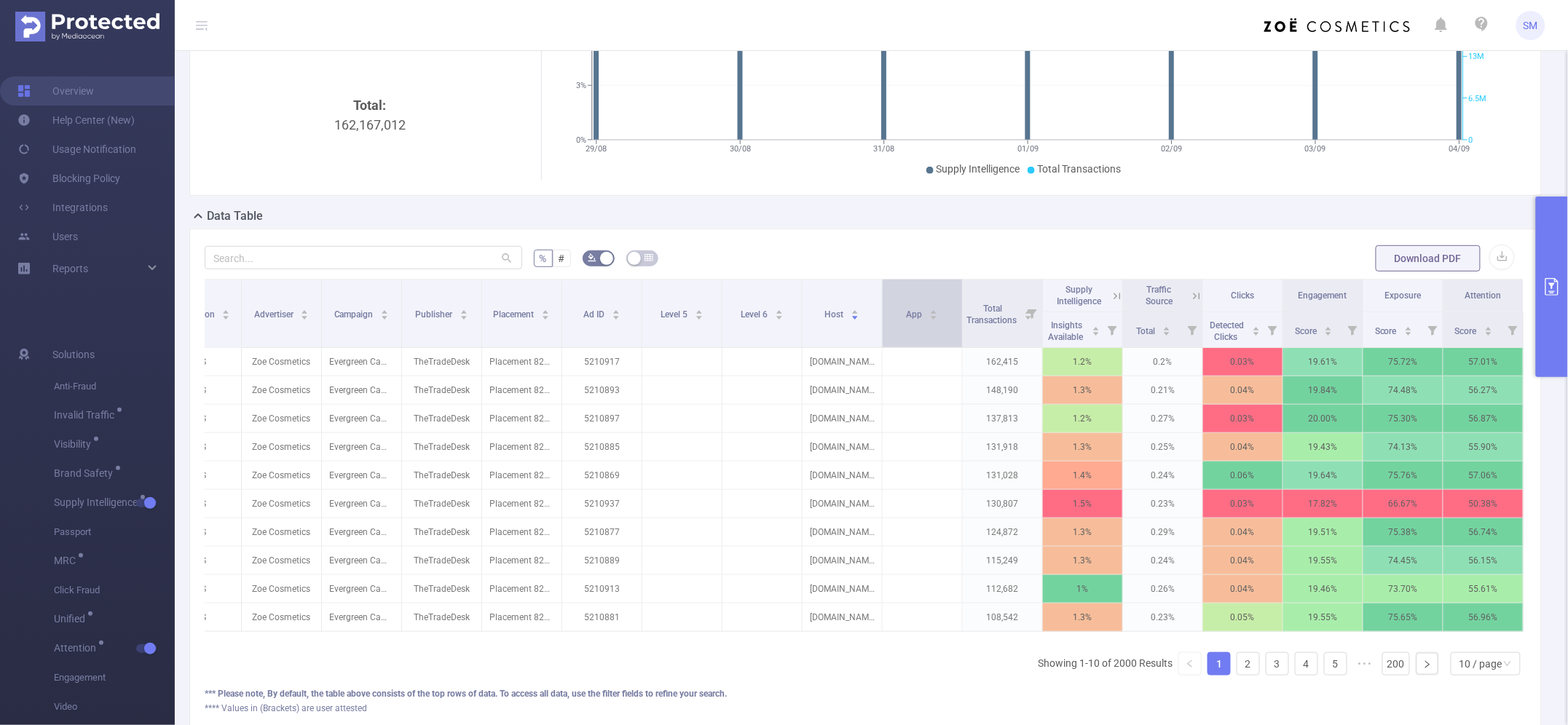
click at [907, 320] on div "App" at bounding box center [922, 313] width 32 height 15
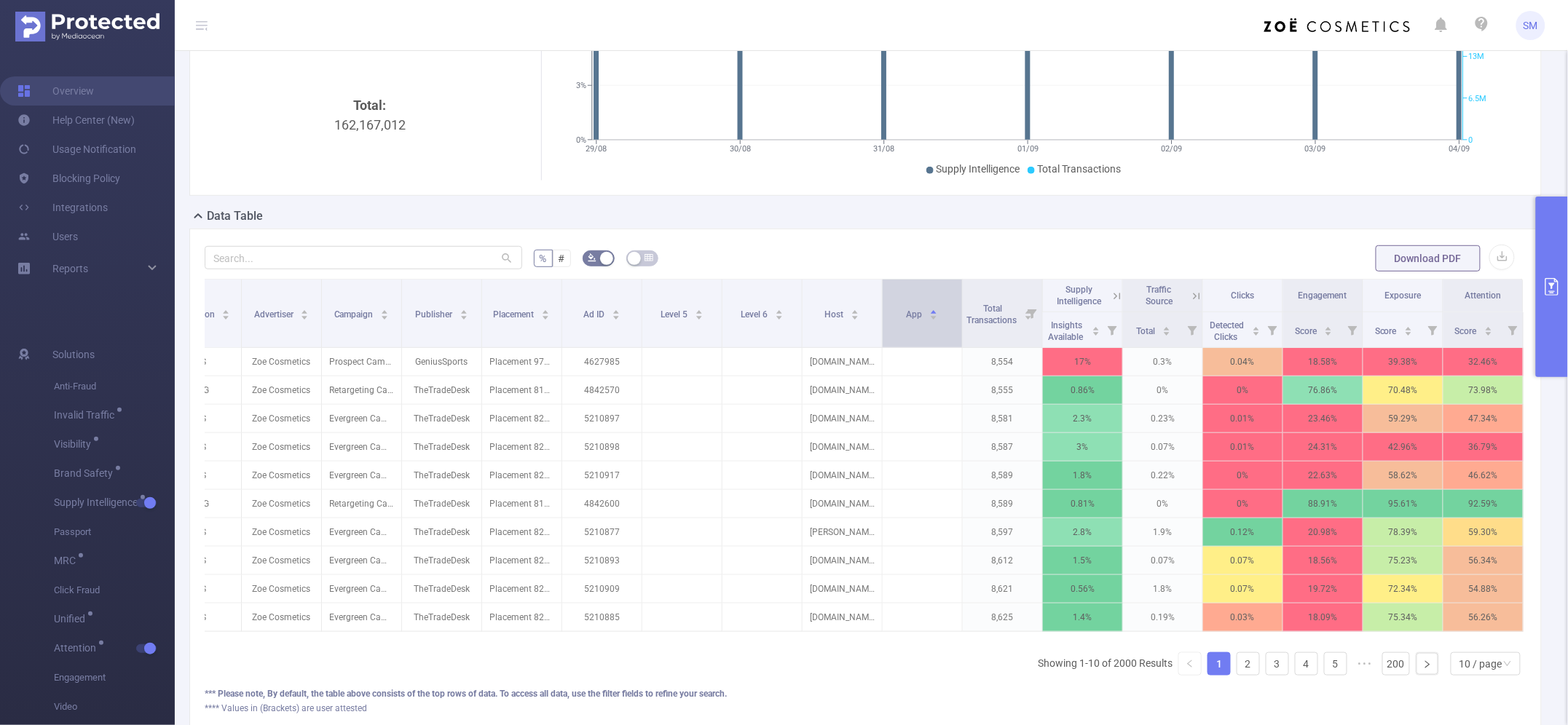
click at [907, 320] on div "App" at bounding box center [922, 313] width 32 height 15
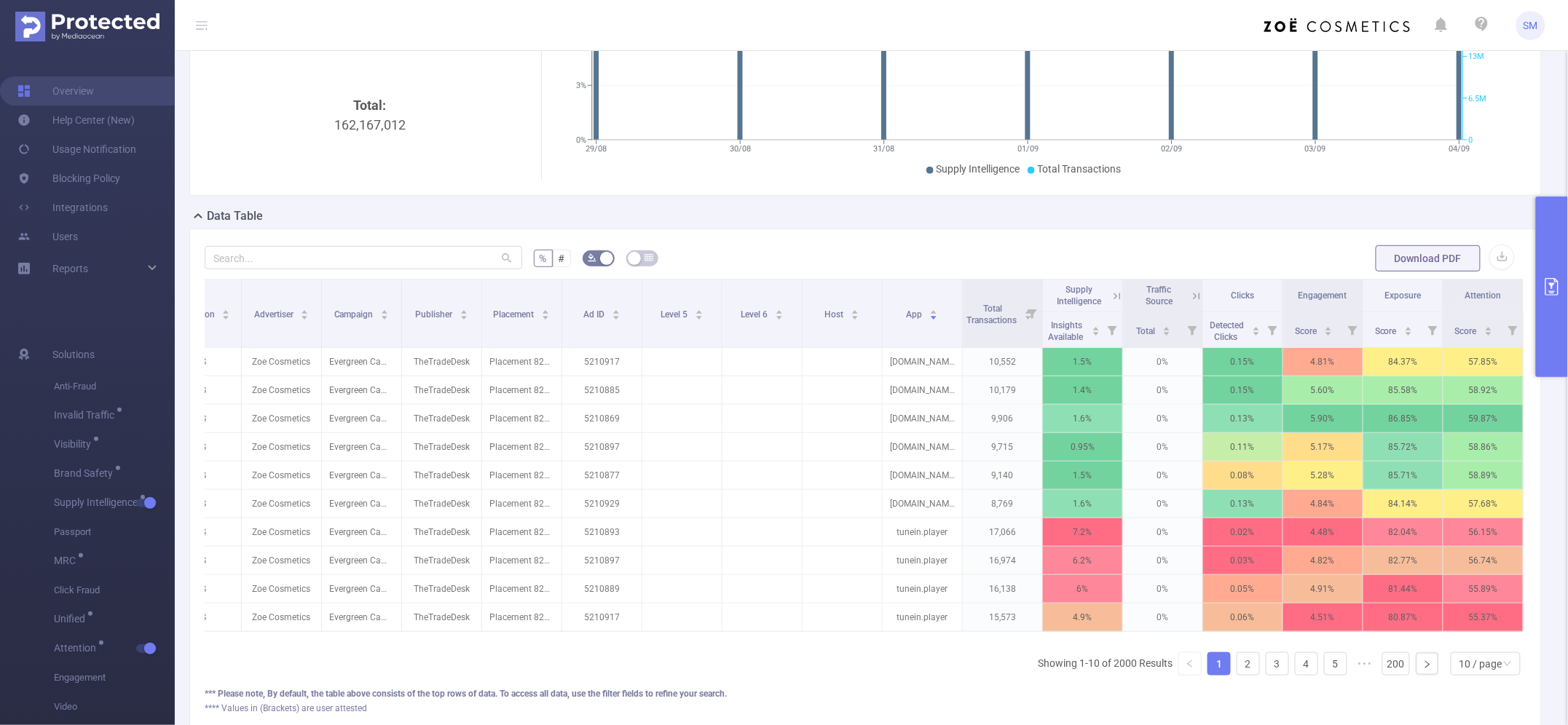
click at [1111, 295] on icon at bounding box center [1117, 297] width 13 height 13
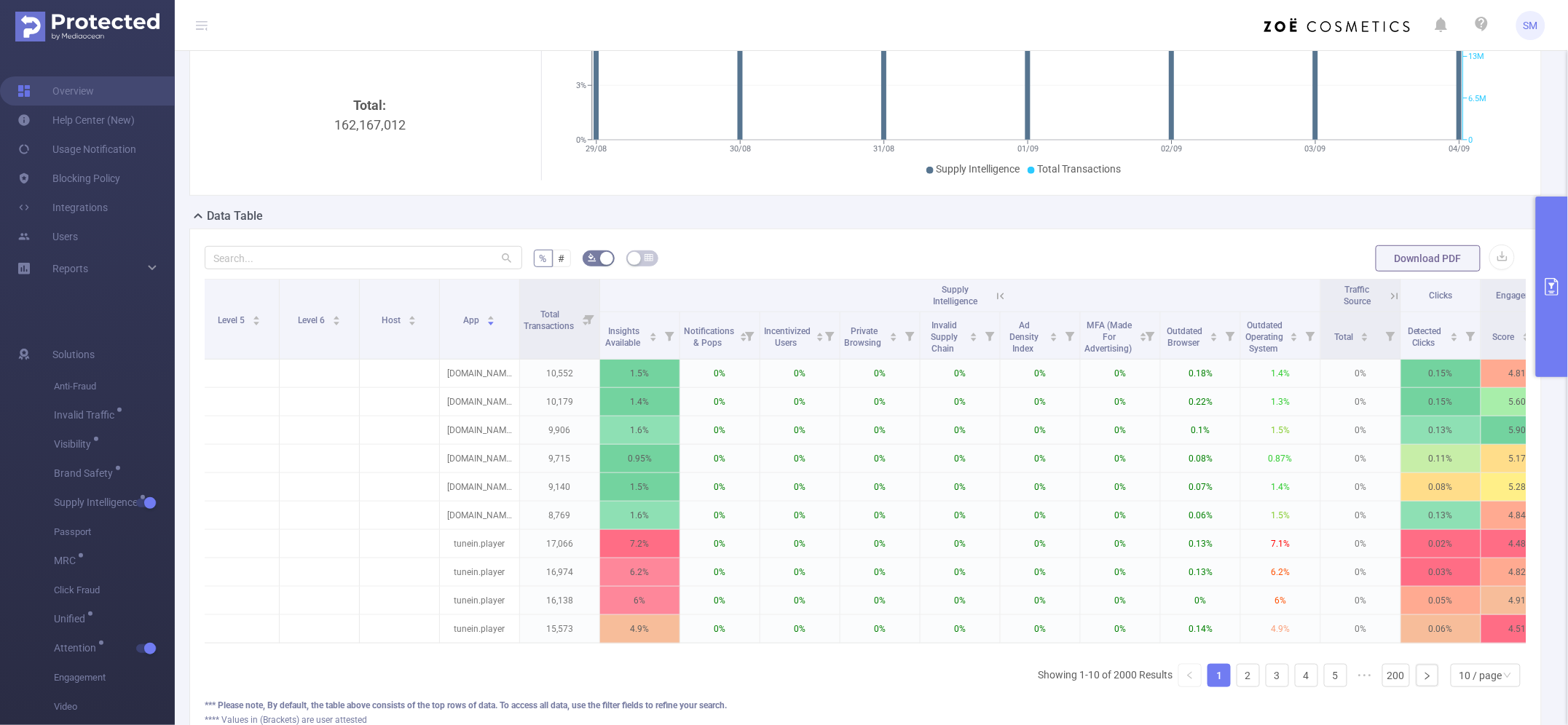
scroll to position [0, 526]
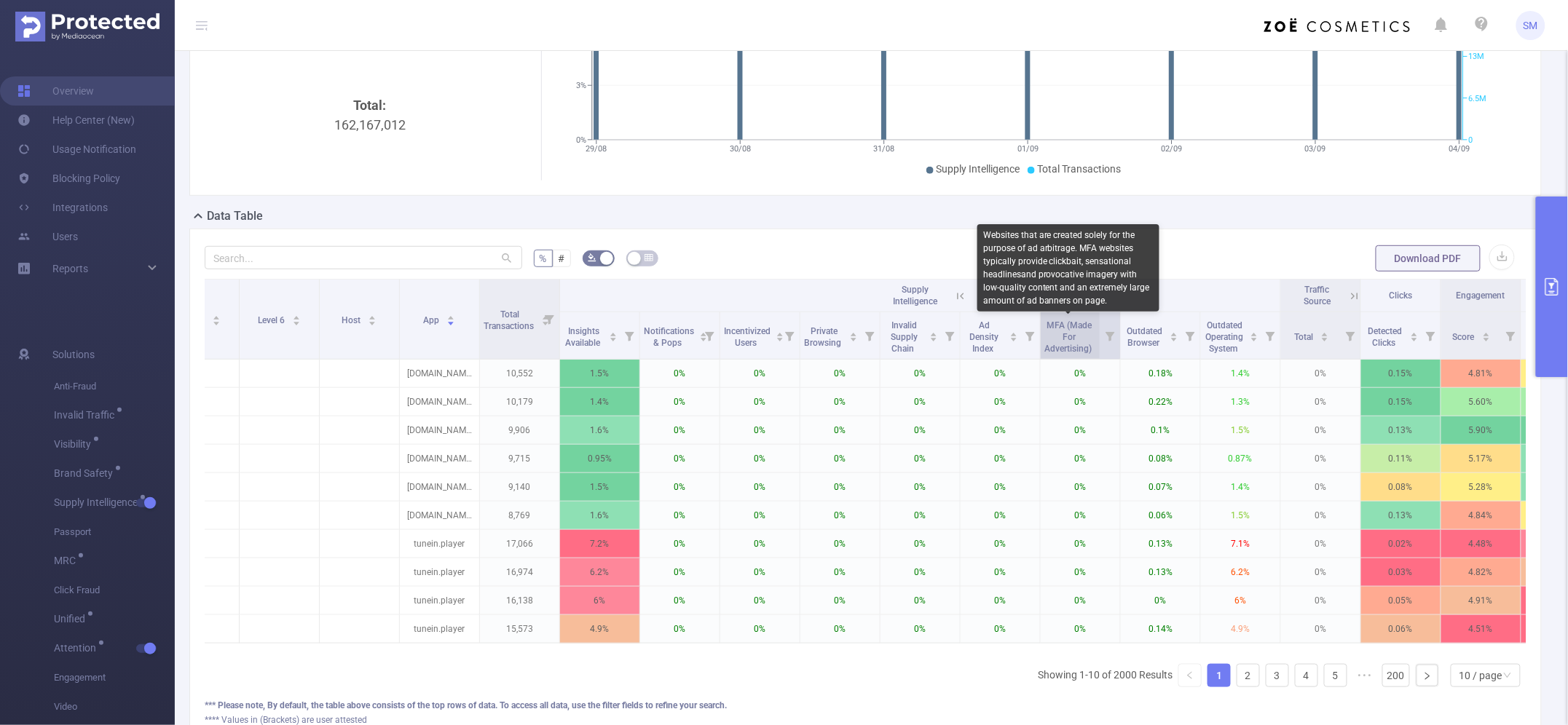
click at [1054, 339] on span "MFA (Made For Advertising)" at bounding box center [1069, 335] width 49 height 38
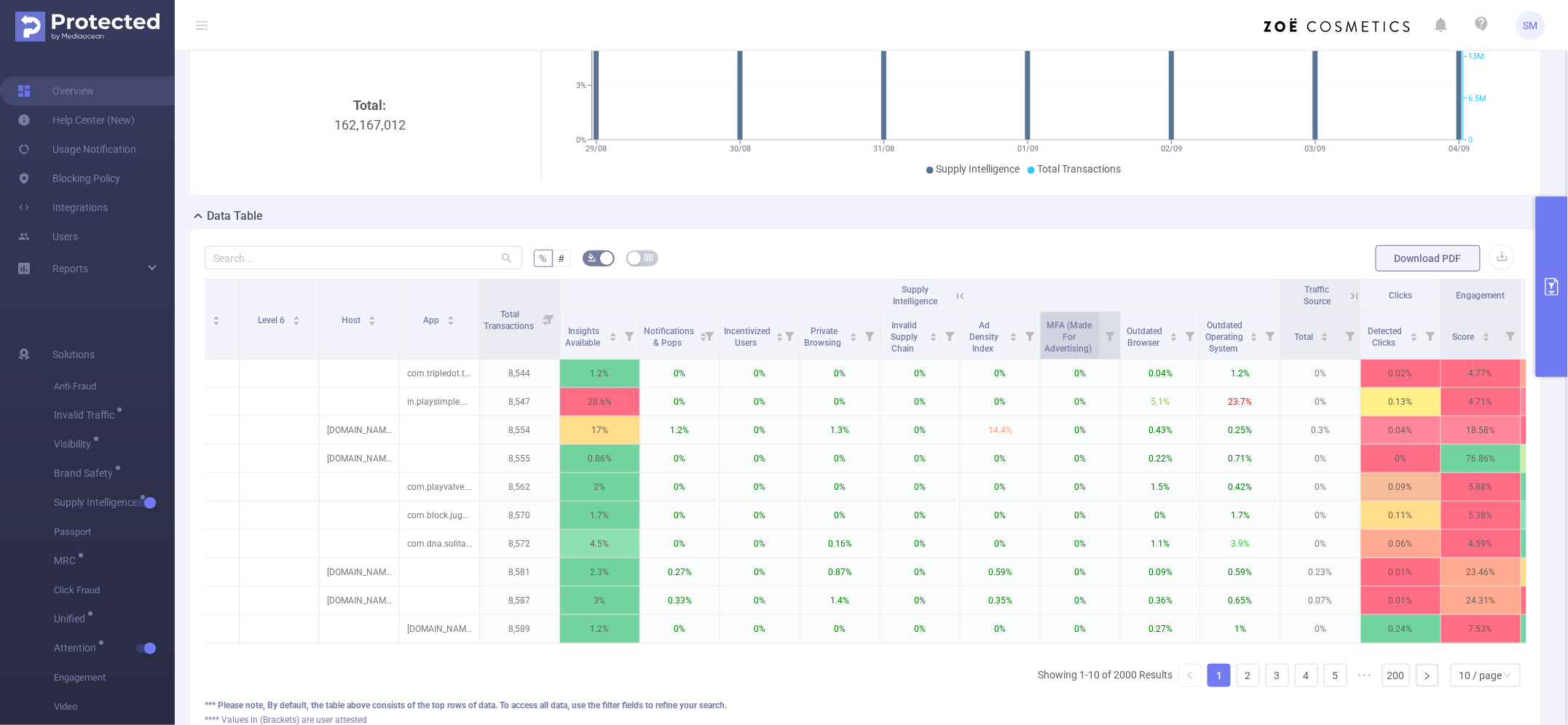
click at [1054, 339] on span "MFA (Made For Advertising)" at bounding box center [1069, 335] width 49 height 38
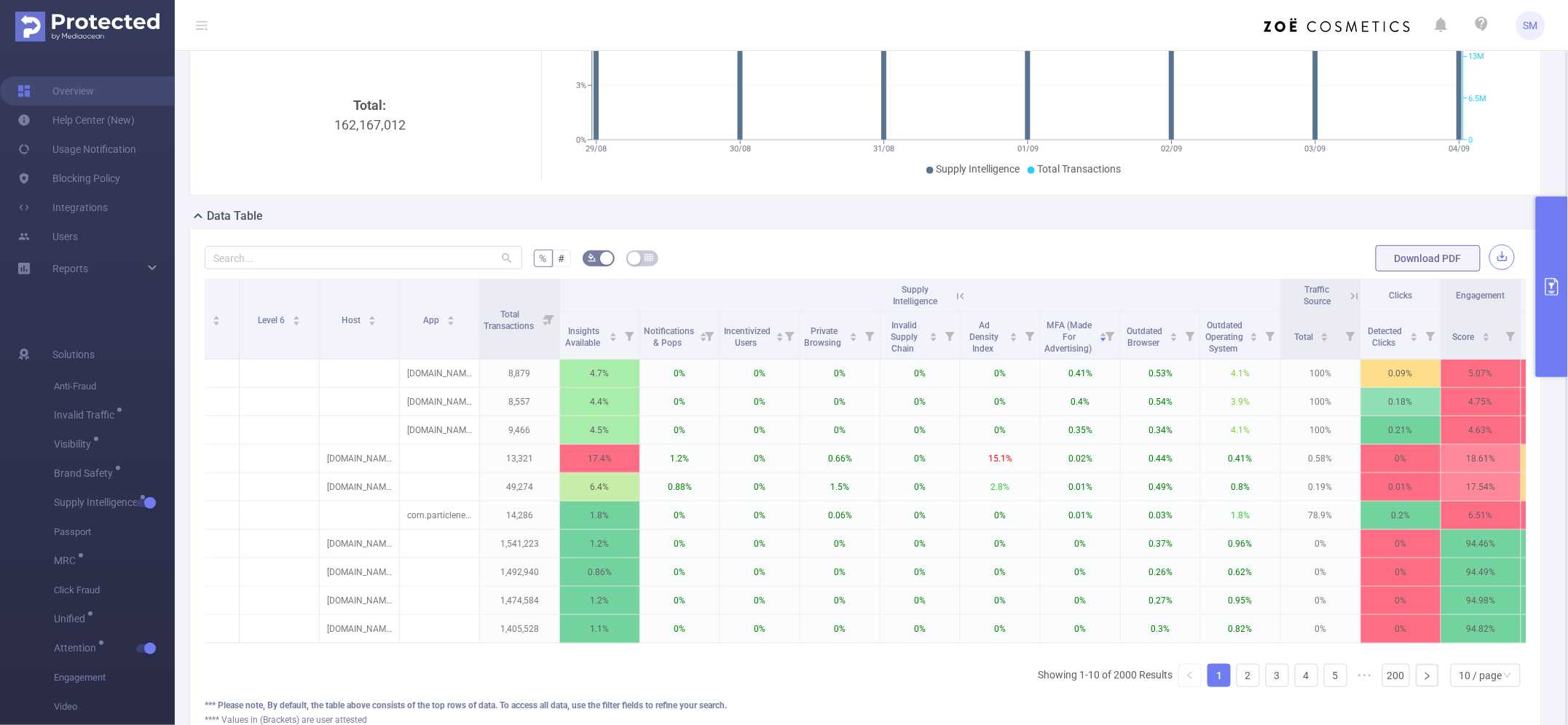
click at [1489, 252] on button "button" at bounding box center [1502, 256] width 25 height 25
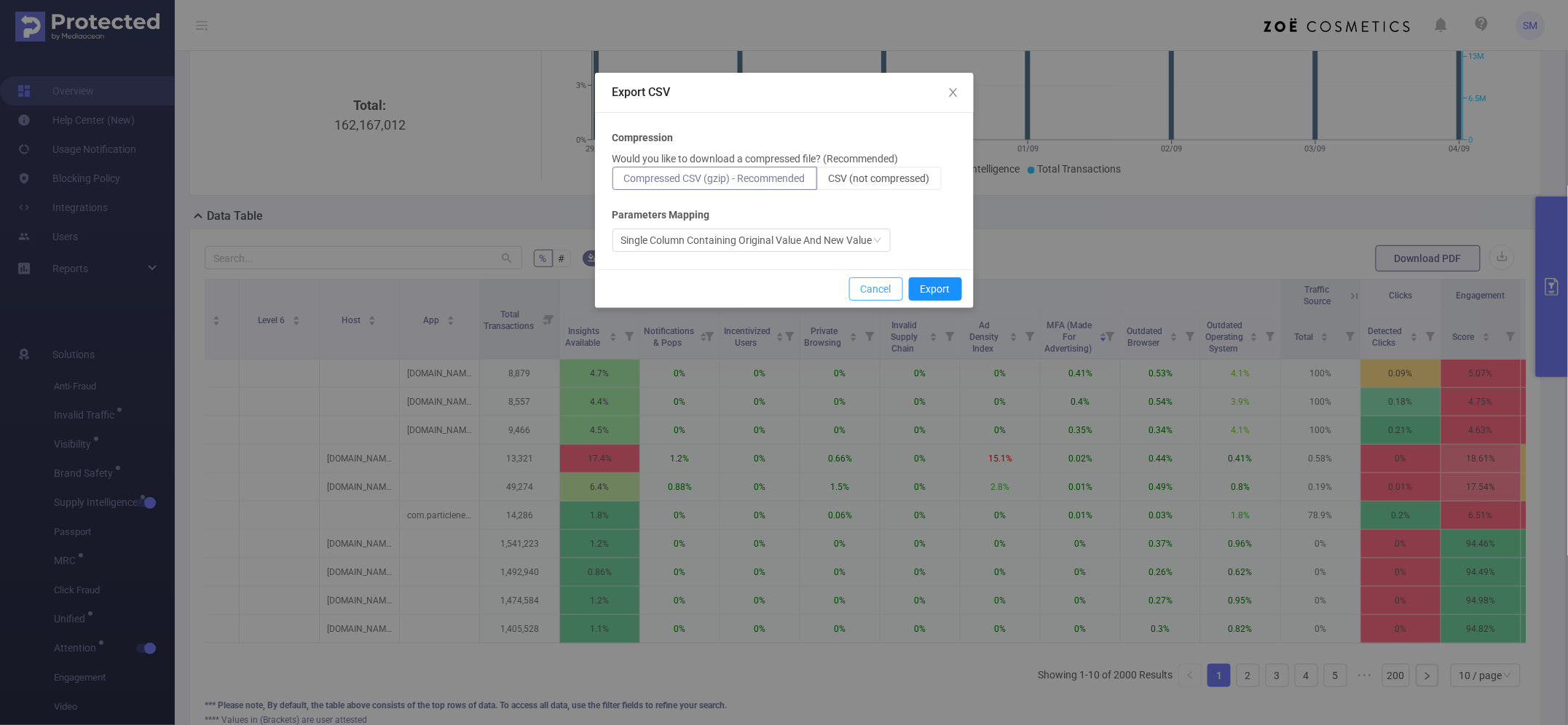
click at [872, 288] on button "Cancel" at bounding box center [876, 288] width 54 height 23
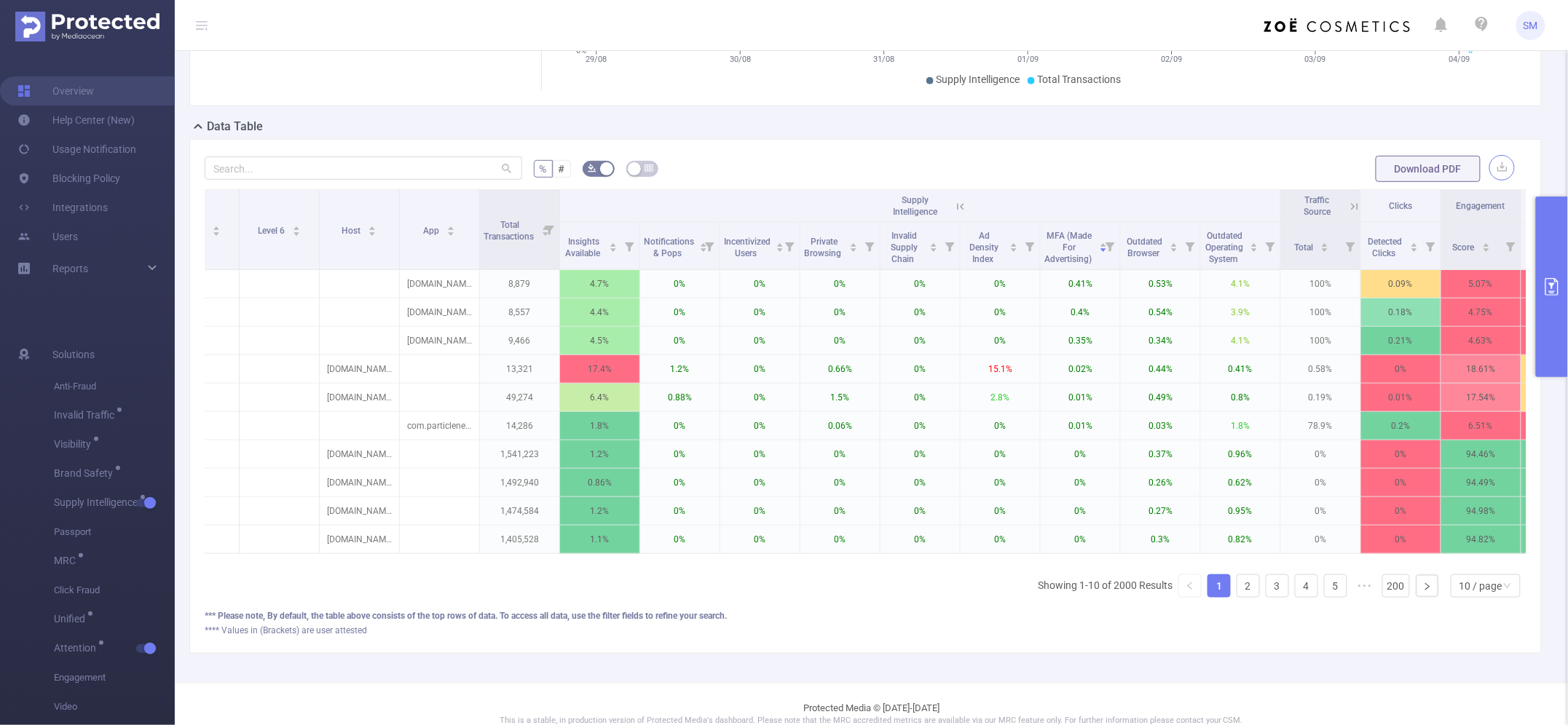
scroll to position [273, 0]
click at [959, 202] on icon at bounding box center [961, 206] width 13 height 13
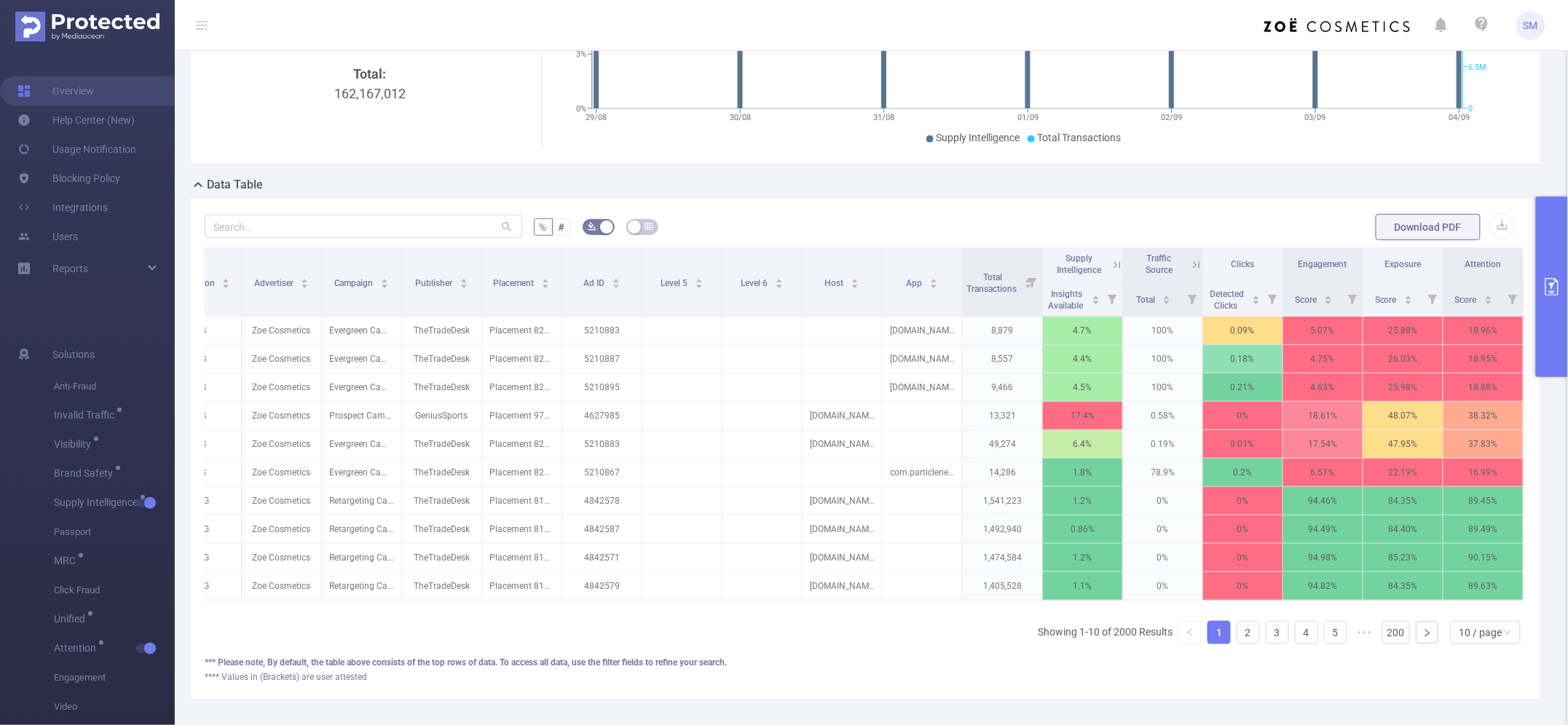
scroll to position [182, 0]
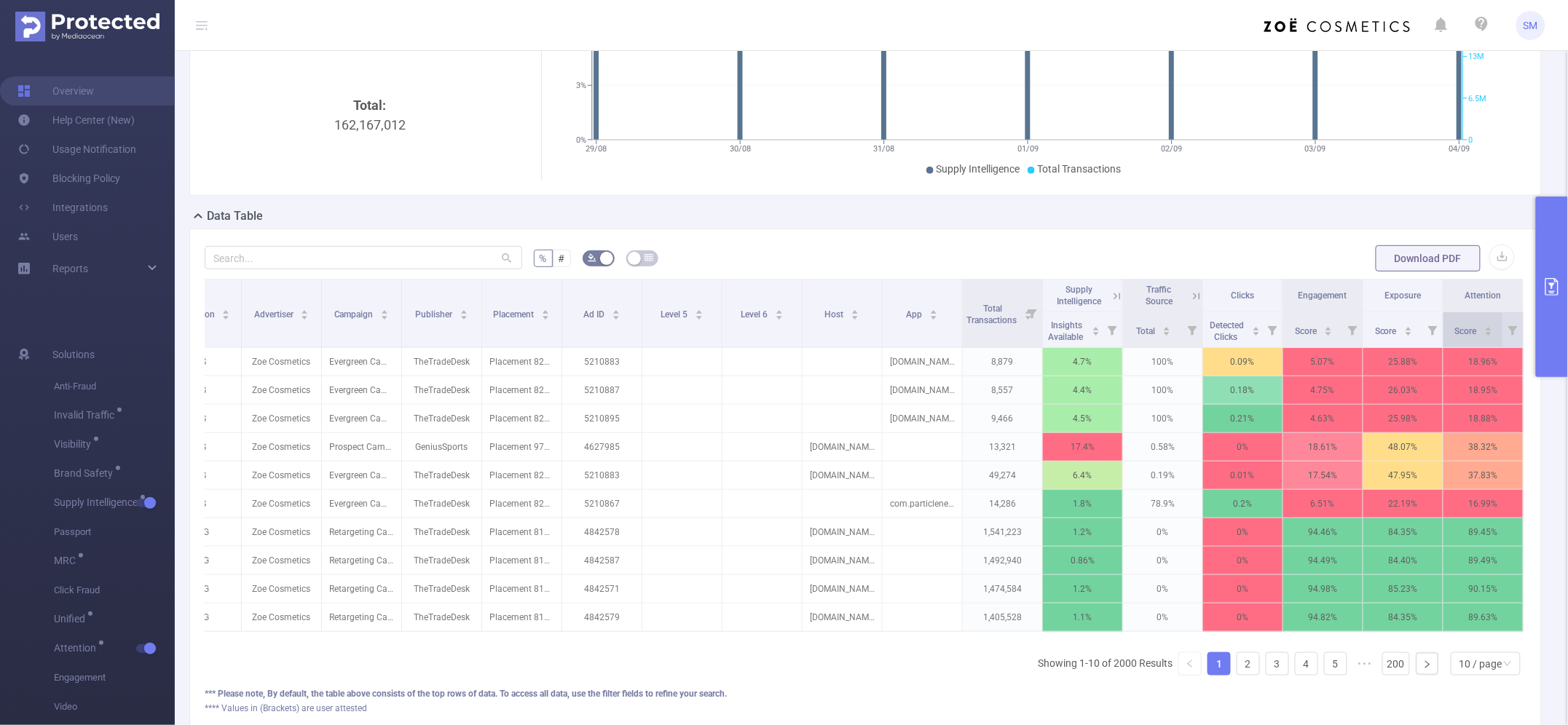
click at [1458, 336] on span "Score" at bounding box center [1466, 331] width 24 height 10
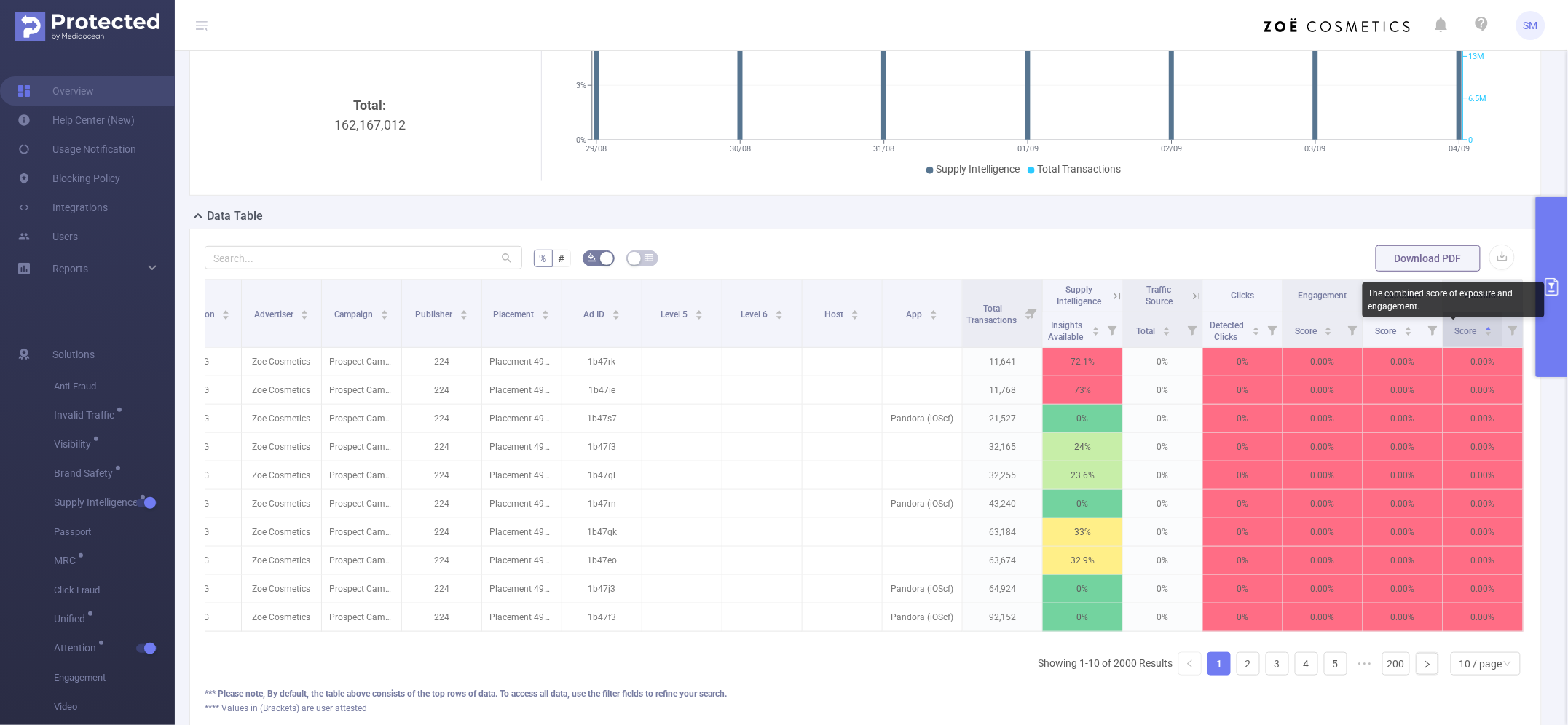
click at [1458, 336] on span "Score" at bounding box center [1466, 331] width 24 height 10
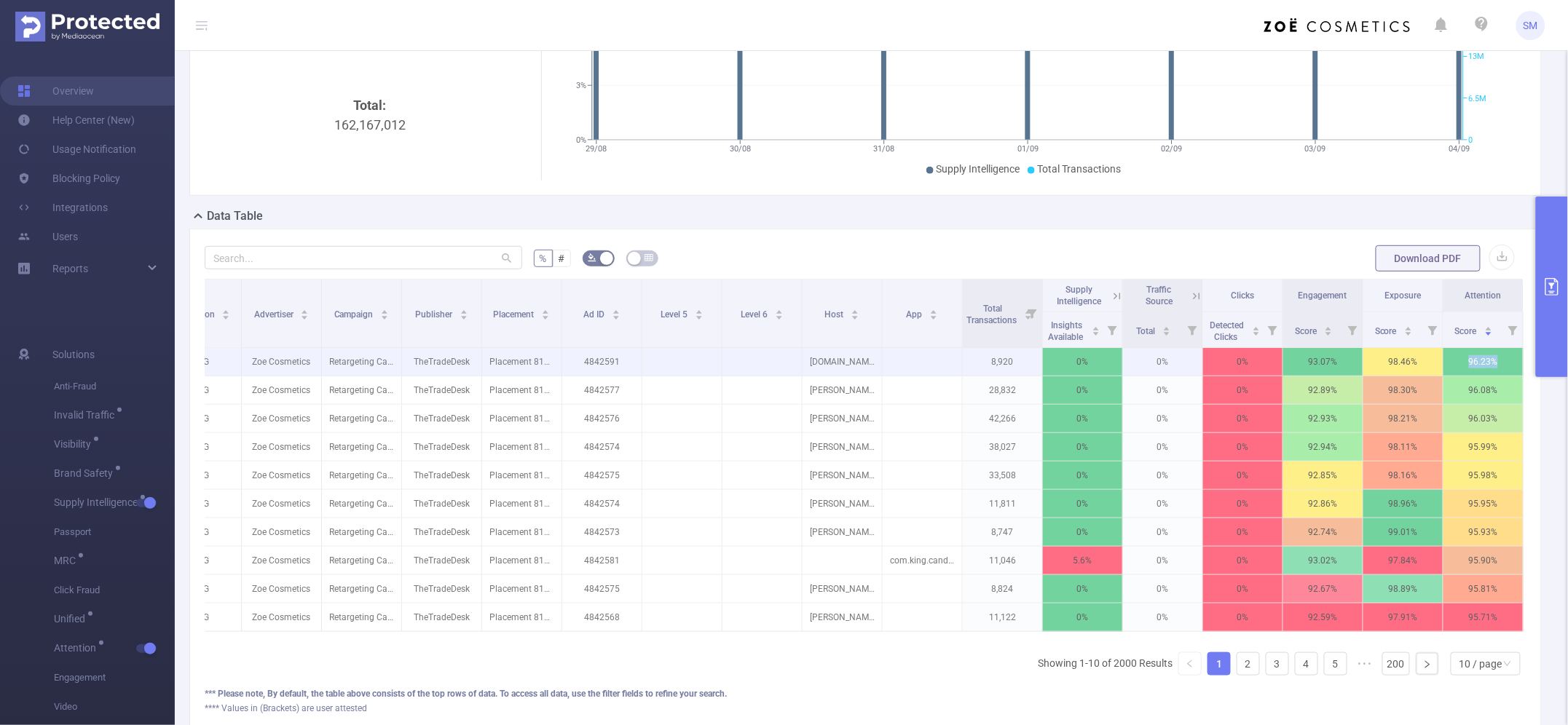
drag, startPoint x: 1494, startPoint y: 360, endPoint x: 1451, endPoint y: 355, distance: 43.3
click at [1451, 355] on p "96.23 %" at bounding box center [1483, 362] width 80 height 28
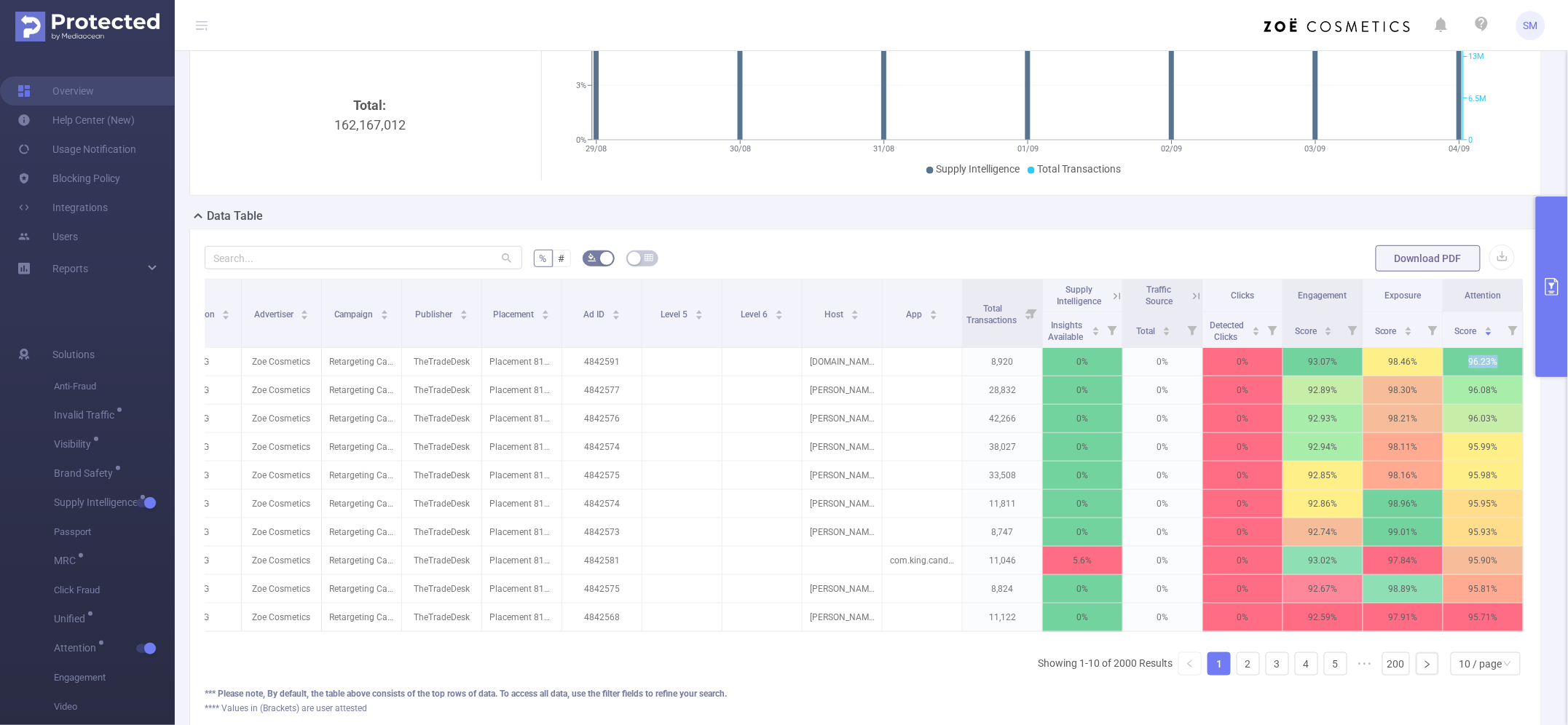
click at [1553, 296] on button "primary" at bounding box center [1551, 287] width 32 height 180
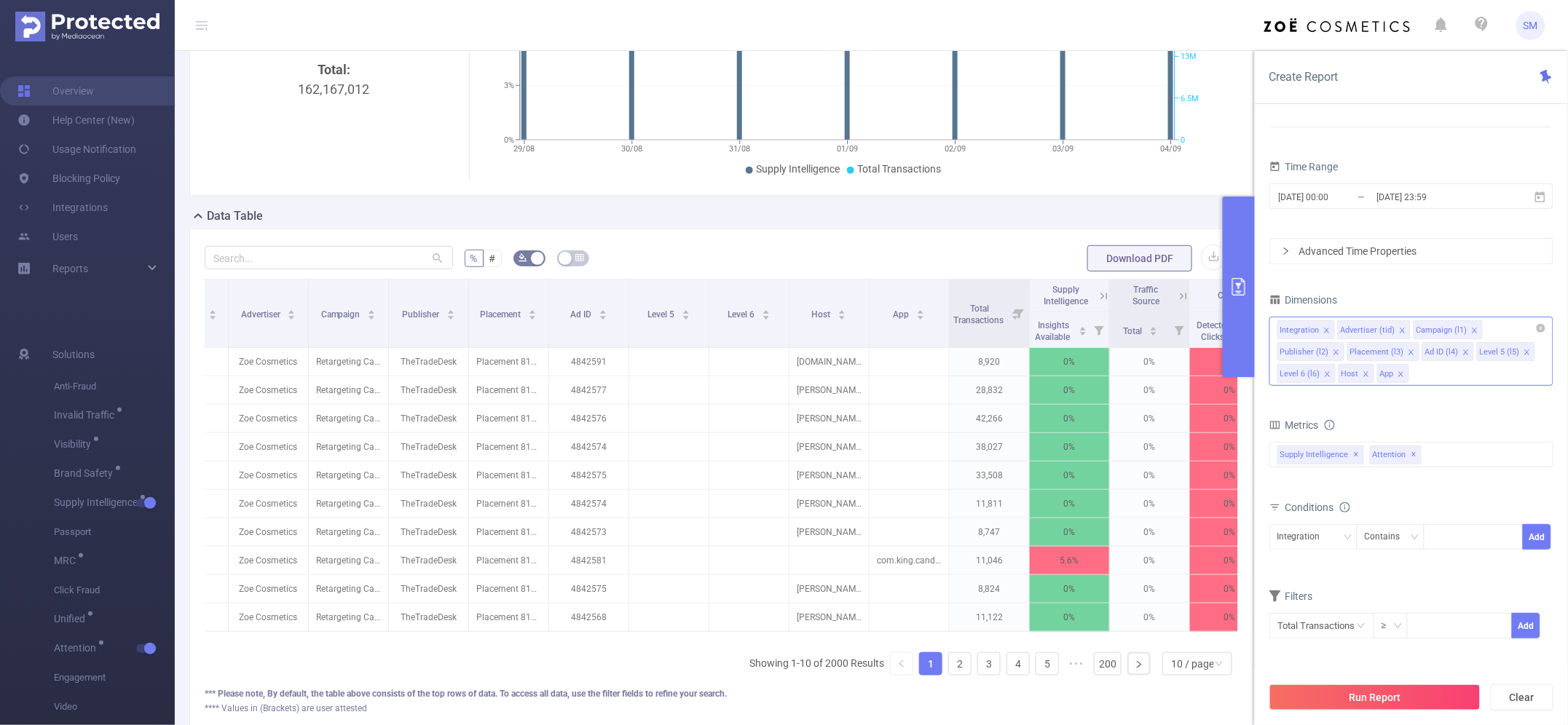
click at [1425, 374] on div "Integration Advertiser (tid) Campaign (l1) Publisher (l2) Placement (l3) Ad ID …" at bounding box center [1411, 351] width 284 height 69
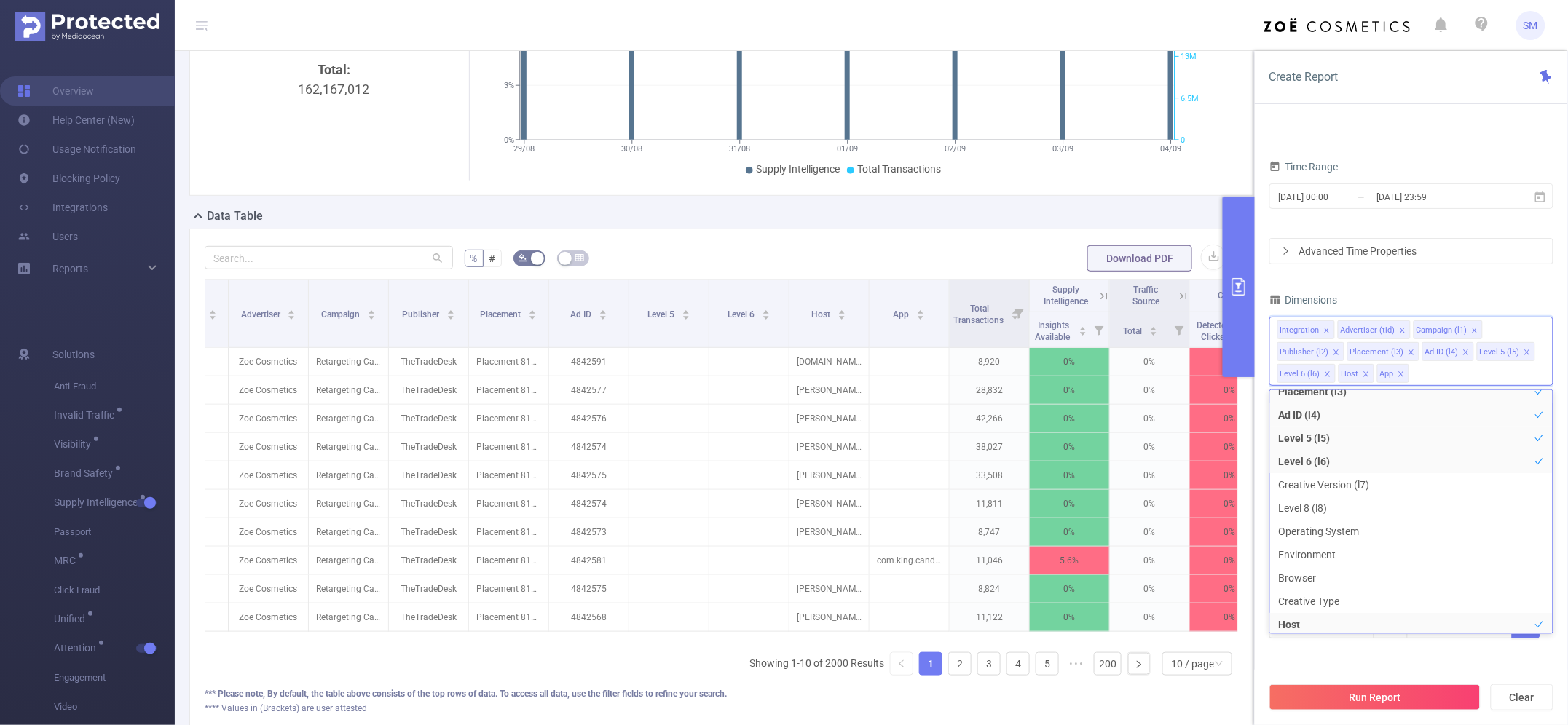
scroll to position [93, 0]
click at [1384, 500] on li "Creative Version (l7)" at bounding box center [1411, 497] width 283 height 23
click at [1444, 296] on div "Dimensions" at bounding box center [1411, 301] width 284 height 24
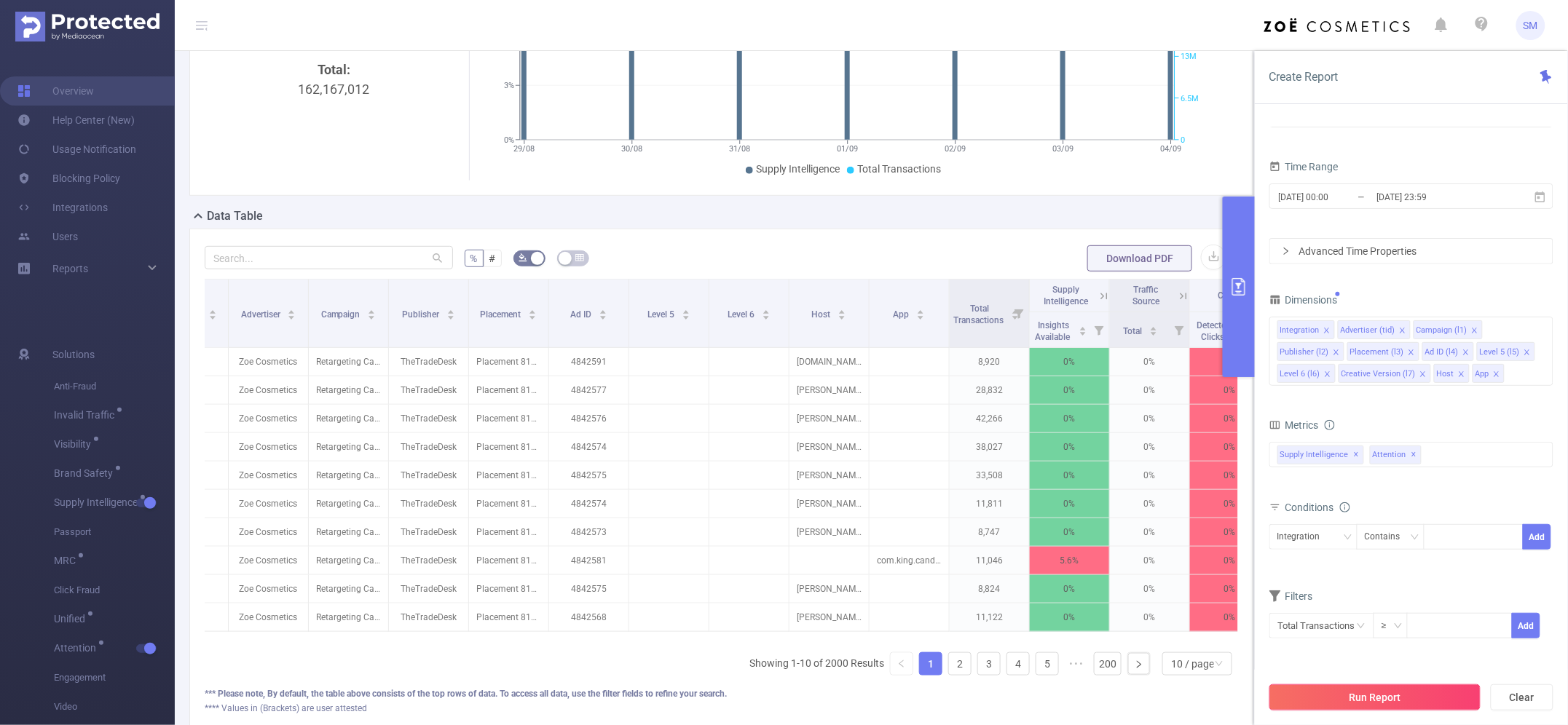
click at [1447, 699] on button "Run Report" at bounding box center [1375, 697] width 211 height 26
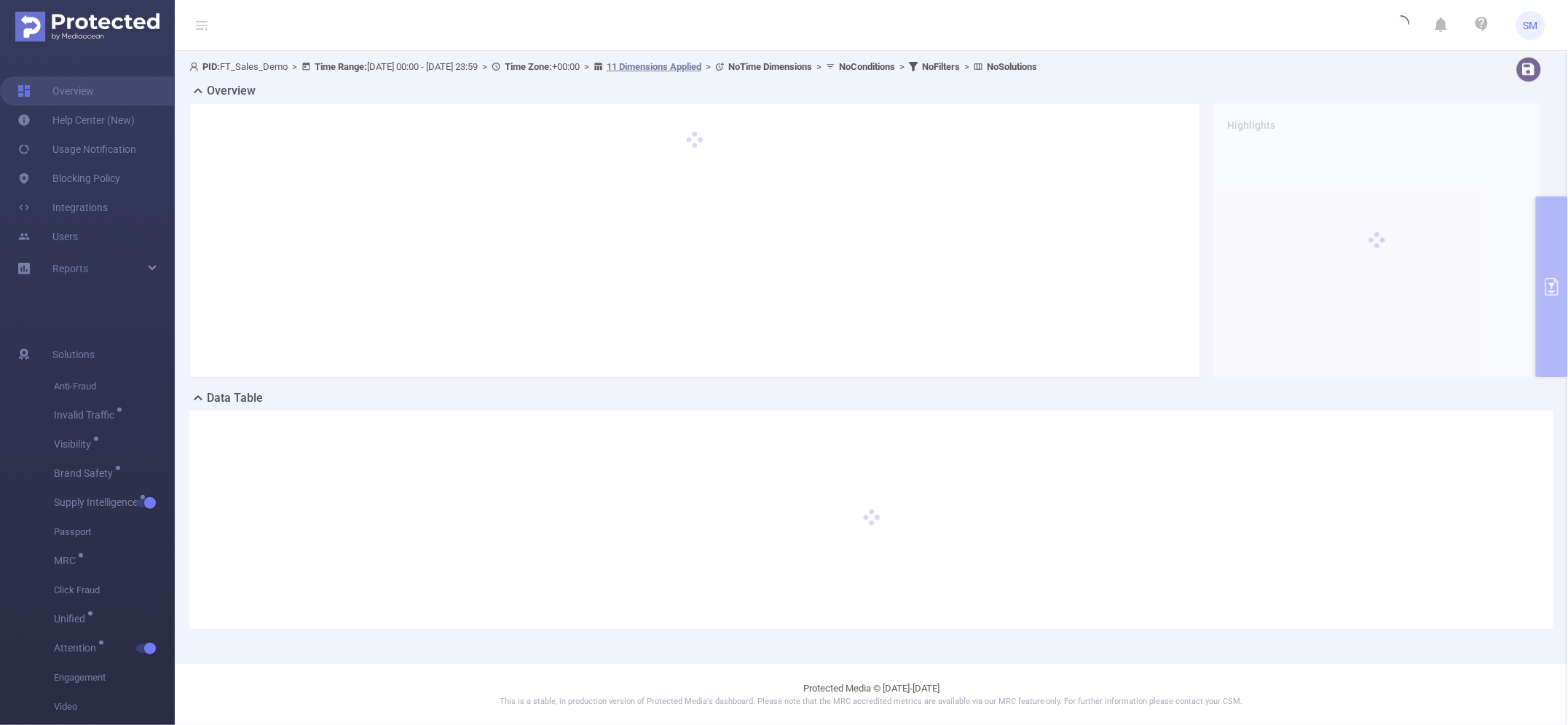
scroll to position [0, 0]
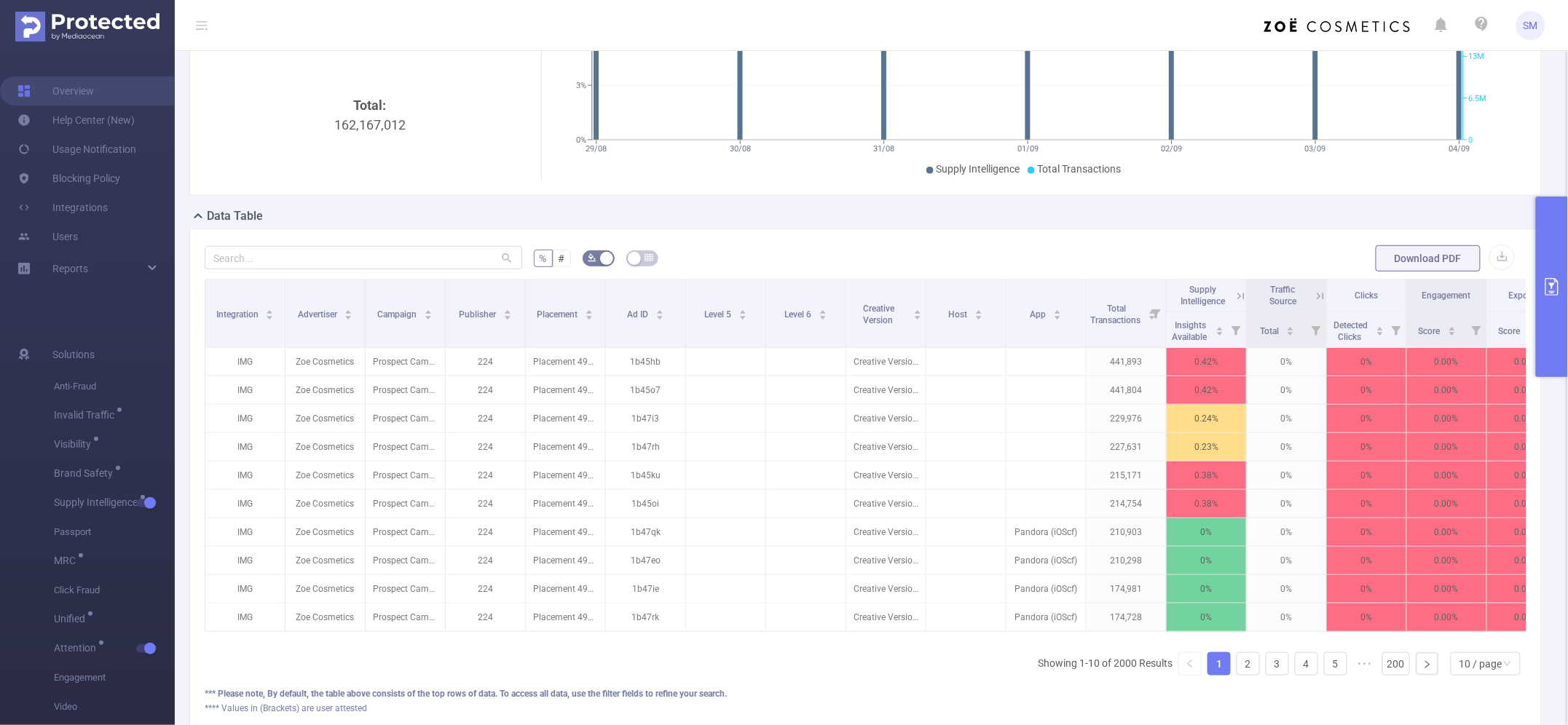
scroll to position [0, 137]
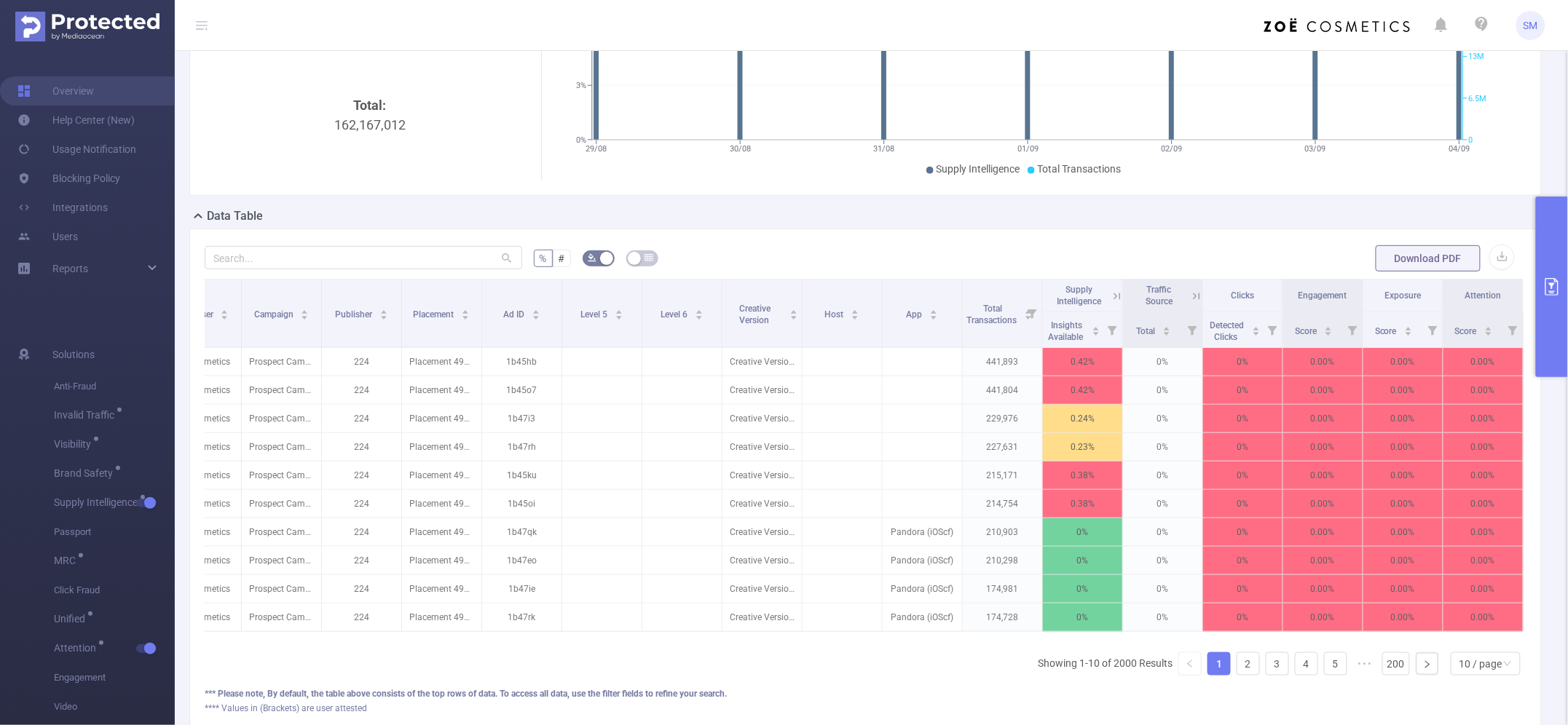
click at [1479, 306] on th "Attention" at bounding box center [1484, 296] width 80 height 33
click at [1464, 328] on span "Score" at bounding box center [1466, 331] width 24 height 10
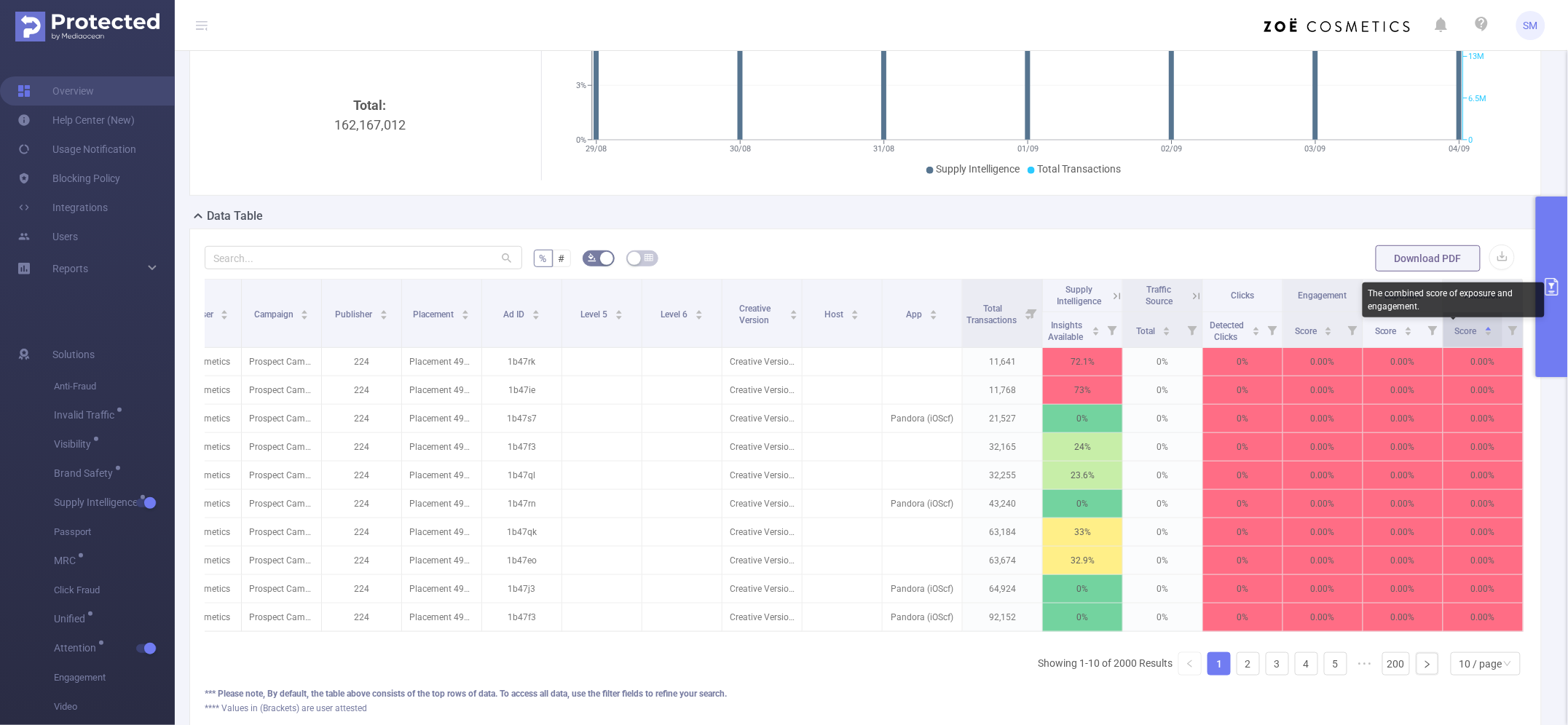
click at [1464, 328] on span "Score" at bounding box center [1466, 331] width 24 height 10
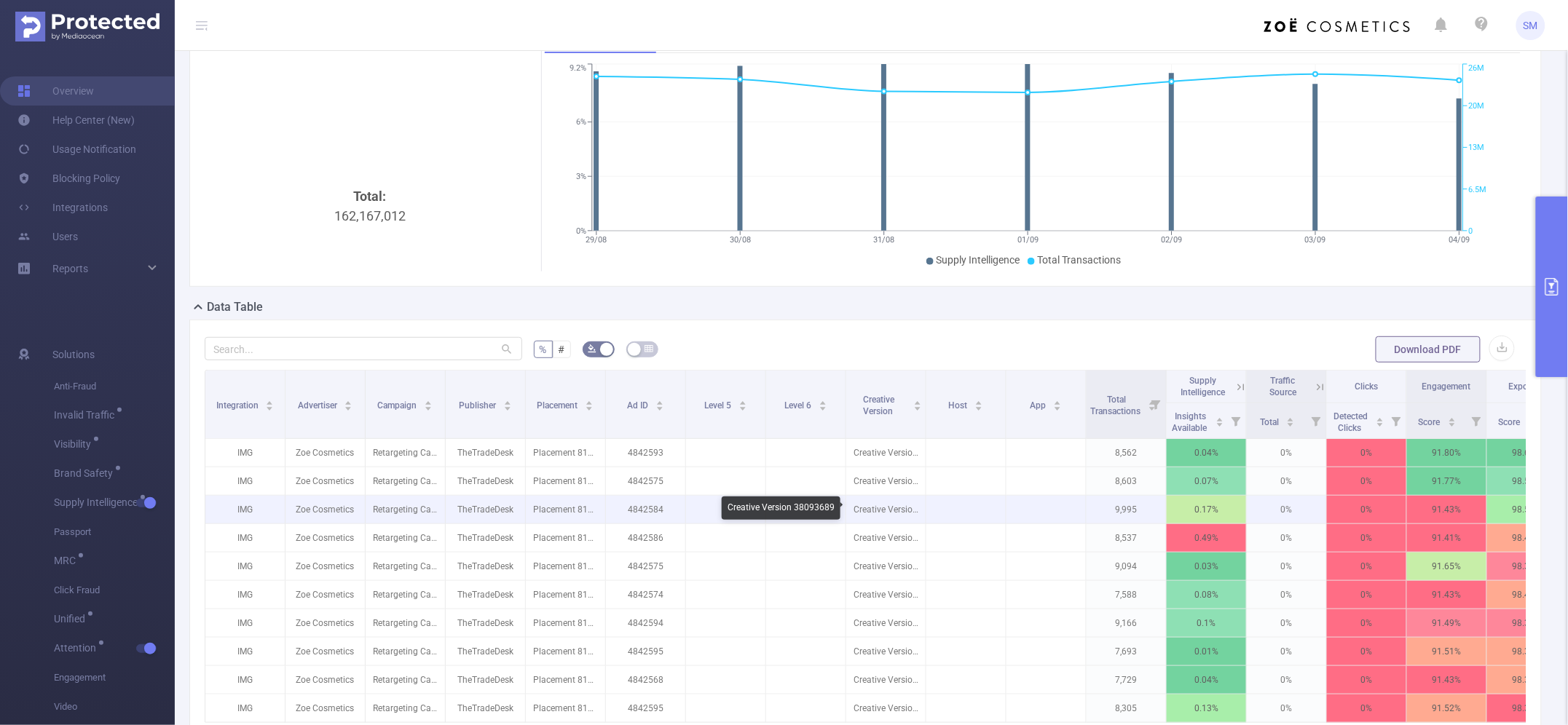
scroll to position [182, 0]
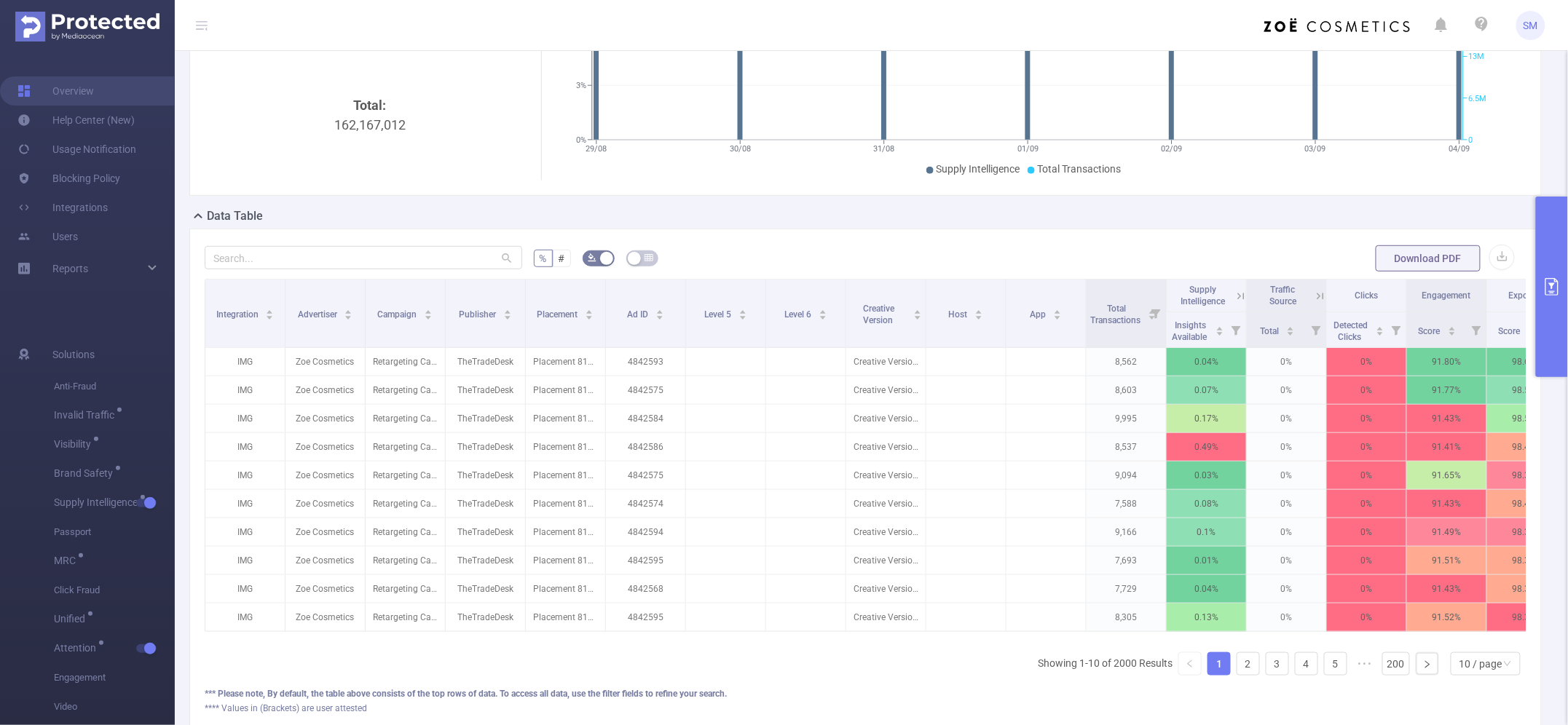
click at [1560, 264] on button "primary" at bounding box center [1551, 287] width 32 height 180
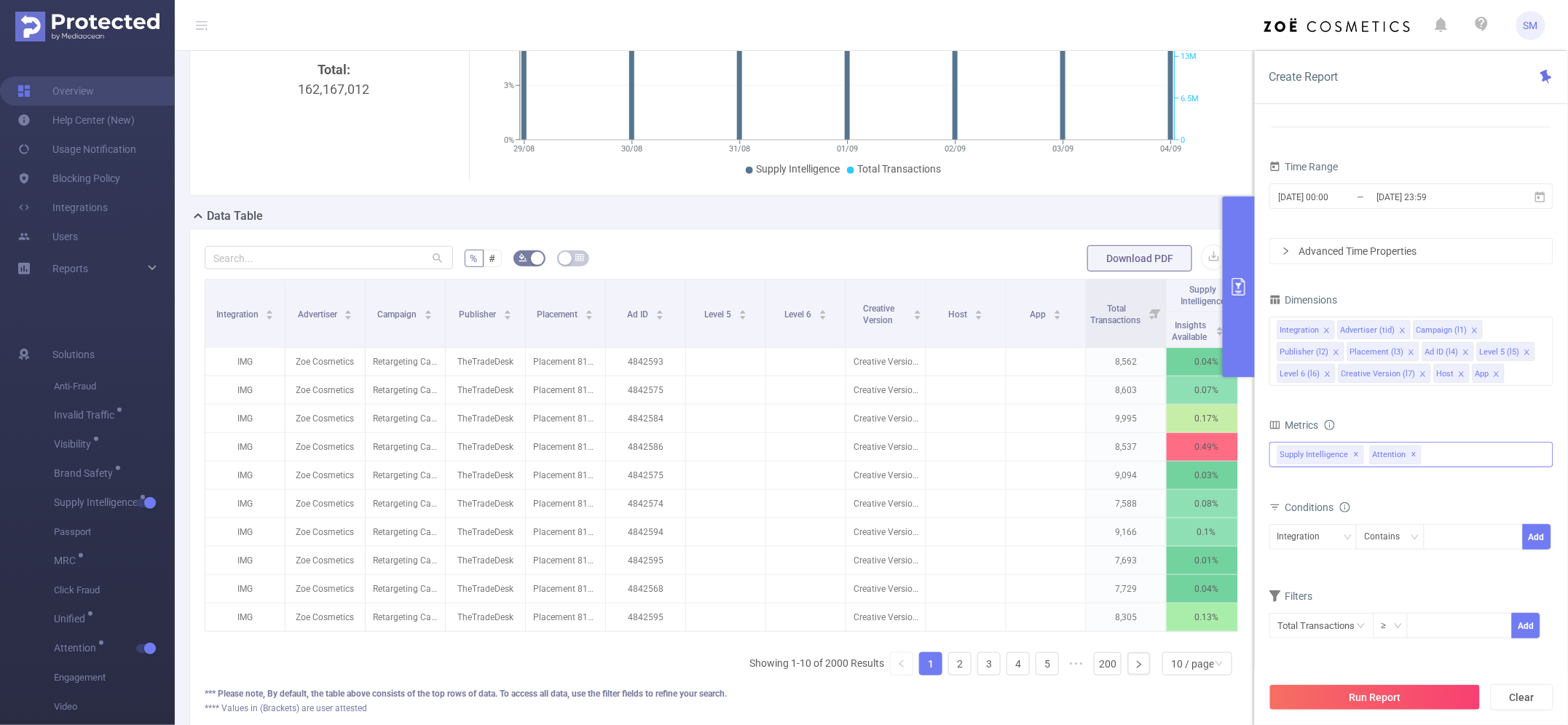
click at [1438, 453] on div "Anti-Fraud Invalid Traffic Visibility Brand Safety Supply Intelligence Sample R…" at bounding box center [1411, 454] width 284 height 25
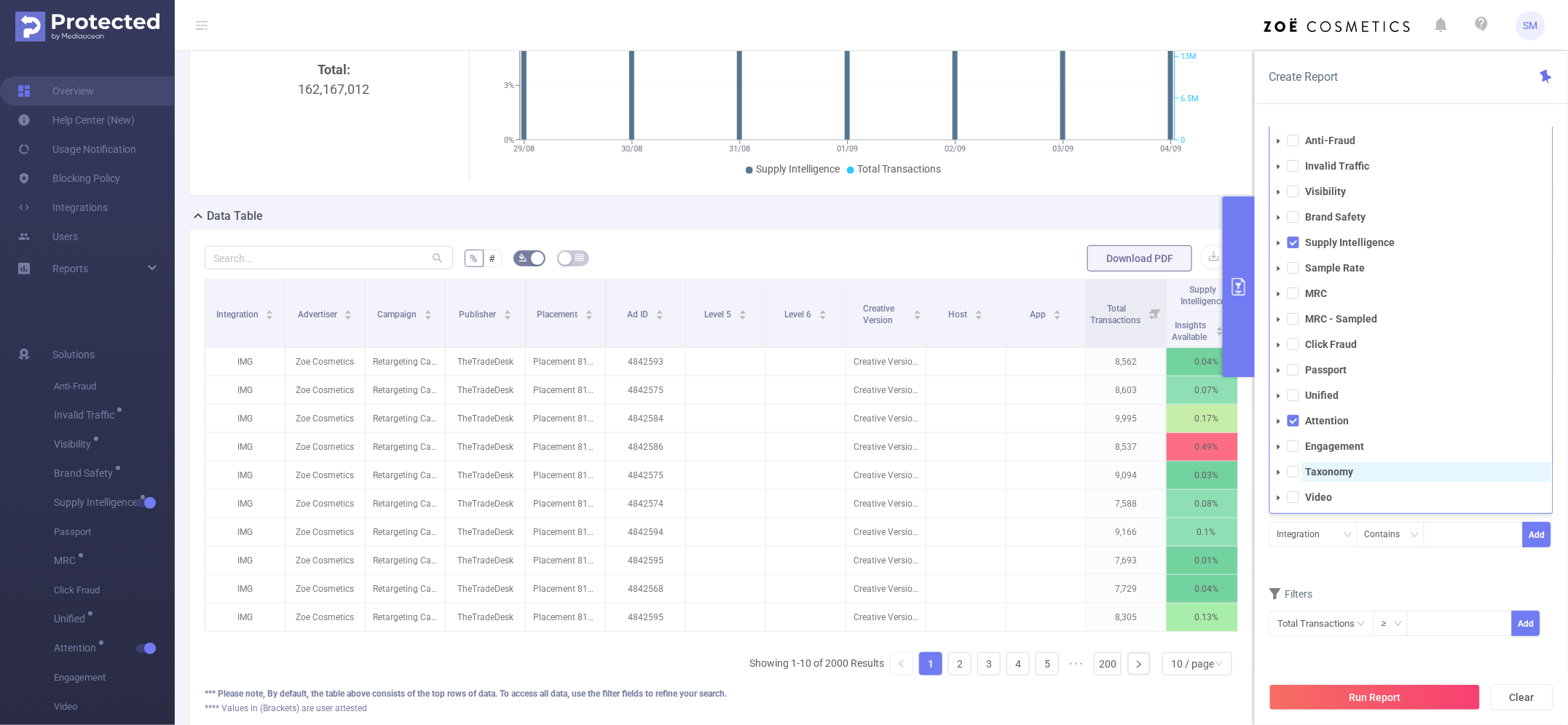
click at [1327, 474] on strong "Taxonomy" at bounding box center [1329, 472] width 48 height 11
click at [1293, 423] on span at bounding box center [1293, 423] width 11 height 11
click at [1293, 241] on span at bounding box center [1293, 244] width 11 height 11
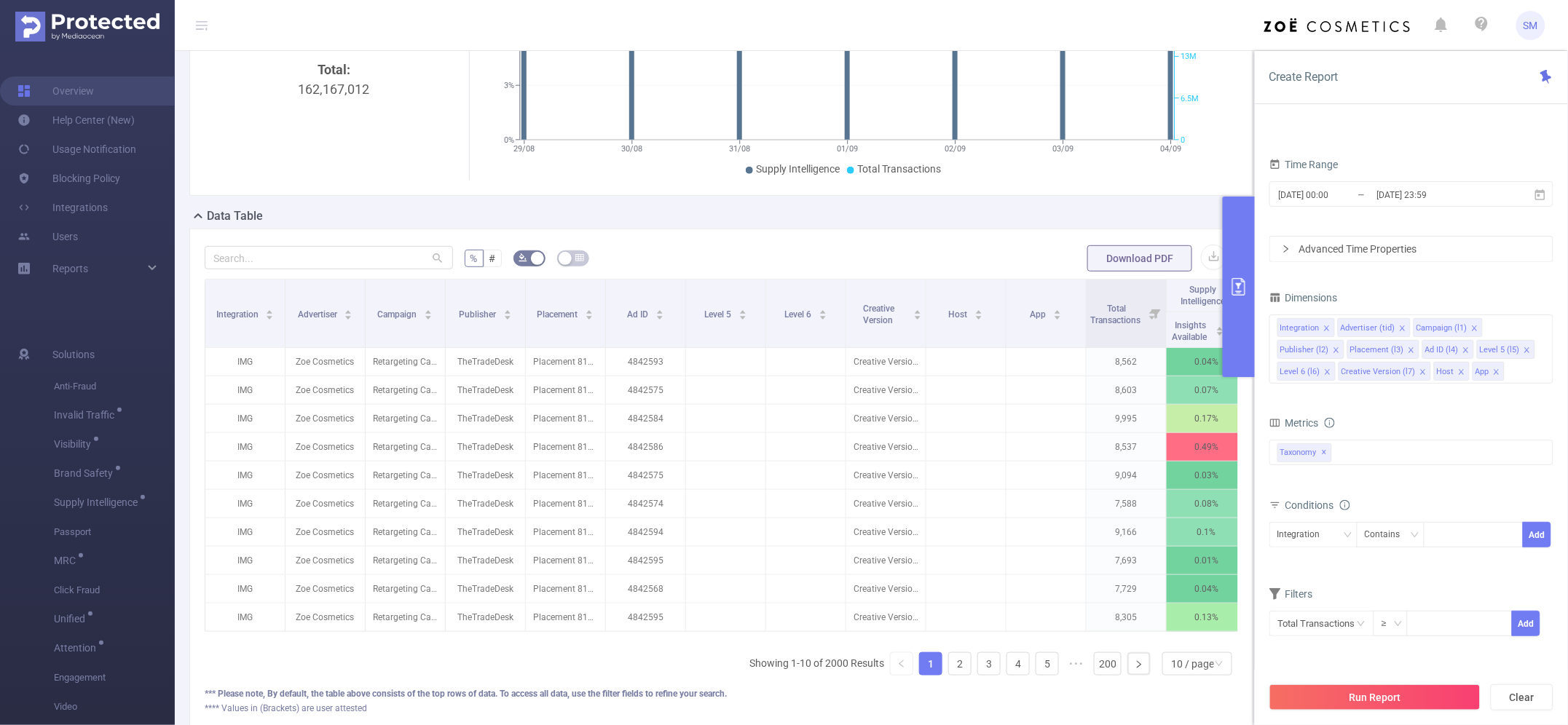
click at [1359, 84] on div "Create Report" at bounding box center [1411, 77] width 313 height 53
click at [1411, 694] on button "Run Report" at bounding box center [1375, 697] width 211 height 26
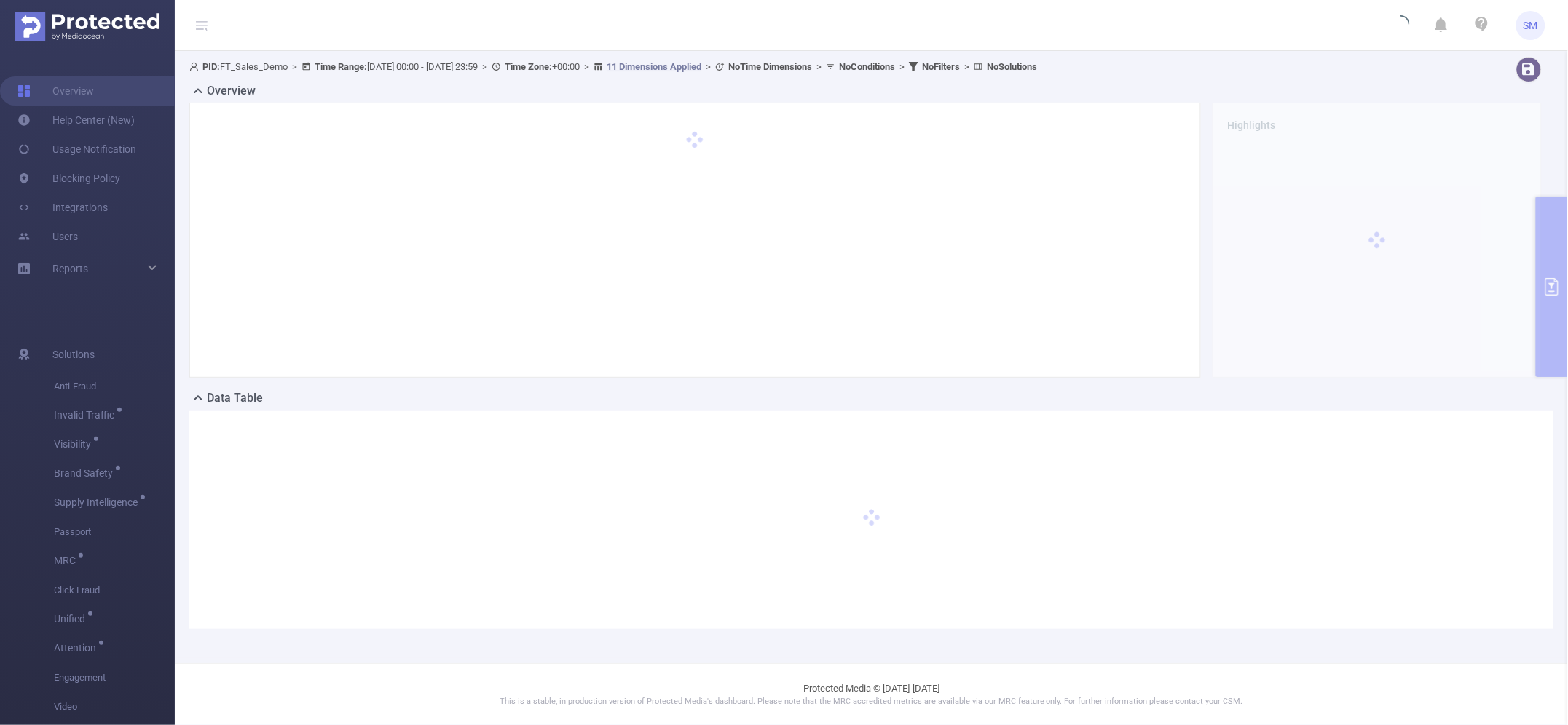
scroll to position [0, 0]
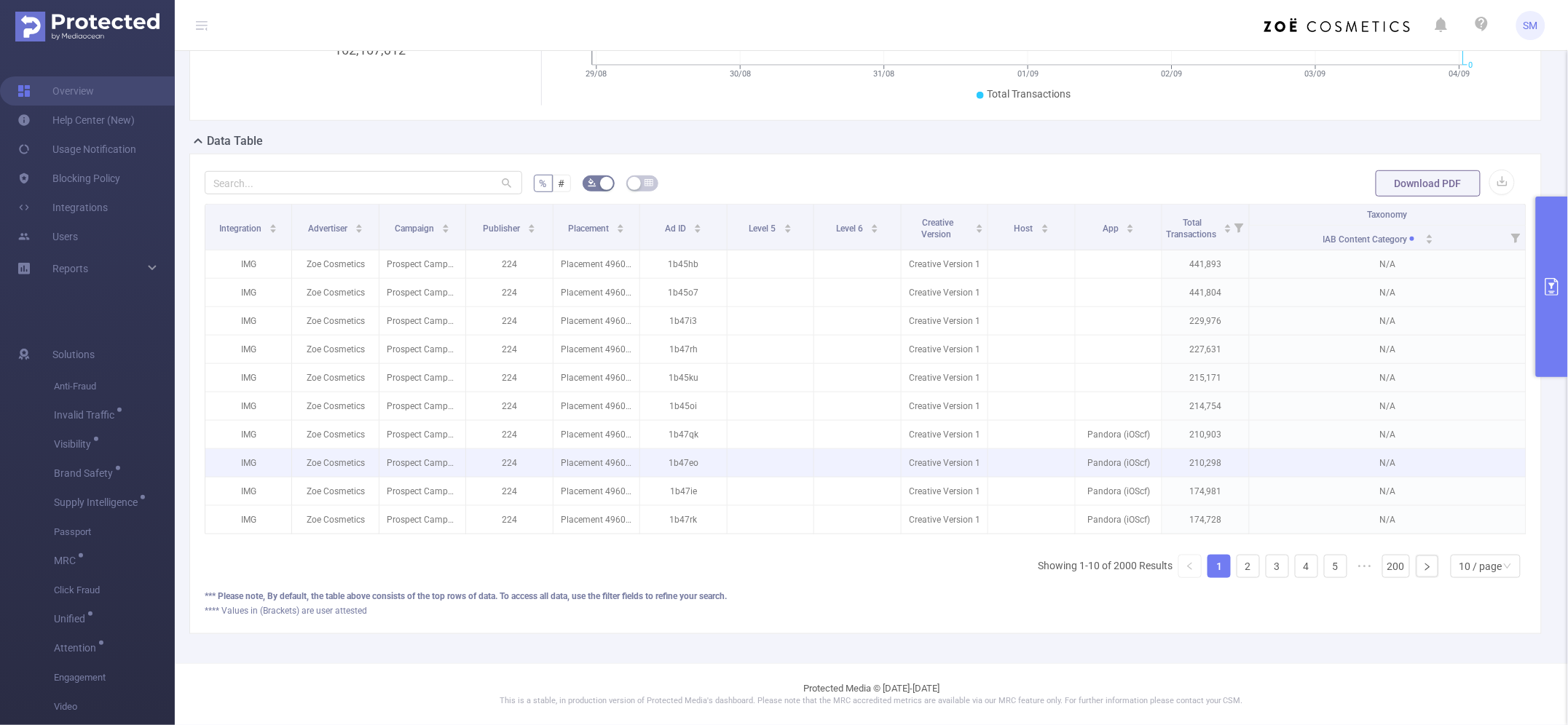
scroll to position [273, 0]
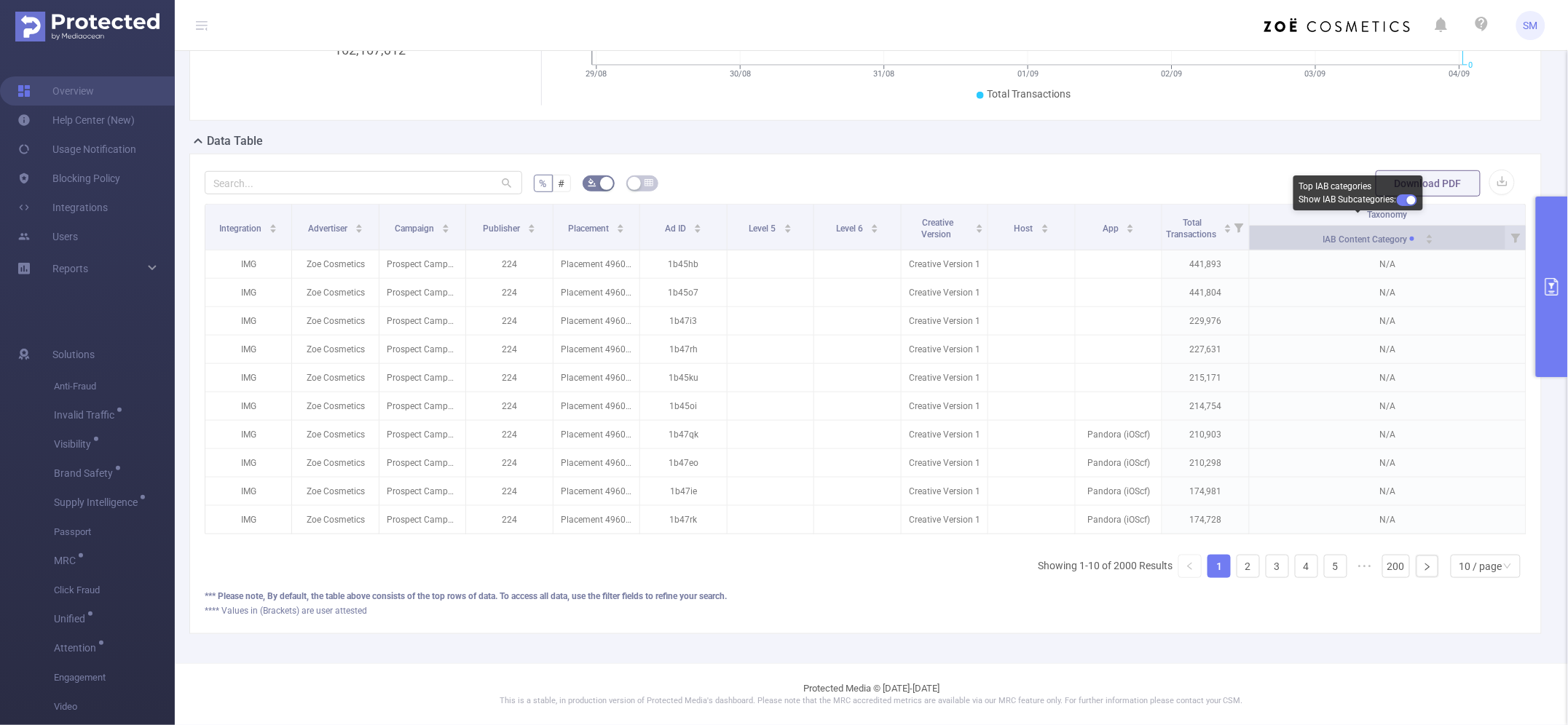
click at [1370, 234] on span "IAB Content Category" at bounding box center [1371, 239] width 97 height 10
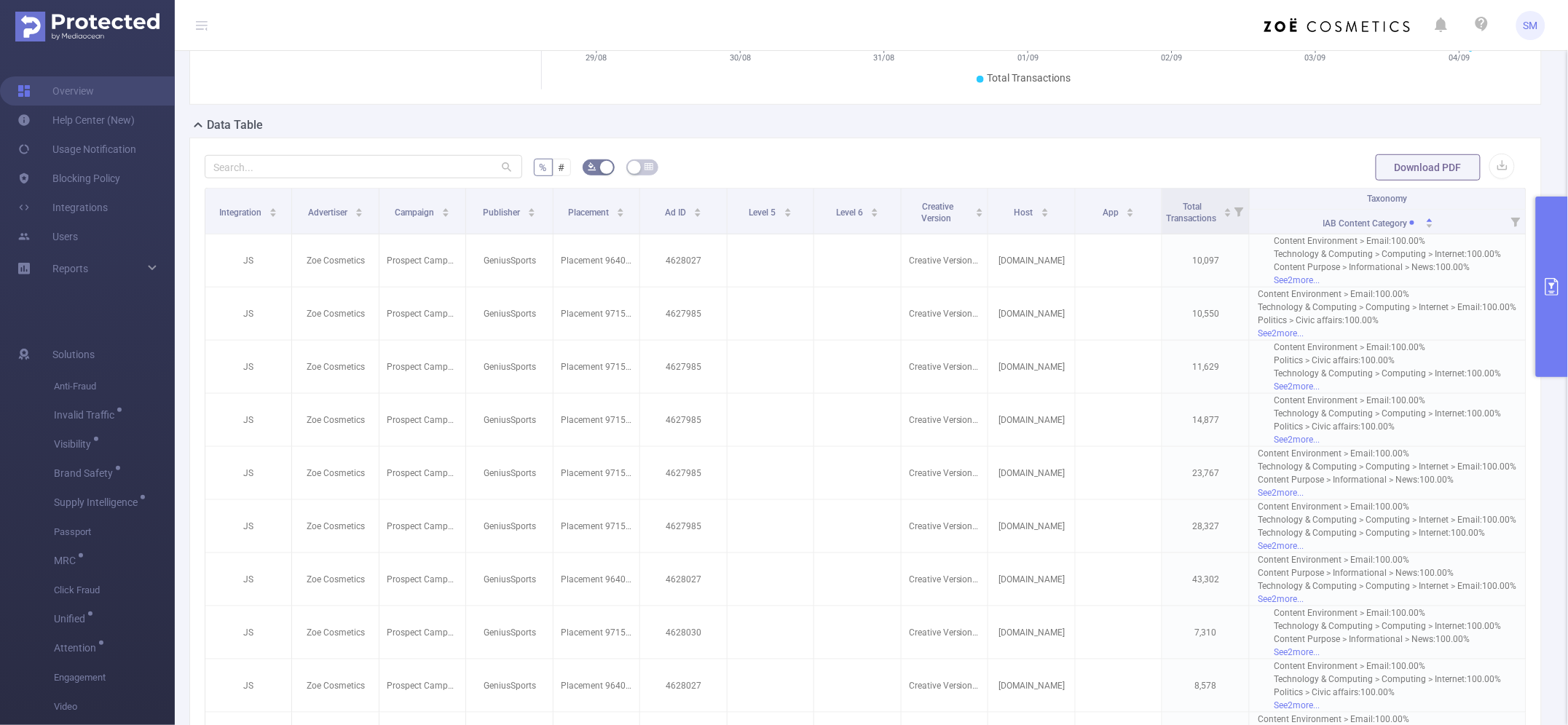
click at [1280, 147] on div "% # Download PDF Integration Advertiser Campaign Publisher Placement Ad ID Leve…" at bounding box center [866, 501] width 1352 height 727
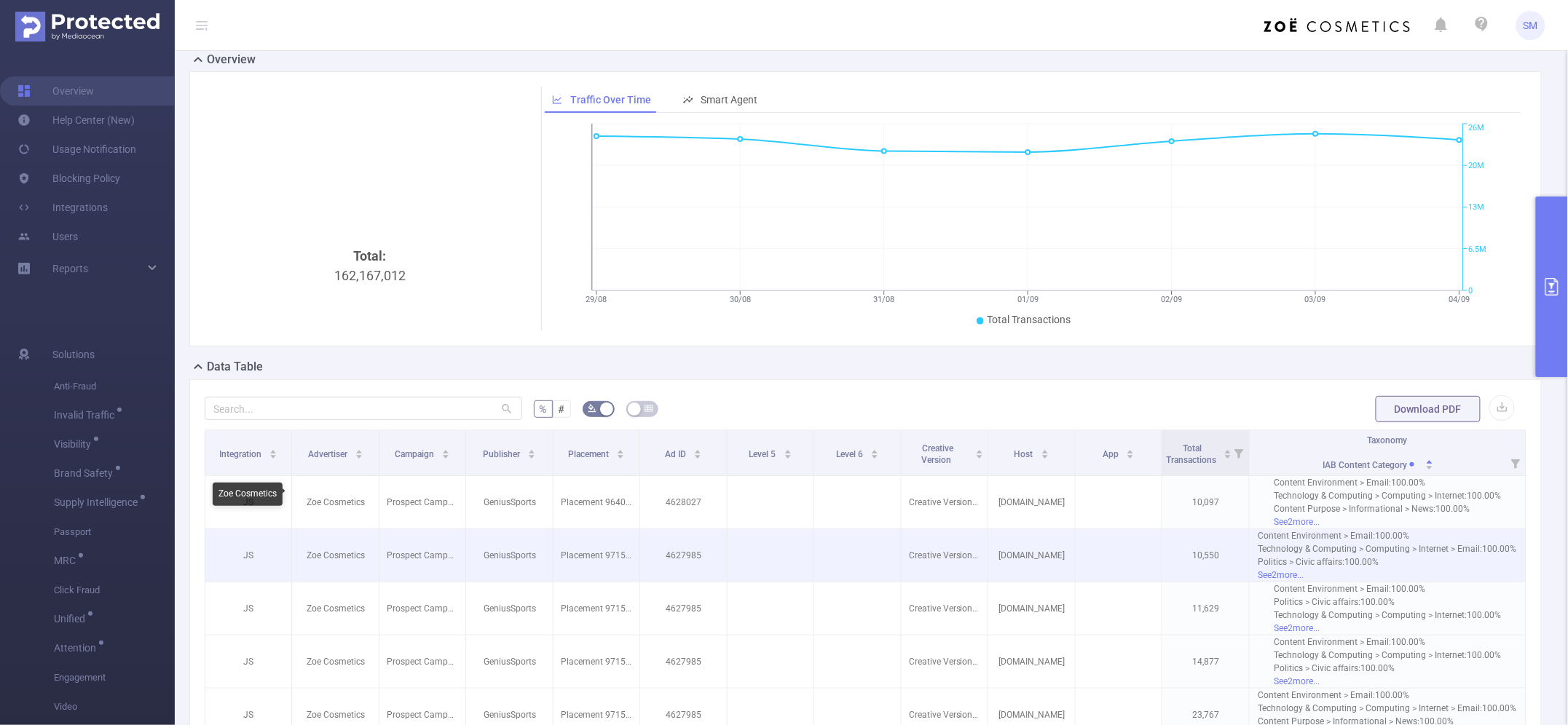
scroll to position [0, 0]
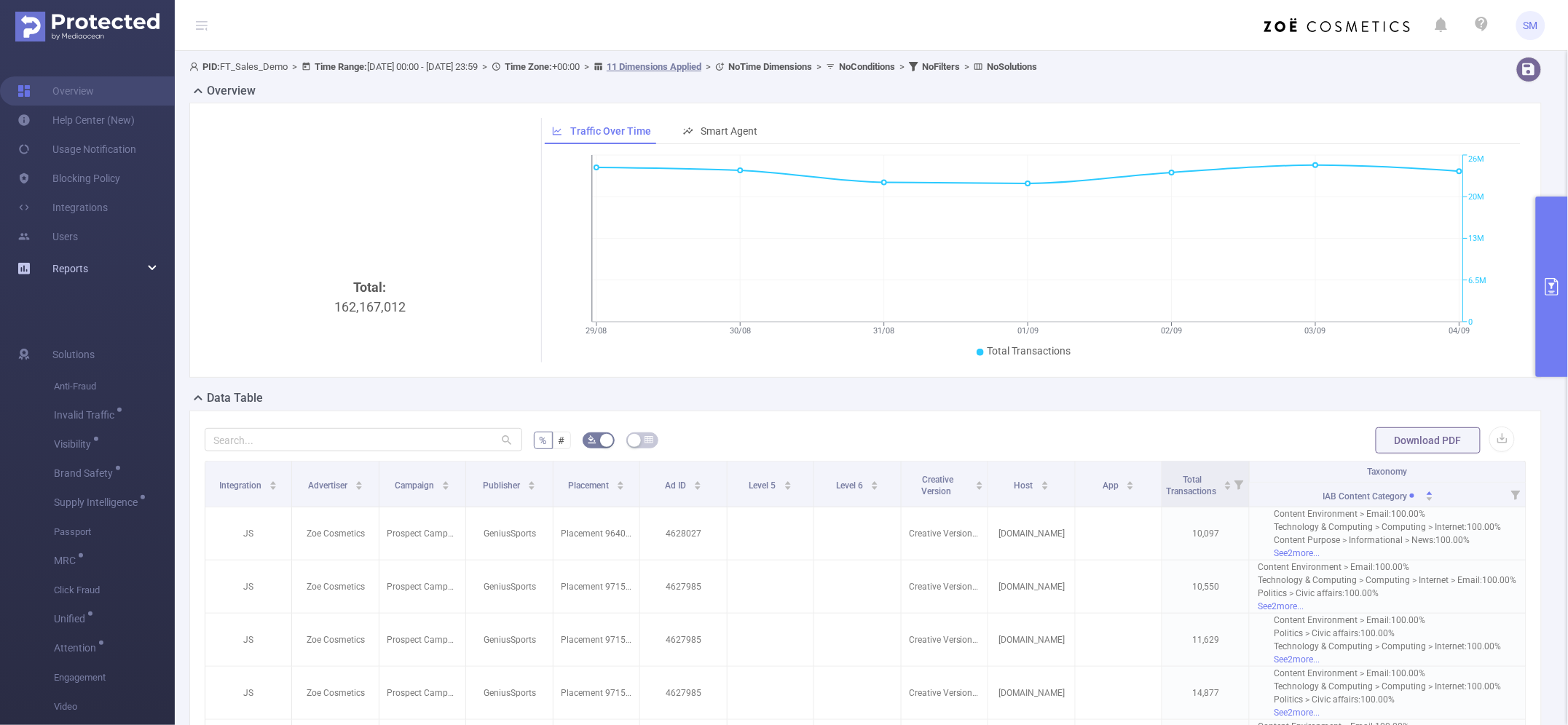
click at [150, 269] on icon at bounding box center [152, 269] width 7 height 0
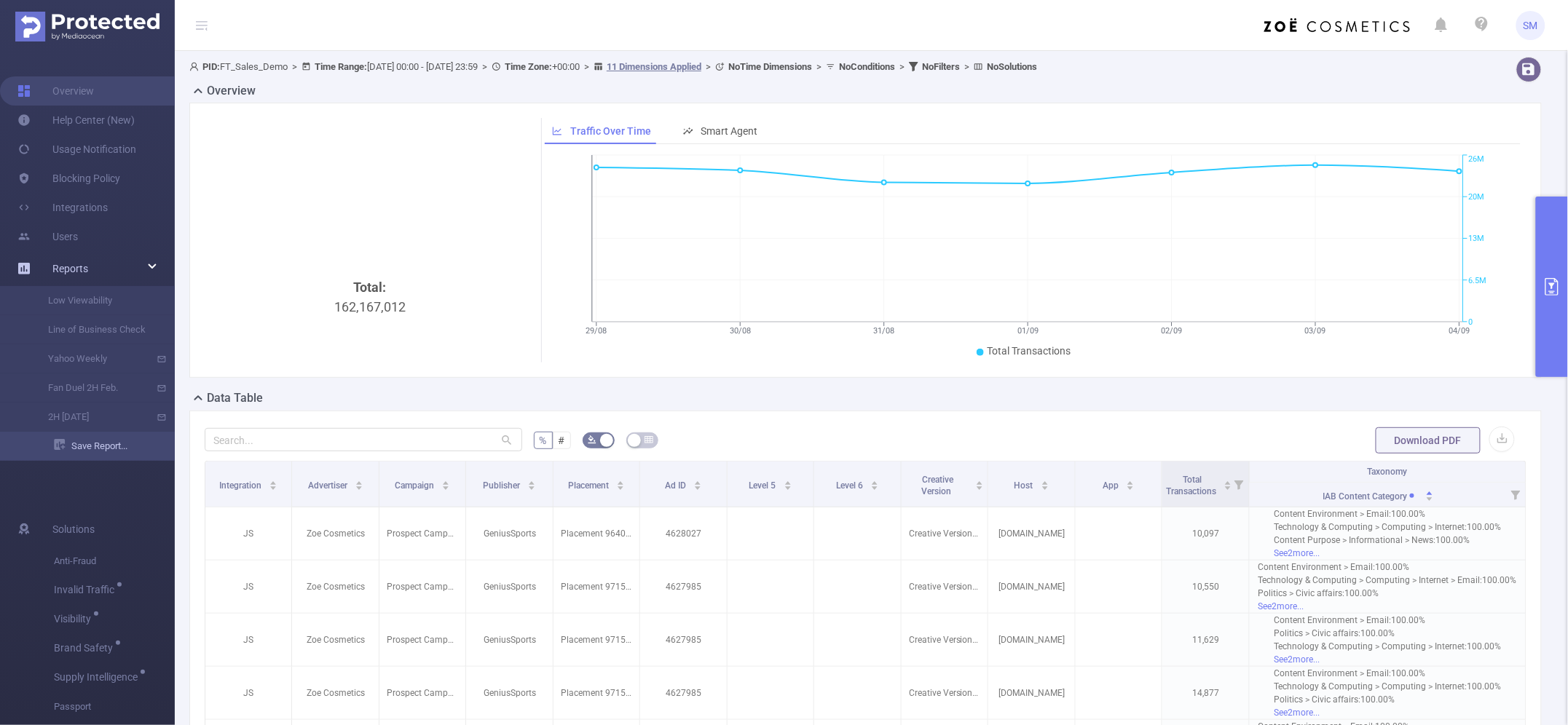
click at [77, 445] on link "Save Report..." at bounding box center [114, 446] width 120 height 29
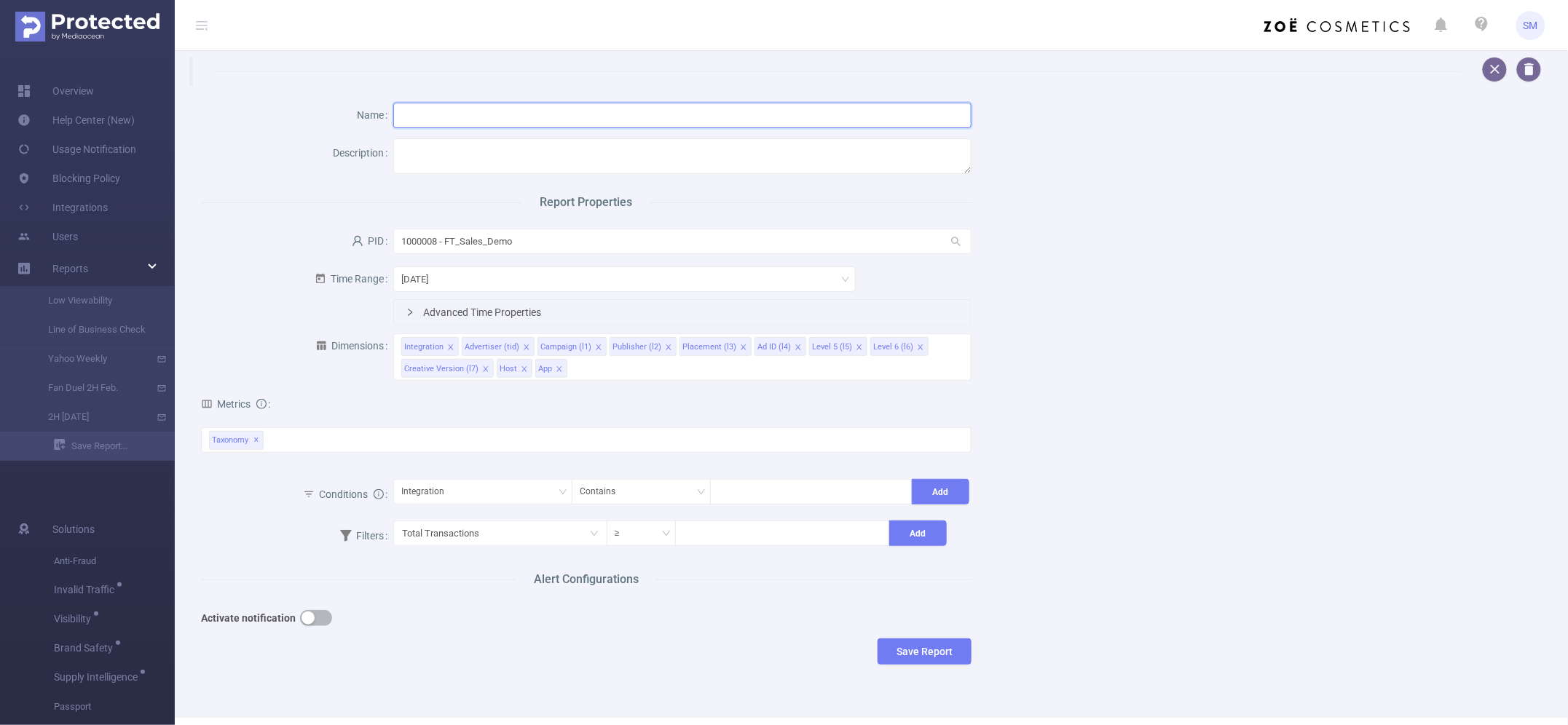
click at [479, 121] on input "text" at bounding box center [682, 115] width 577 height 25
click at [1152, 459] on div "Name Description Report Properties PID 1000008 - FT_Sales_Demo 1000008 - FT_Sal…" at bounding box center [866, 387] width 1364 height 602
click at [474, 279] on div "[DATE]" at bounding box center [624, 279] width 447 height 24
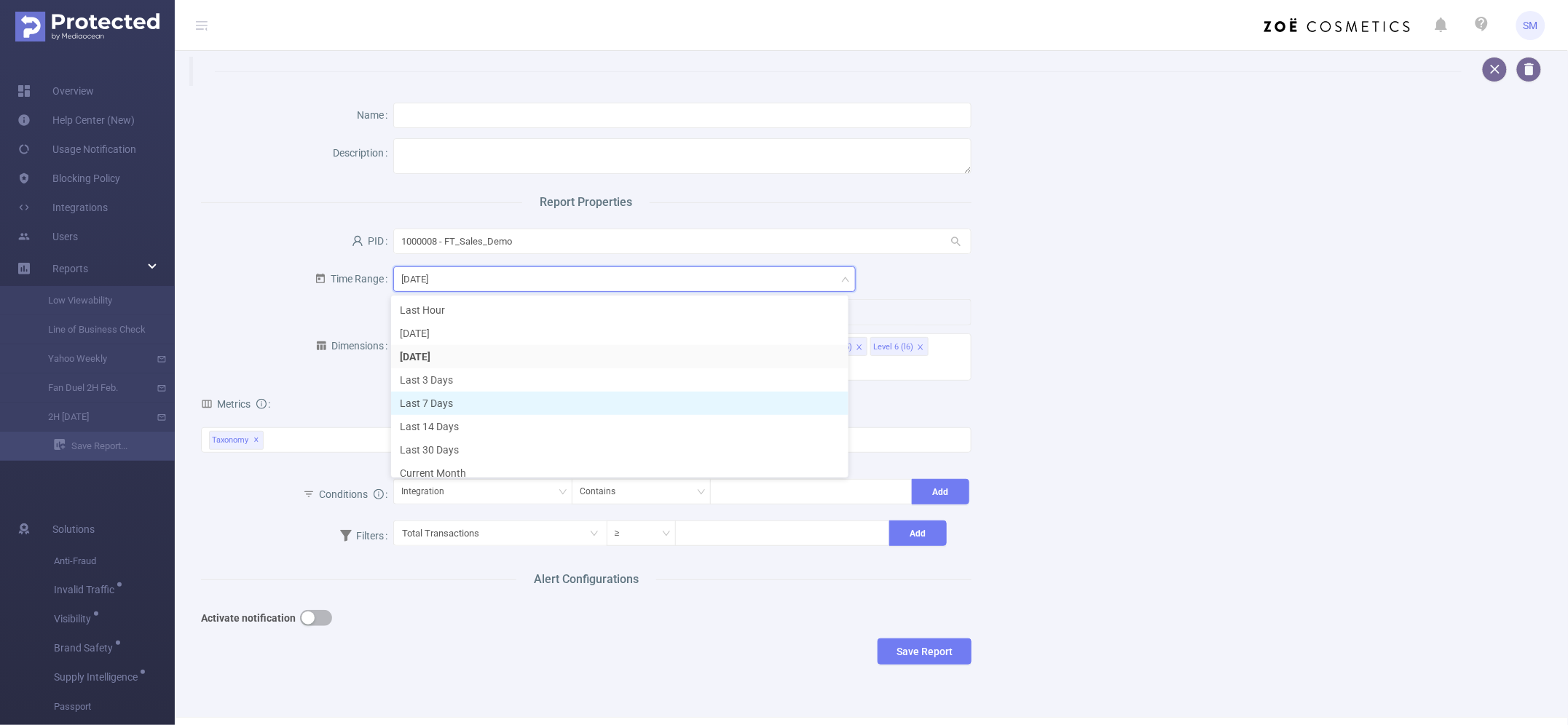
scroll to position [34, 0]
click at [1215, 372] on div "Name Description Report Properties PID 1000008 - FT_Sales_Demo 1000008 - FT_Sal…" at bounding box center [866, 387] width 1364 height 602
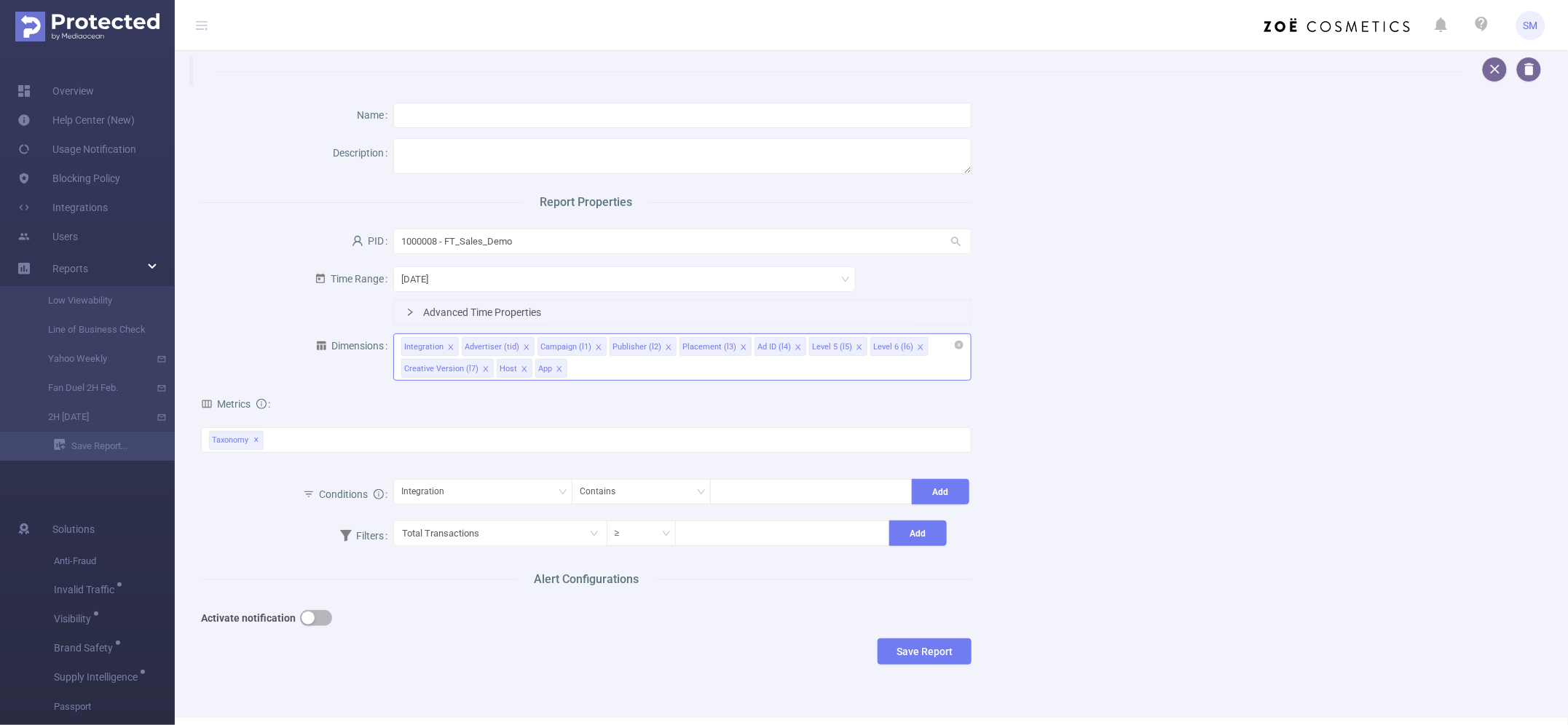
click at [632, 369] on div "Integration Advertiser (tid) Campaign (l1) Publisher (l2) Placement (l3) Ad ID …" at bounding box center [682, 357] width 577 height 48
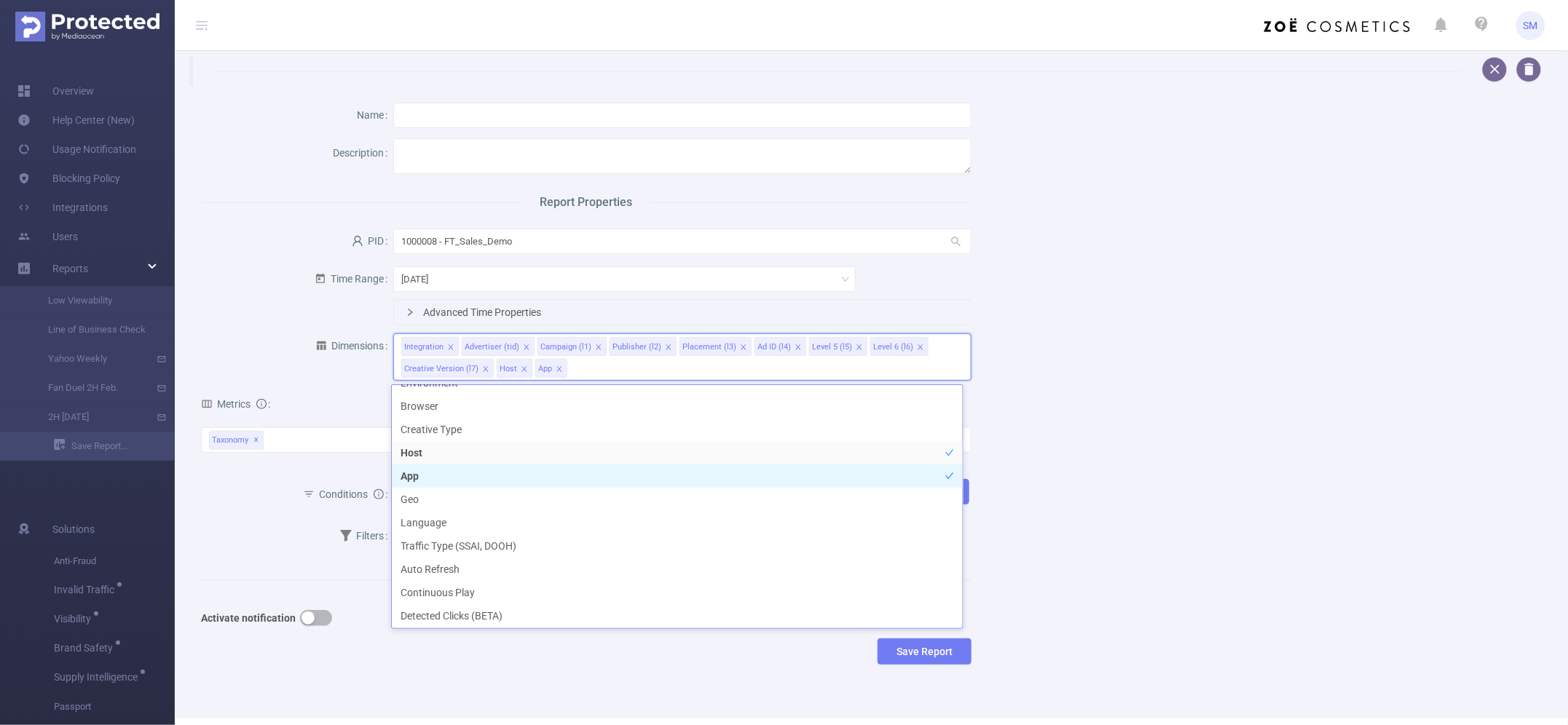
scroll to position [364, 0]
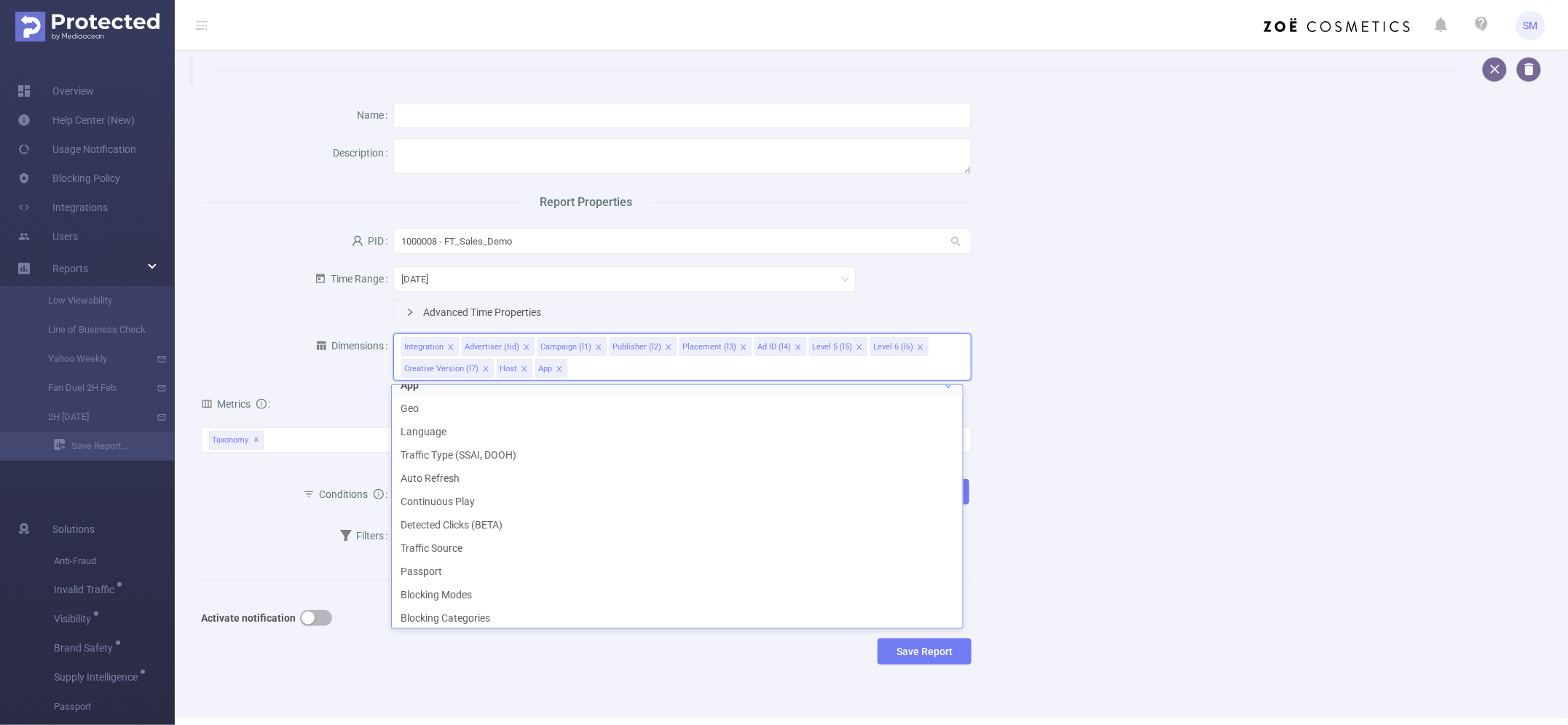
click at [1090, 492] on div "Name Description Report Properties PID 1000008 - FT_Sales_Demo 1000008 - FT_Sal…" at bounding box center [866, 387] width 1364 height 602
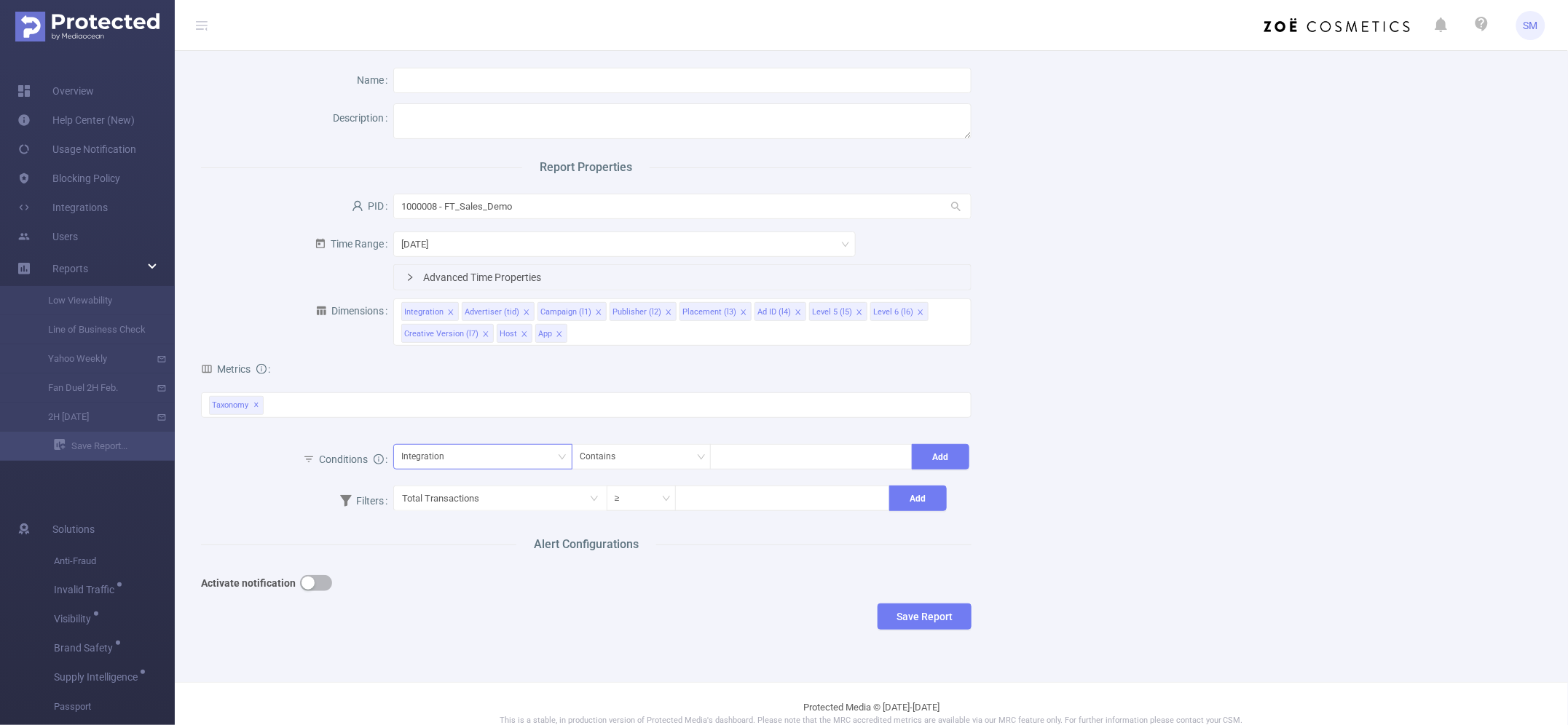
scroll to position [56, 0]
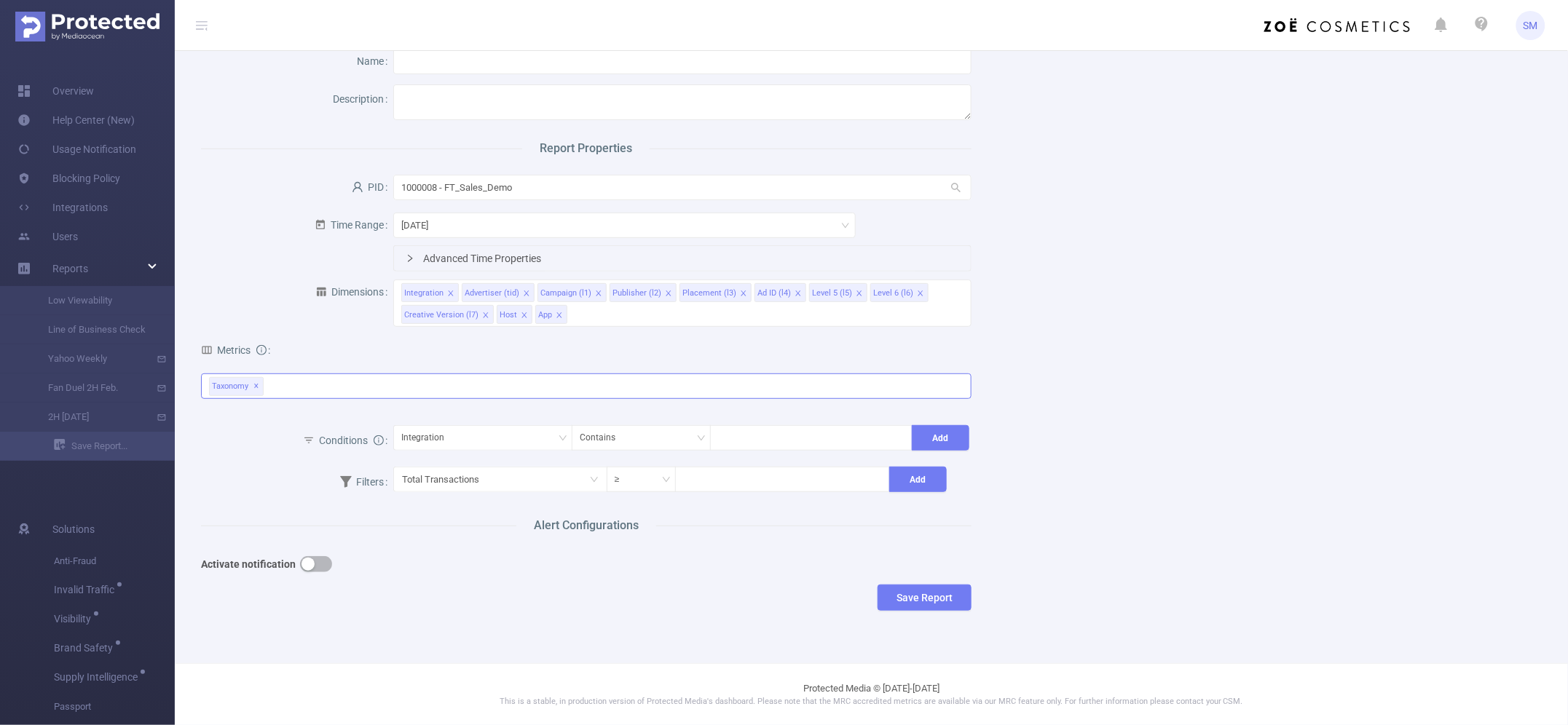
click at [322, 383] on div "Taxonomy ✕" at bounding box center [586, 386] width 770 height 25
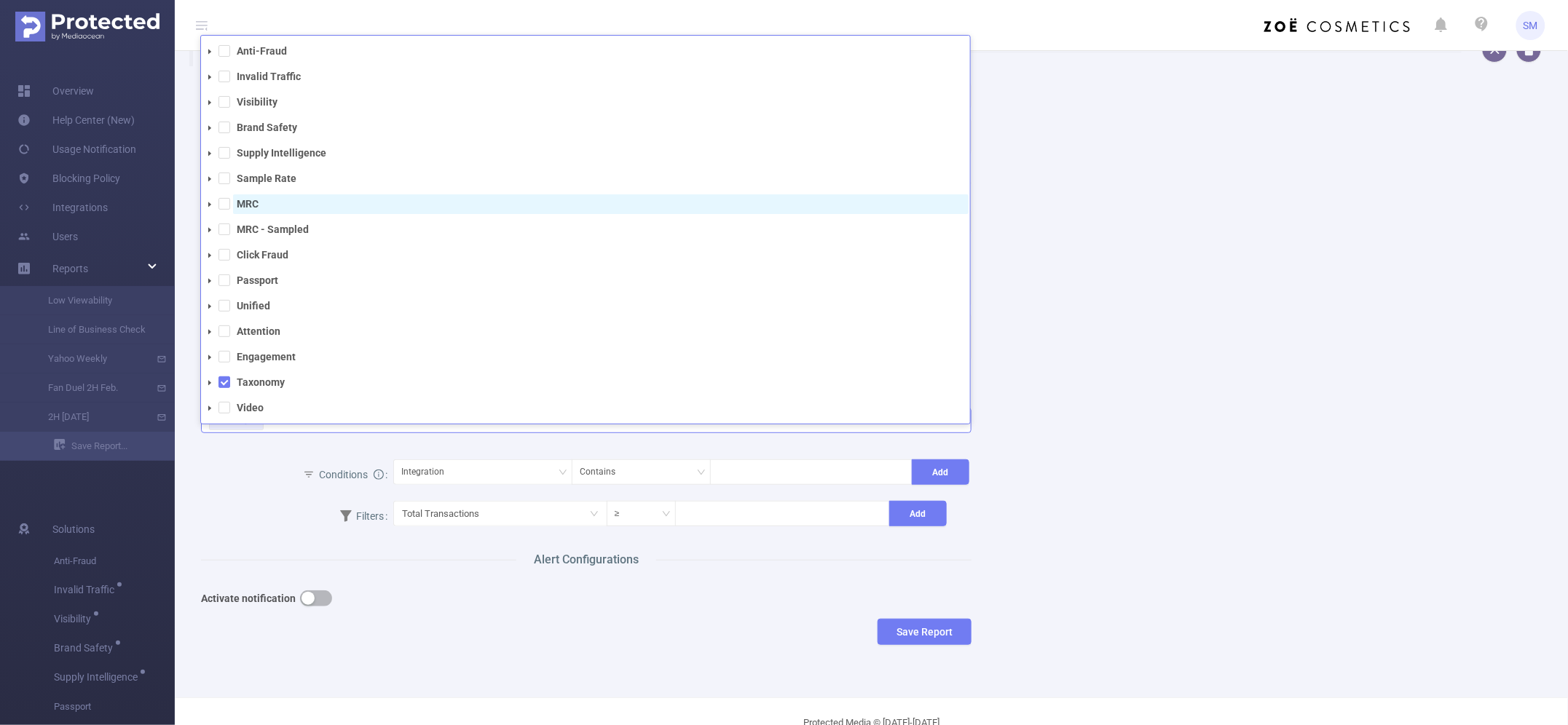
scroll to position [0, 0]
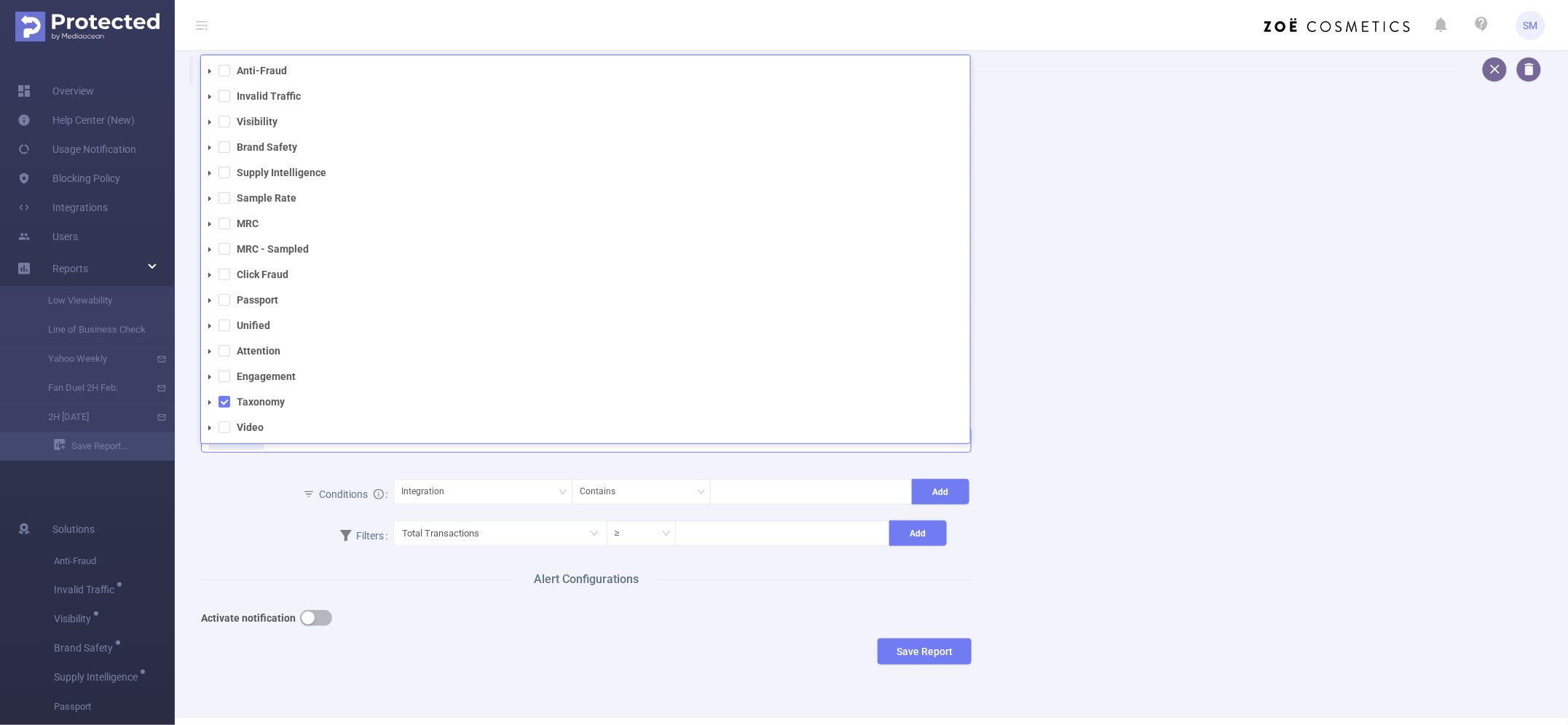
click at [209, 404] on icon "icon: caret-down" at bounding box center [210, 402] width 3 height 5
click at [212, 395] on icon "icon: caret-down" at bounding box center [209, 397] width 7 height 7
click at [210, 172] on icon "icon: caret-down" at bounding box center [209, 169] width 7 height 7
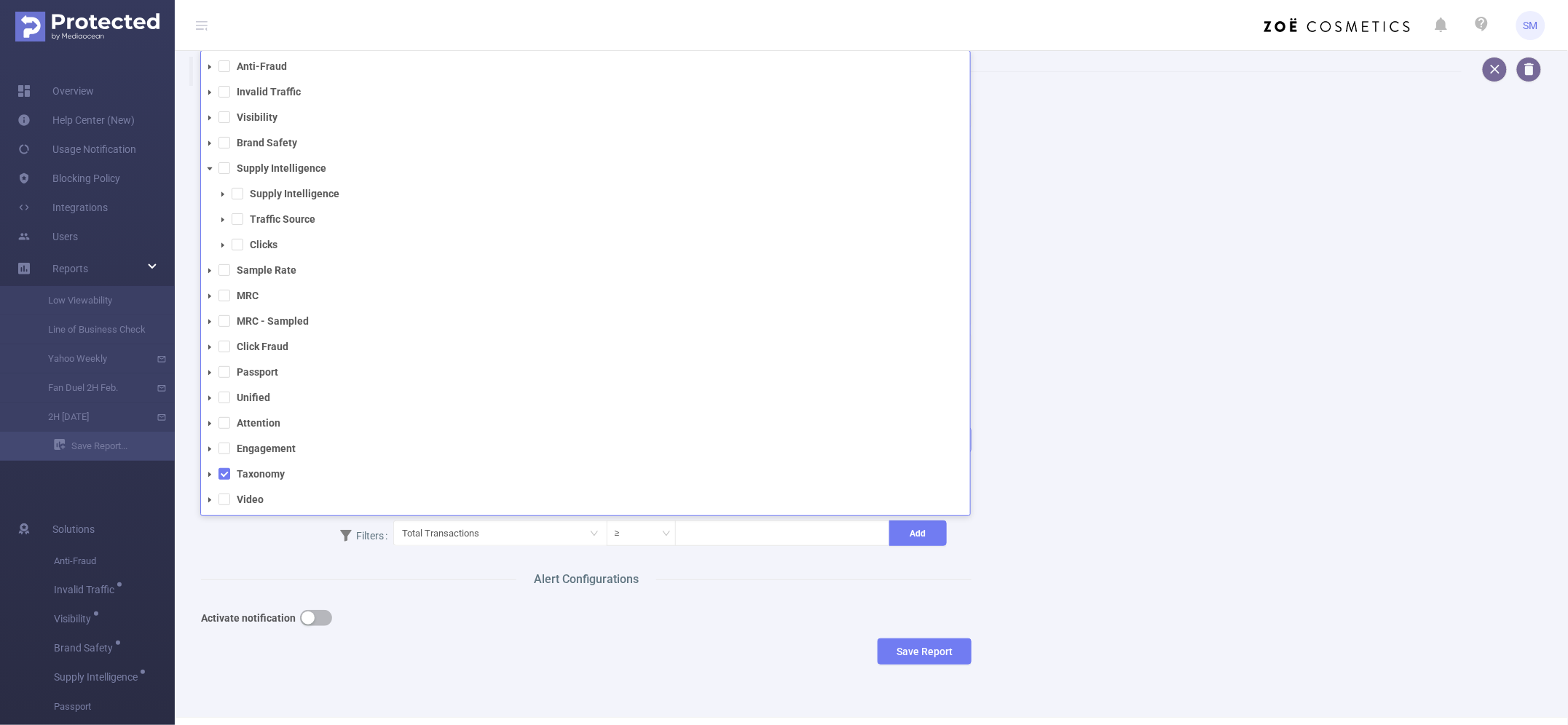
click at [220, 192] on icon "icon: caret-down" at bounding box center [222, 194] width 7 height 7
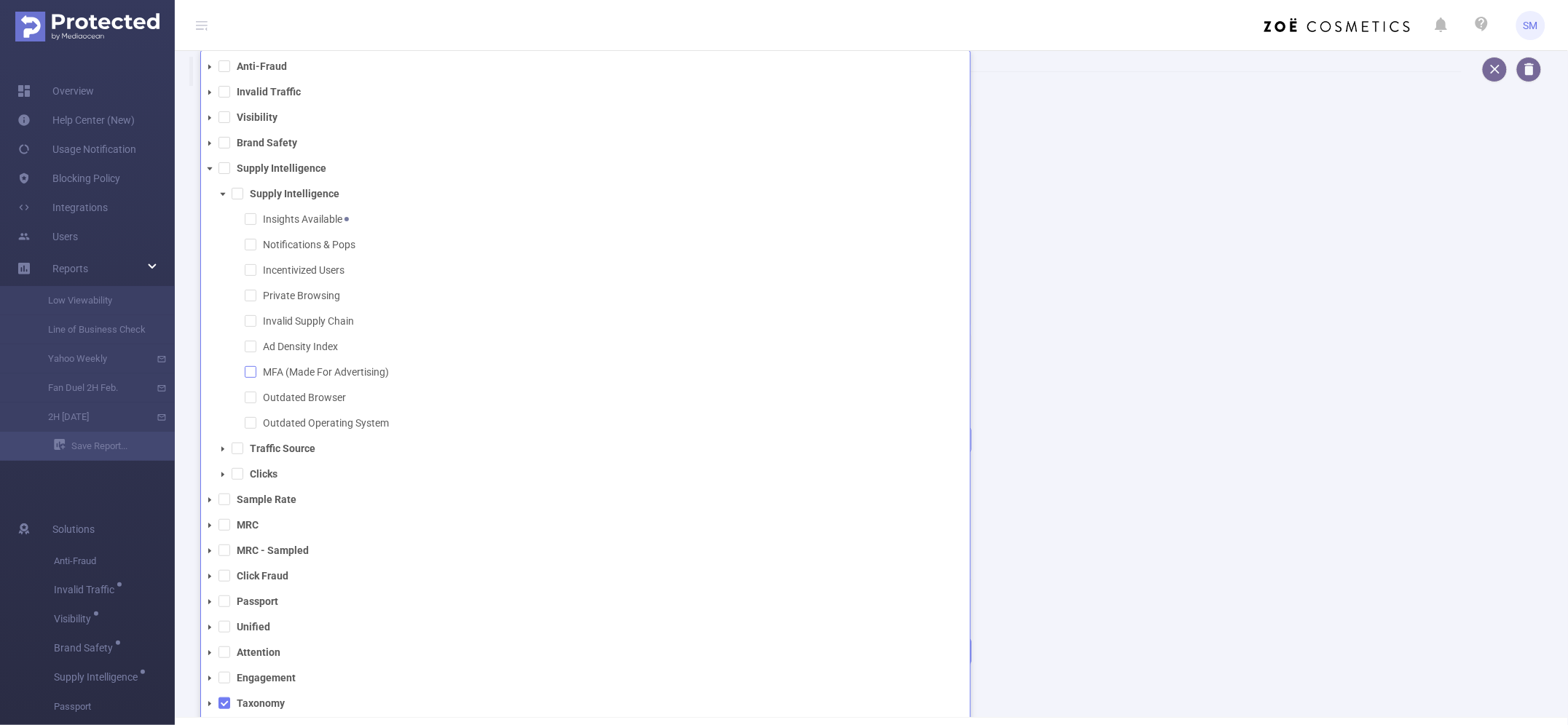
click at [250, 374] on span at bounding box center [250, 372] width 11 height 11
click at [994, 437] on div "Name Description Report Properties PID 1000008 - FT_Sales_Demo 1000008 - FT_Sal…" at bounding box center [866, 387] width 1364 height 602
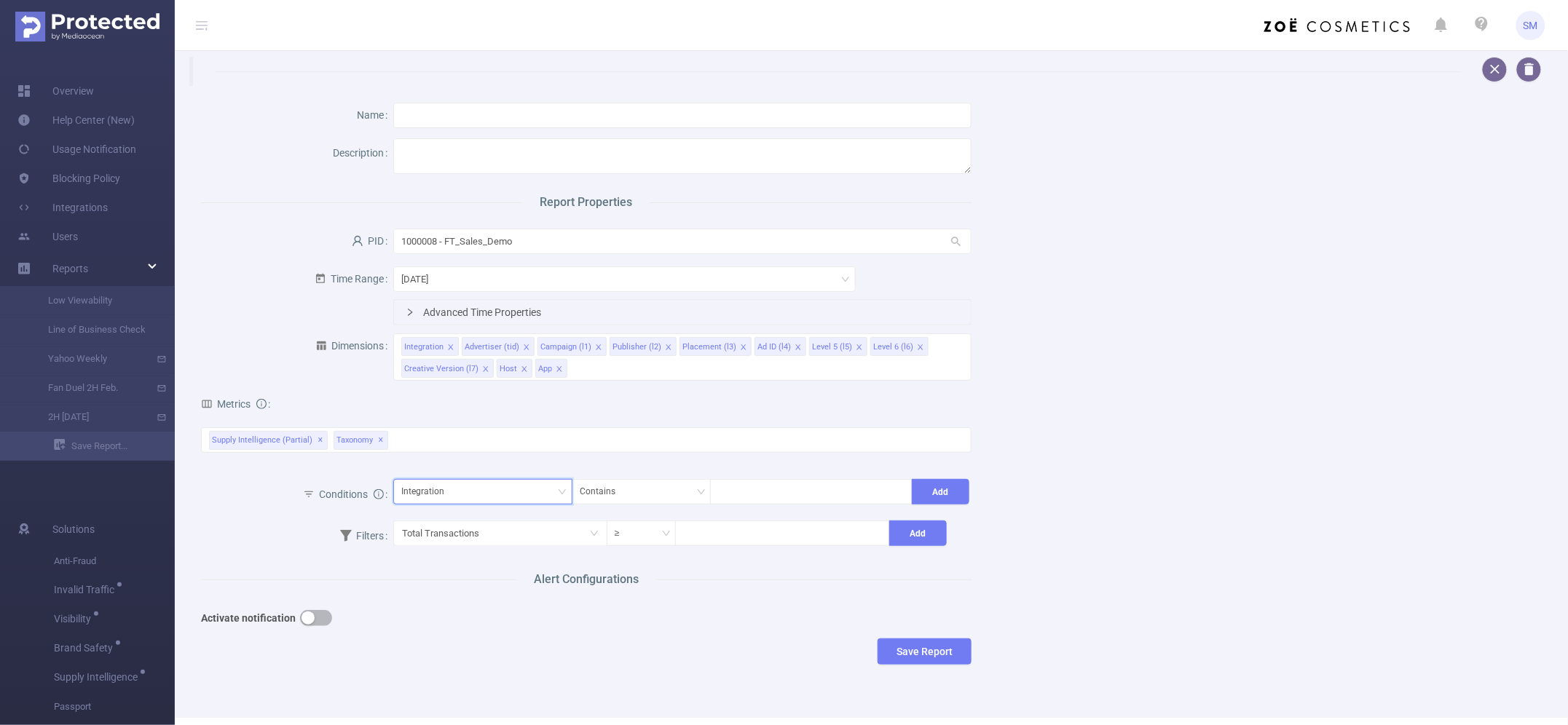
click at [444, 492] on div "Integration" at bounding box center [427, 491] width 53 height 24
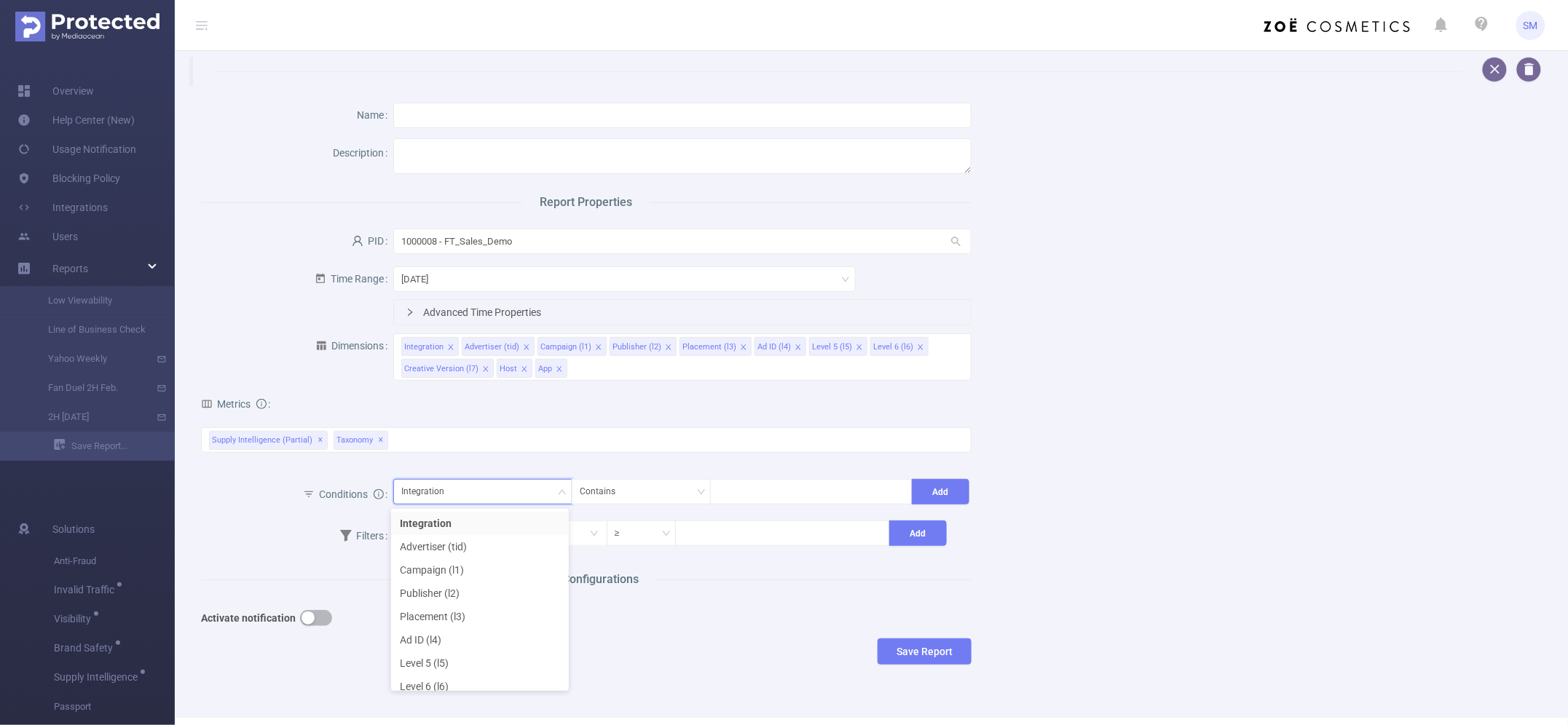
click at [1090, 522] on div "Name Description Report Properties PID 1000008 - FT_Sales_Demo 1000008 - FT_Sal…" at bounding box center [866, 387] width 1364 height 602
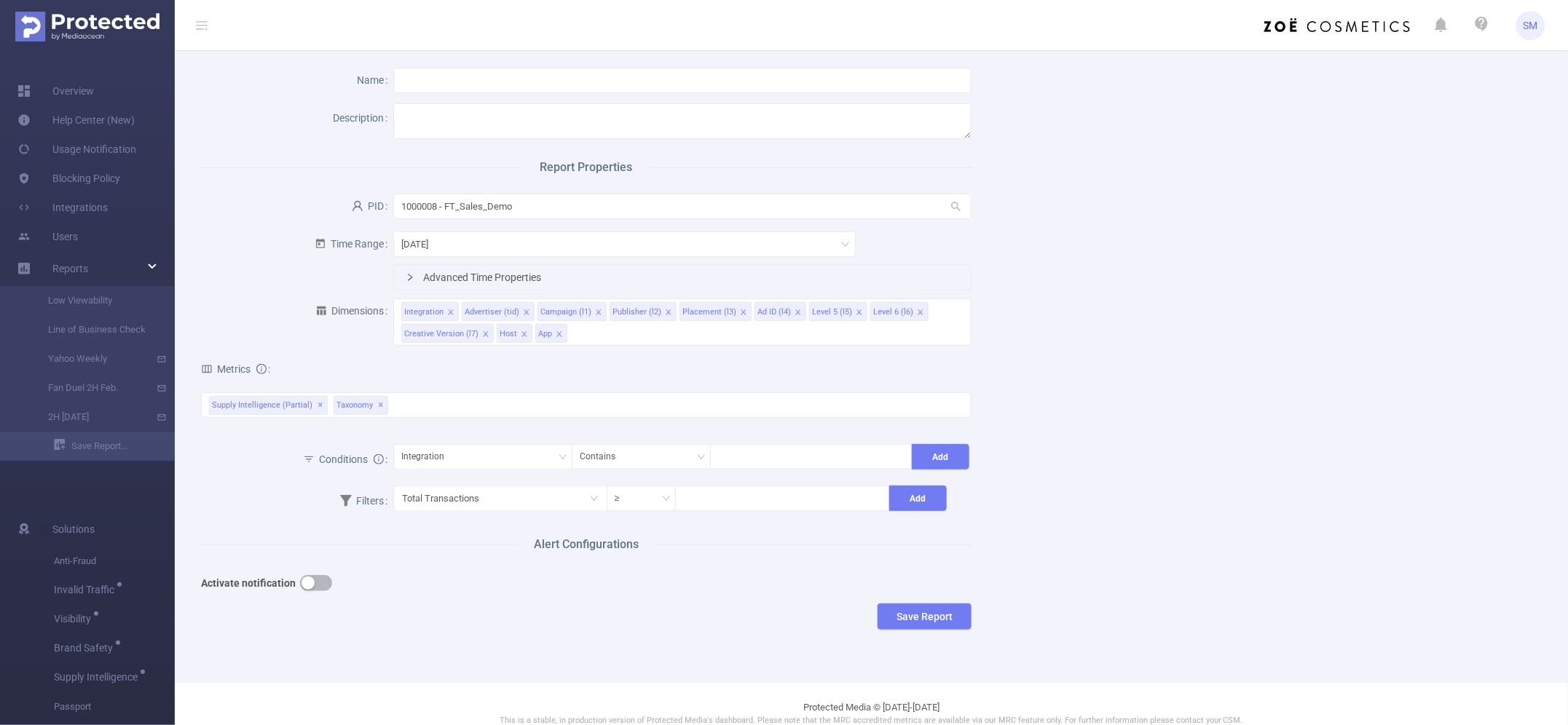
scroll to position [56, 0]
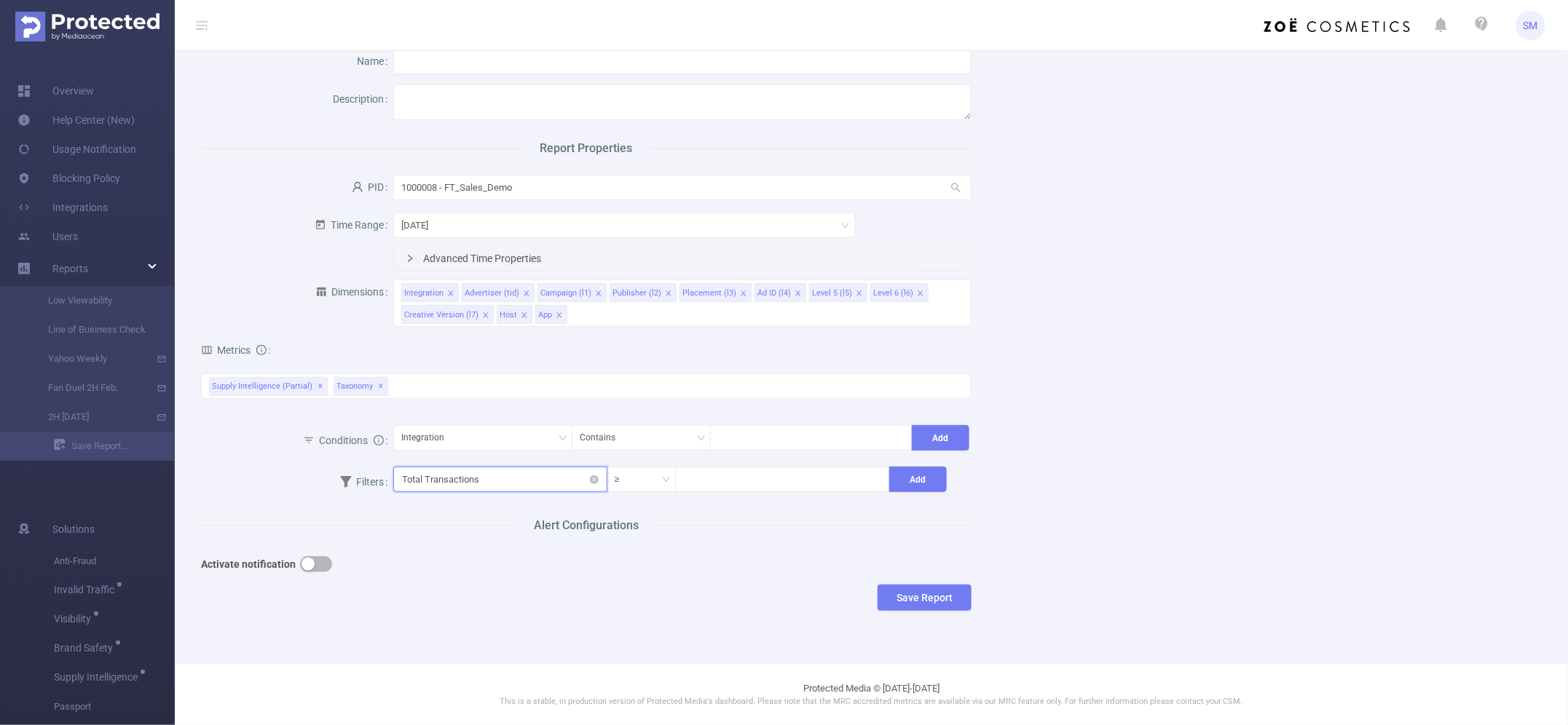
click at [437, 477] on input "text" at bounding box center [500, 478] width 214 height 25
click at [726, 590] on div "Save Report" at bounding box center [586, 597] width 770 height 26
click at [314, 561] on button "button" at bounding box center [316, 564] width 32 height 16
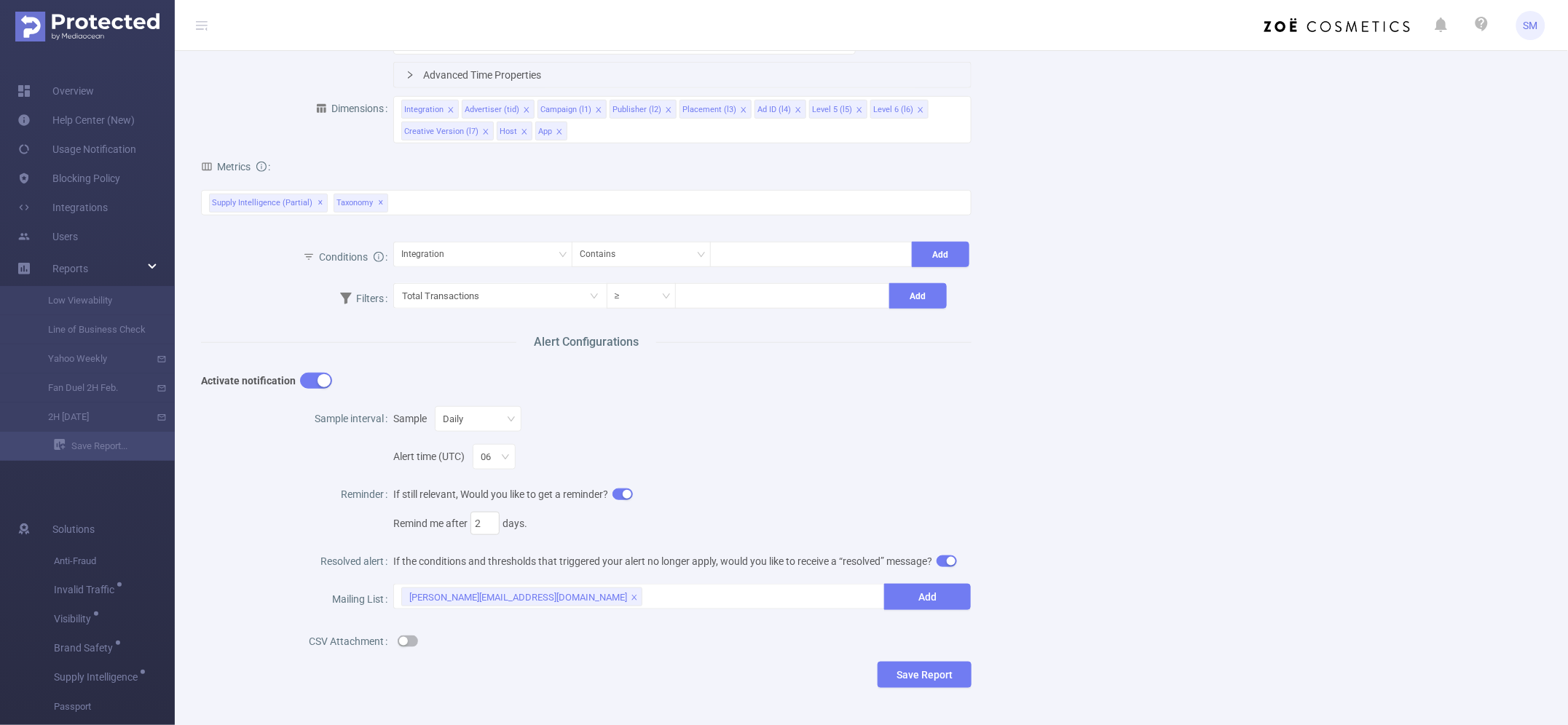
scroll to position [316, 0]
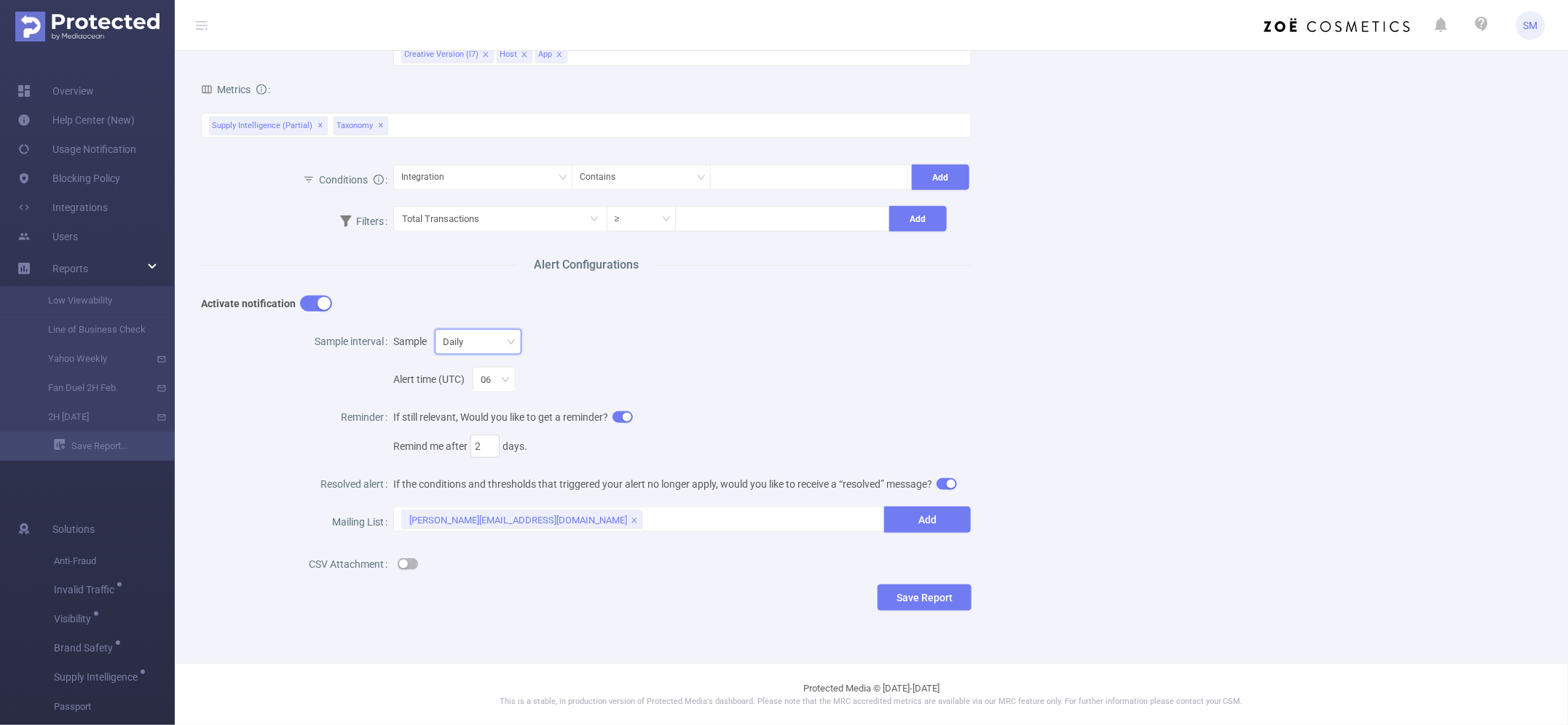
click at [483, 347] on div "Daily" at bounding box center [478, 341] width 70 height 24
click at [808, 361] on div "Alert time (UTC) 06" at bounding box center [682, 374] width 577 height 38
click at [653, 526] on div "[PERSON_NAME][EMAIL_ADDRESS][DOMAIN_NAME]" at bounding box center [638, 519] width 475 height 24
click at [773, 422] on div "If still relevant, Would you like to get a reminder? Remind me after 2 days." at bounding box center [682, 431] width 577 height 58
click at [405, 565] on button "button" at bounding box center [407, 564] width 20 height 11
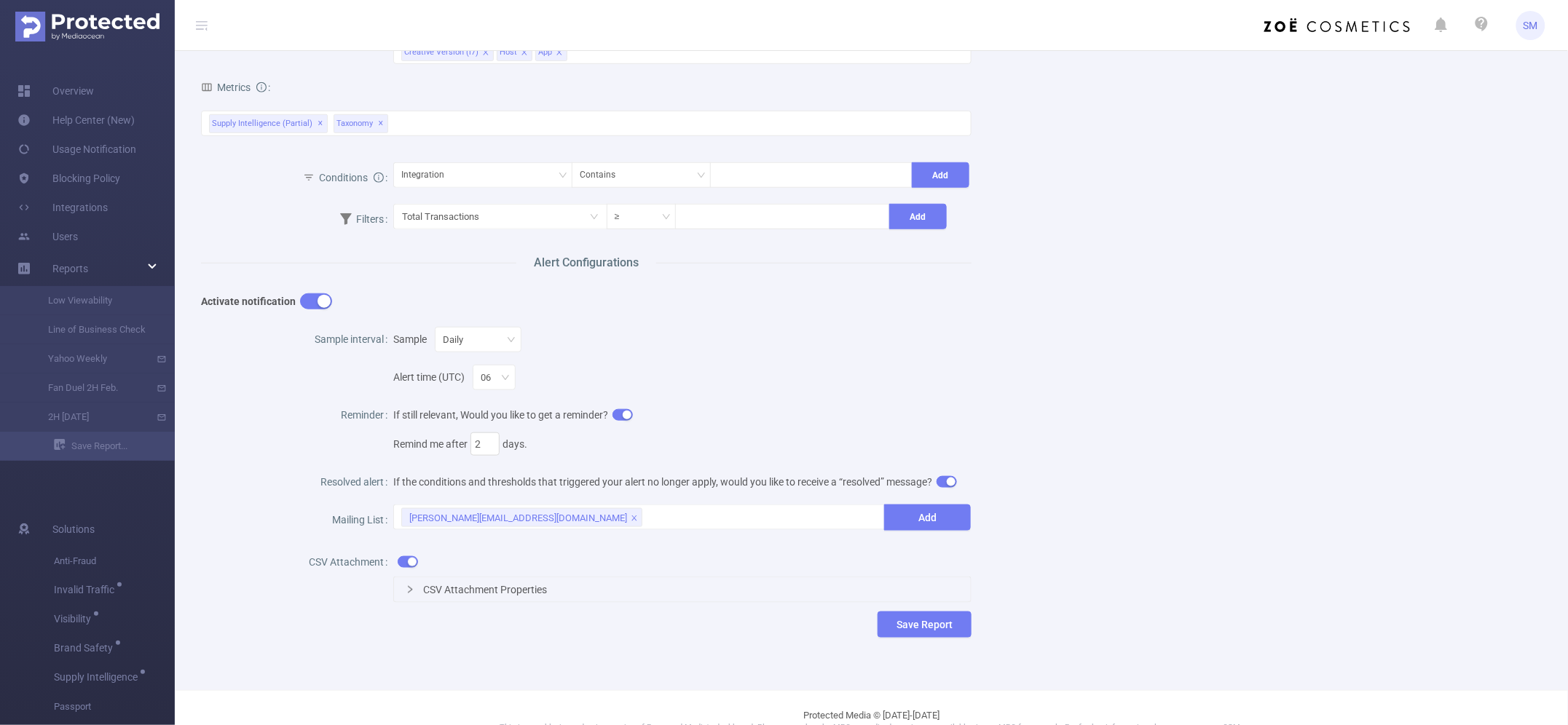
click at [1060, 605] on div "Name Description Report Properties PID 1000008 - FT_Sales_Demo 1000008 - FT_Sal…" at bounding box center [866, 215] width 1364 height 891
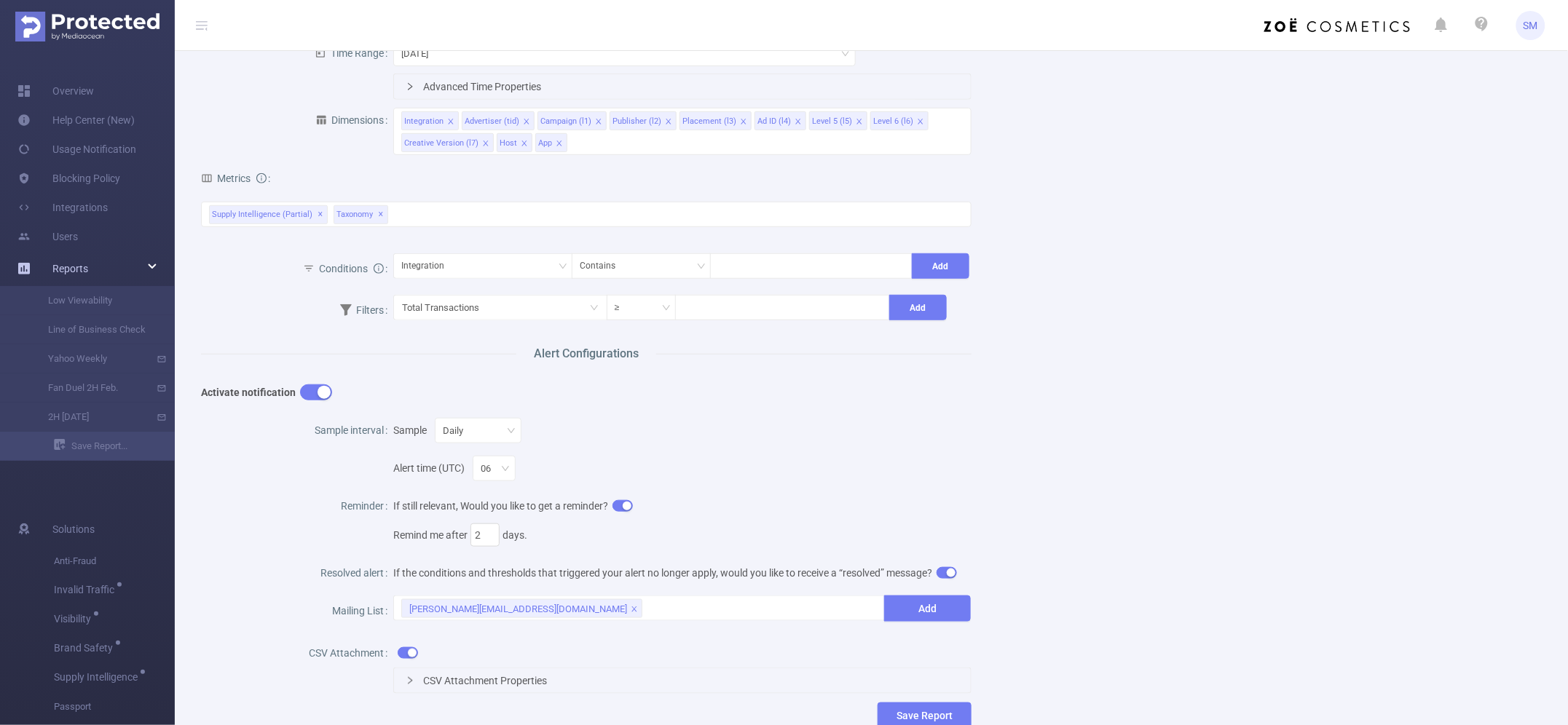
click at [151, 264] on div "Reports" at bounding box center [87, 269] width 175 height 29
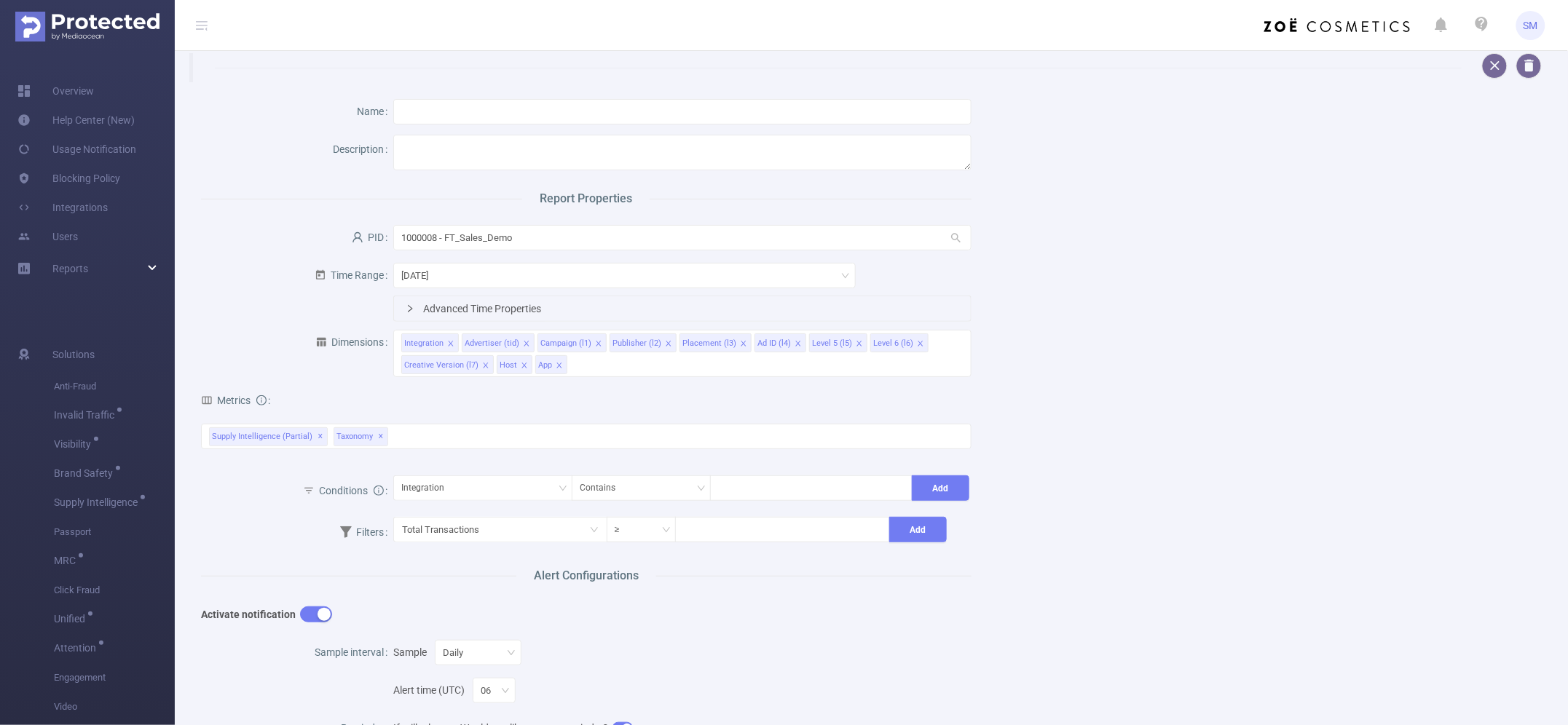
scroll to position [0, 0]
click at [82, 84] on link "Overview" at bounding box center [55, 91] width 76 height 29
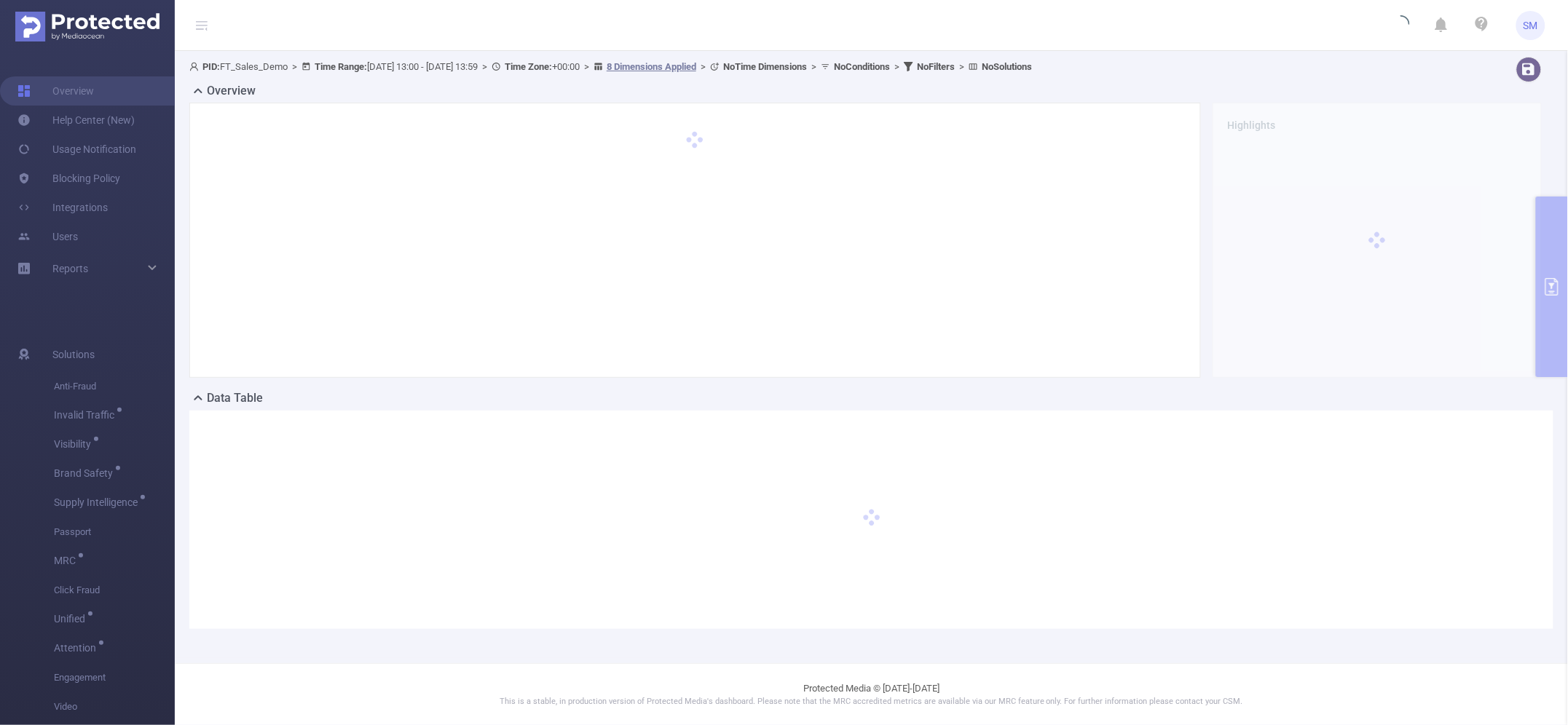
type input "[DATE] 13:00"
type input "[DATE] 13:59"
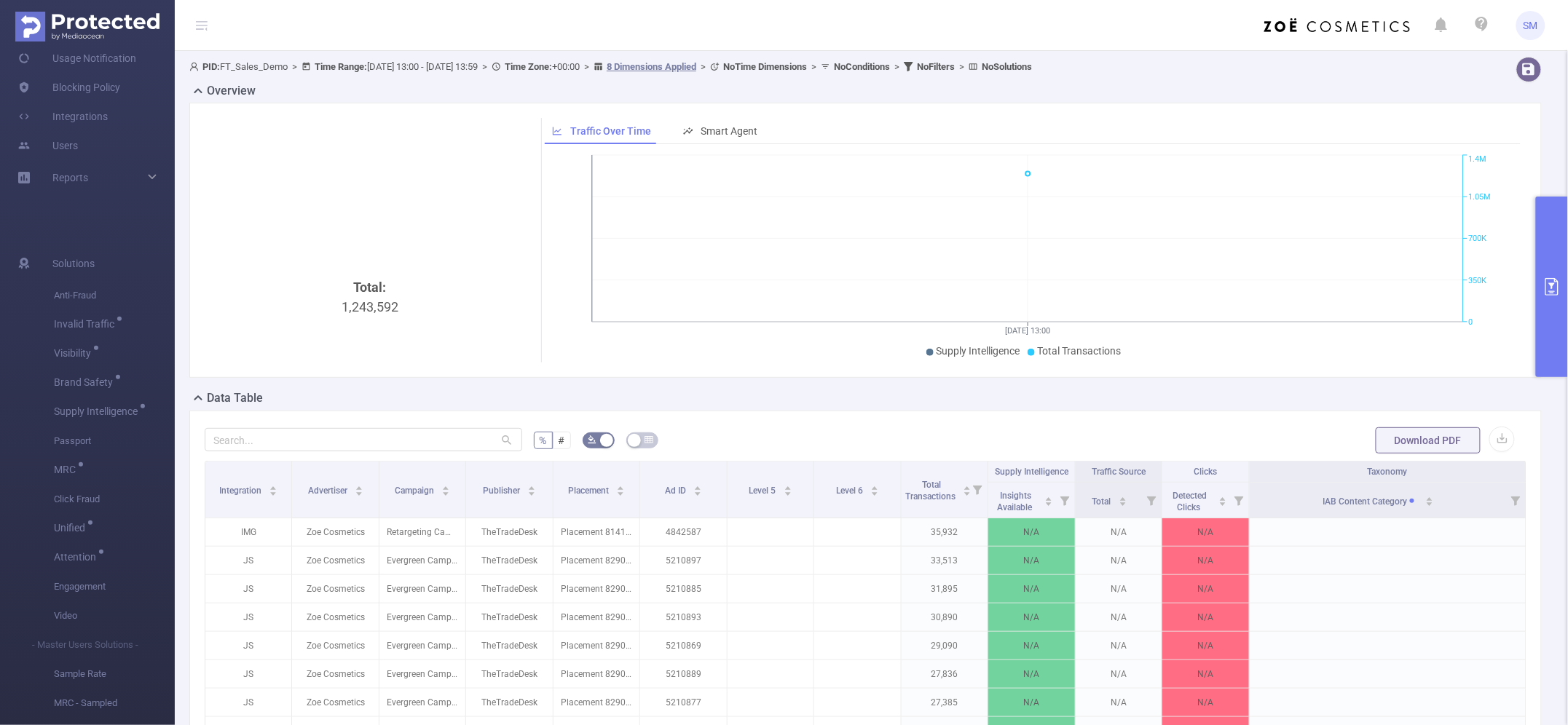
click at [434, 160] on div "Total: 1,243,592" at bounding box center [370, 240] width 330 height 244
